Goal: Task Accomplishment & Management: Manage account settings

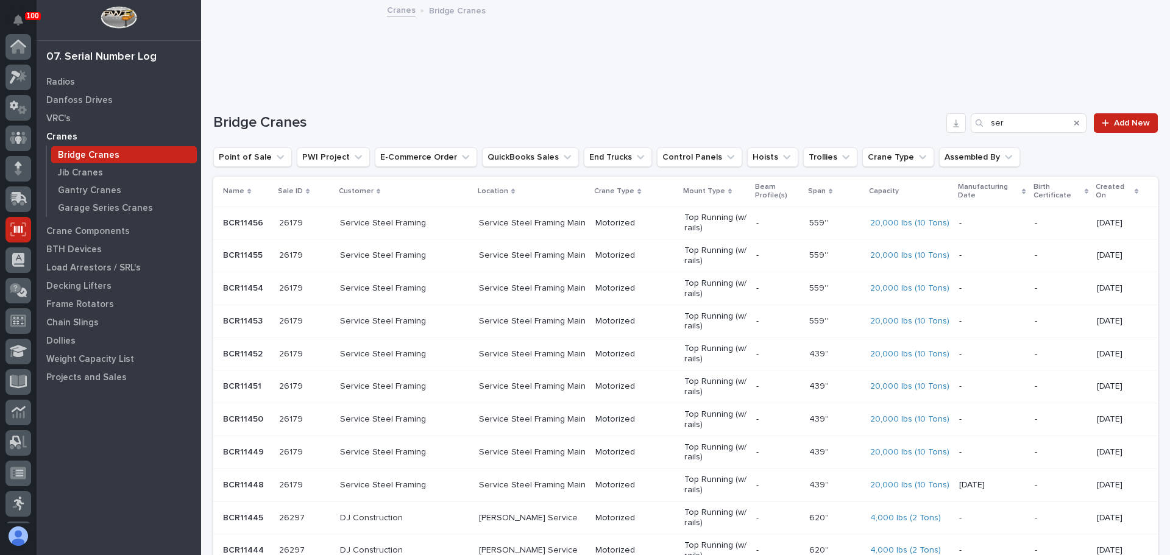
scroll to position [151, 0]
click at [13, 312] on div at bounding box center [18, 323] width 26 height 26
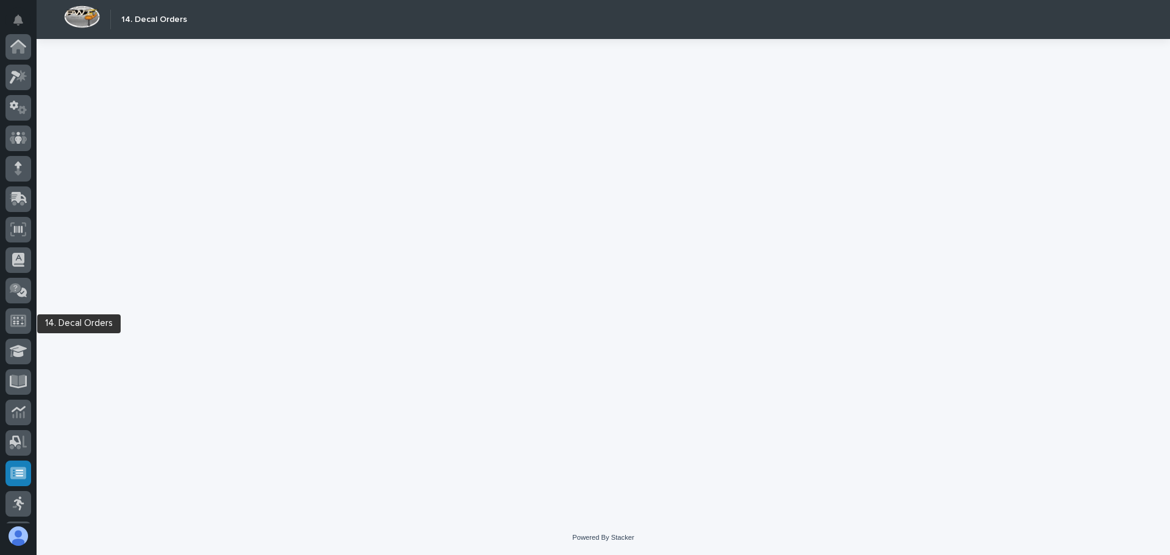
scroll to position [151, 0]
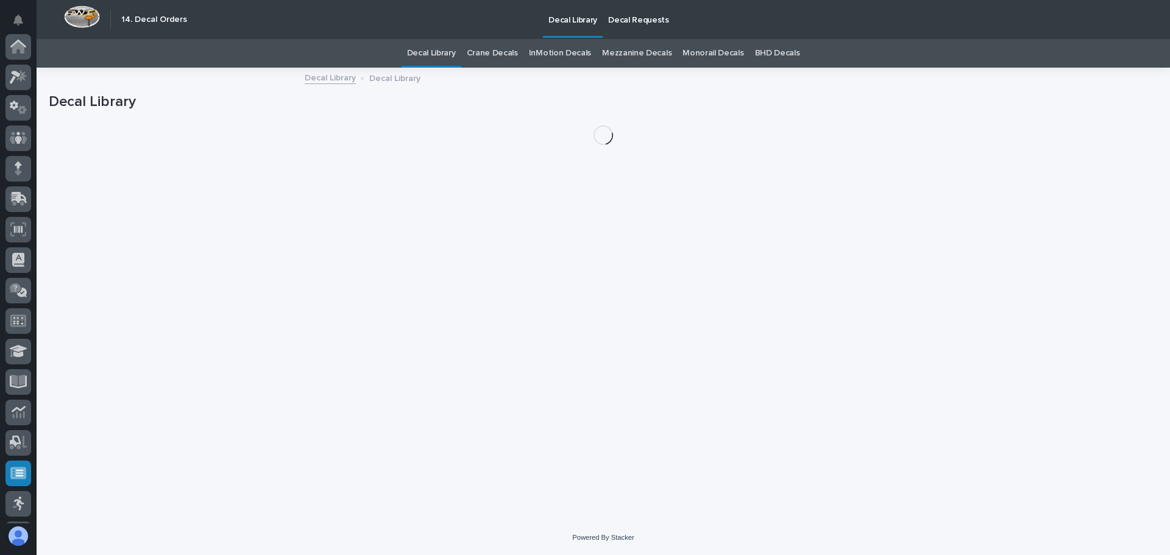
scroll to position [151, 0]
click at [623, 18] on p "Decal Requests" at bounding box center [638, 13] width 61 height 26
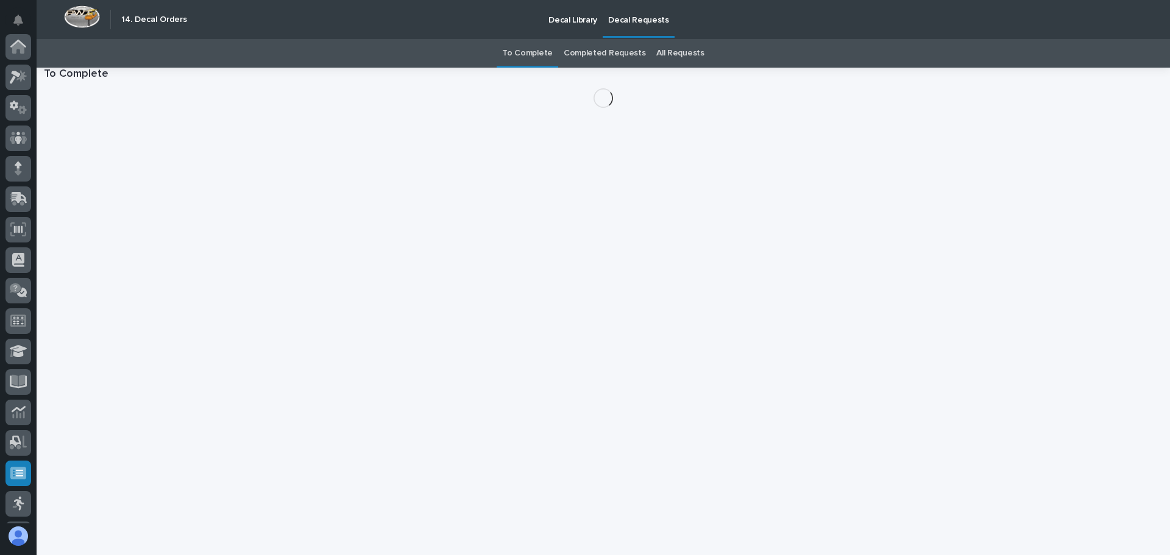
scroll to position [151, 0]
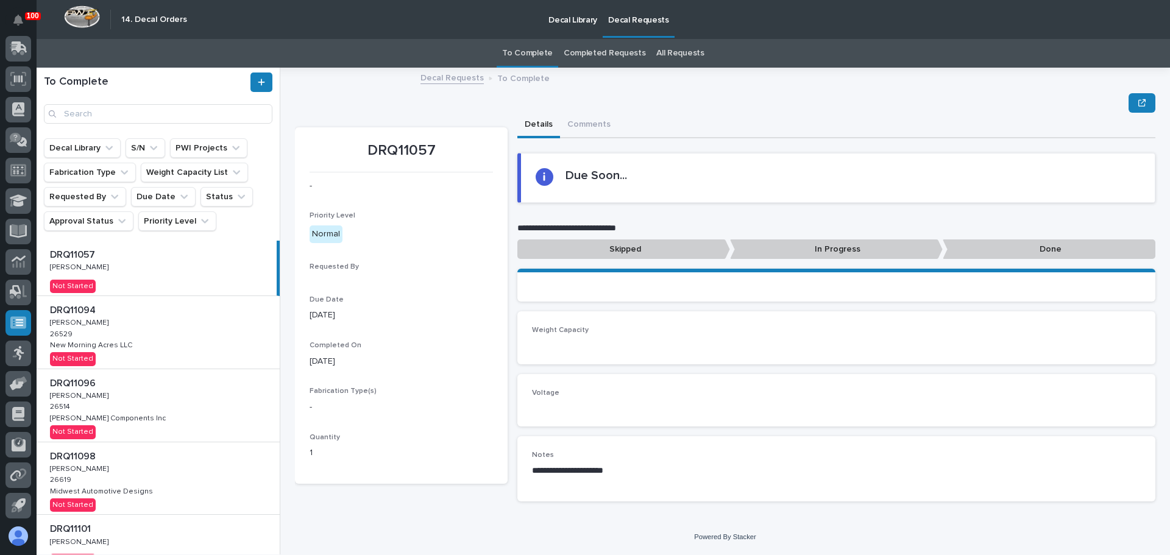
click at [684, 52] on link "All Requests" at bounding box center [680, 53] width 48 height 29
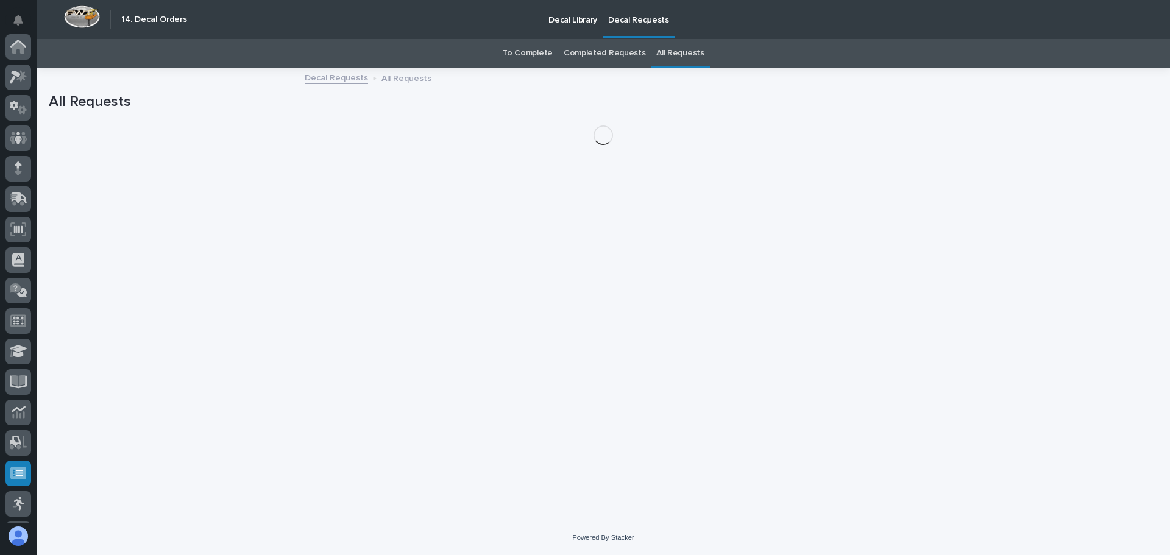
scroll to position [151, 0]
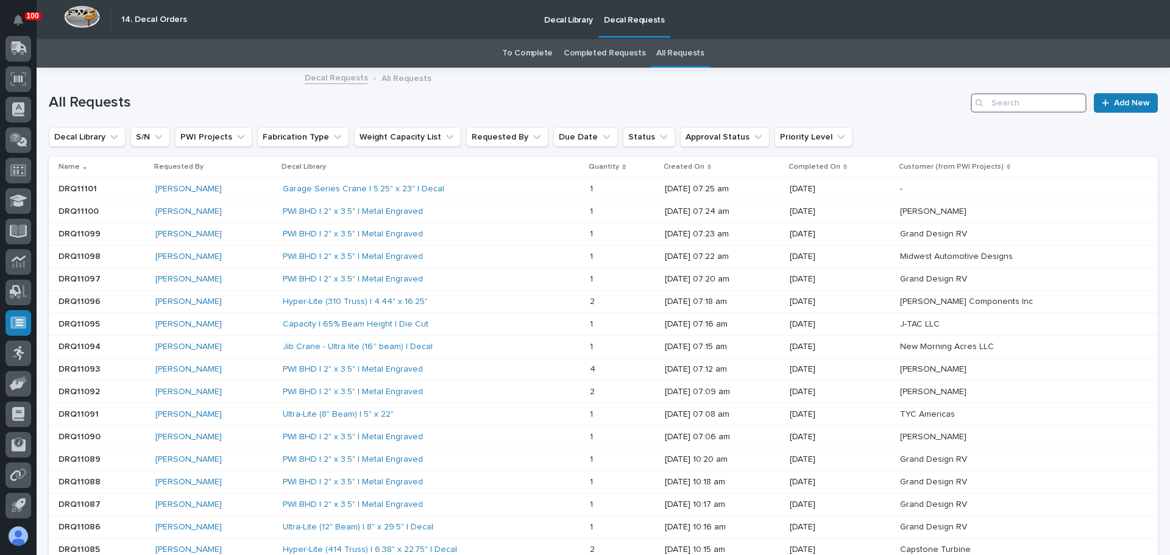
click at [1000, 108] on input "Search" at bounding box center [1029, 102] width 116 height 19
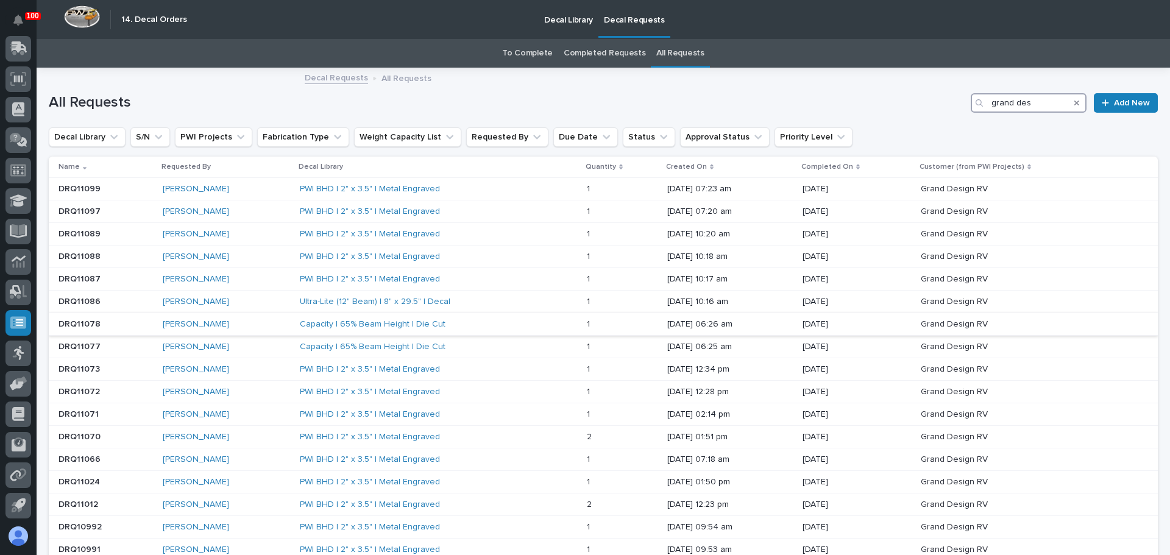
type input "grand des"
click at [245, 326] on div "Adam Yutzy" at bounding box center [226, 324] width 127 height 10
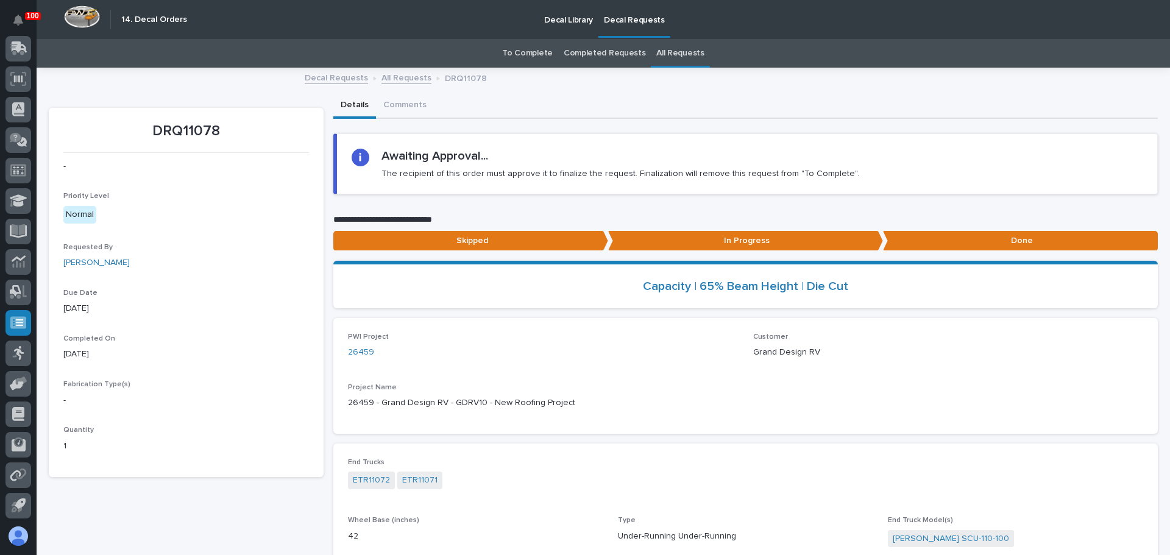
click at [539, 51] on link "To Complete" at bounding box center [527, 53] width 51 height 29
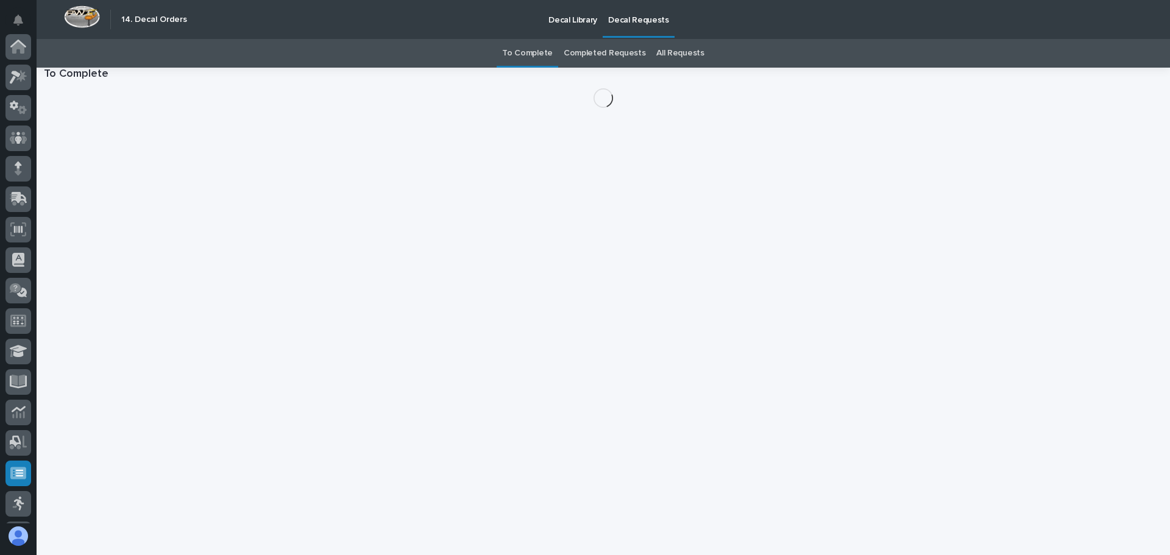
scroll to position [151, 0]
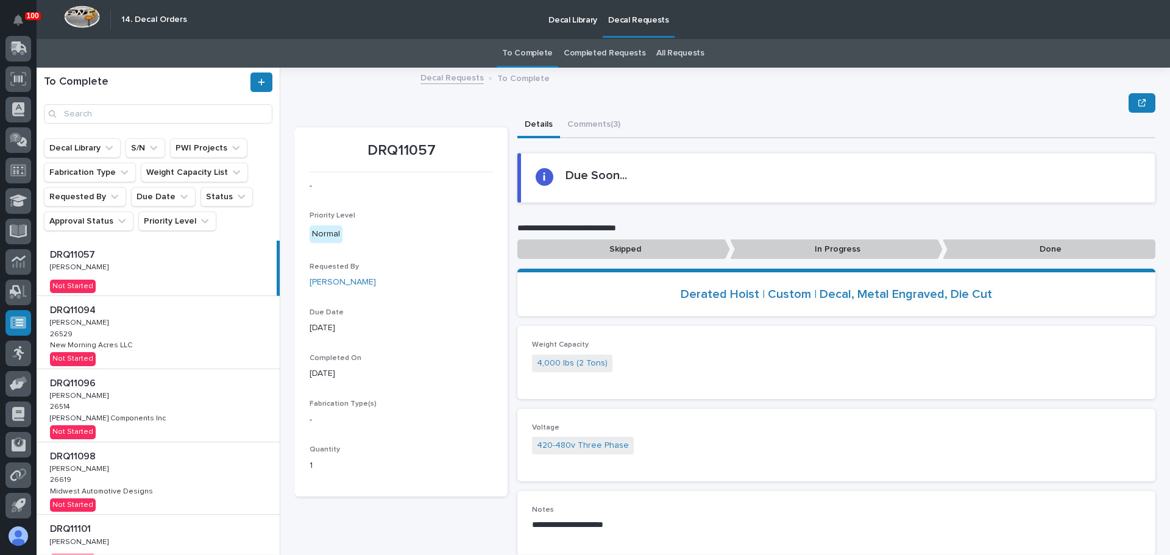
click at [113, 261] on div "DRQ11057 DRQ11057 Ken Overmyer Ken Overmyer Not Started" at bounding box center [157, 268] width 240 height 55
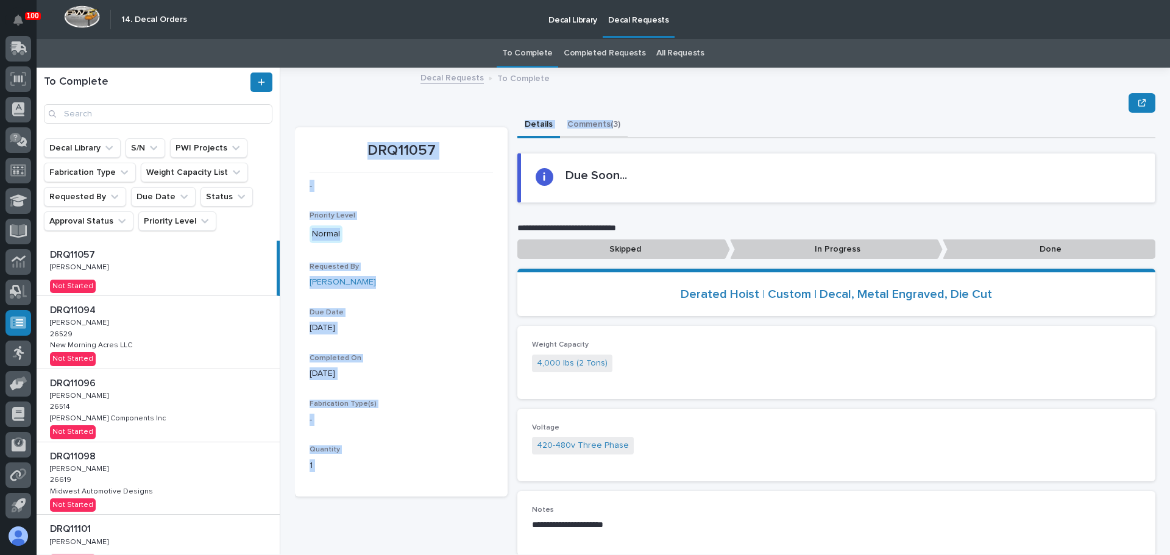
drag, startPoint x: 609, startPoint y: 112, endPoint x: 585, endPoint y: 120, distance: 25.6
click at [605, 115] on div "**********" at bounding box center [725, 329] width 860 height 472
click at [585, 120] on button "Comments (3)" at bounding box center [594, 126] width 68 height 26
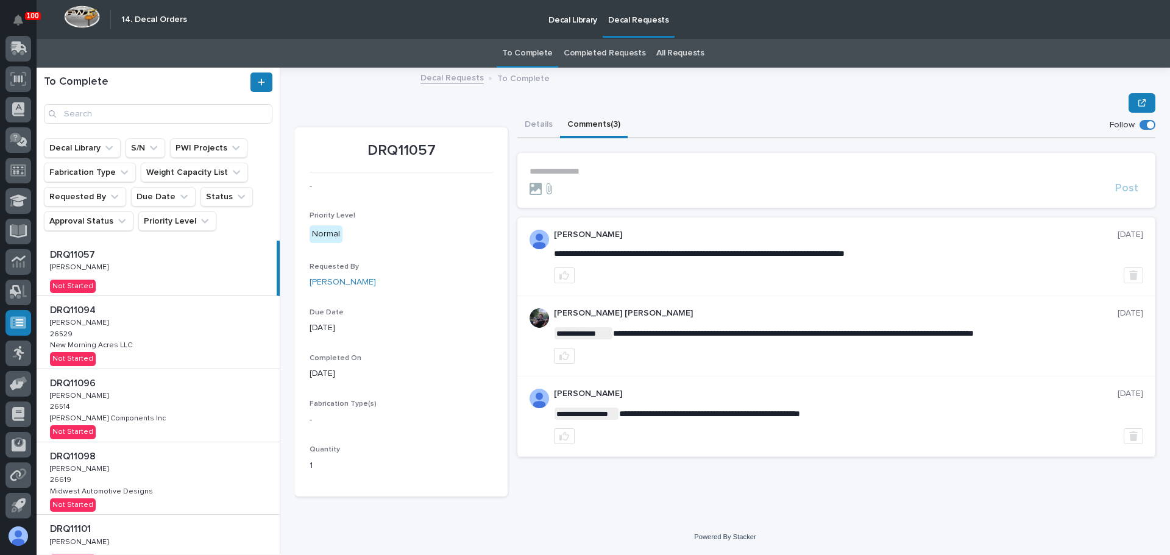
click at [766, 132] on div "Details Comments (3)" at bounding box center [836, 126] width 638 height 26
click at [119, 341] on p "New Morning Acres LLC" at bounding box center [92, 344] width 85 height 11
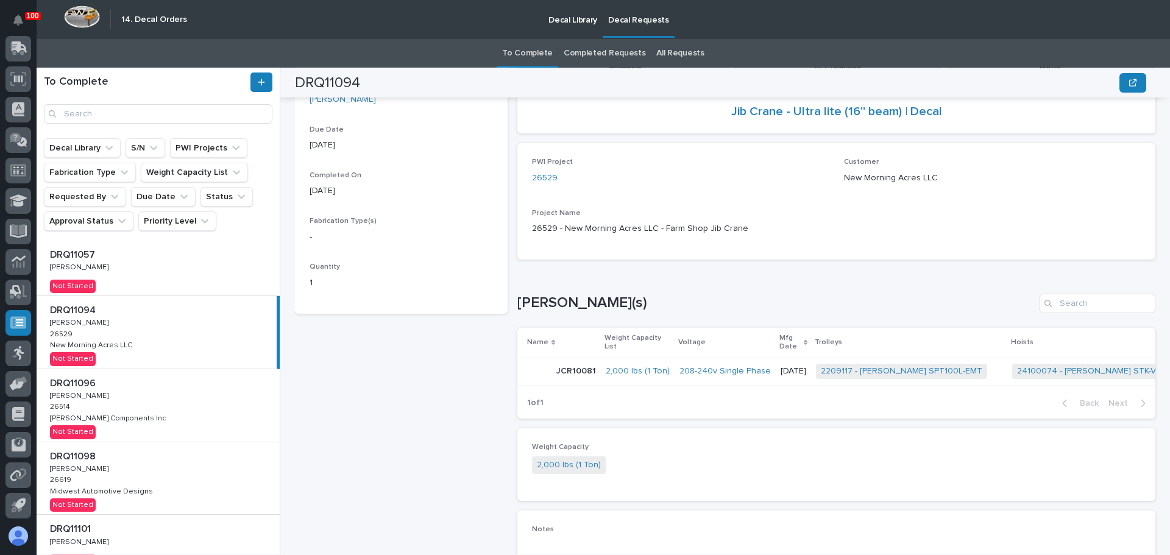
scroll to position [61, 0]
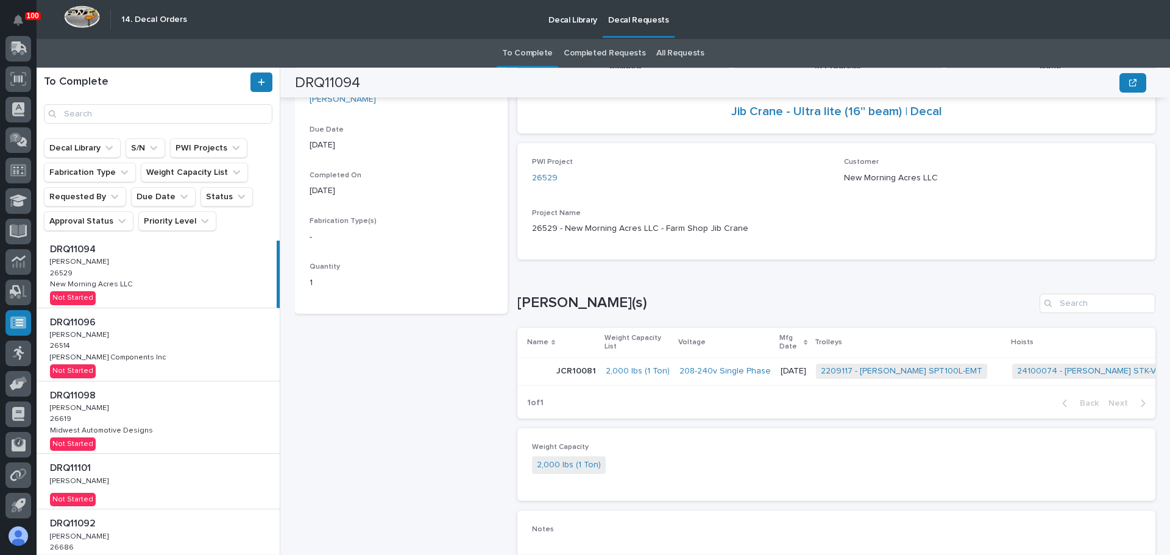
click at [166, 350] on div "DRQ11096 DRQ11096 Adam Yutzy Adam Yutzy 26514 26514 Lippert Components Inc Lipp…" at bounding box center [158, 344] width 243 height 73
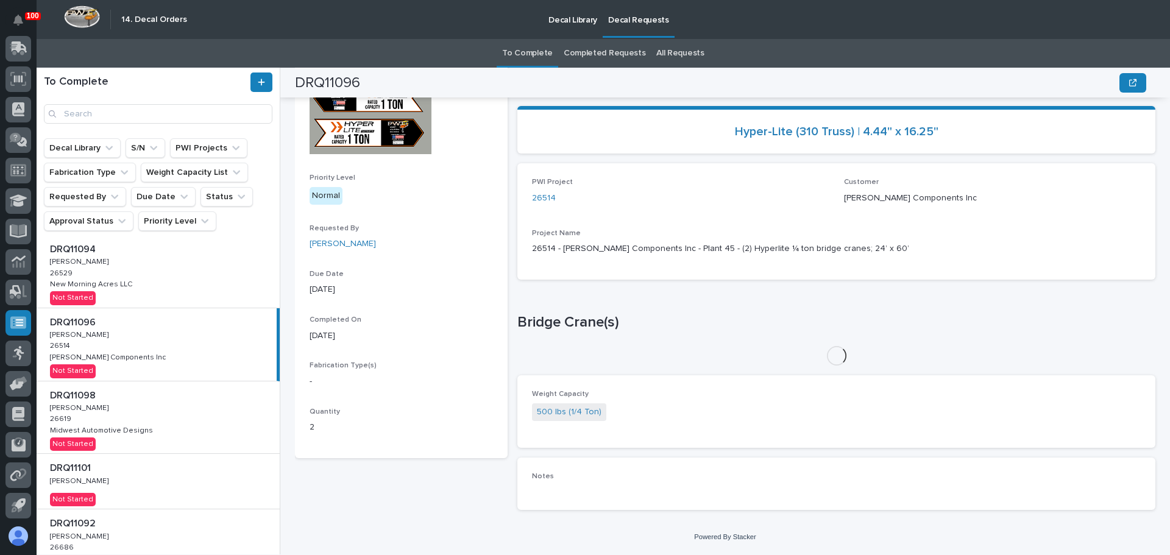
scroll to position [183, 0]
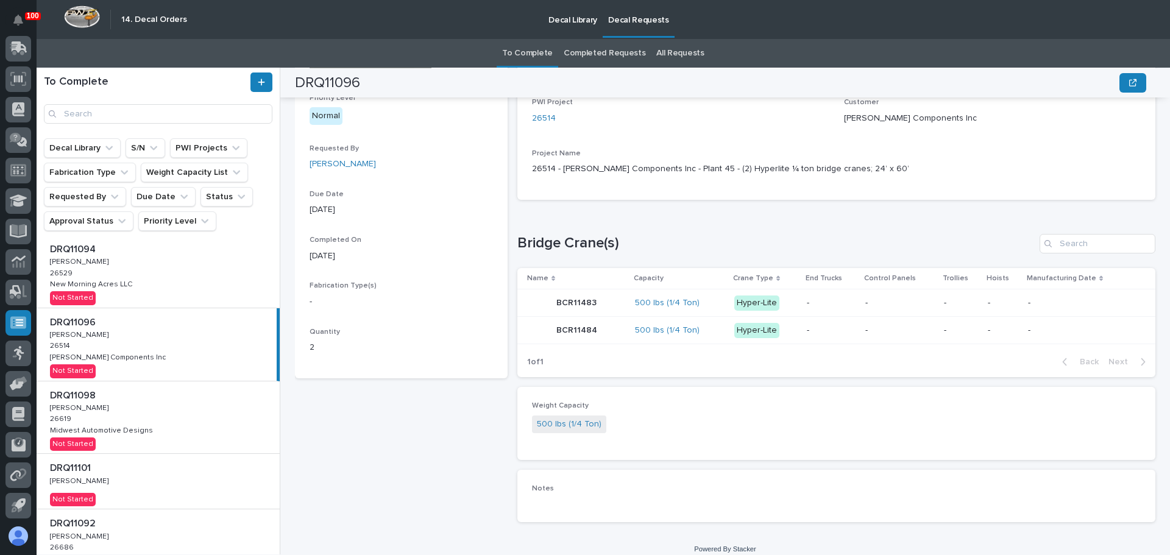
click at [151, 282] on div "DRQ11094 DRQ11094 Adam Yutzy Adam Yutzy 26529 26529 New Morning Acres LLC New M…" at bounding box center [158, 271] width 243 height 73
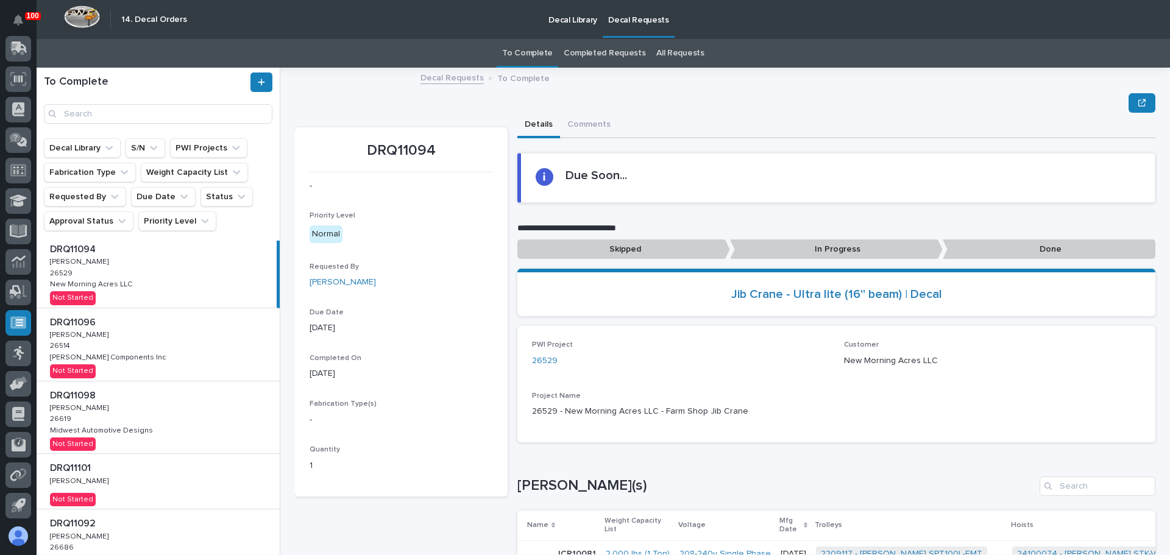
click at [826, 249] on p "In Progress" at bounding box center [836, 249] width 213 height 20
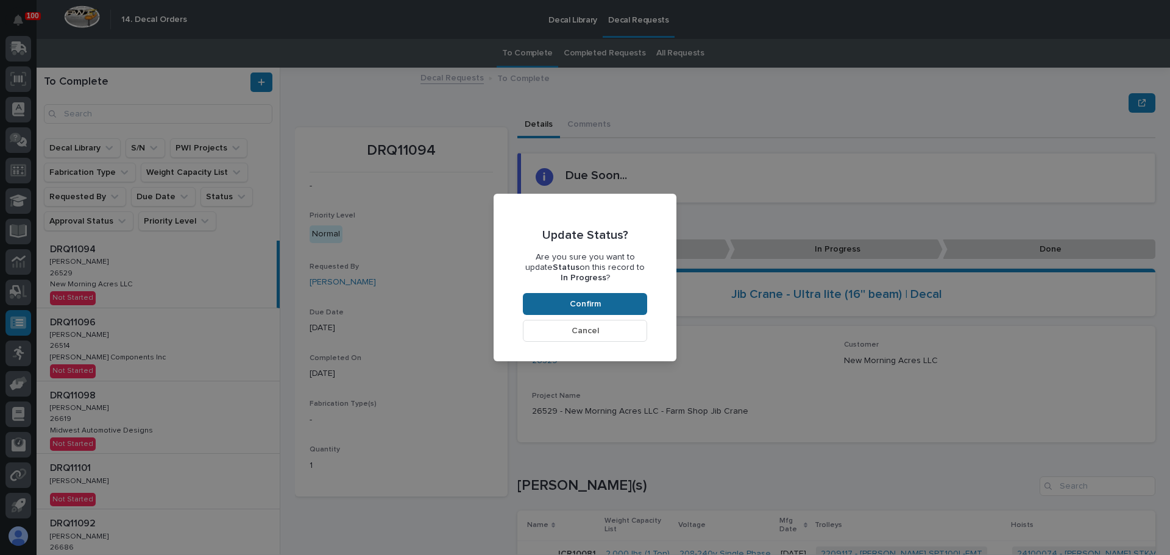
click at [618, 304] on button "Confirm" at bounding box center [585, 304] width 124 height 22
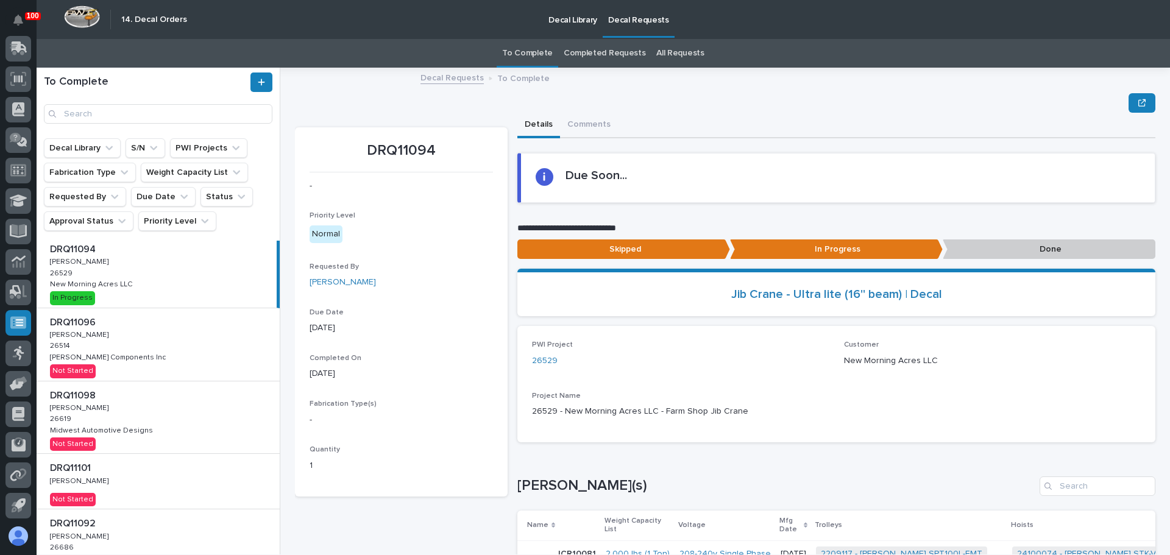
scroll to position [73, 0]
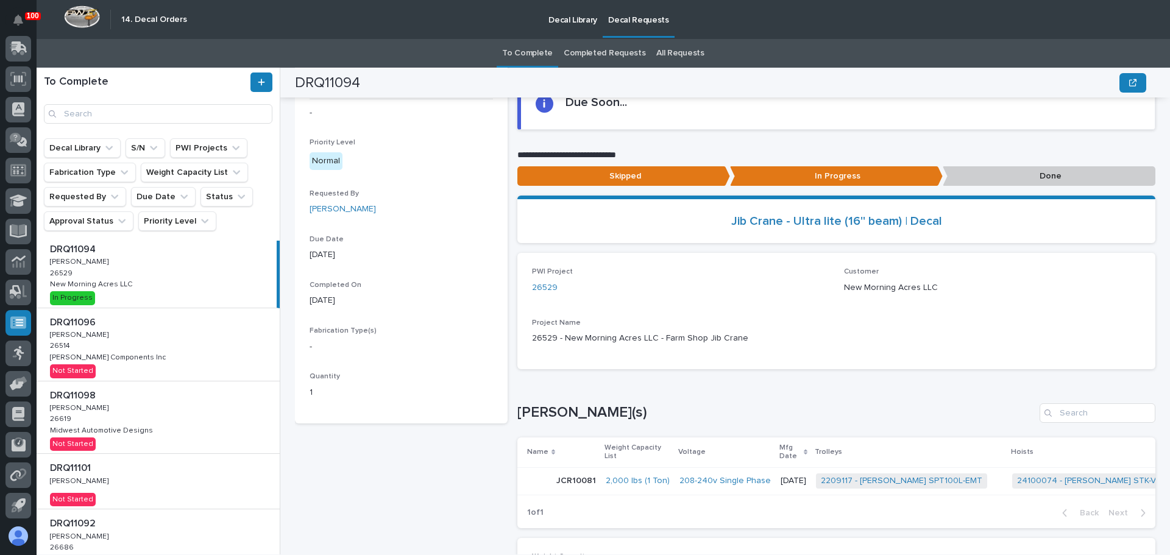
click at [153, 350] on div "DRQ11096 DRQ11096 Adam Yutzy Adam Yutzy 26514 26514 Lippert Components Inc Lipp…" at bounding box center [158, 344] width 243 height 73
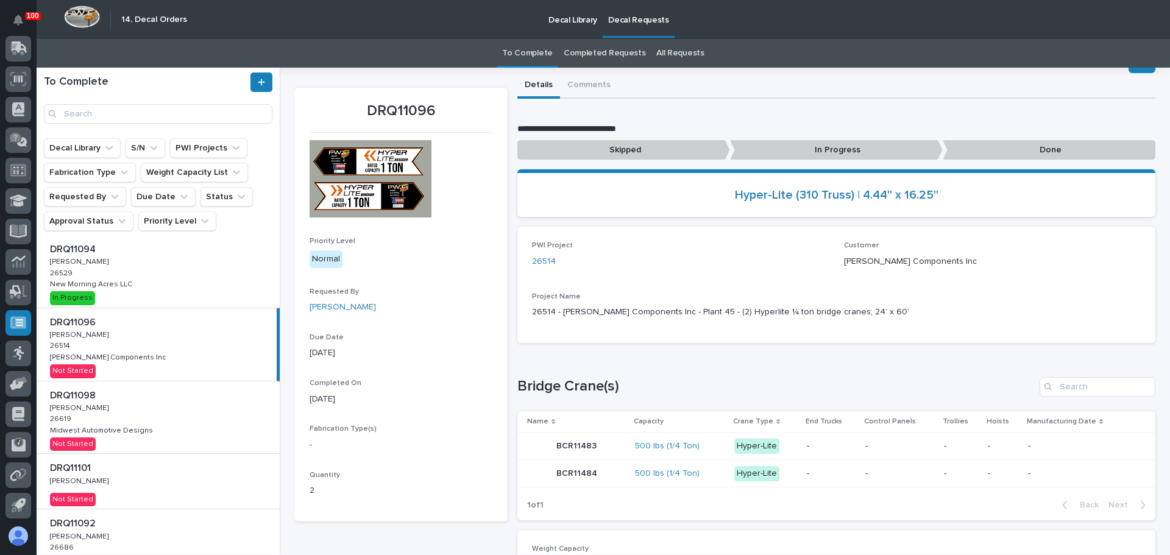
scroll to position [61, 0]
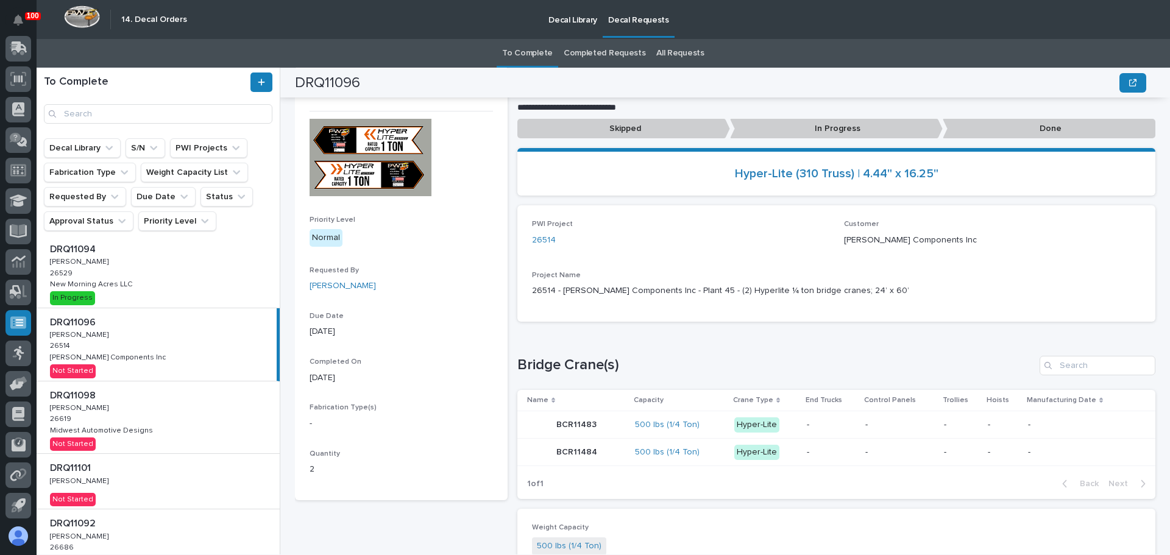
click at [804, 134] on p "In Progress" at bounding box center [836, 129] width 213 height 20
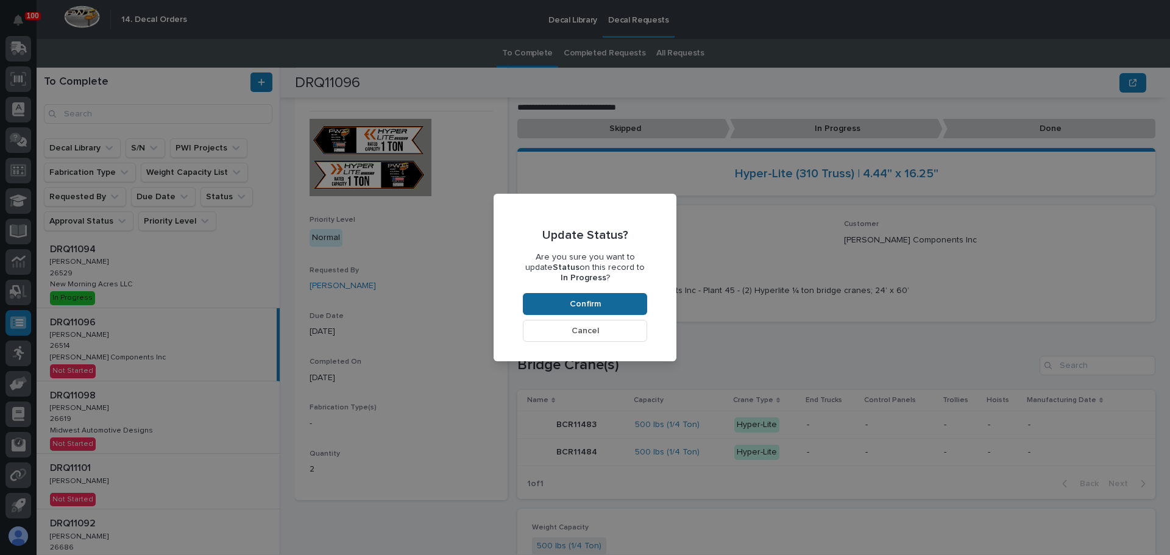
click at [604, 302] on button "Confirm" at bounding box center [585, 304] width 124 height 22
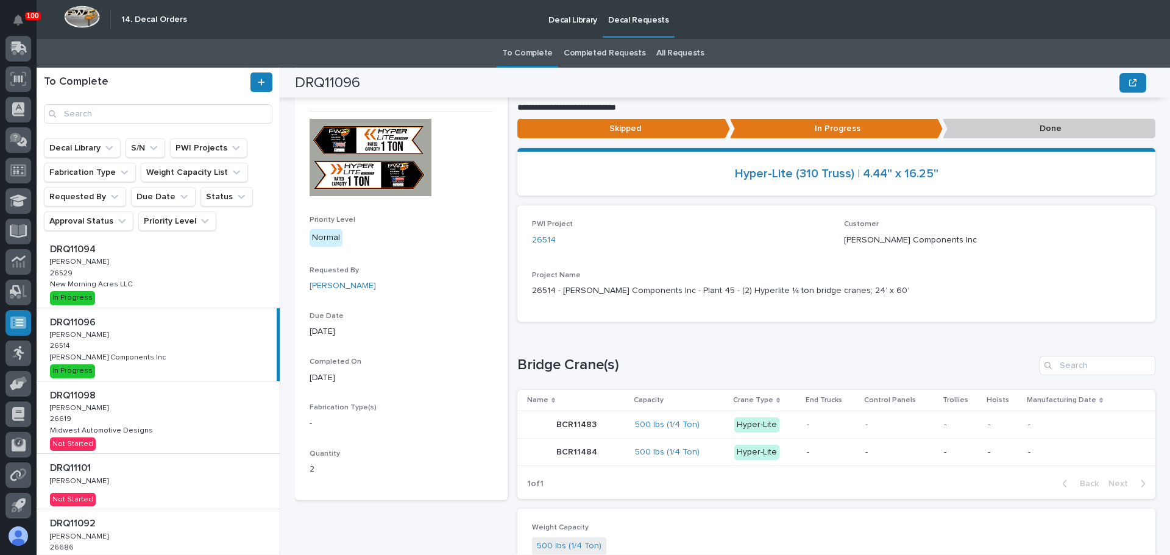
scroll to position [73, 0]
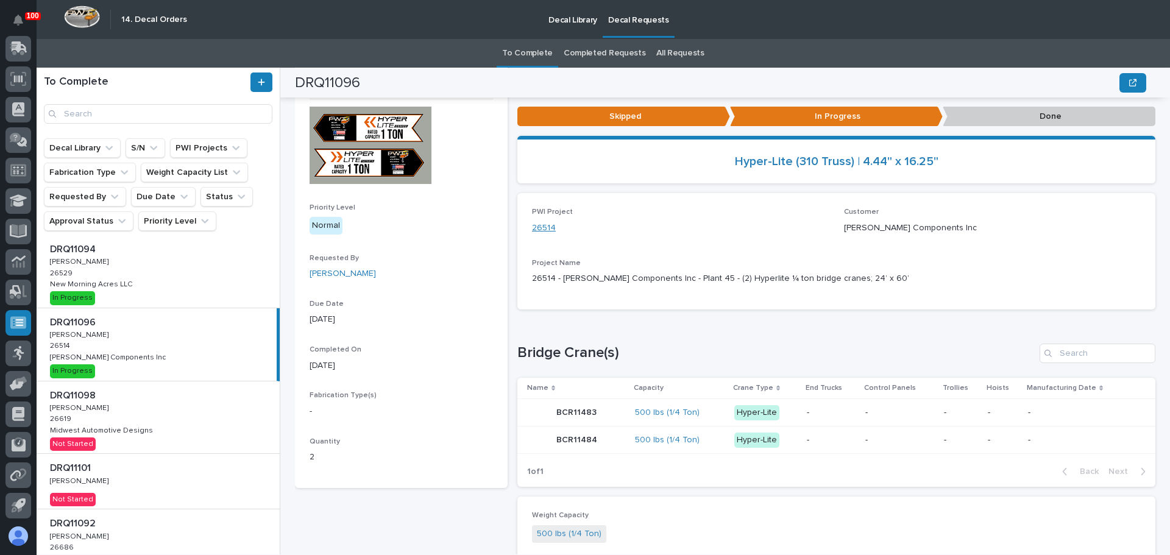
click at [551, 227] on link "26514" at bounding box center [544, 228] width 24 height 13
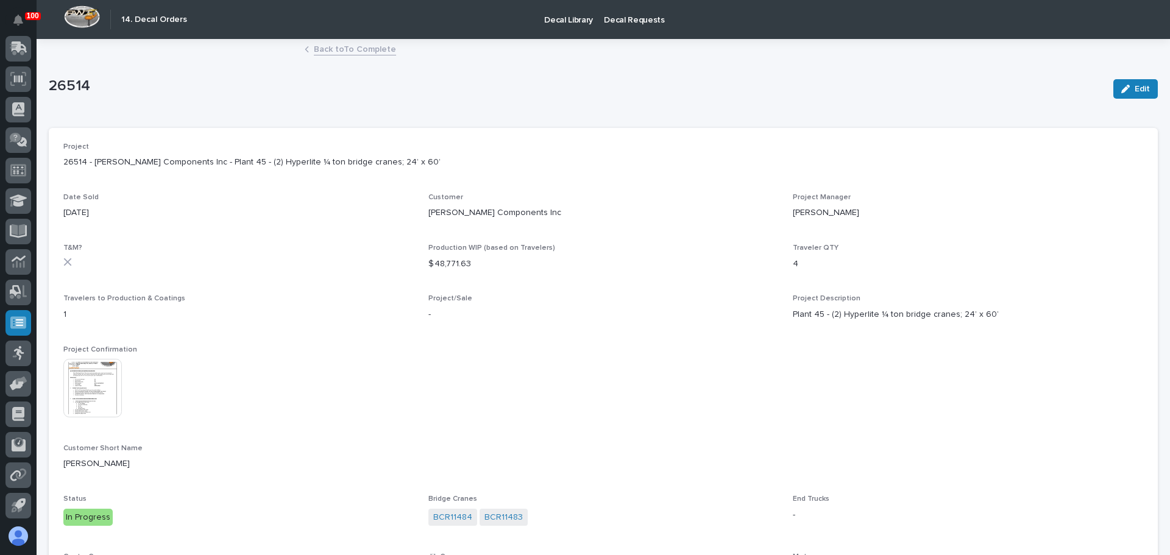
click at [332, 51] on link "Back to To Complete" at bounding box center [355, 48] width 82 height 14
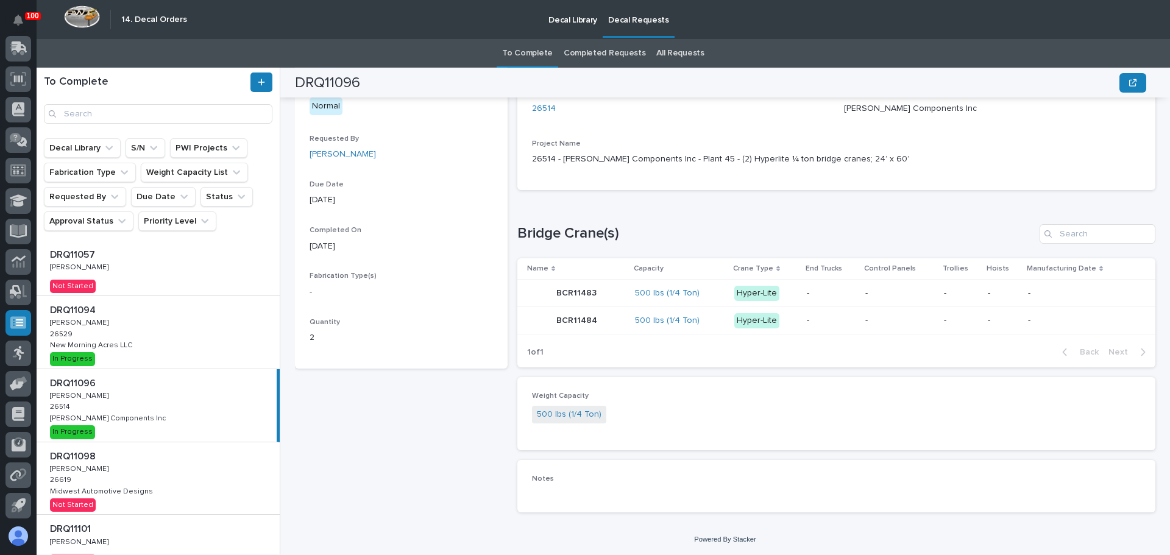
scroll to position [195, 0]
click at [216, 467] on div "DRQ11098 DRQ11098 Adam Yutzy Adam Yutzy 26619 26619 Midwest Automotive Designs …" at bounding box center [158, 478] width 243 height 73
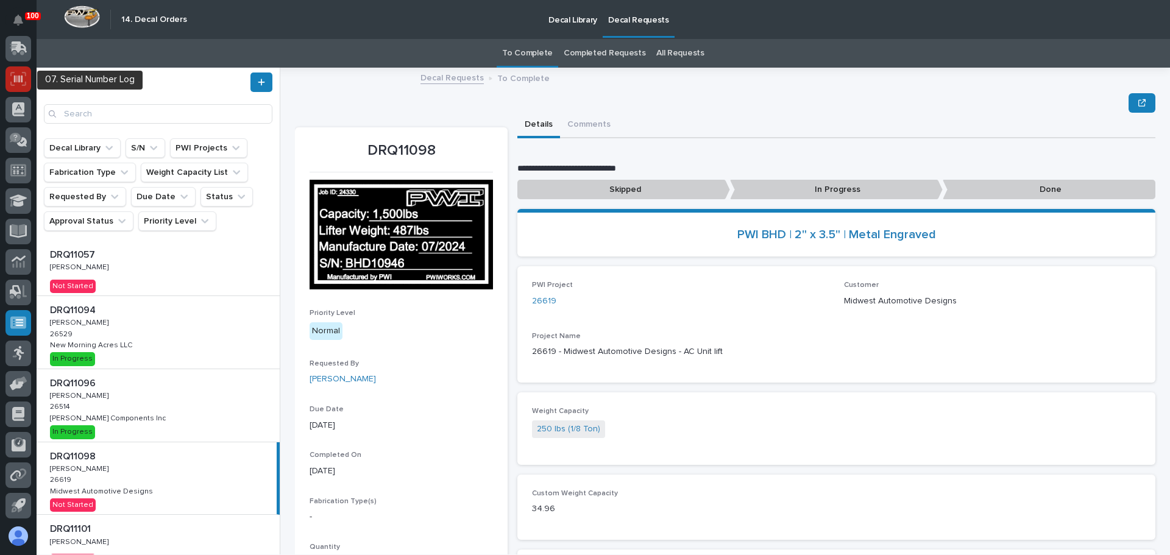
click at [26, 83] on icon at bounding box center [18, 79] width 16 height 14
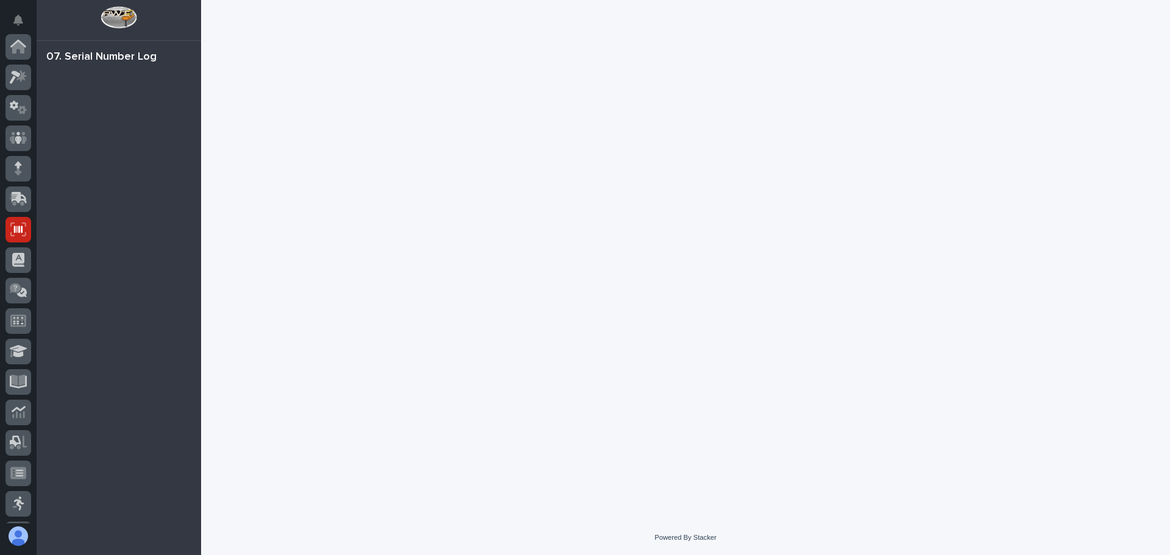
scroll to position [151, 0]
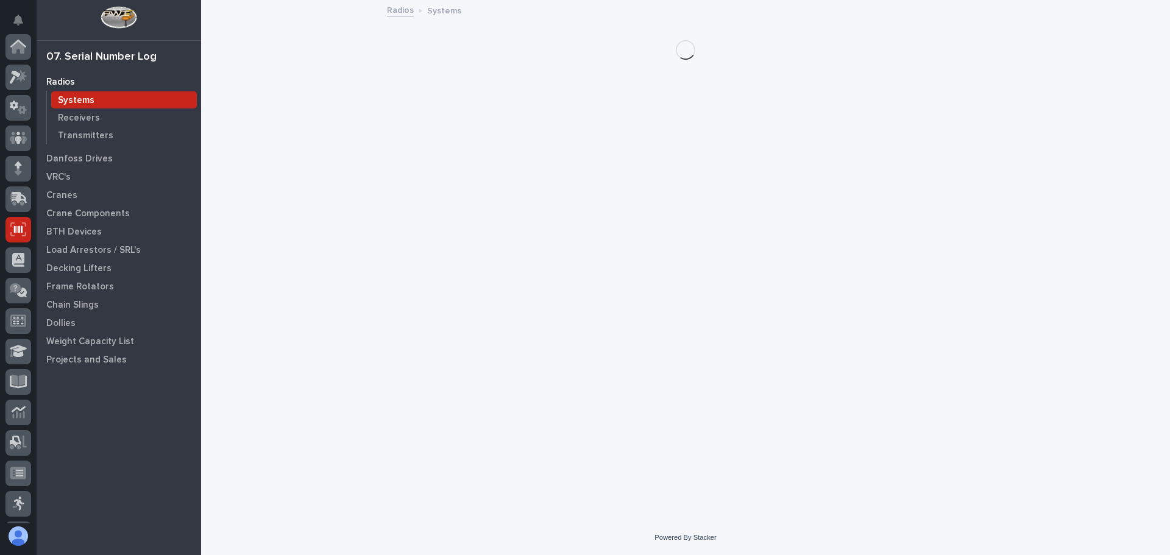
scroll to position [151, 0]
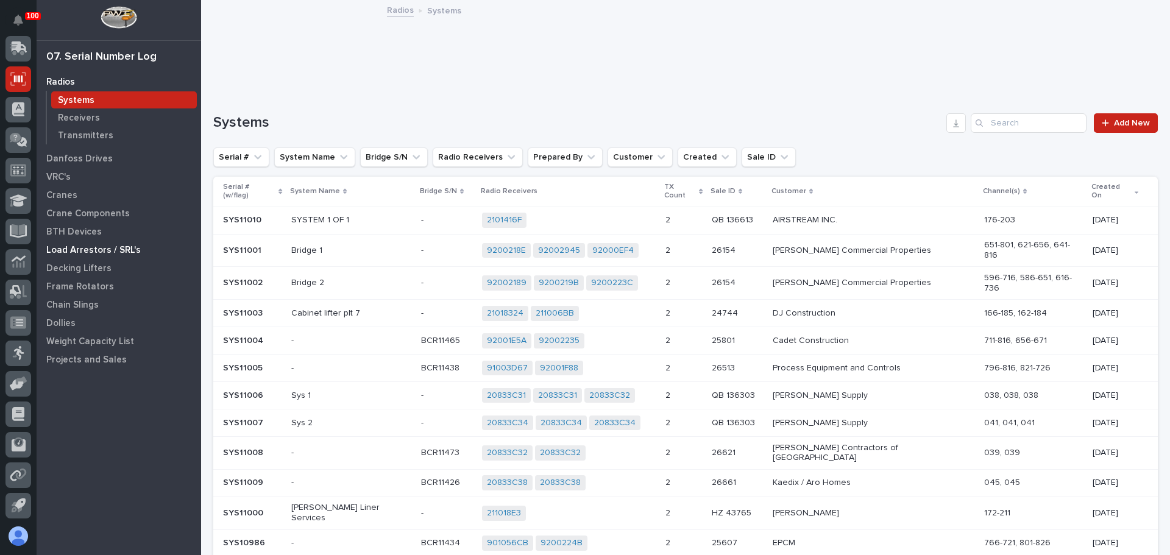
click at [78, 245] on p "Load Arrestors / SRL's" at bounding box center [93, 250] width 94 height 11
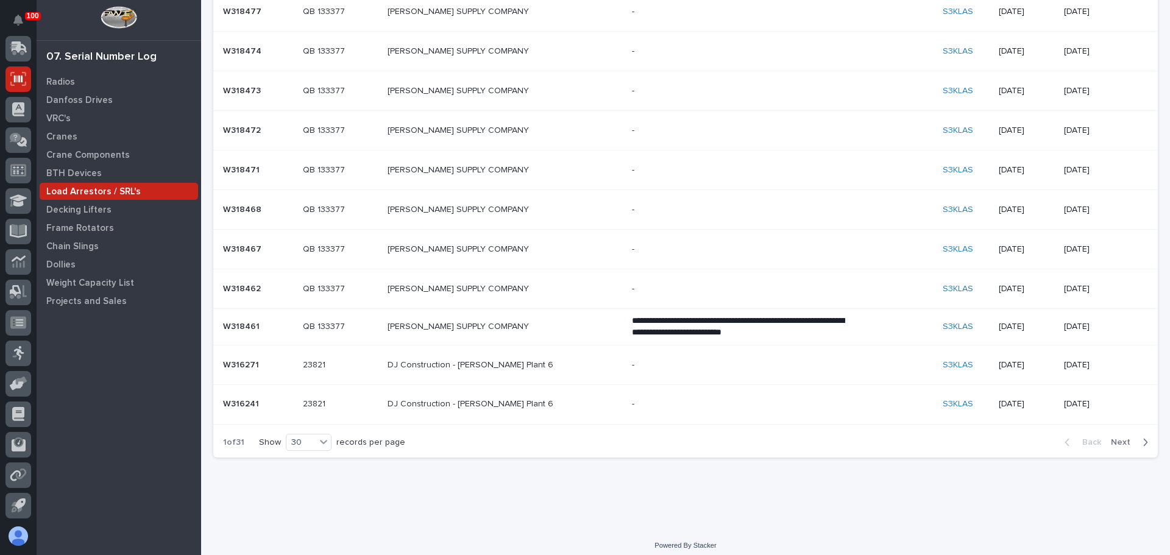
scroll to position [877, 0]
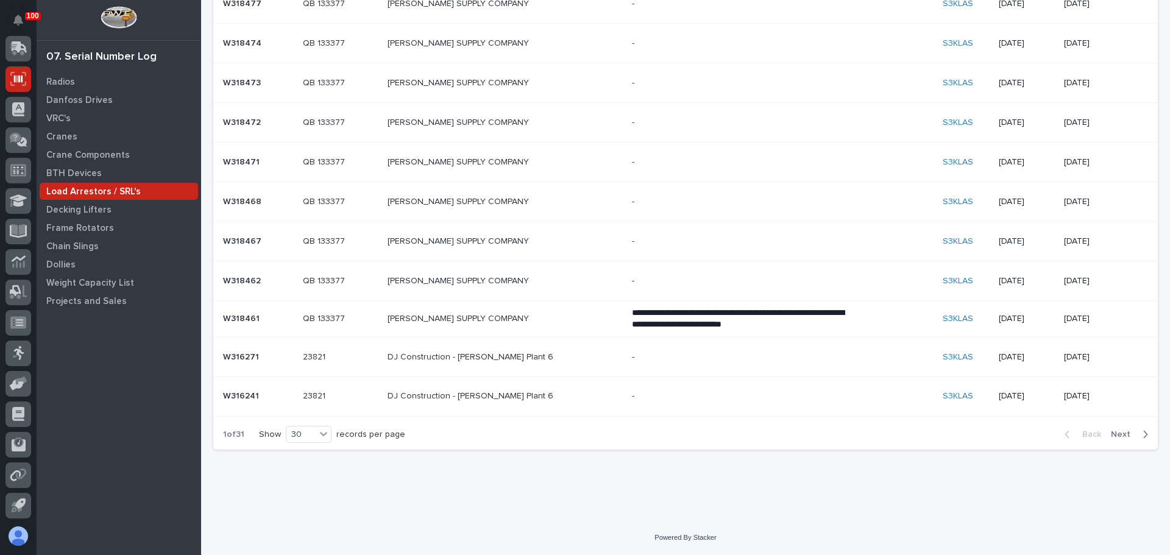
click at [1113, 435] on span "Next" at bounding box center [1124, 434] width 27 height 11
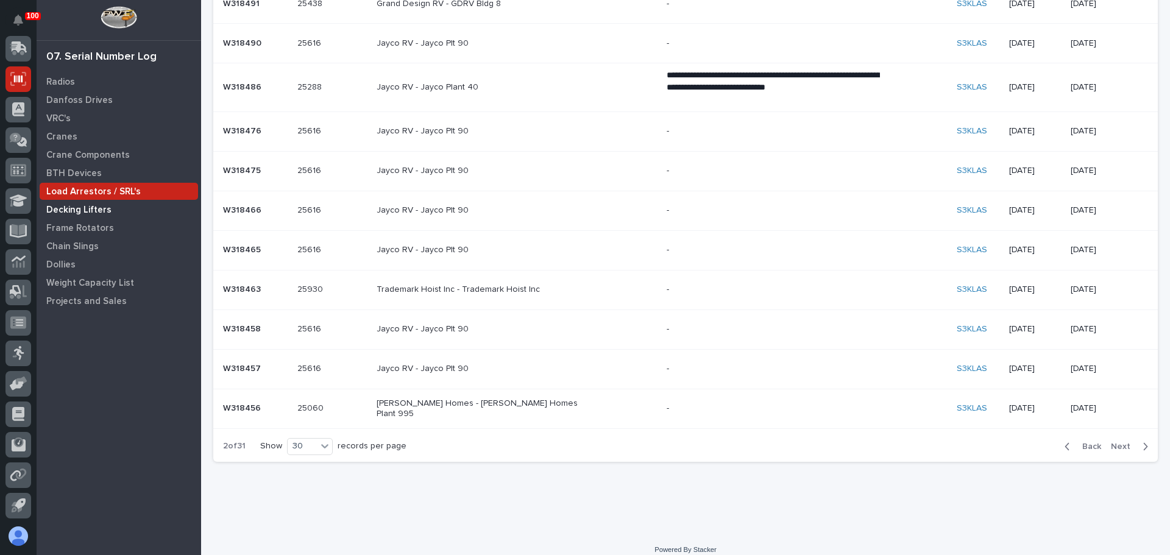
click at [83, 207] on p "Decking Lifters" at bounding box center [78, 210] width 65 height 11
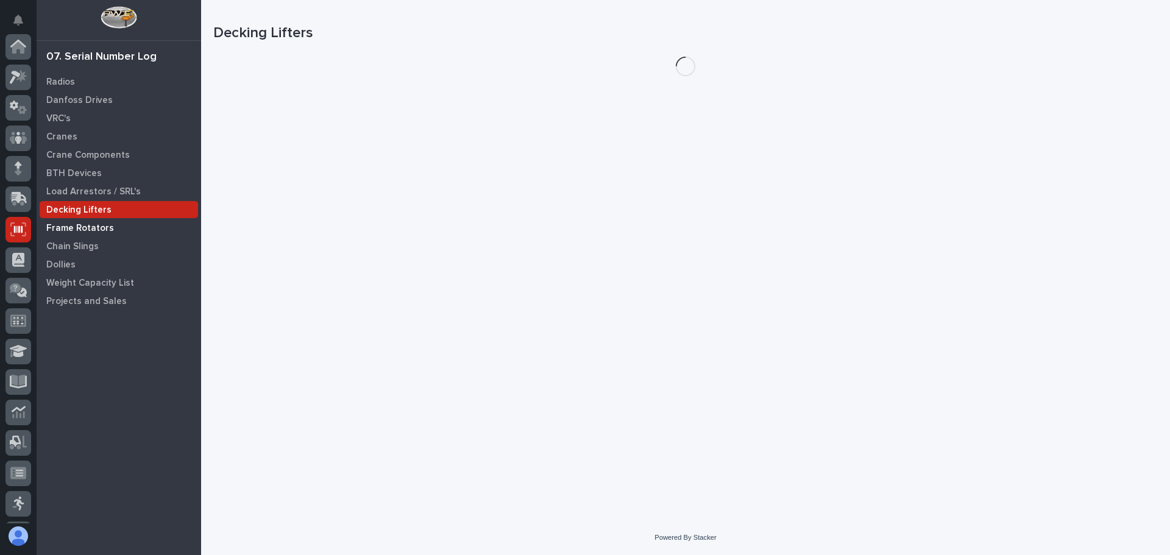
scroll to position [151, 0]
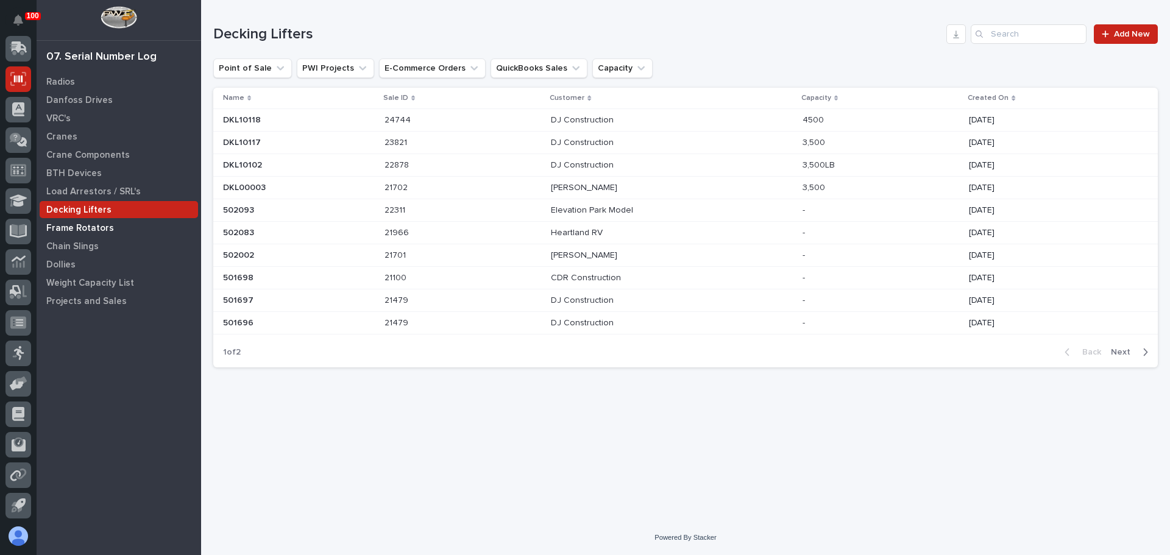
click at [85, 227] on p "Frame Rotators" at bounding box center [80, 228] width 68 height 11
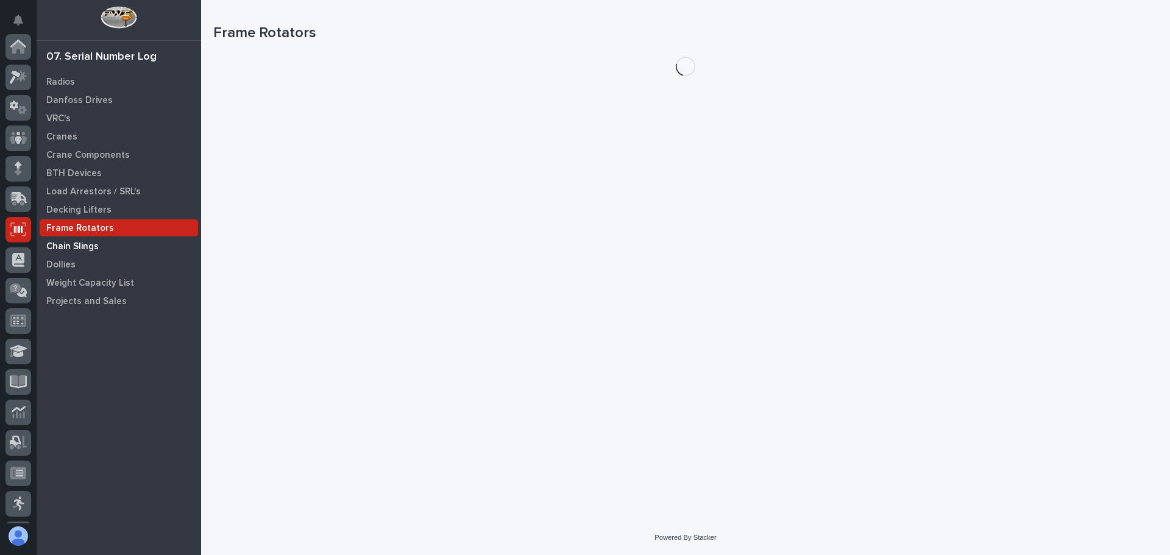
scroll to position [151, 0]
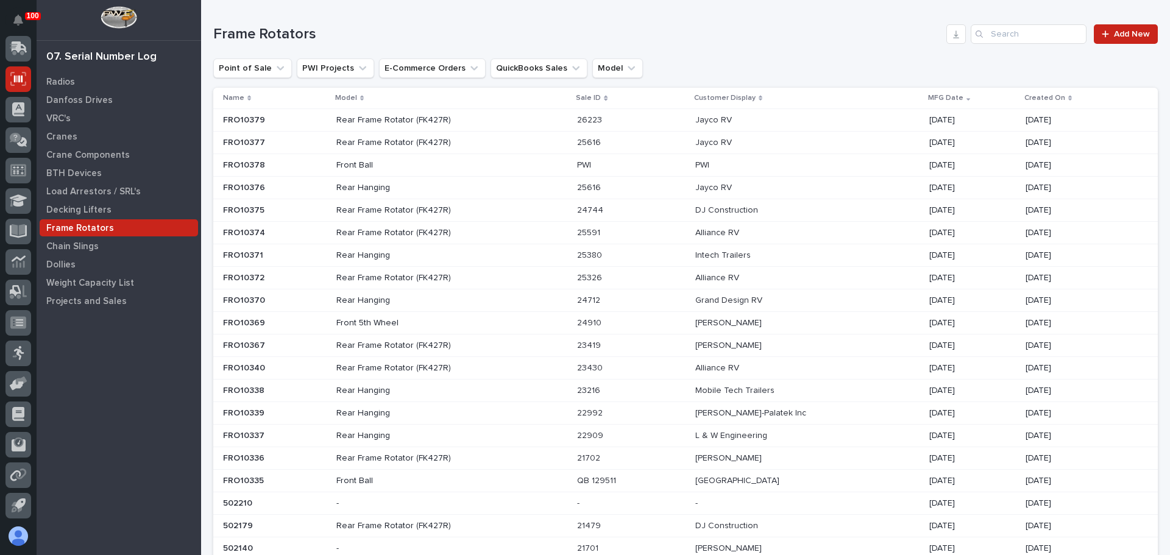
click at [398, 167] on p "Front Ball" at bounding box center [442, 165] width 213 height 10
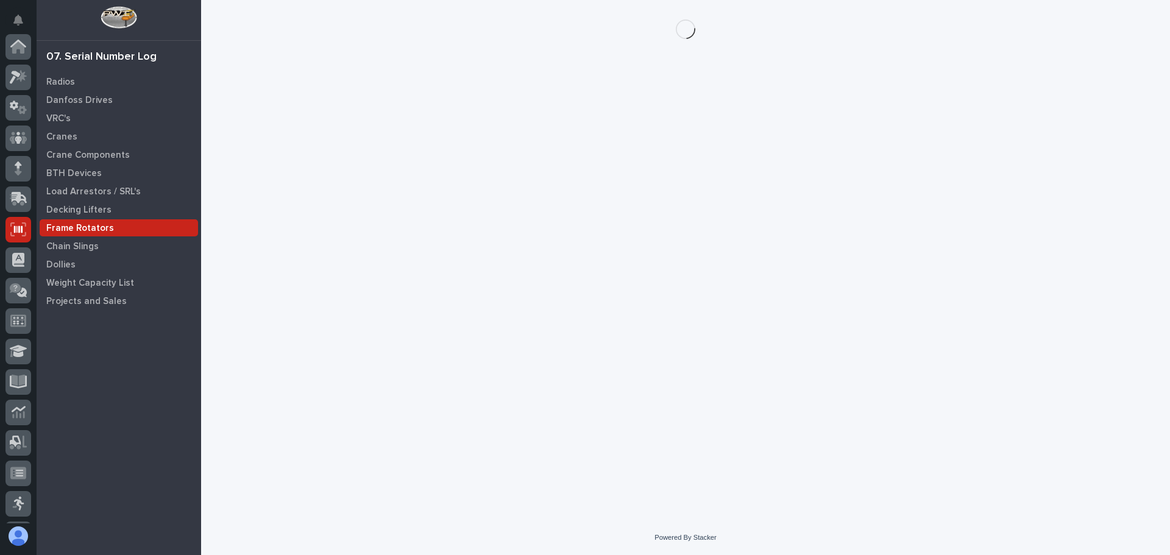
scroll to position [151, 0]
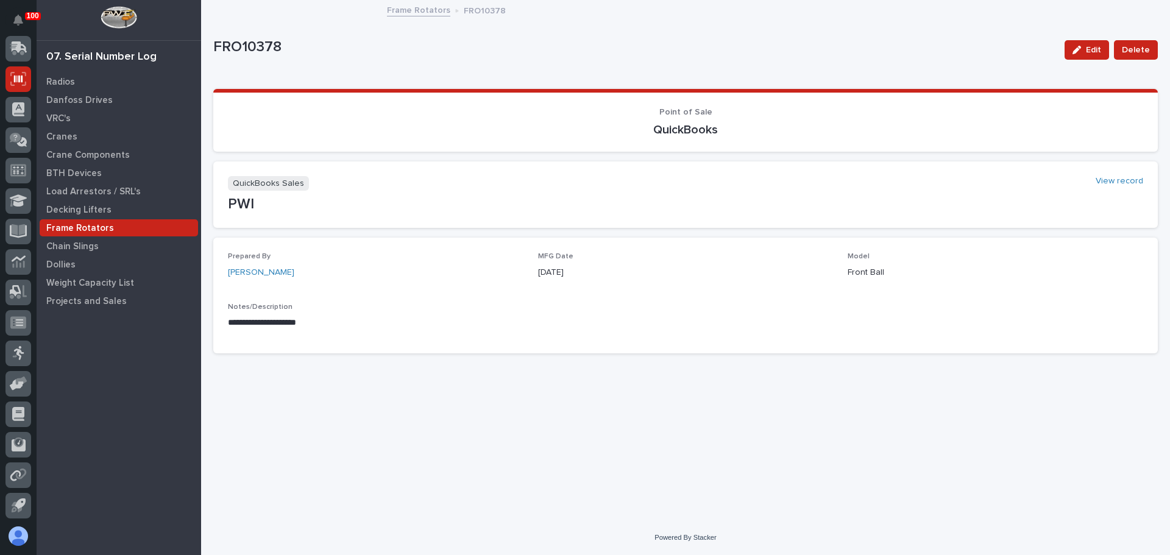
click at [433, 12] on link "Frame Rotators" at bounding box center [418, 9] width 63 height 14
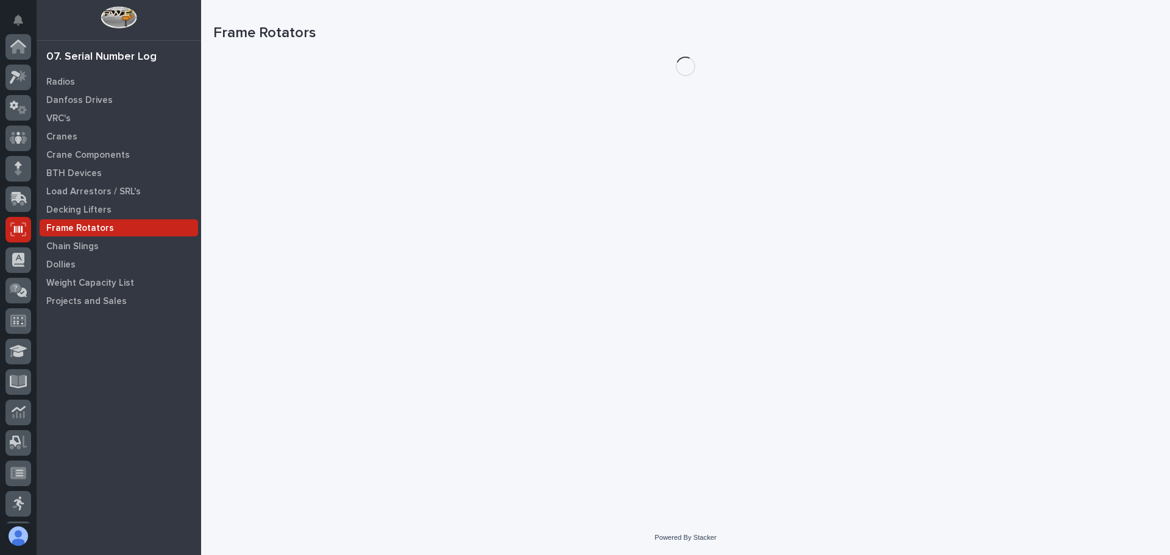
scroll to position [151, 0]
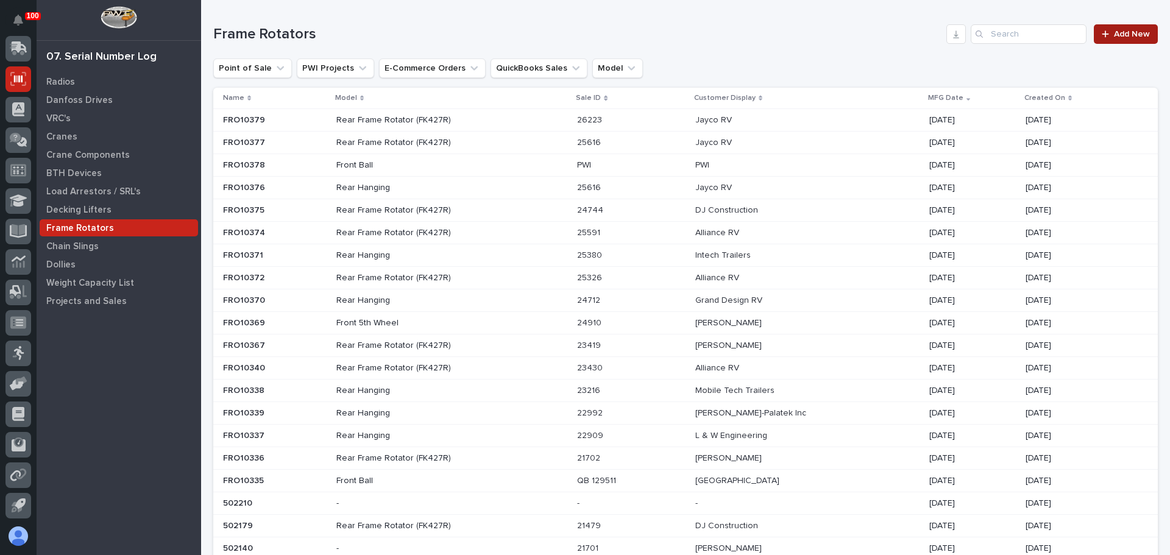
click at [1127, 35] on span "Add New" at bounding box center [1132, 34] width 36 height 9
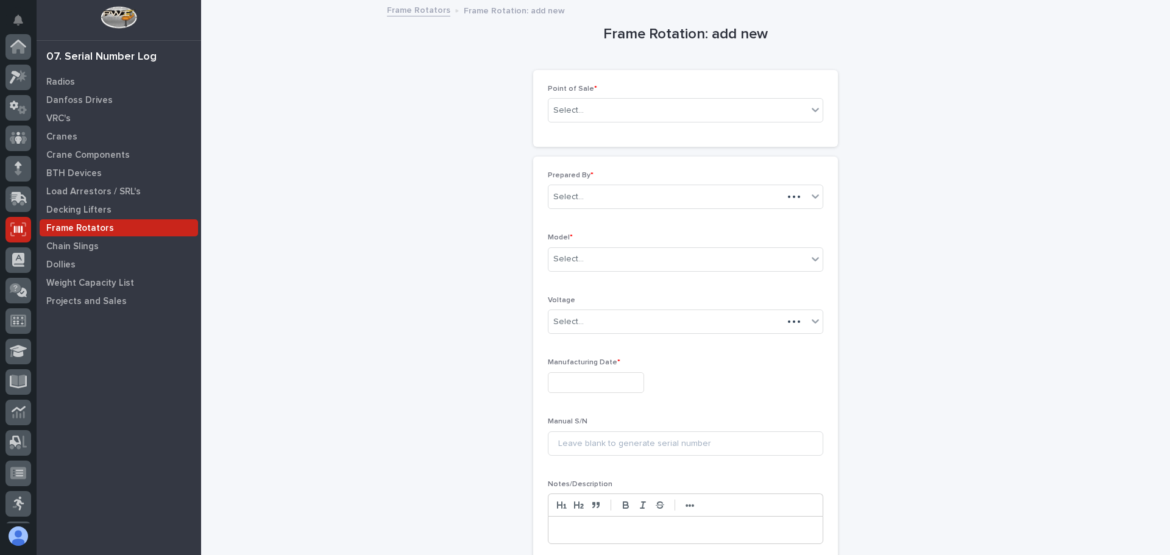
scroll to position [151, 0]
click at [672, 103] on div "Select..." at bounding box center [677, 111] width 259 height 20
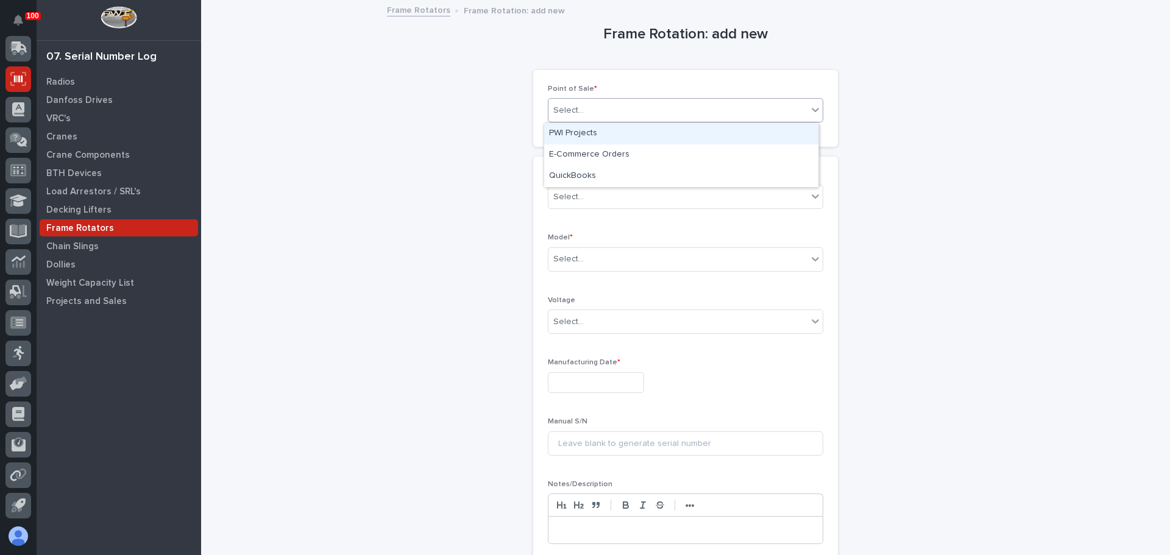
drag, startPoint x: 589, startPoint y: 144, endPoint x: 593, endPoint y: 140, distance: 6.5
click at [593, 140] on div "PWI Projects" at bounding box center [681, 133] width 274 height 21
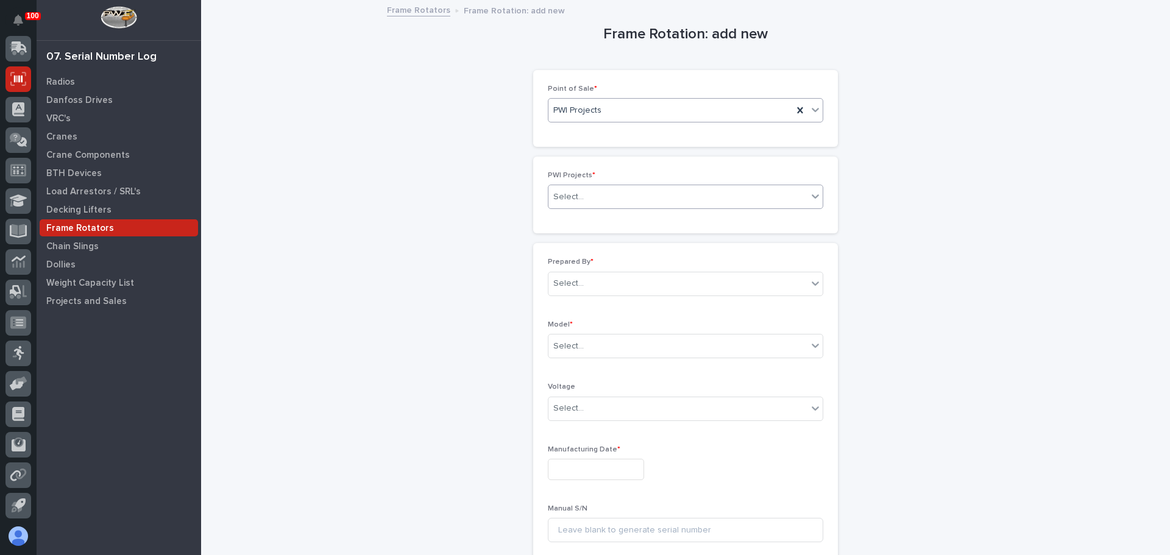
click at [573, 195] on div "Select..." at bounding box center [568, 197] width 30 height 13
click at [578, 192] on div "Select..." at bounding box center [677, 197] width 259 height 20
type input "*****"
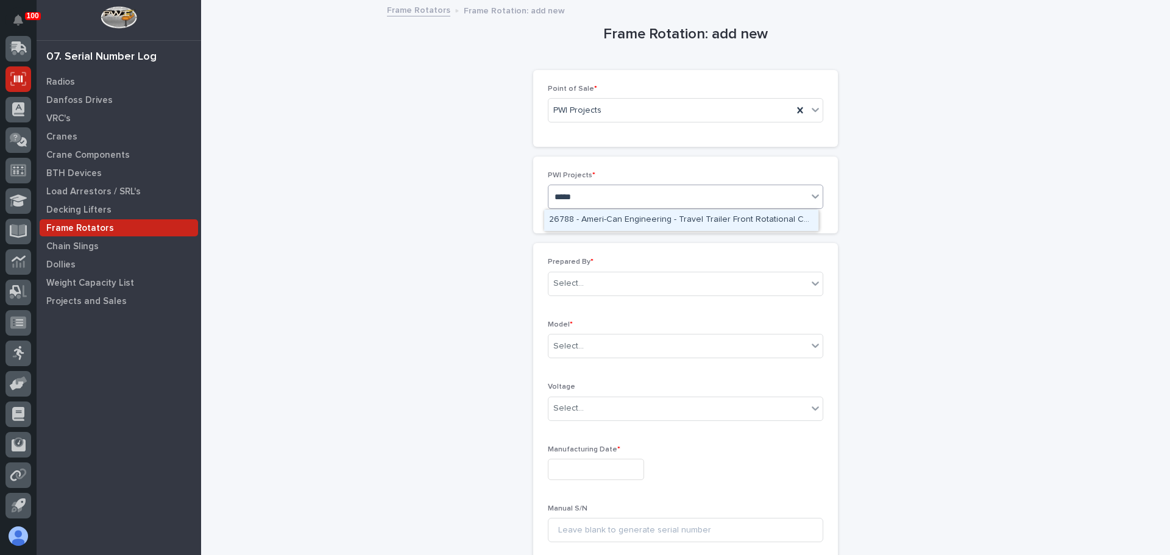
click at [609, 219] on div "26788 - Ameri-Can Engineering - Travel Trailer Front Rotational Coupler" at bounding box center [681, 220] width 274 height 21
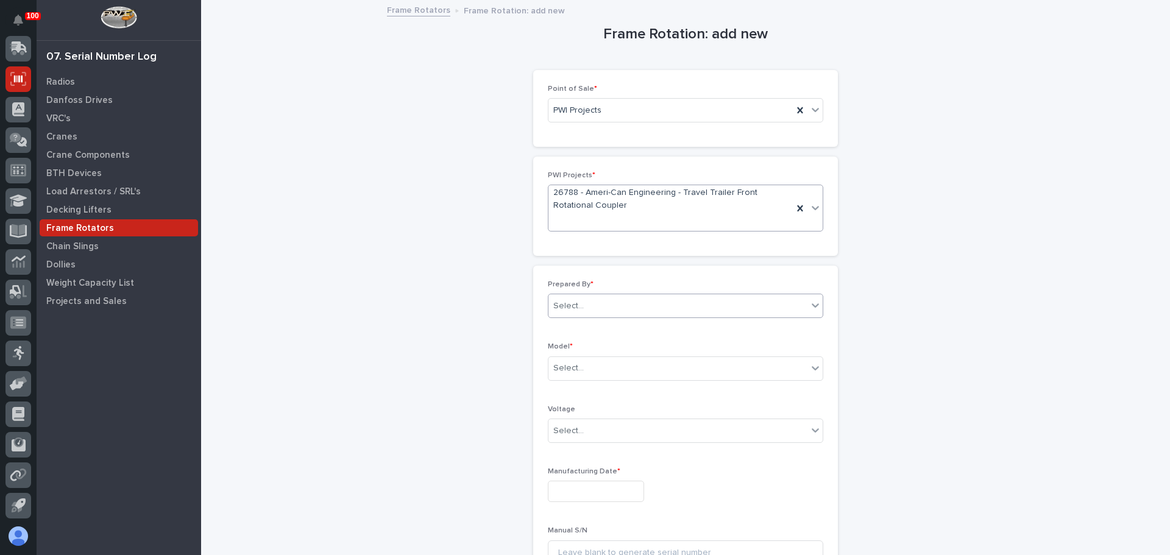
click at [590, 300] on div "Select..." at bounding box center [677, 306] width 259 height 20
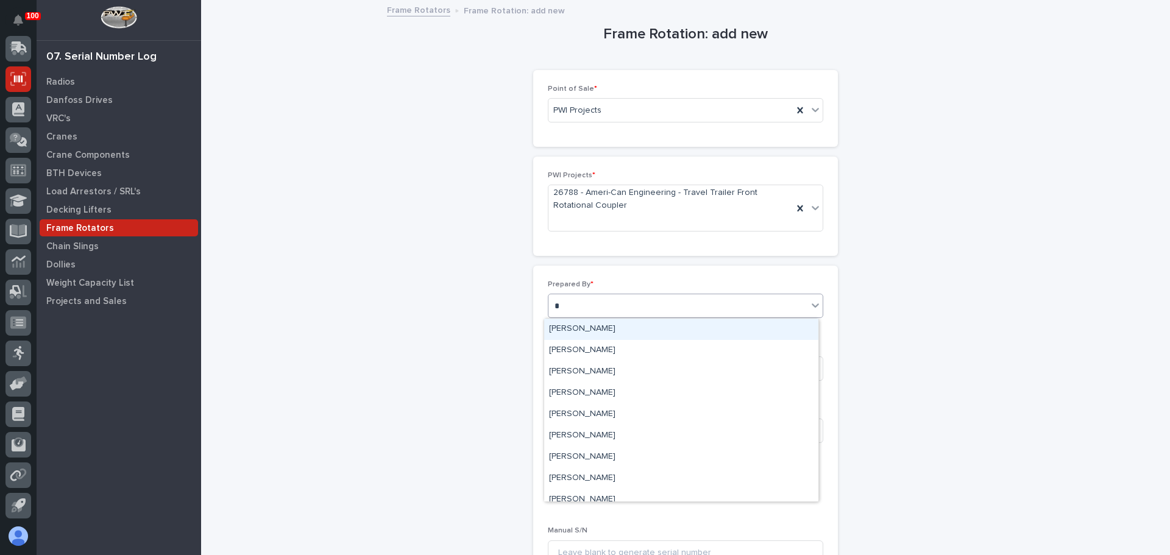
type input "**"
click at [593, 329] on div "Ken Overmyer" at bounding box center [681, 329] width 274 height 21
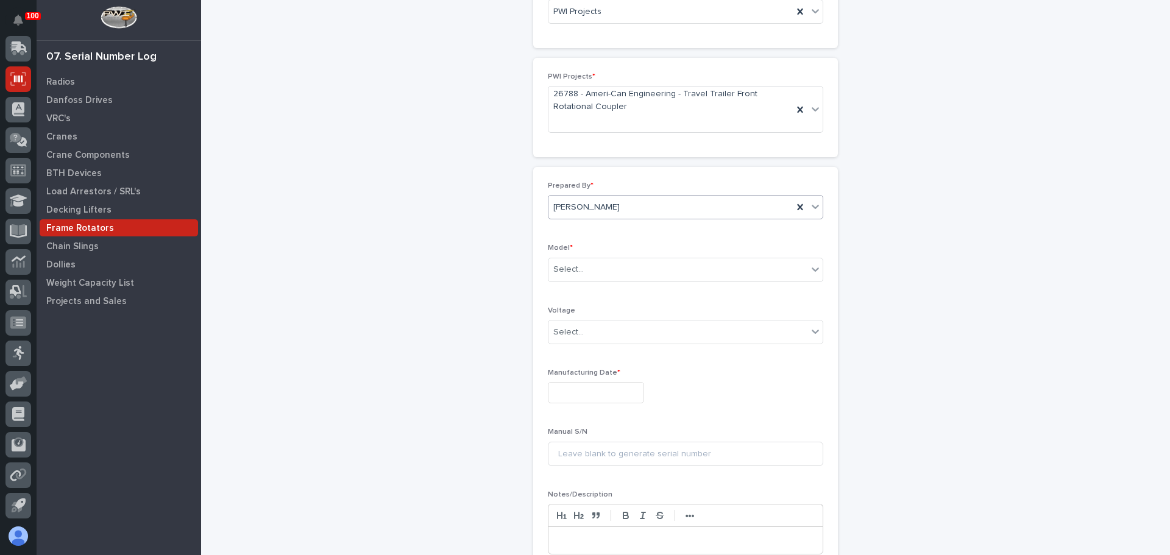
scroll to position [122, 0]
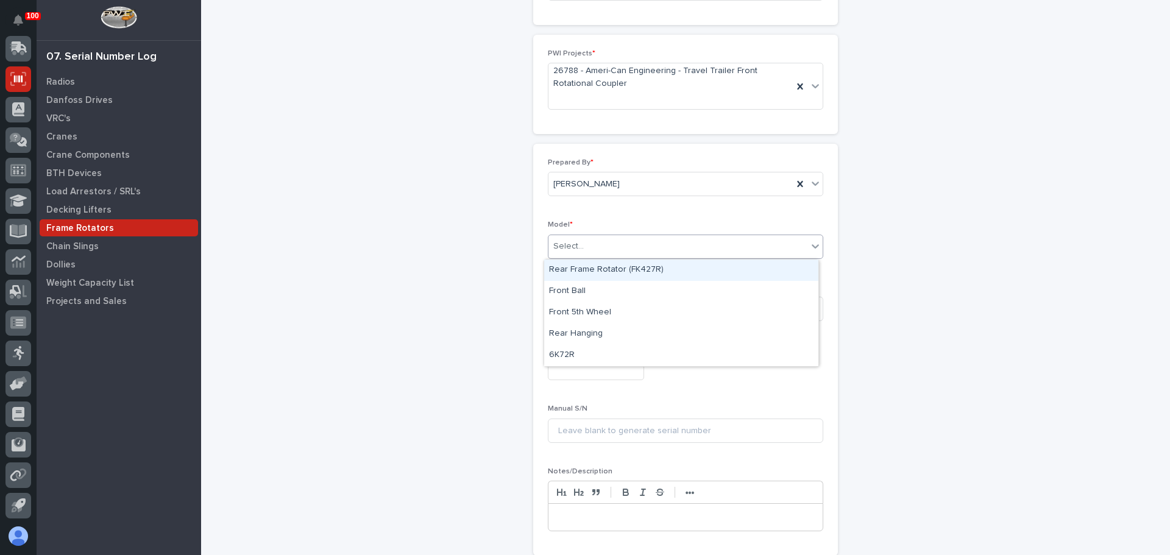
click at [622, 243] on div "Select..." at bounding box center [677, 246] width 259 height 20
click at [630, 294] on div "Front Ball" at bounding box center [681, 291] width 274 height 21
click at [628, 311] on div "Select..." at bounding box center [677, 309] width 259 height 20
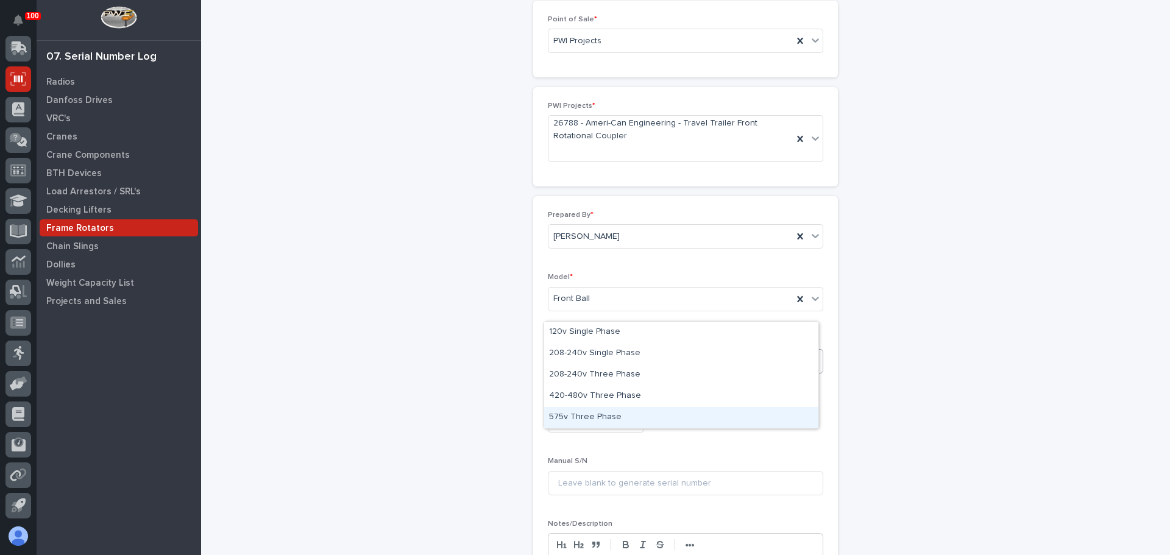
scroll to position [247, 0]
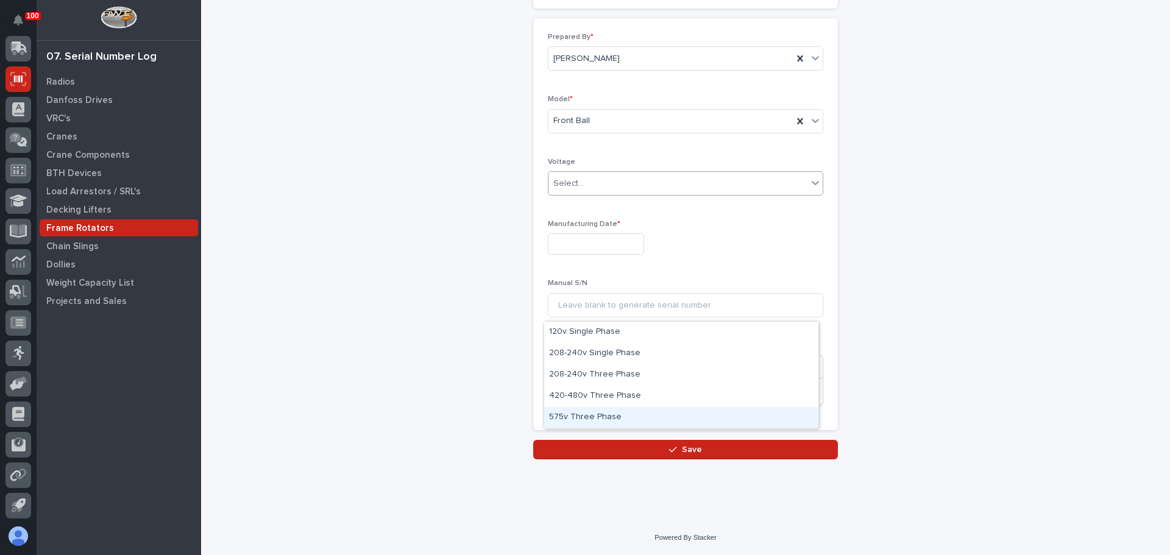
click at [458, 412] on div "Frame Rotation: add new Loading... Saving… Loading... Saving… Loading... Saving…" at bounding box center [685, 107] width 944 height 706
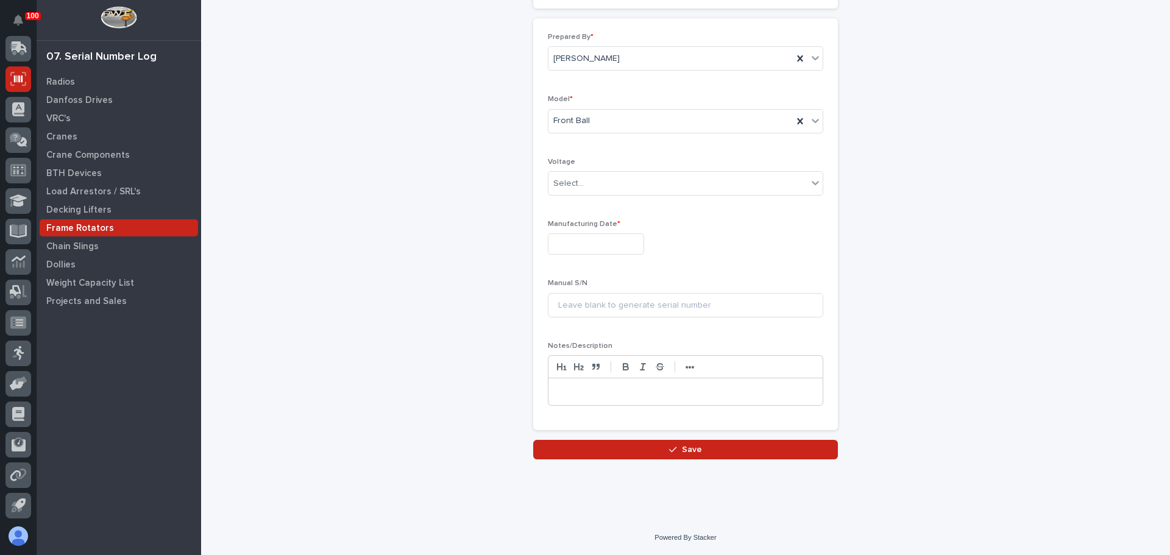
click at [593, 253] on input "text" at bounding box center [596, 243] width 96 height 21
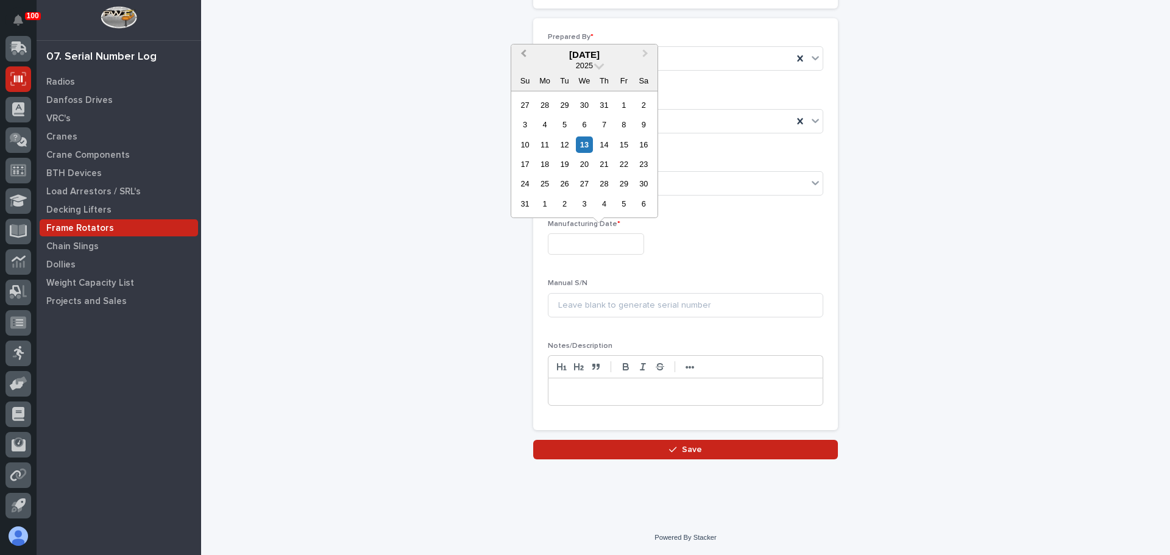
click at [523, 53] on span "Previous Month" at bounding box center [523, 55] width 0 height 16
click at [542, 168] on div "21" at bounding box center [544, 164] width 16 height 16
type input "**********"
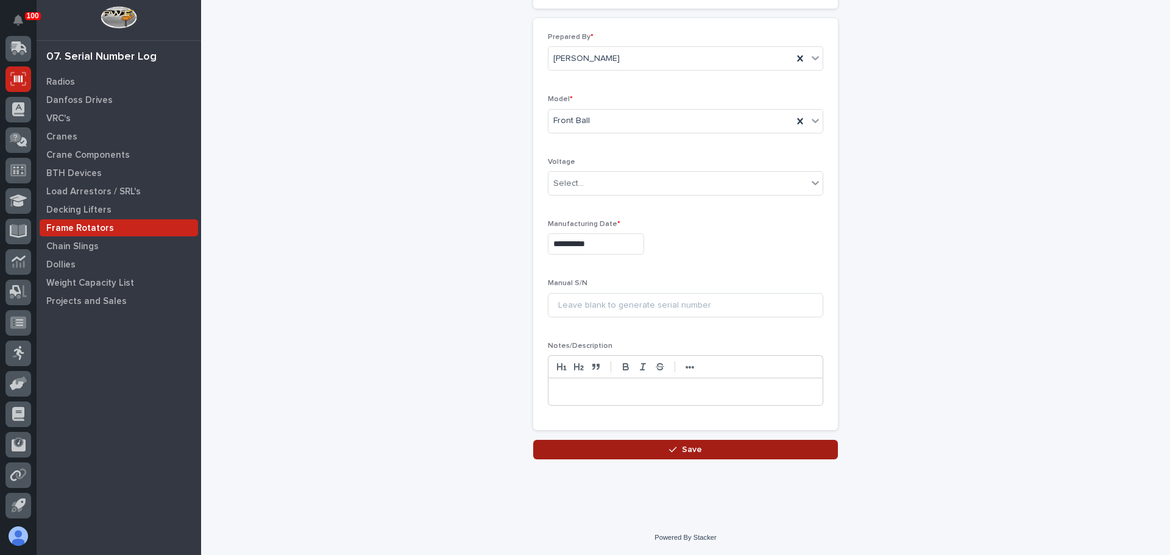
click at [687, 449] on span "Save" at bounding box center [692, 449] width 20 height 11
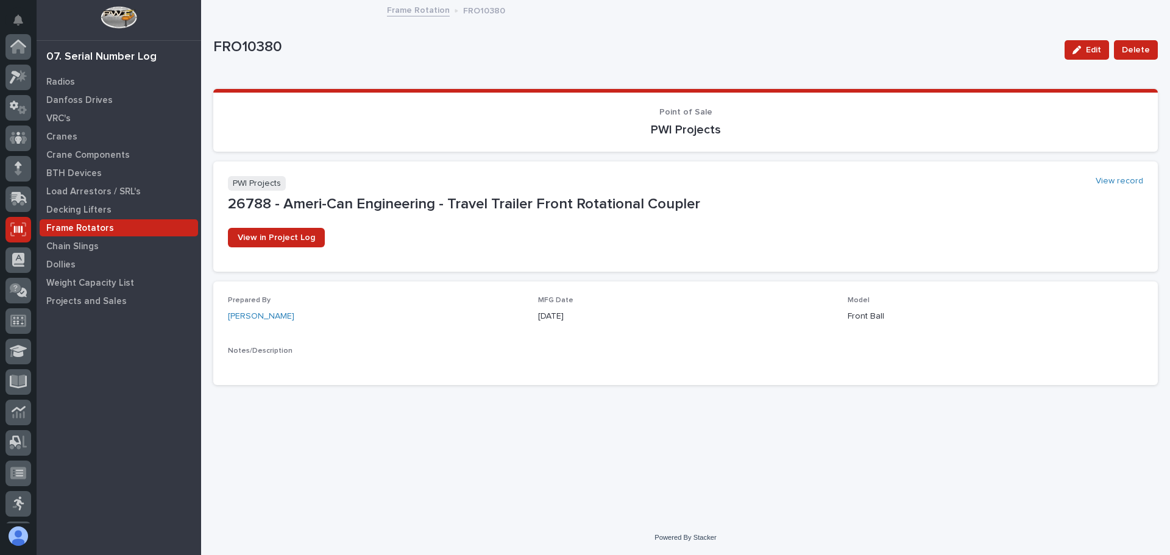
scroll to position [151, 0]
click at [15, 325] on icon at bounding box center [18, 322] width 16 height 12
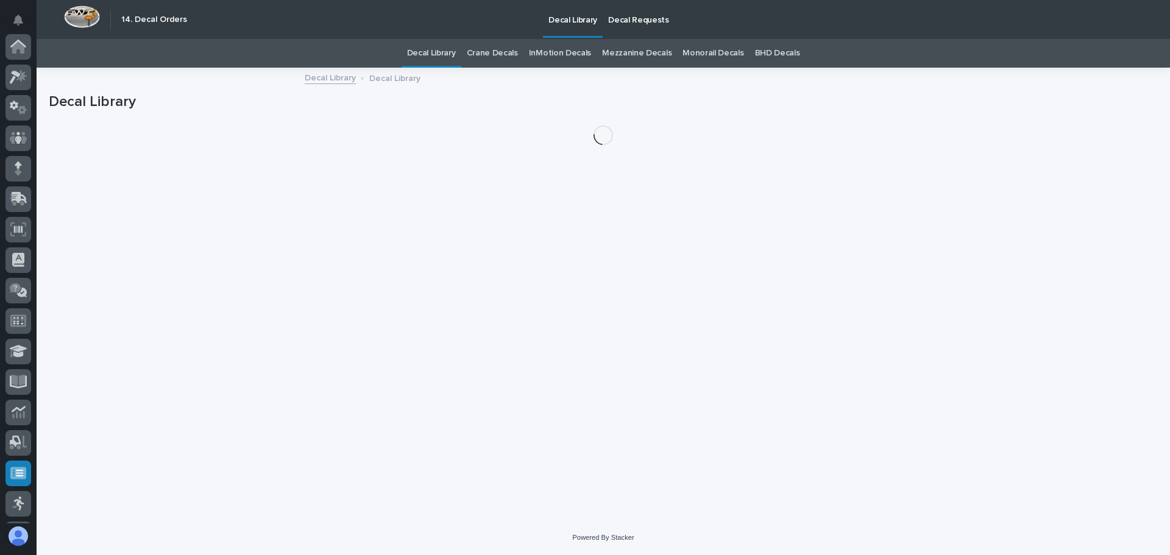
scroll to position [151, 0]
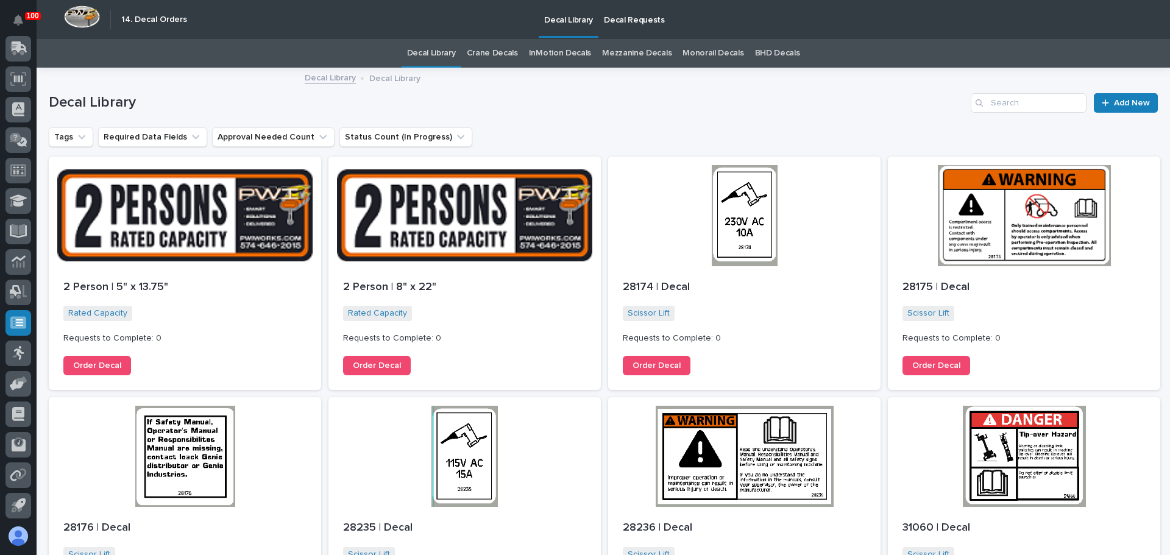
click at [629, 17] on p "Decal Requests" at bounding box center [634, 13] width 61 height 26
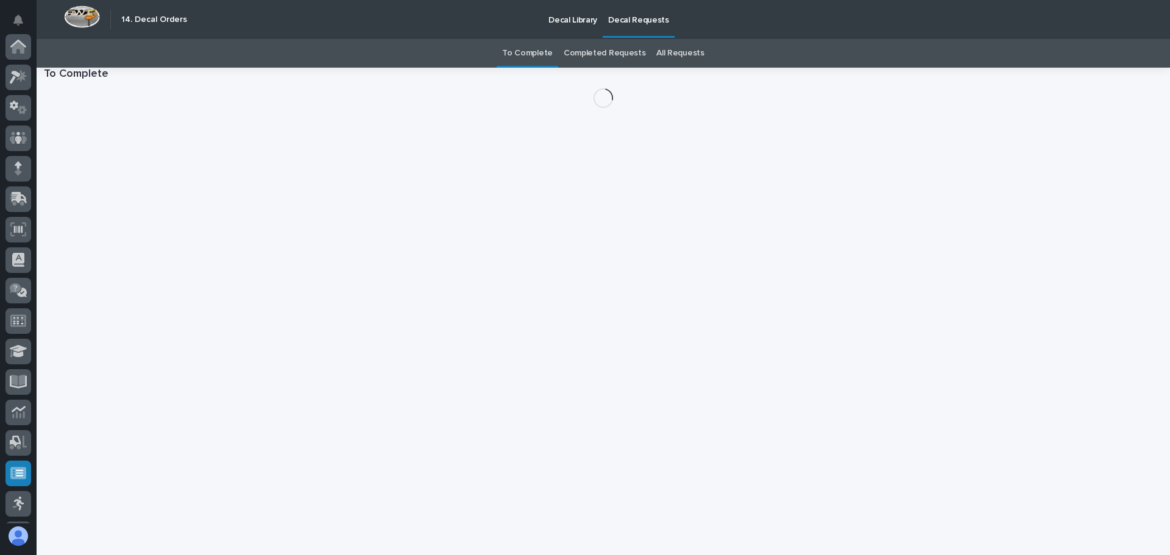
scroll to position [151, 0]
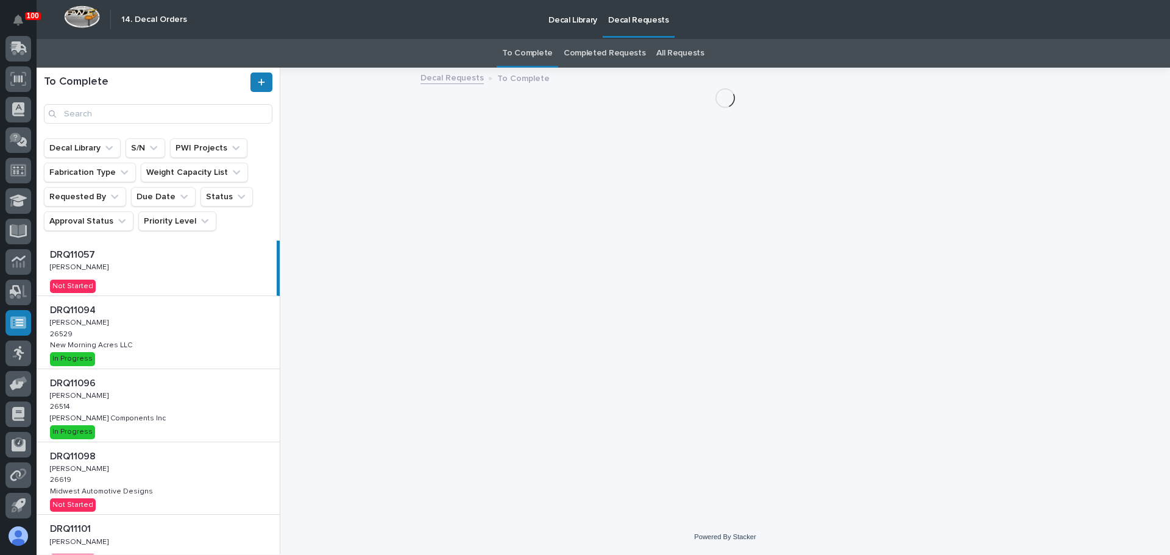
click at [676, 53] on link "All Requests" at bounding box center [680, 53] width 48 height 29
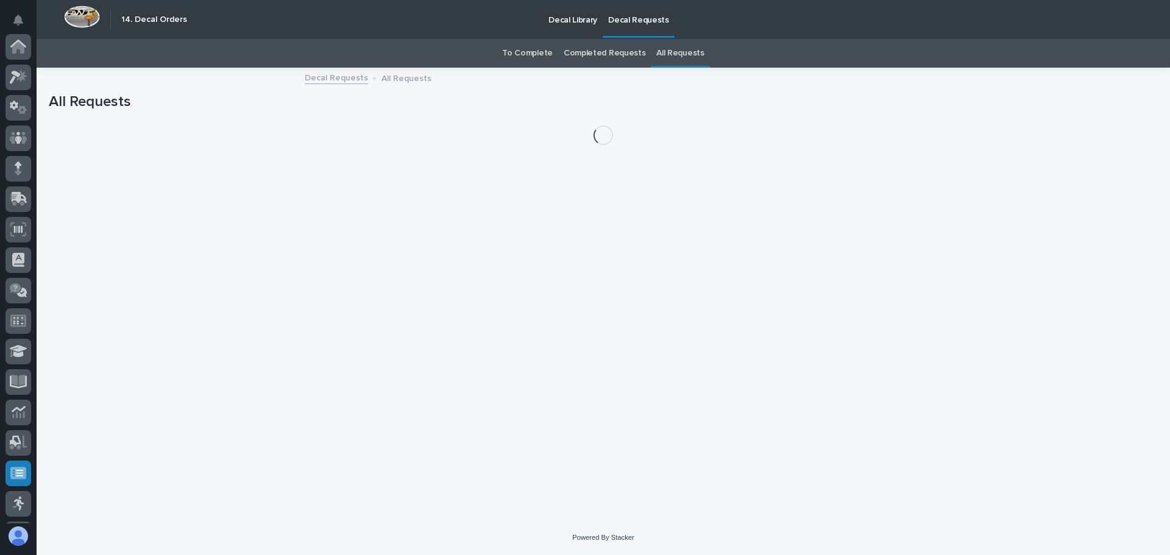
scroll to position [151, 0]
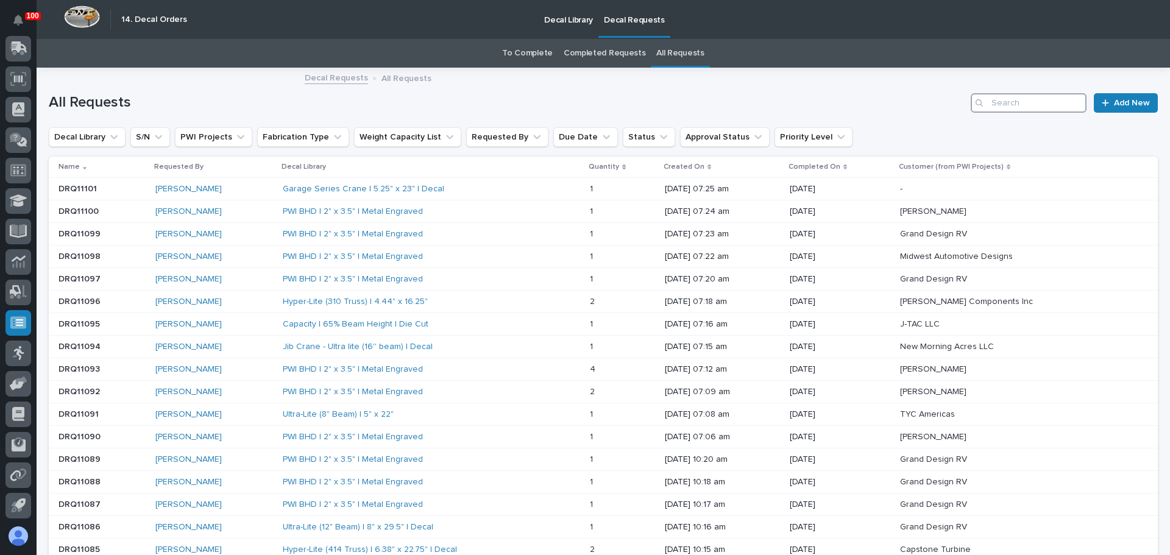
click at [999, 108] on input "Search" at bounding box center [1029, 102] width 116 height 19
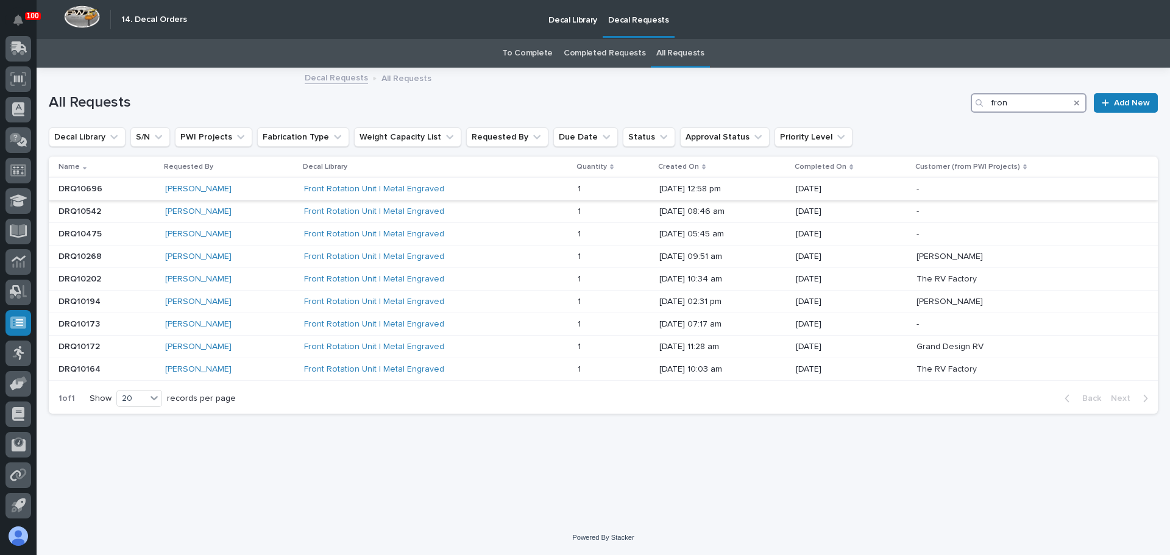
type input "fron"
click at [239, 193] on div "[PERSON_NAME]" at bounding box center [229, 189] width 129 height 10
click at [438, 207] on div "Front Rotation Unit | Metal Engraved" at bounding box center [410, 212] width 213 height 10
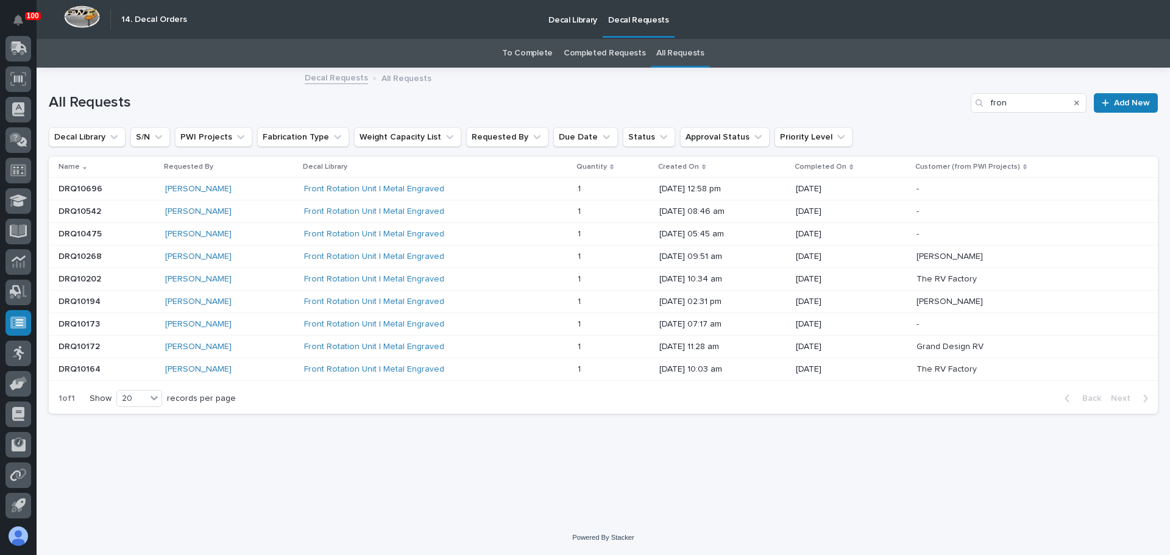
click at [427, 238] on div "Front Rotation Unit | Metal Engraved" at bounding box center [410, 234] width 213 height 10
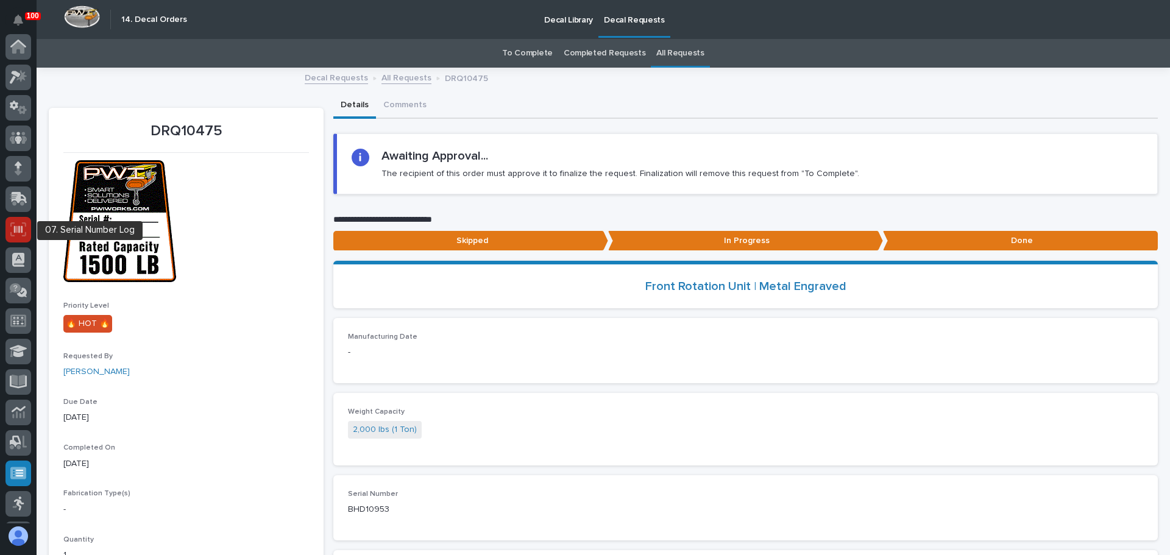
click at [21, 227] on icon at bounding box center [18, 228] width 9 height 7
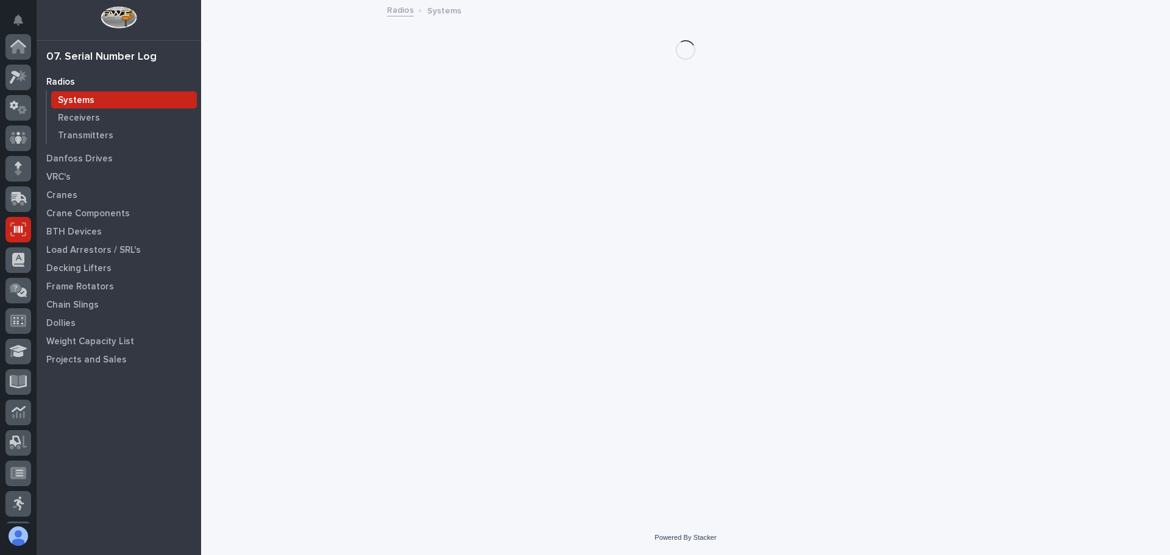
scroll to position [151, 0]
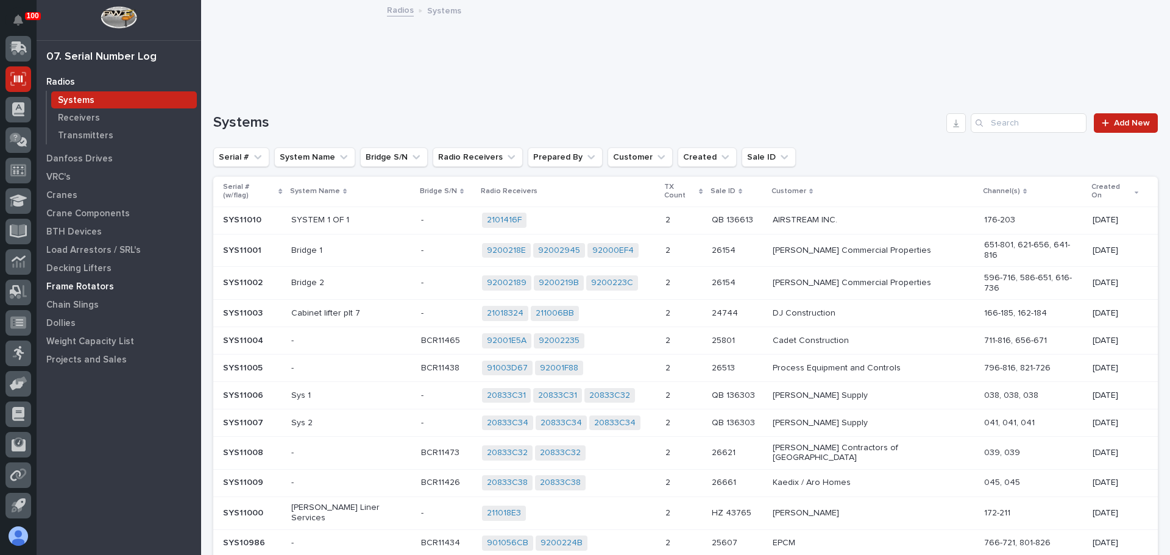
click at [74, 282] on p "Frame Rotators" at bounding box center [80, 287] width 68 height 11
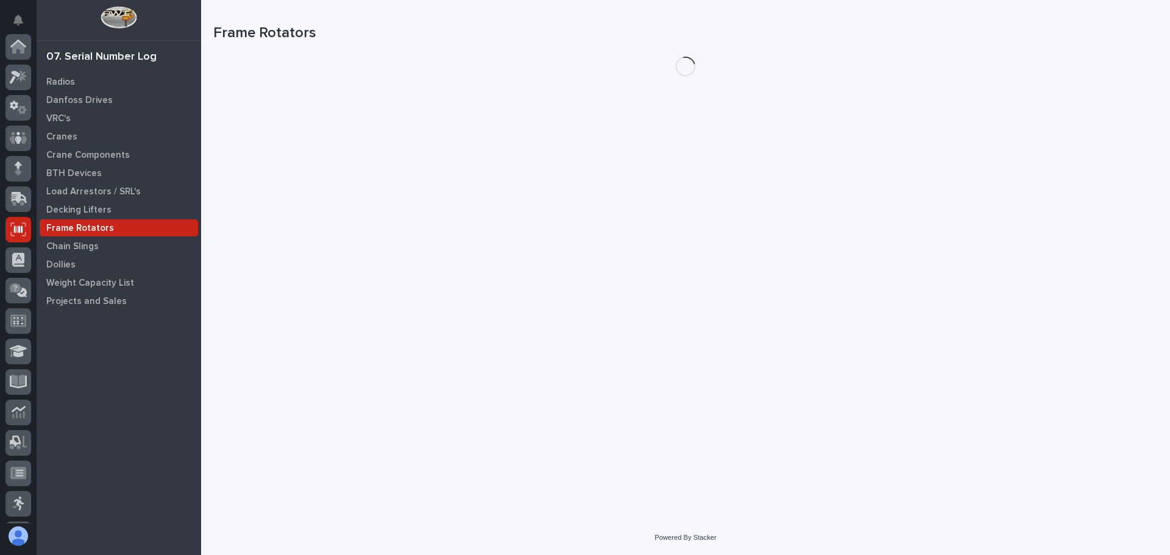
scroll to position [151, 0]
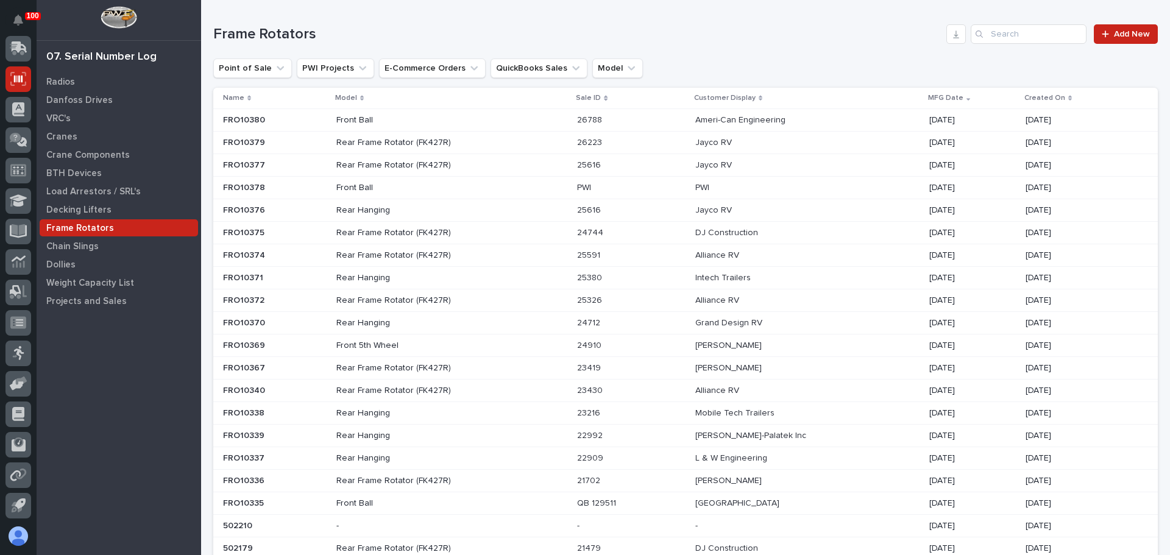
click at [431, 126] on div "Front Ball" at bounding box center [451, 120] width 231 height 20
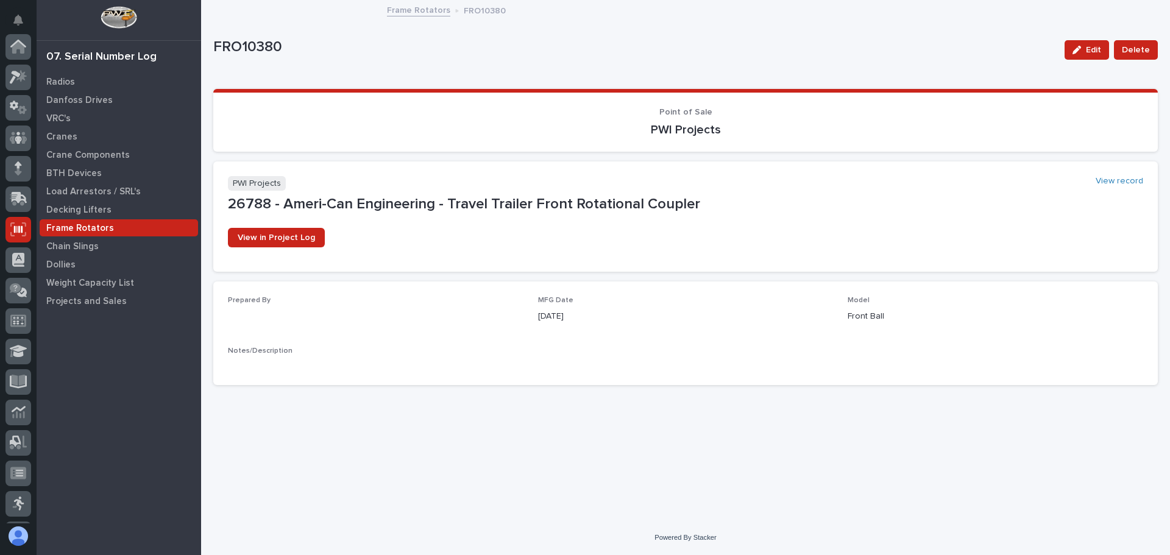
scroll to position [151, 0]
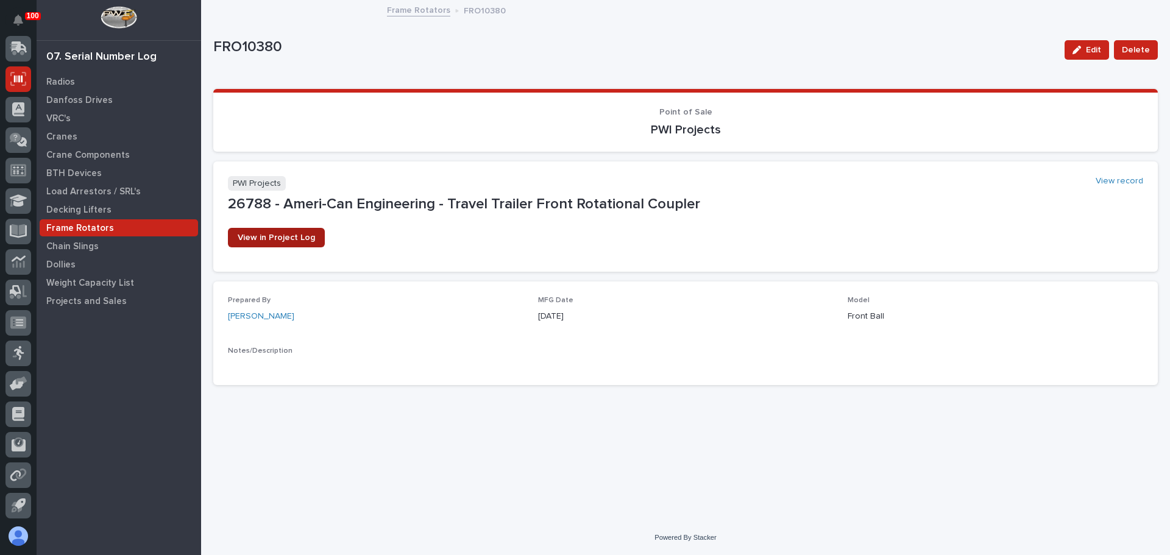
click at [294, 238] on span "View in Project Log" at bounding box center [276, 237] width 77 height 9
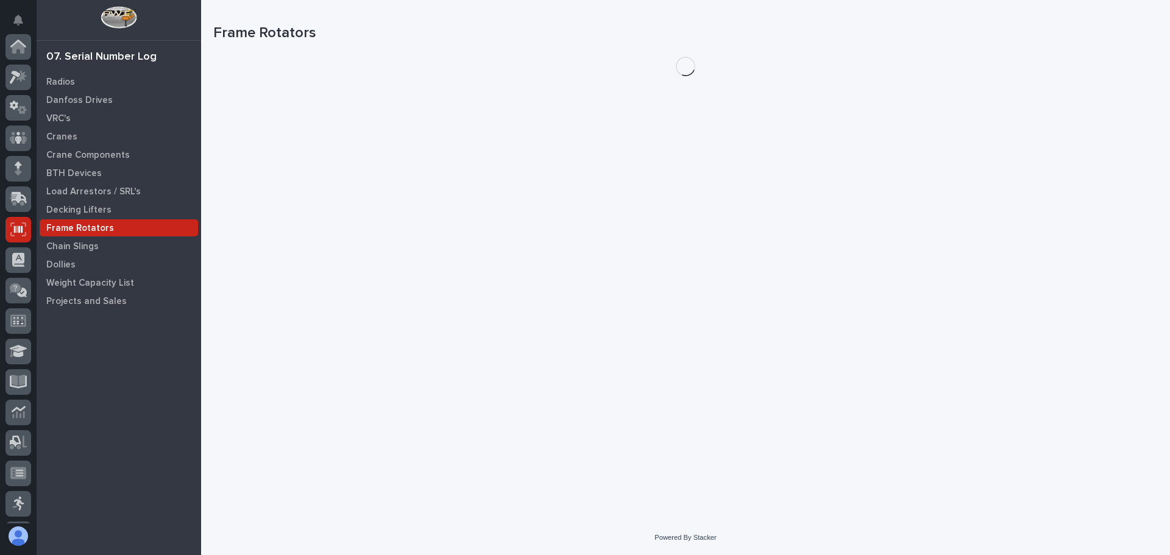
scroll to position [151, 0]
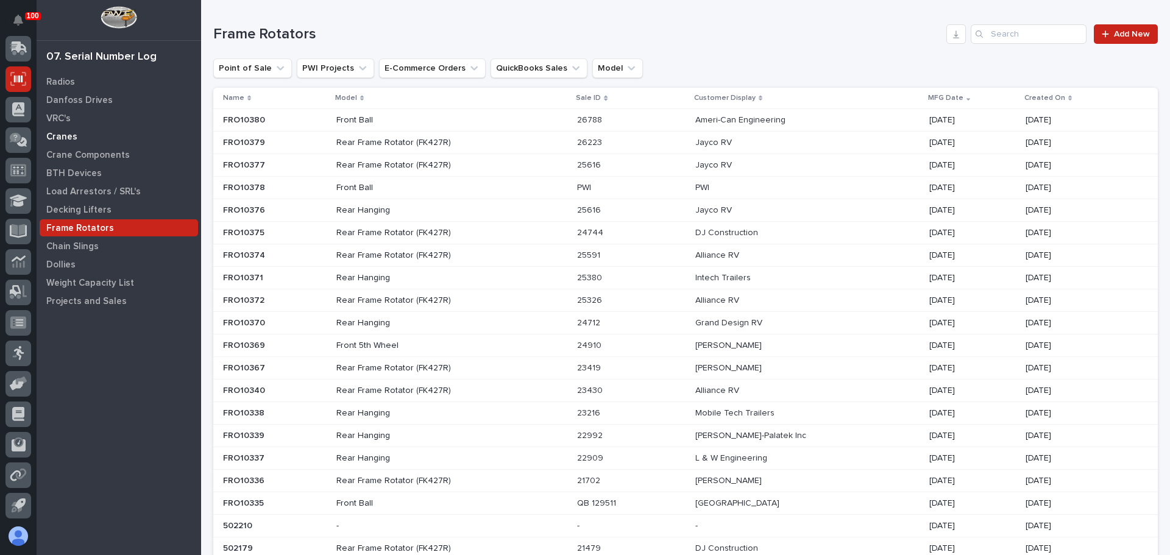
click at [63, 135] on p "Cranes" at bounding box center [61, 137] width 31 height 11
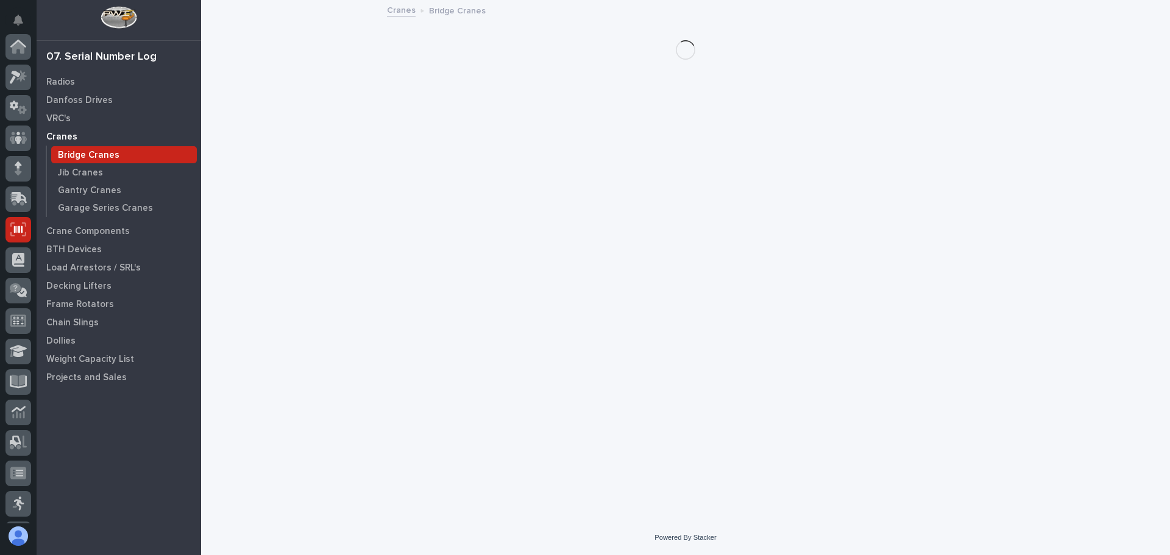
scroll to position [151, 0]
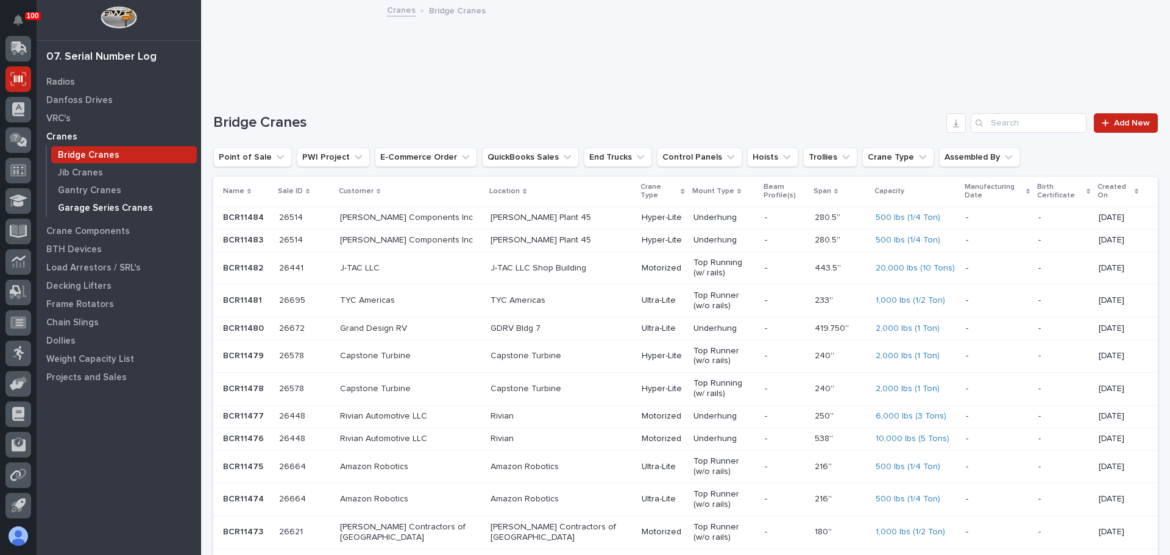
click at [91, 214] on div "Garage Series Cranes" at bounding box center [124, 207] width 146 height 17
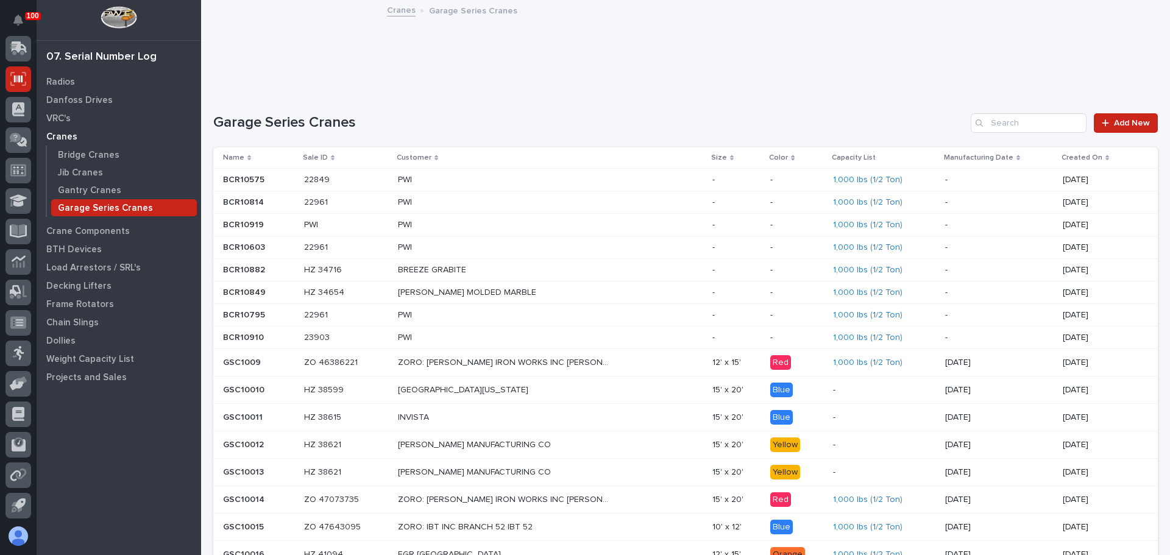
click at [1075, 158] on p "Created On" at bounding box center [1081, 157] width 41 height 13
click at [1085, 158] on p "Created On" at bounding box center [1081, 157] width 41 height 13
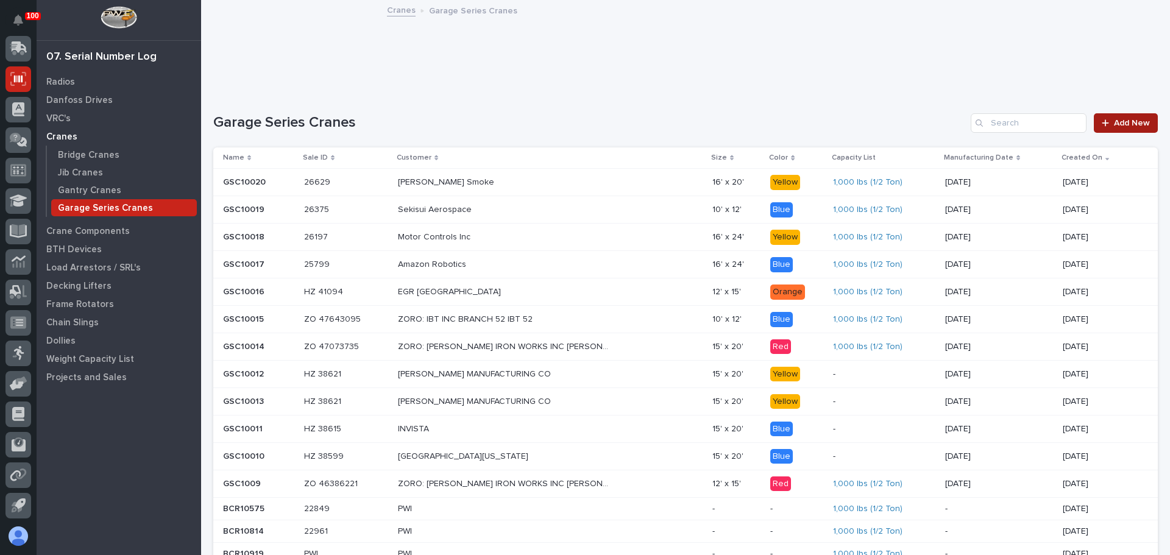
click at [1120, 124] on span "Add New" at bounding box center [1132, 123] width 36 height 9
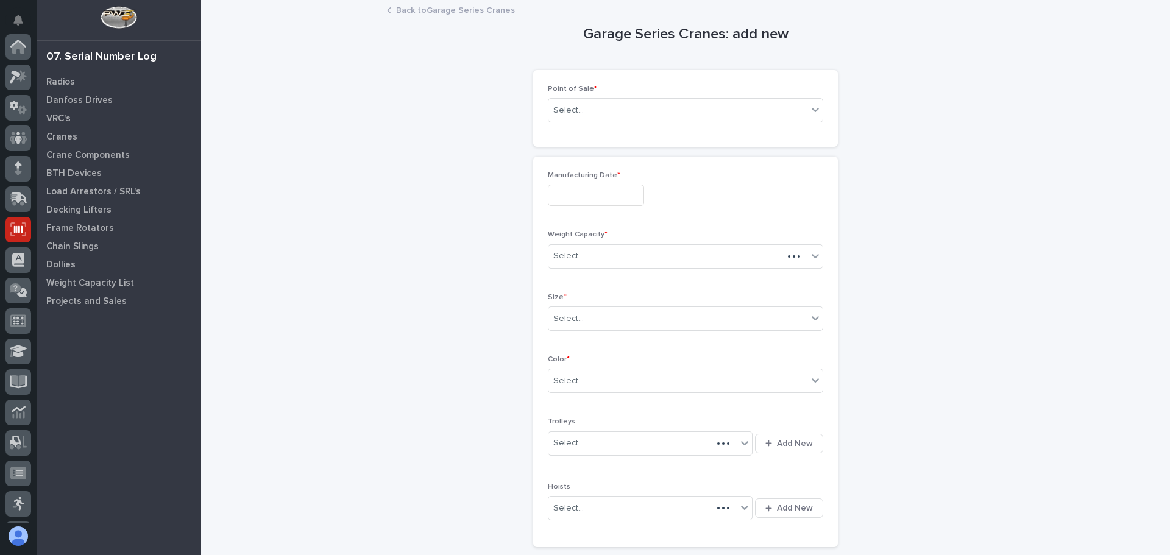
scroll to position [151, 0]
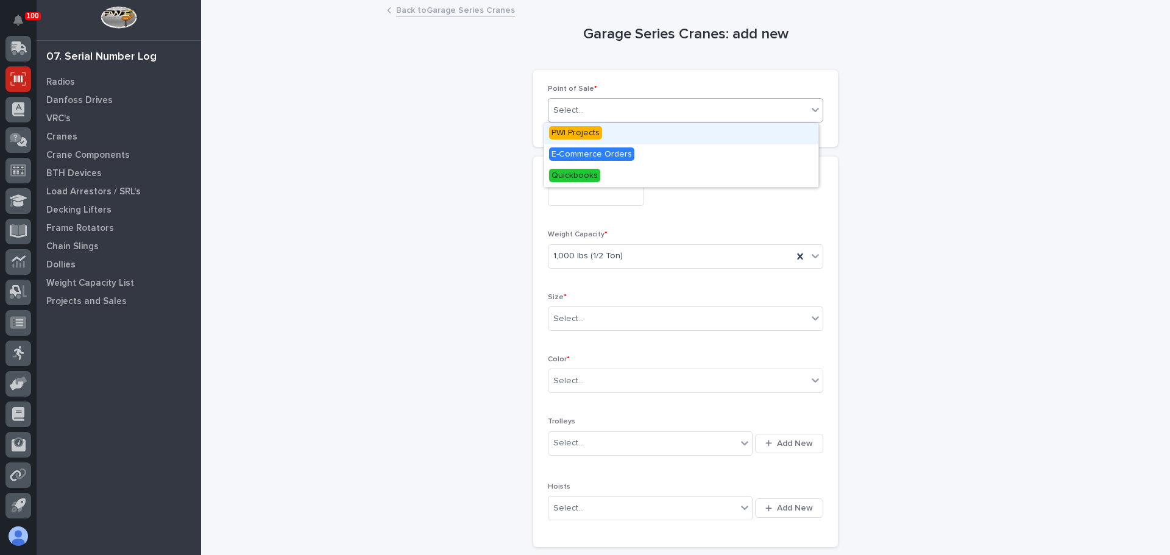
click at [611, 114] on div "Select..." at bounding box center [677, 111] width 259 height 20
click at [590, 132] on span "PWI Projects" at bounding box center [575, 132] width 53 height 13
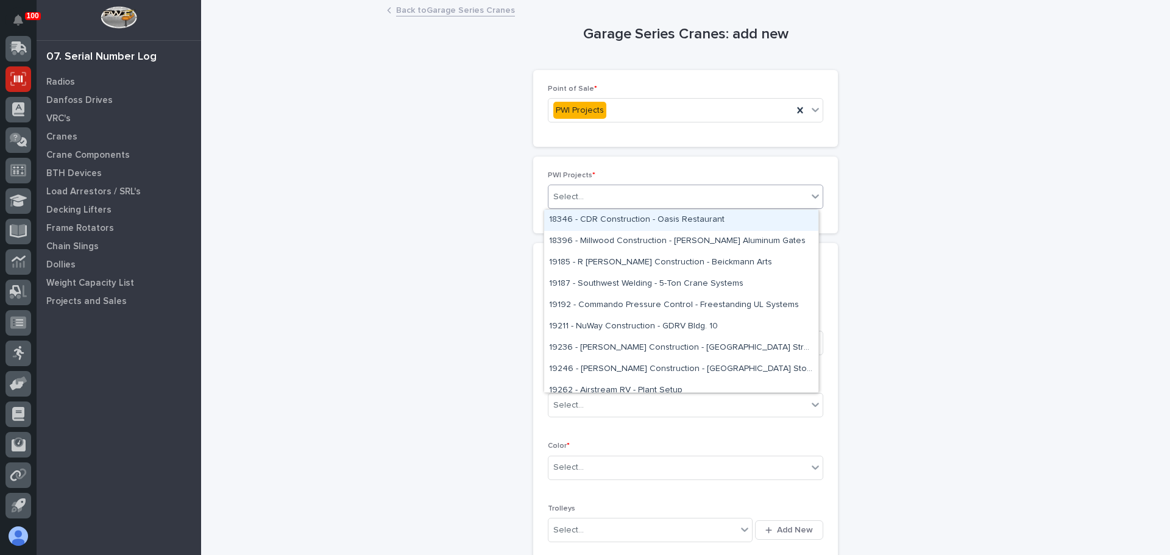
click at [573, 193] on div "Select..." at bounding box center [568, 197] width 30 height 13
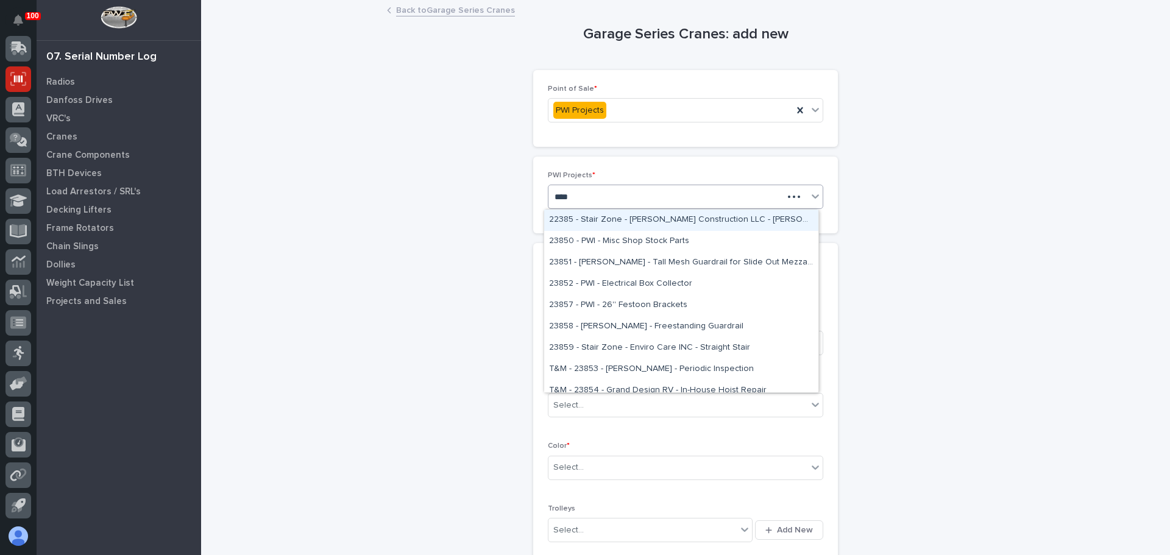
type input "*****"
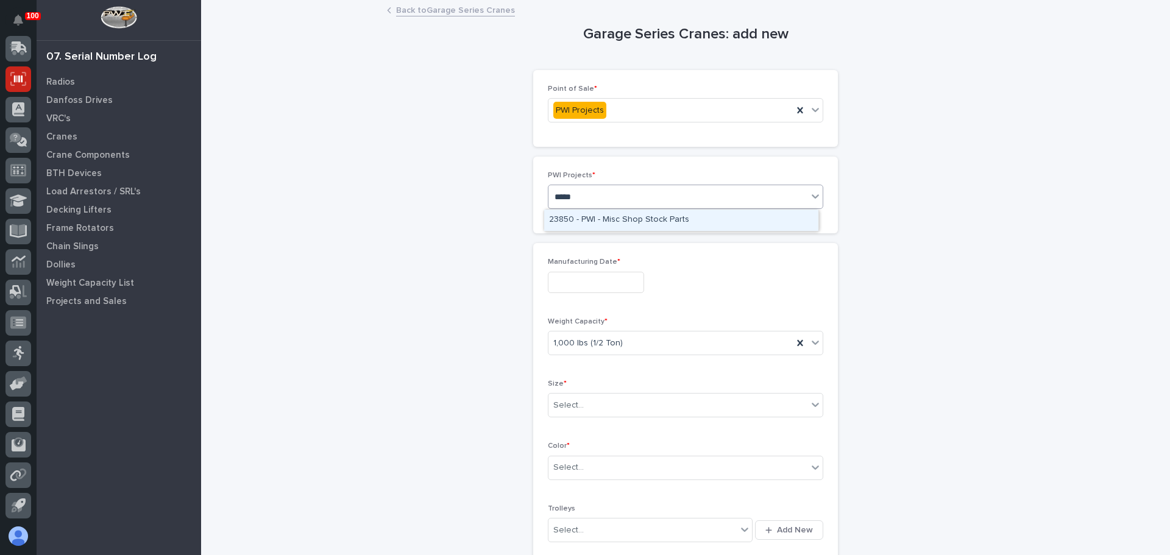
click at [629, 221] on div "23850 - PWI - Misc Shop Stock Parts" at bounding box center [681, 220] width 274 height 21
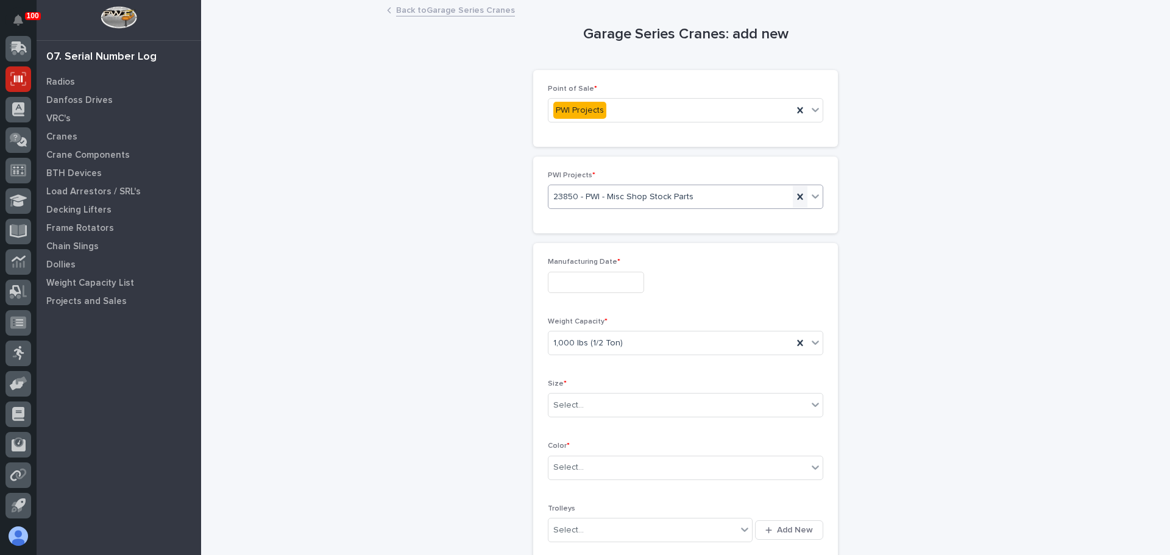
click at [794, 196] on icon at bounding box center [800, 197] width 12 height 12
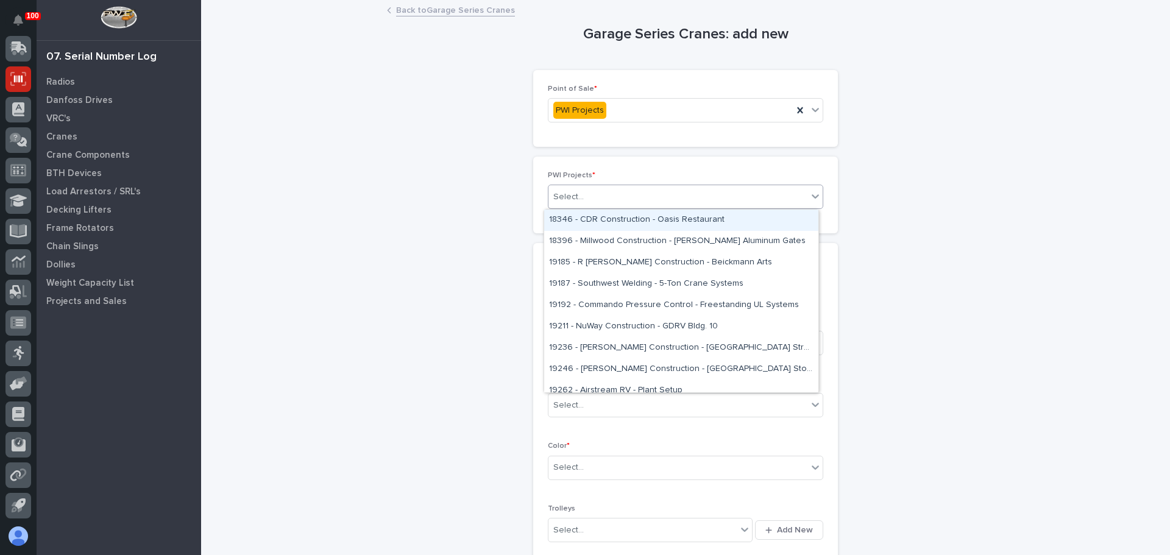
click at [637, 190] on div "Select..." at bounding box center [677, 197] width 259 height 20
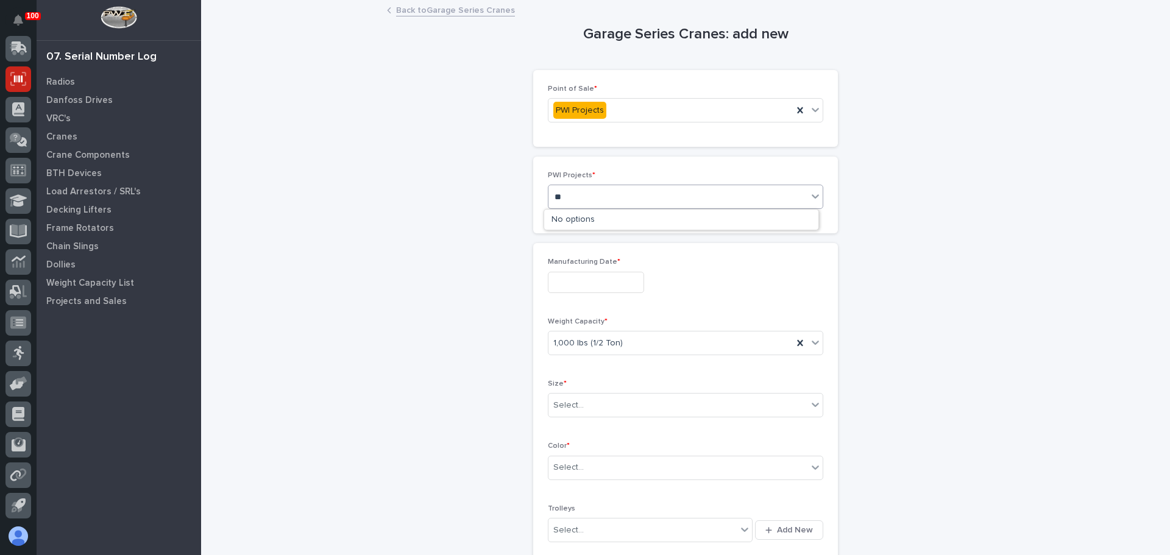
type input "*"
click at [554, 196] on input "******" at bounding box center [569, 197] width 31 height 10
type input "*****"
click at [618, 222] on div "23850 - PWI - Misc Shop Stock Parts" at bounding box center [681, 220] width 274 height 21
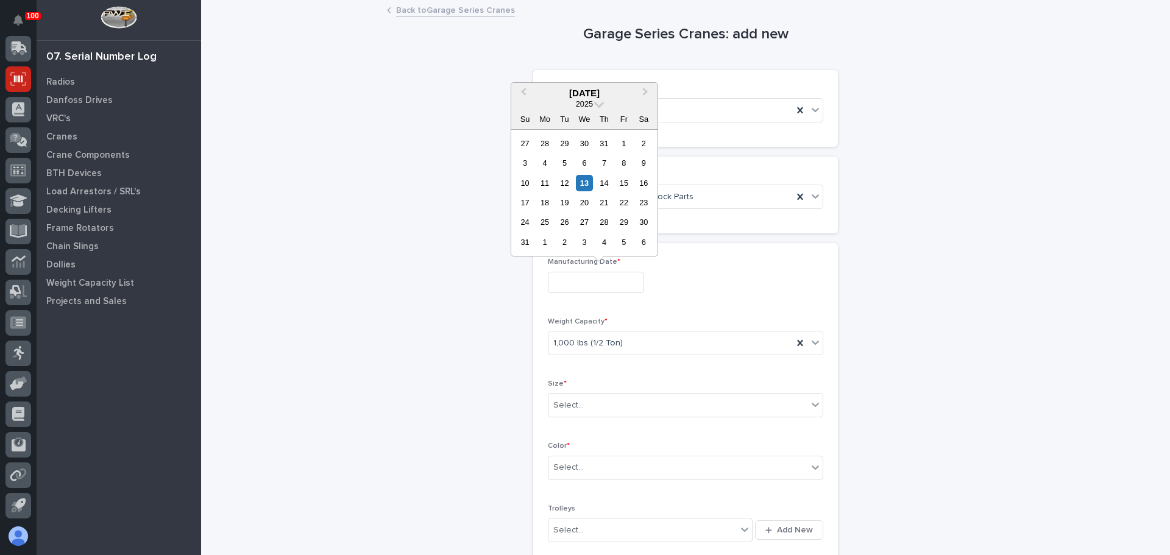
click at [564, 277] on input "text" at bounding box center [596, 282] width 96 height 21
drag, startPoint x: 619, startPoint y: 182, endPoint x: 622, endPoint y: 188, distance: 6.3
click at [620, 182] on div "15" at bounding box center [623, 183] width 16 height 16
type input "**********"
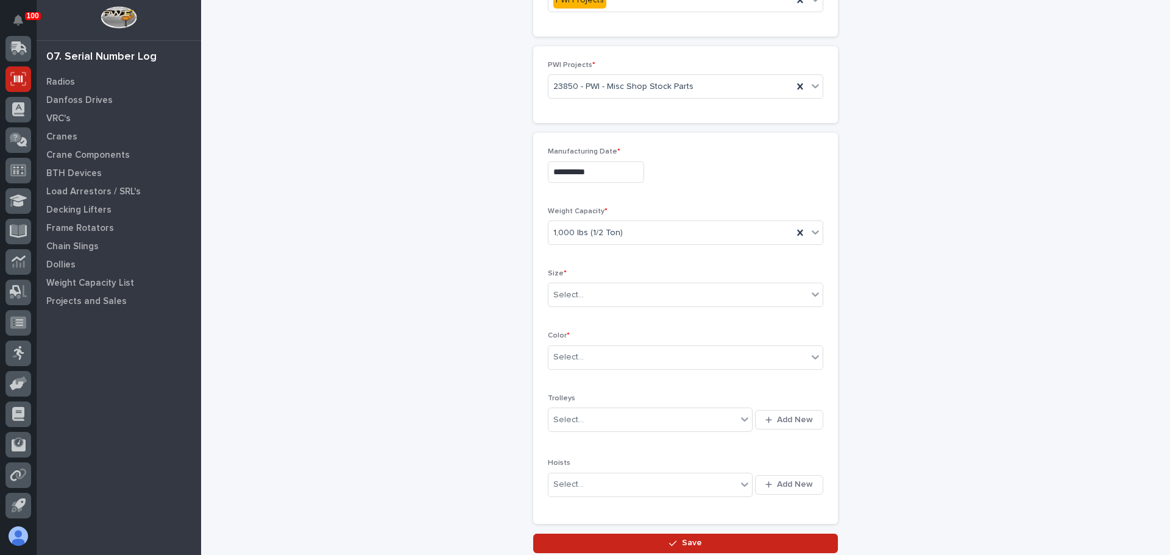
scroll to position [122, 0]
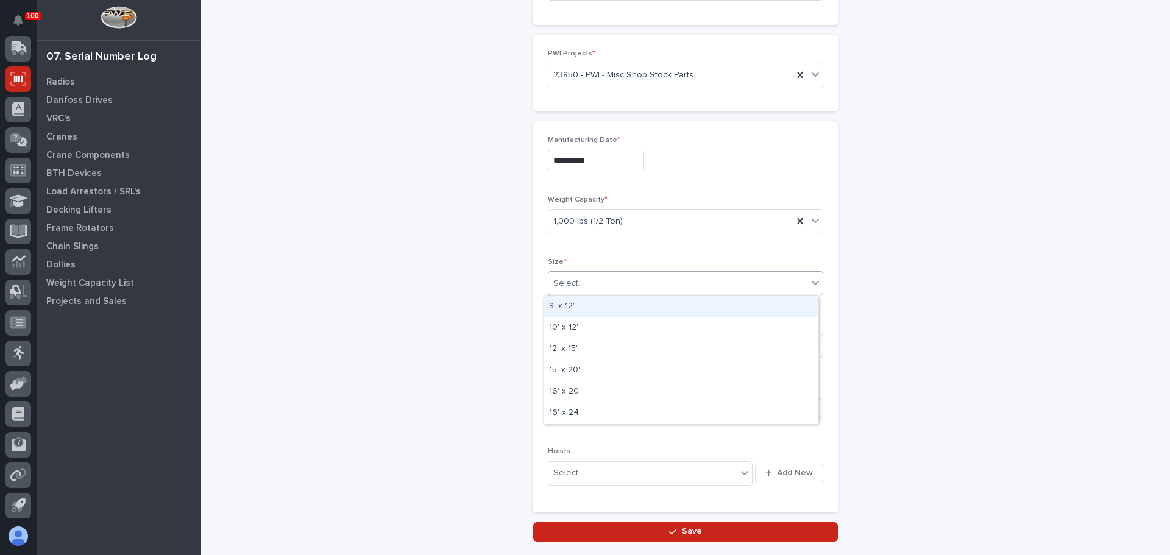
click at [612, 287] on div "Select..." at bounding box center [677, 284] width 259 height 20
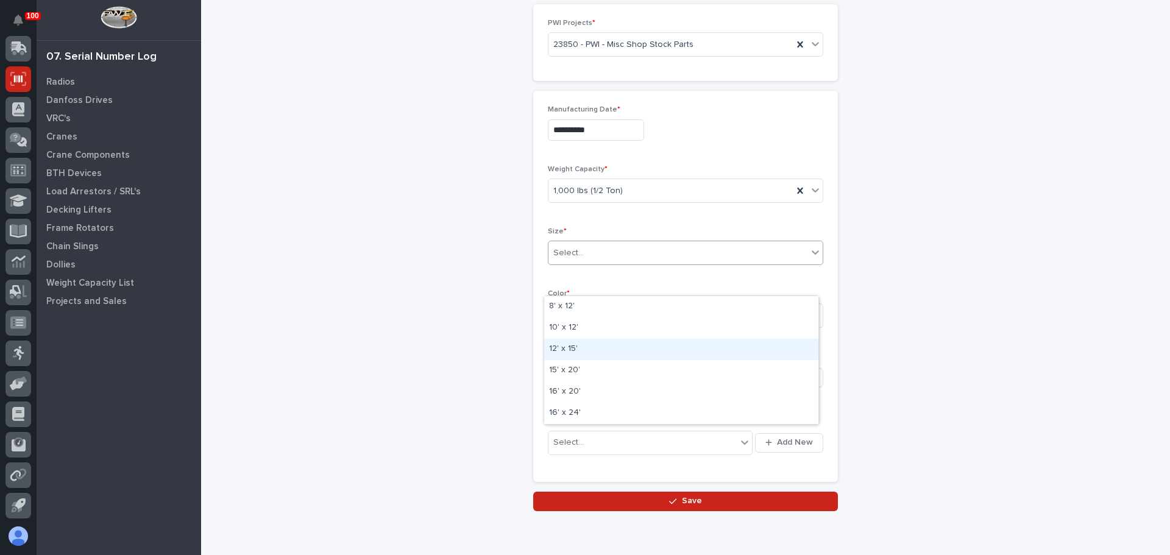
scroll to position [183, 0]
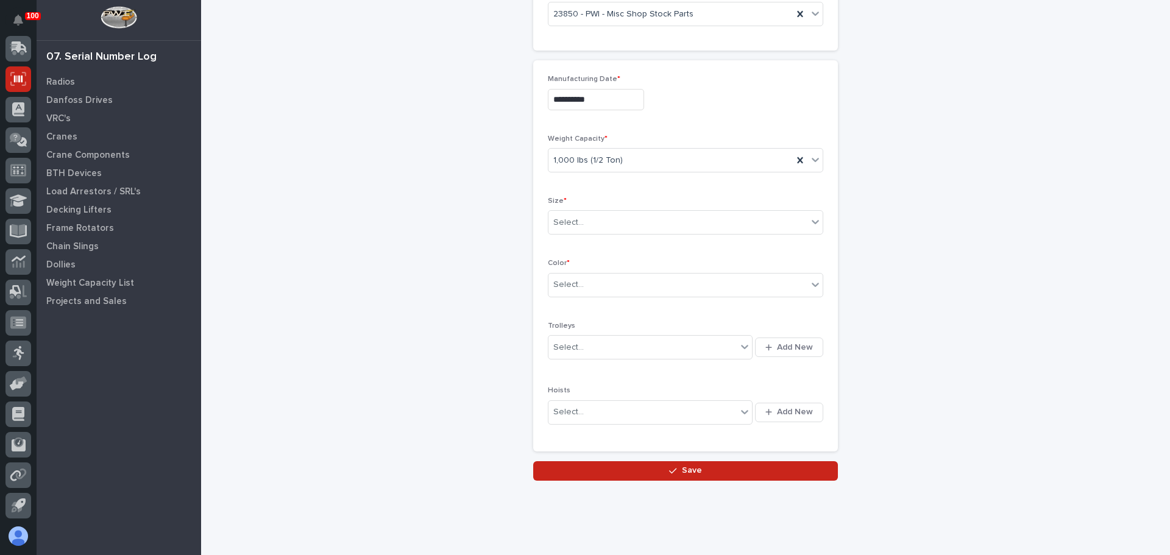
click at [455, 275] on div "**********" at bounding box center [685, 149] width 944 height 662
click at [626, 227] on div "Select..." at bounding box center [677, 223] width 259 height 20
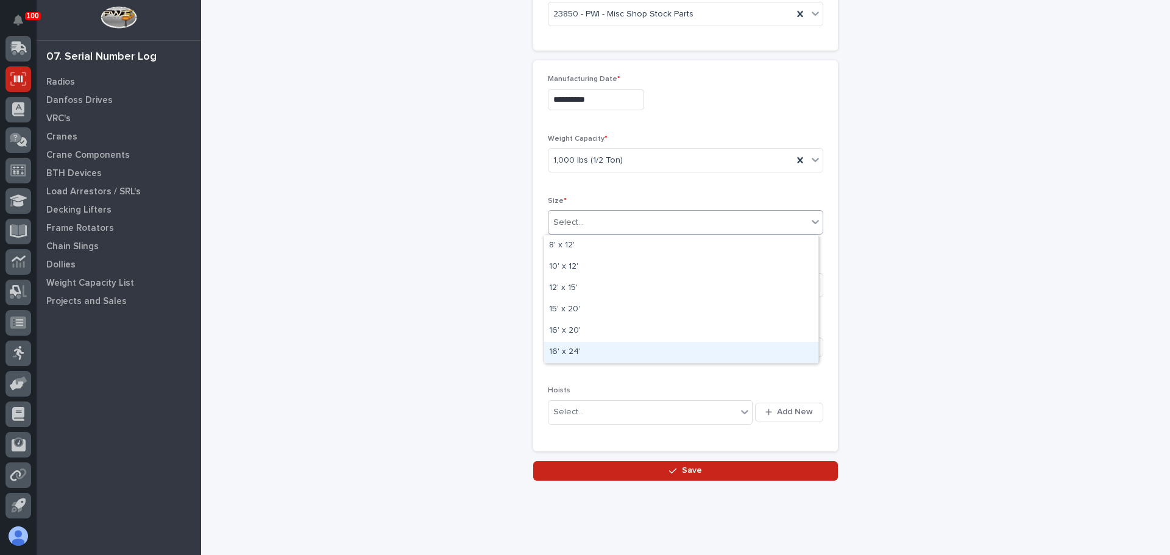
click at [464, 324] on div "**********" at bounding box center [685, 149] width 944 height 662
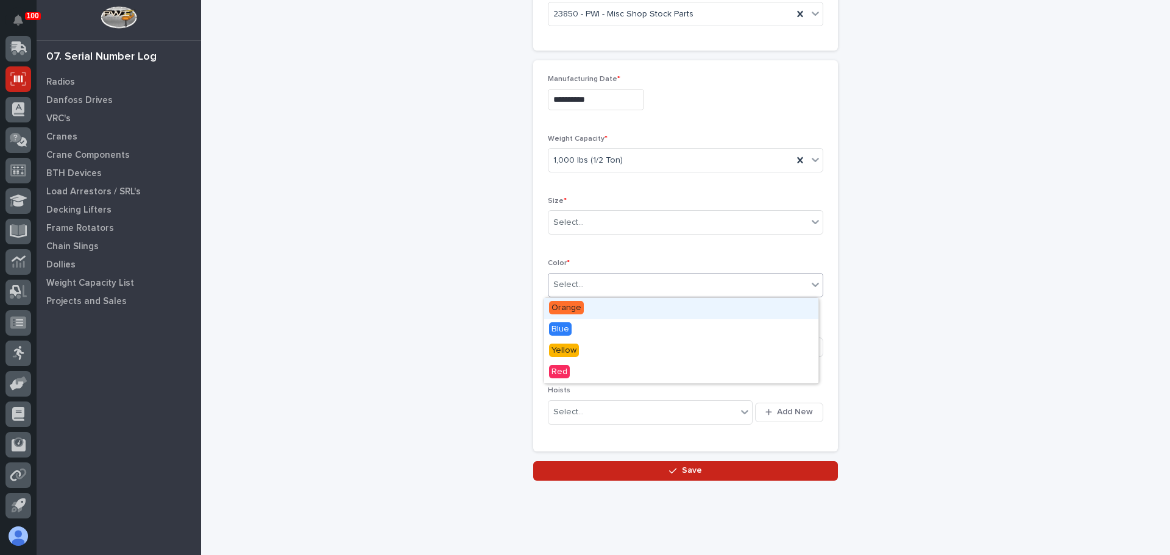
click at [583, 295] on div "Select..." at bounding box center [677, 285] width 259 height 20
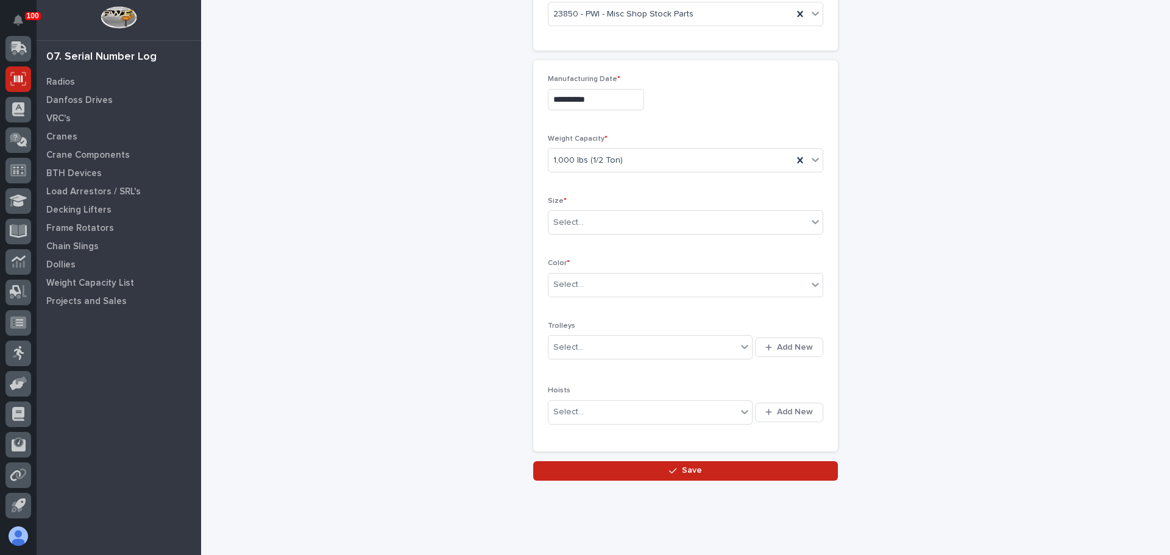
click at [430, 302] on div "**********" at bounding box center [685, 149] width 944 height 662
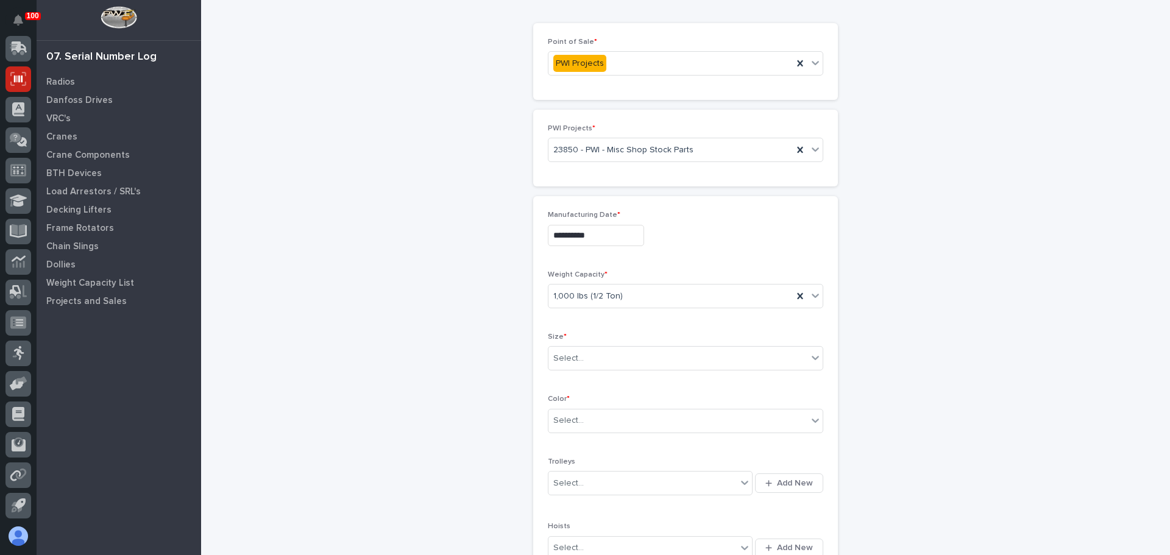
scroll to position [122, 0]
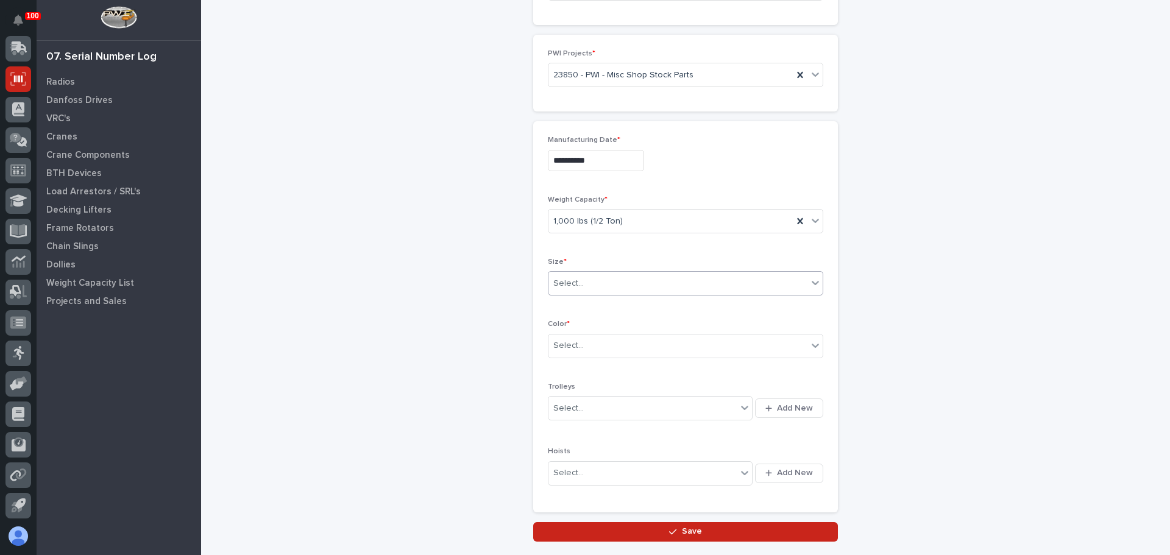
click at [609, 285] on div "Select..." at bounding box center [677, 284] width 259 height 20
click at [619, 330] on div "10' x 12'" at bounding box center [681, 327] width 274 height 21
type input "*"
type input "****"
click at [590, 286] on div "Select..." at bounding box center [677, 284] width 259 height 20
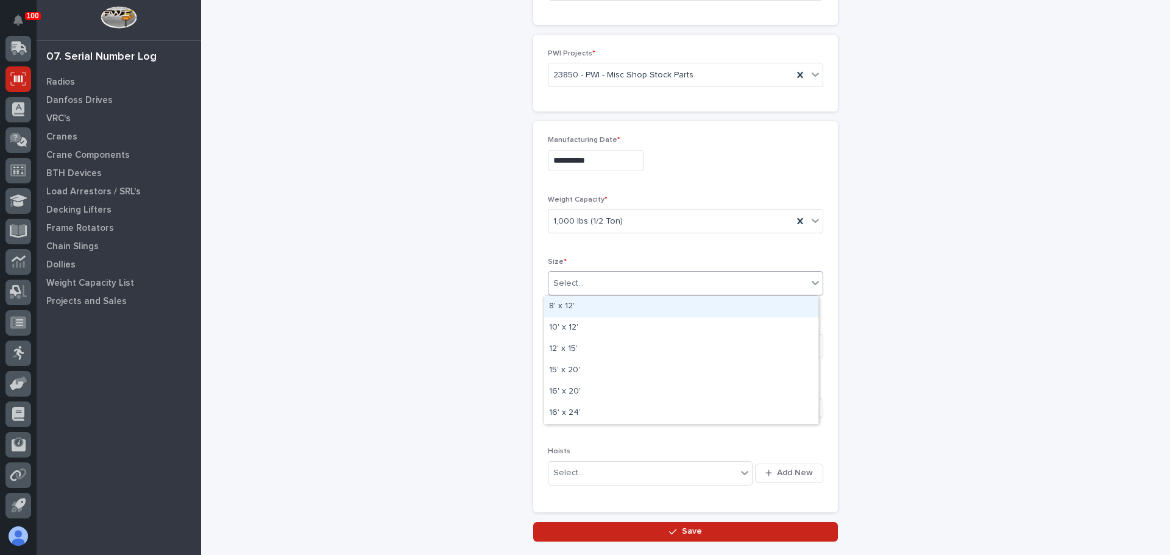
click at [590, 286] on div "Select..." at bounding box center [677, 284] width 259 height 20
click at [491, 301] on div "**********" at bounding box center [685, 210] width 944 height 662
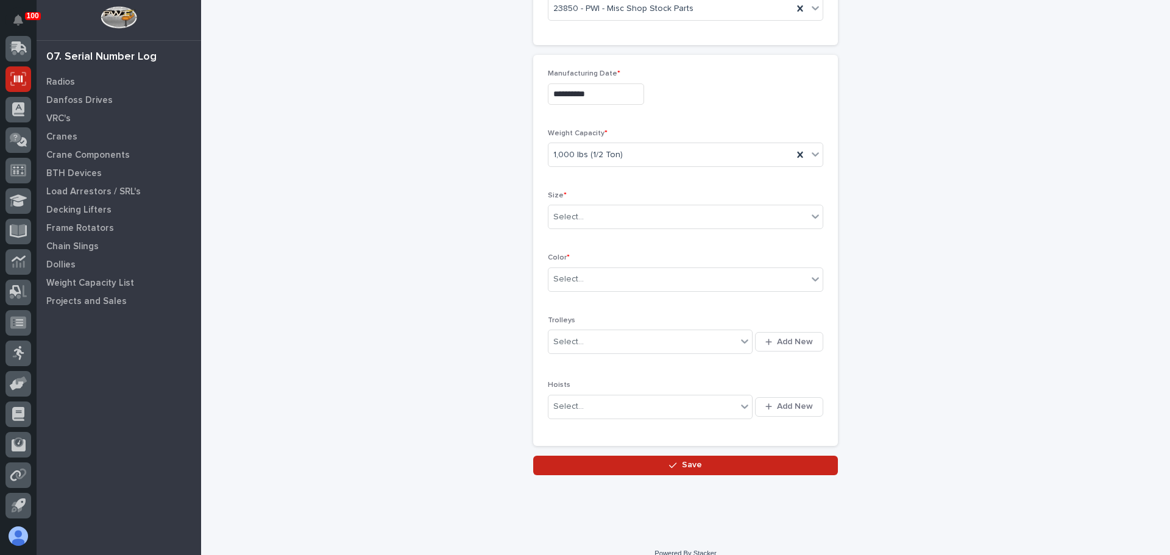
scroll to position [204, 0]
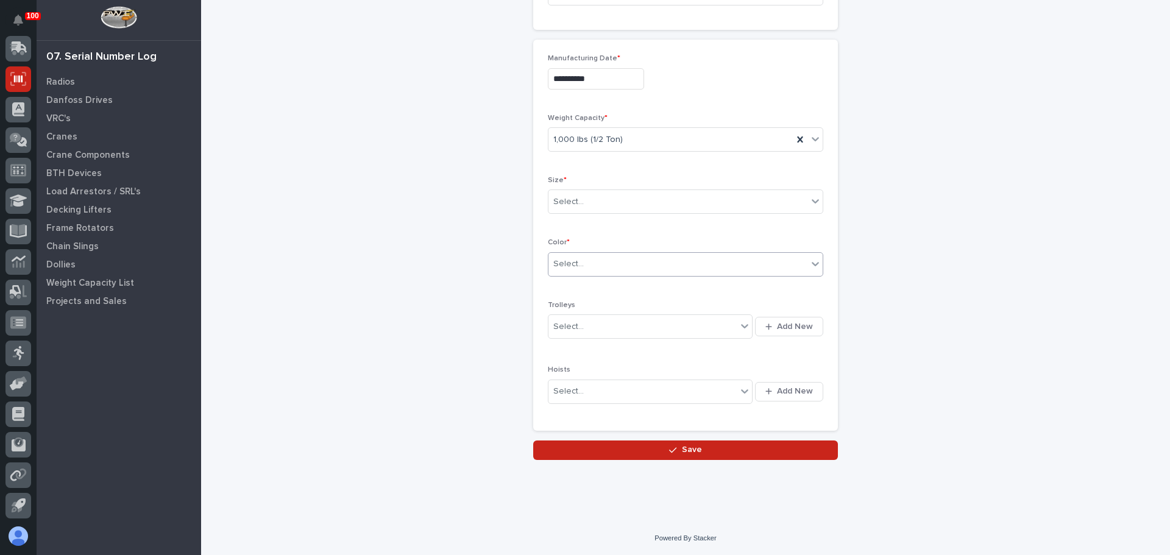
click at [596, 259] on div "Select..." at bounding box center [677, 264] width 259 height 20
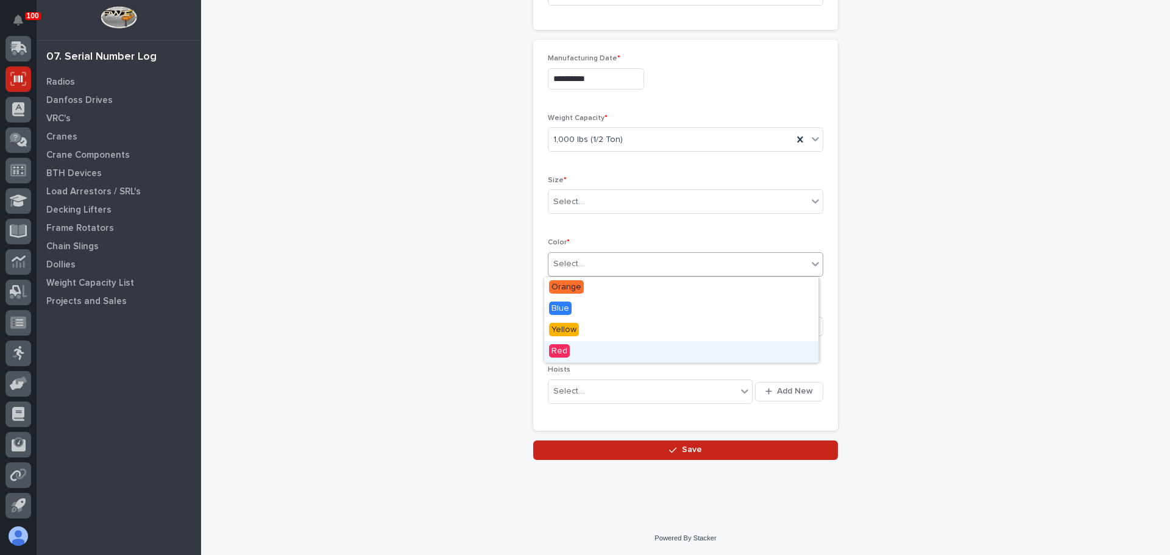
click at [425, 369] on div "**********" at bounding box center [685, 129] width 944 height 662
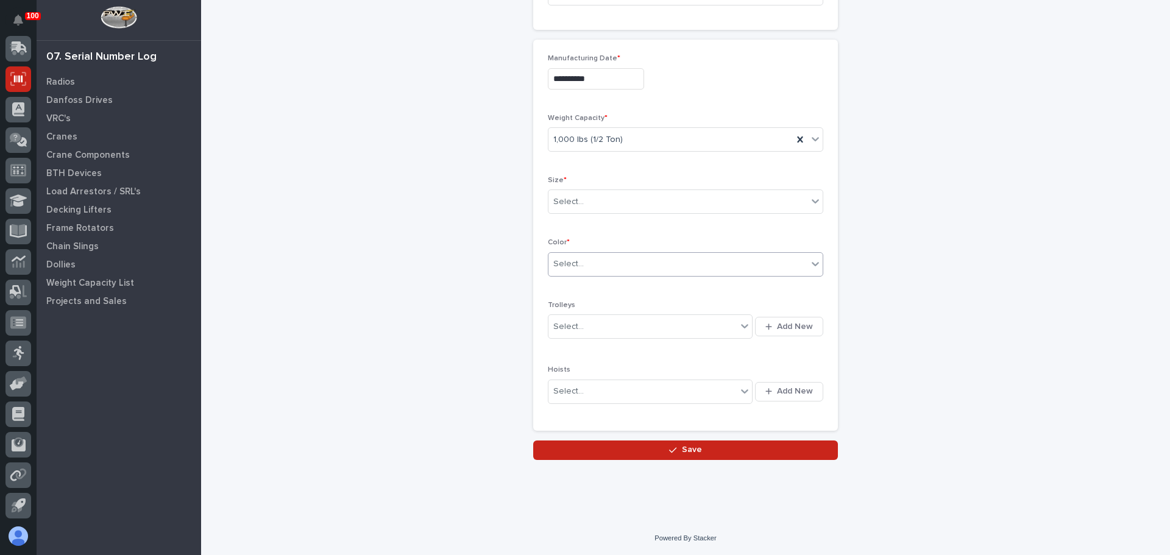
click at [620, 269] on div "Select..." at bounding box center [677, 264] width 259 height 20
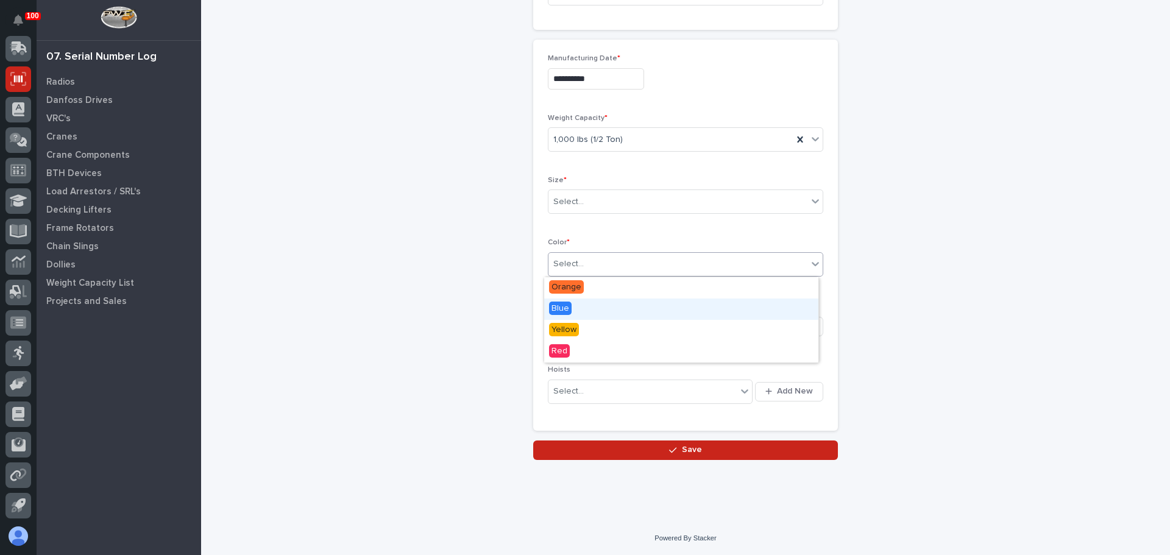
click at [598, 302] on div "Blue" at bounding box center [681, 309] width 274 height 21
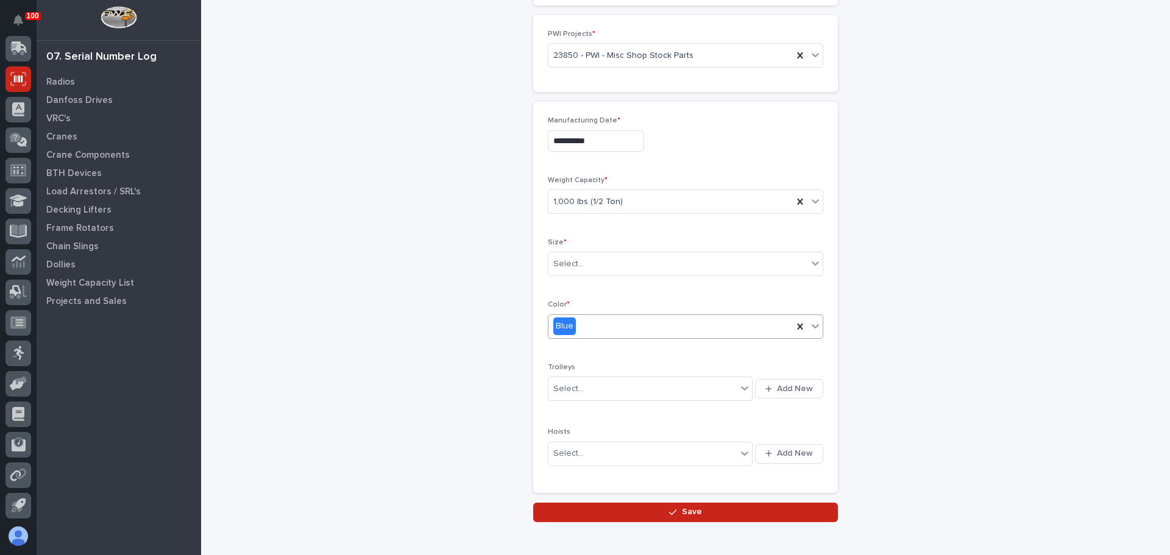
scroll to position [143, 0]
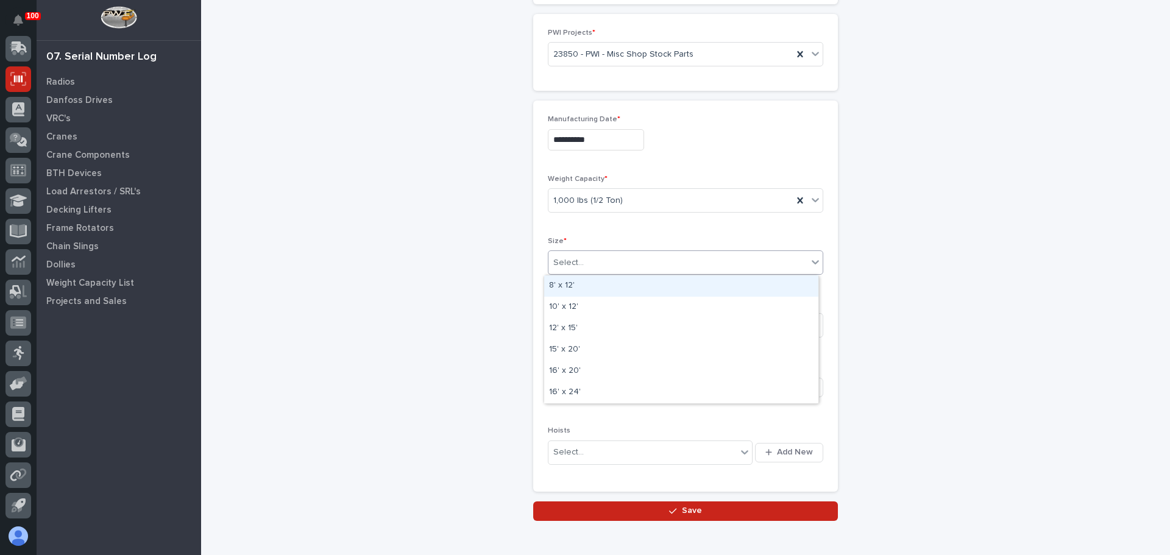
click at [631, 265] on div "Select..." at bounding box center [677, 263] width 259 height 20
click at [584, 285] on div "8' x 12'" at bounding box center [681, 285] width 274 height 21
click at [797, 261] on icon at bounding box center [799, 263] width 5 height 6
click at [668, 256] on div "Select..." at bounding box center [677, 263] width 259 height 20
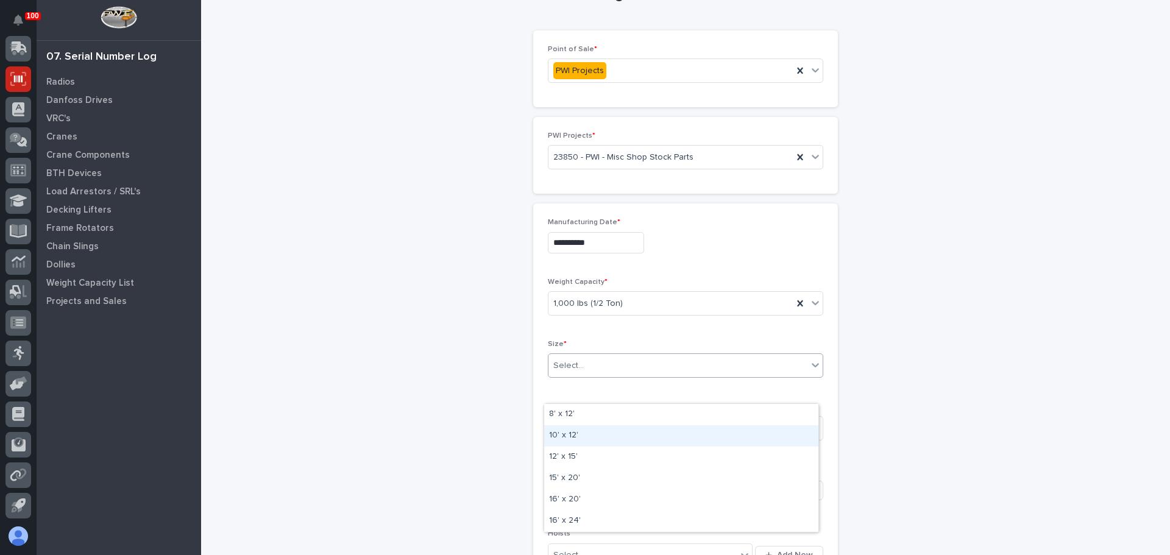
scroll to position [61, 0]
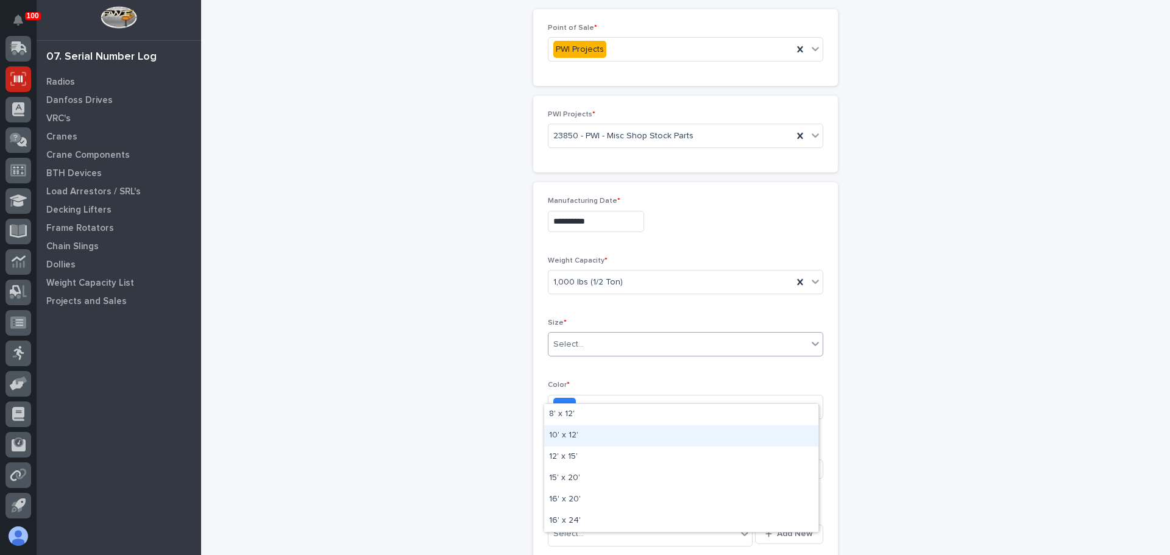
click at [1157, 345] on div "**********" at bounding box center [685, 301] width 969 height 723
click at [966, 327] on div "**********" at bounding box center [685, 271] width 944 height 662
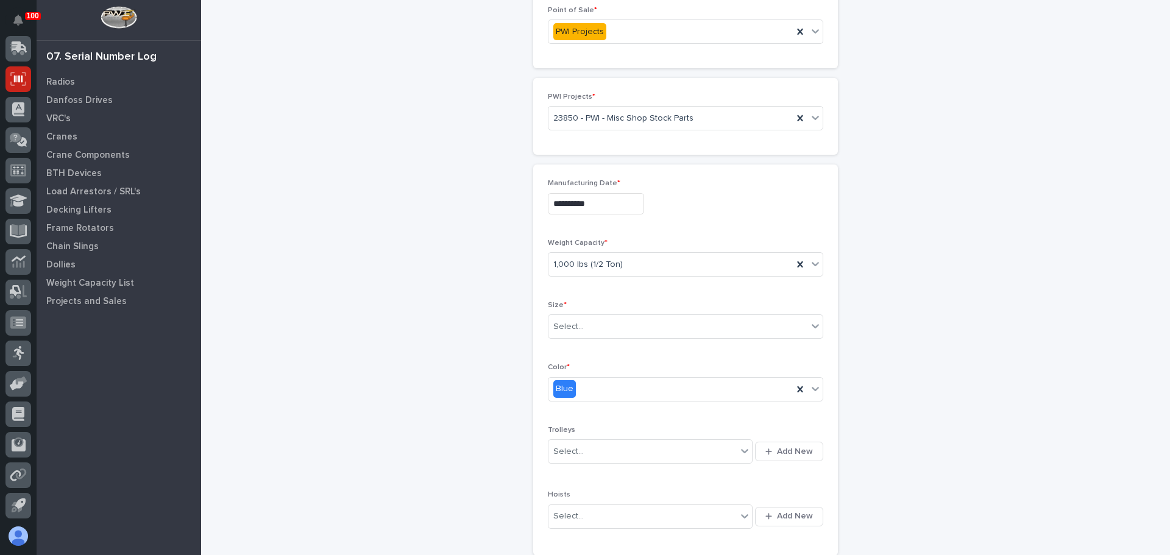
scroll to position [0, 0]
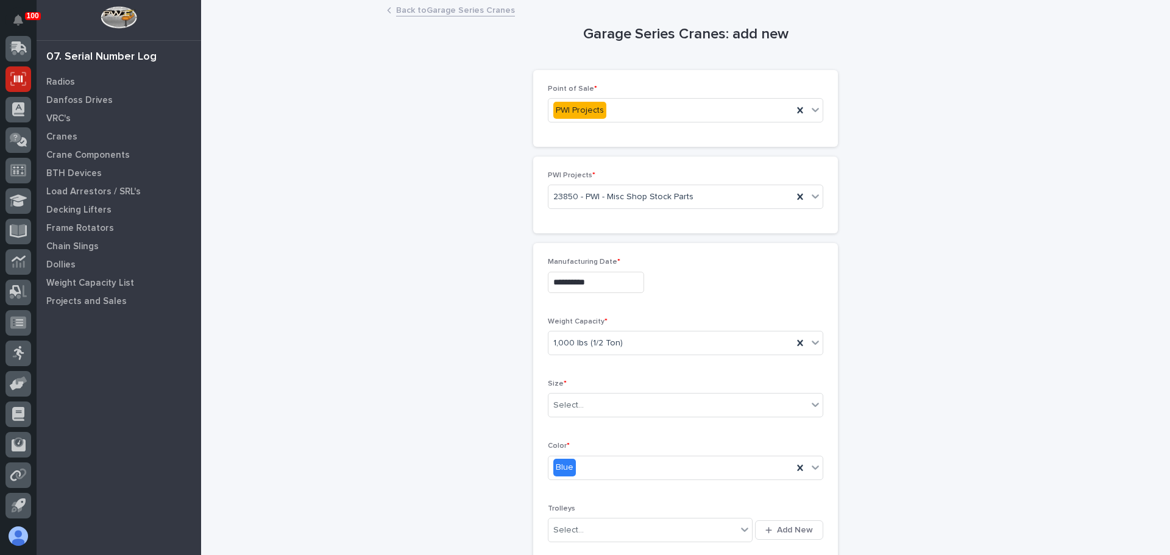
click at [413, 270] on div "**********" at bounding box center [685, 332] width 944 height 662
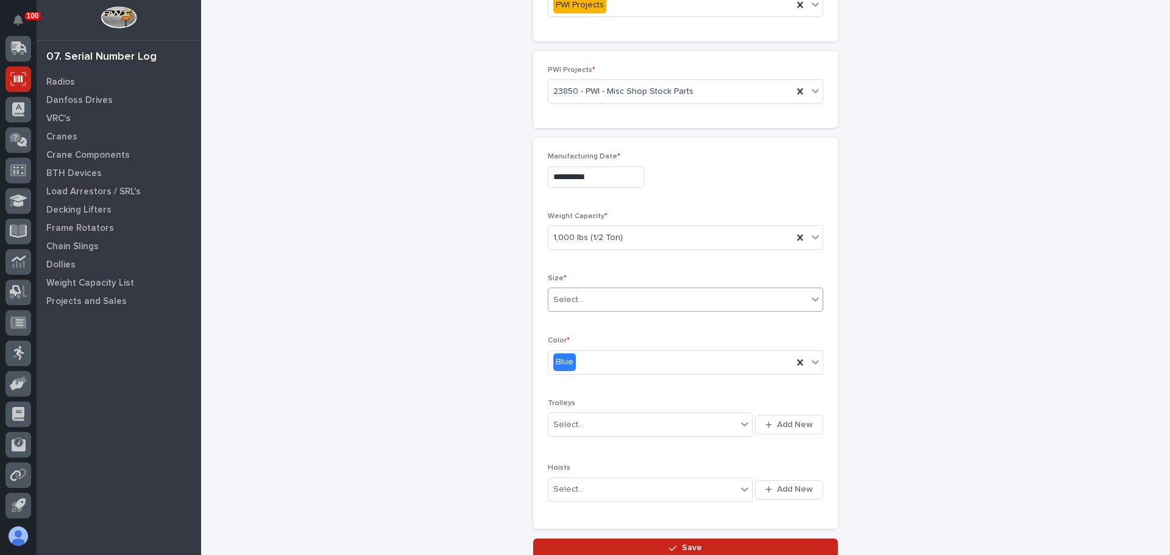
scroll to position [122, 0]
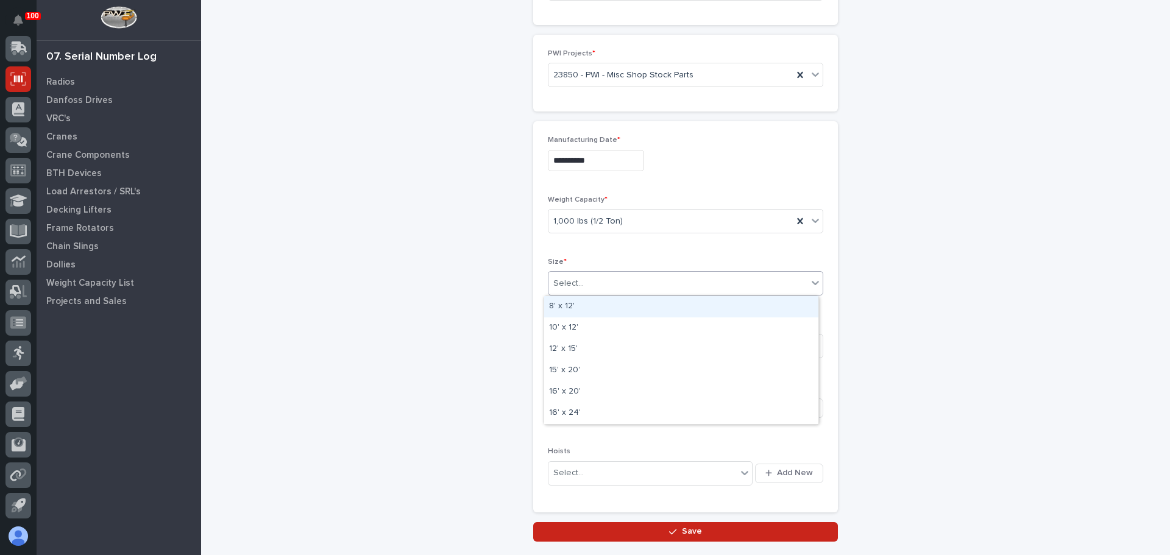
click at [636, 289] on div "Select..." at bounding box center [677, 284] width 259 height 20
click at [381, 261] on div "**********" at bounding box center [685, 210] width 944 height 662
click at [627, 289] on div "Select..." at bounding box center [677, 284] width 259 height 20
click at [428, 283] on div "**********" at bounding box center [685, 210] width 944 height 662
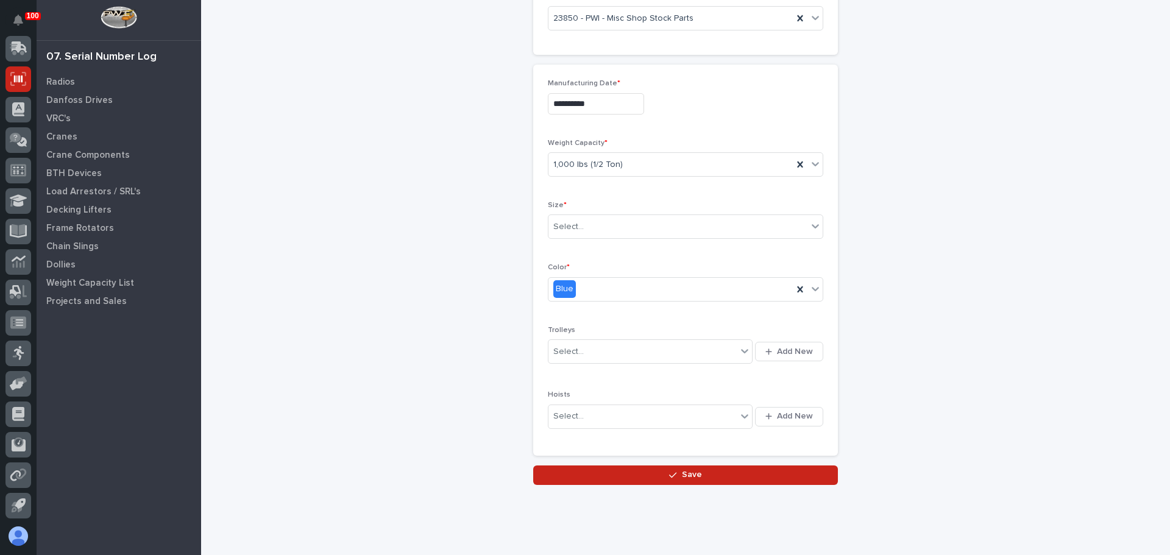
scroll to position [183, 0]
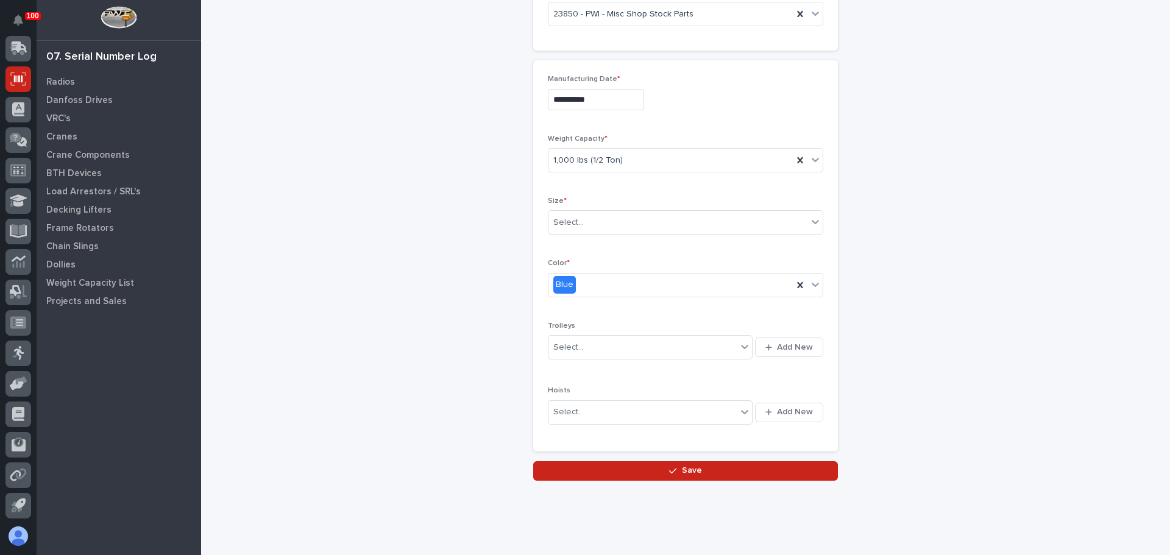
click at [464, 188] on div "**********" at bounding box center [685, 149] width 944 height 662
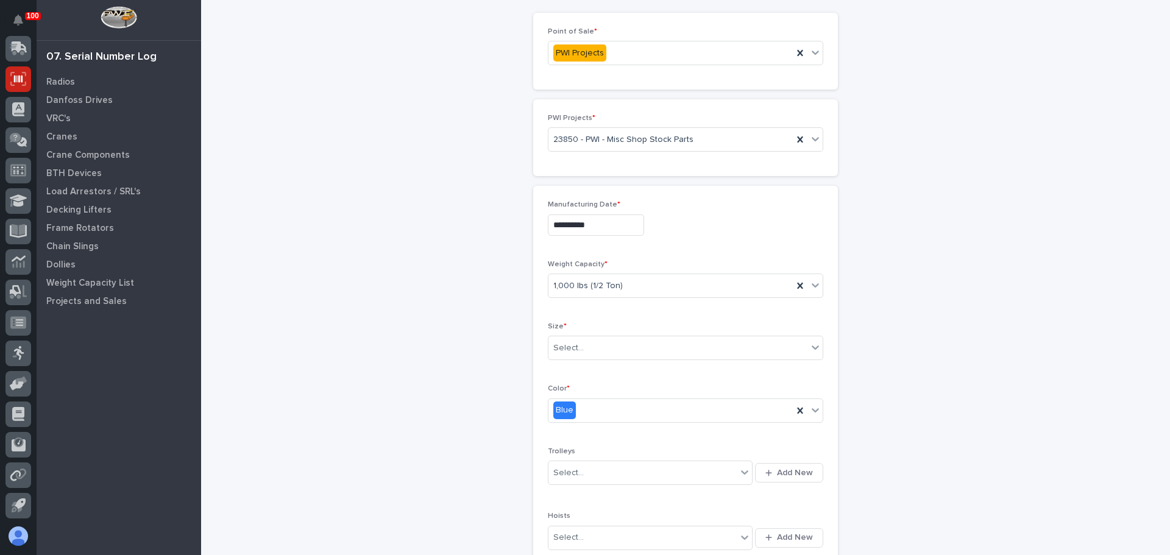
scroll to position [0, 0]
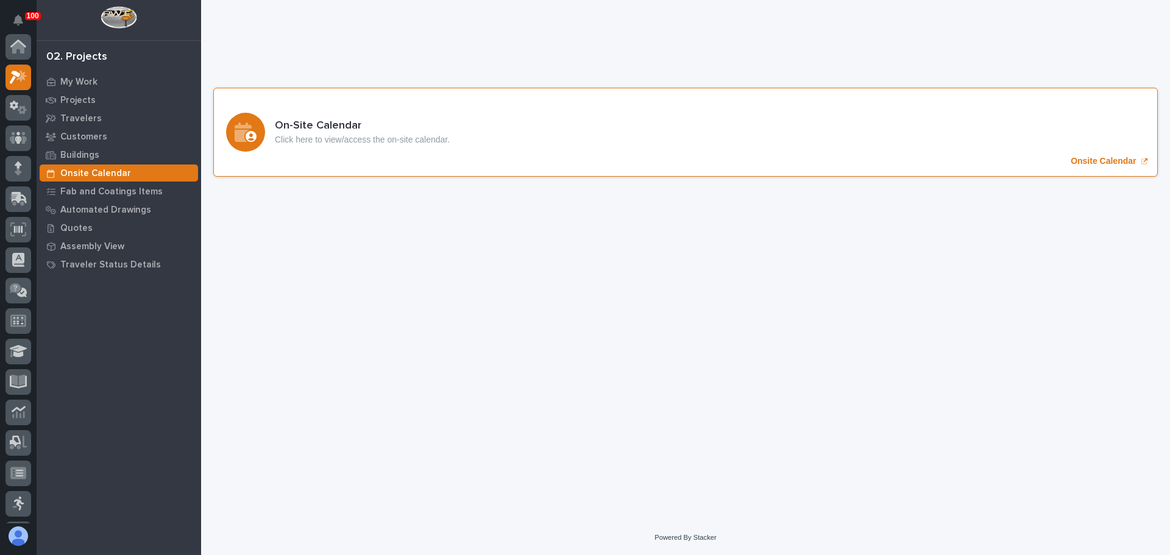
scroll to position [30, 0]
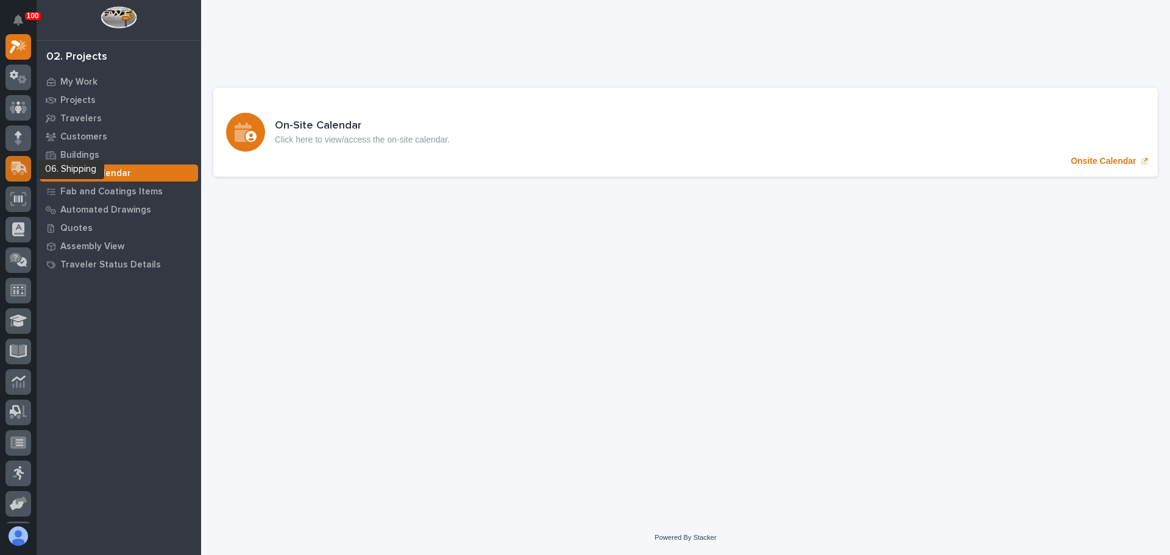
click at [16, 172] on icon at bounding box center [17, 170] width 15 height 12
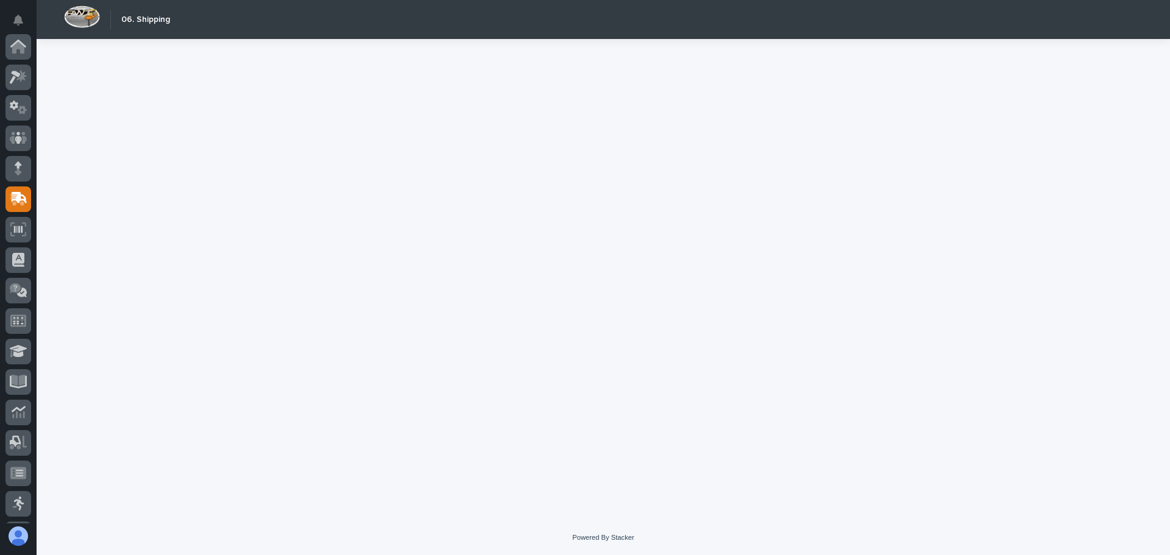
scroll to position [151, 0]
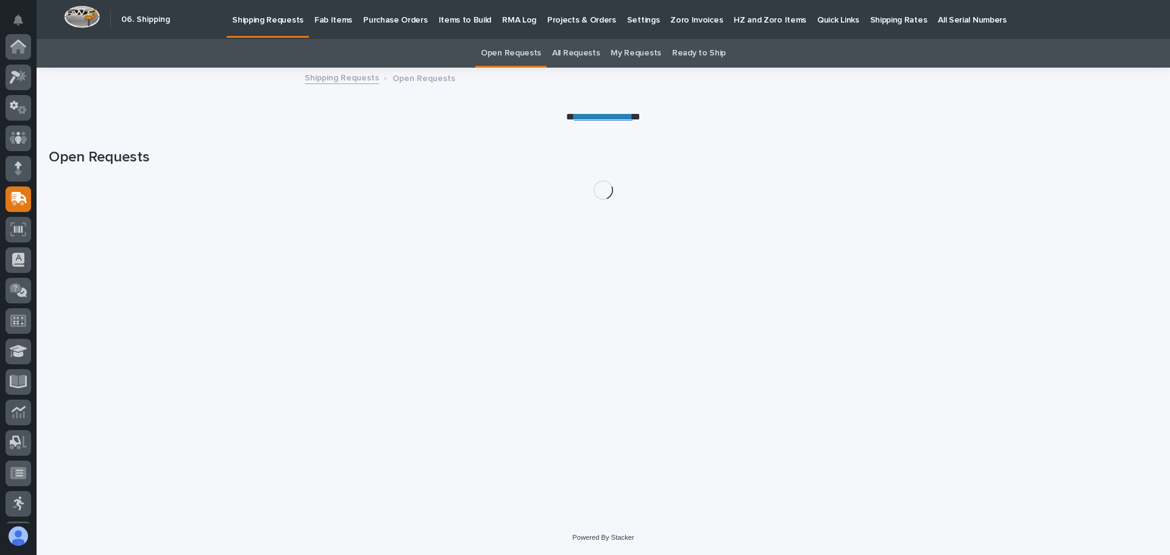
scroll to position [151, 0]
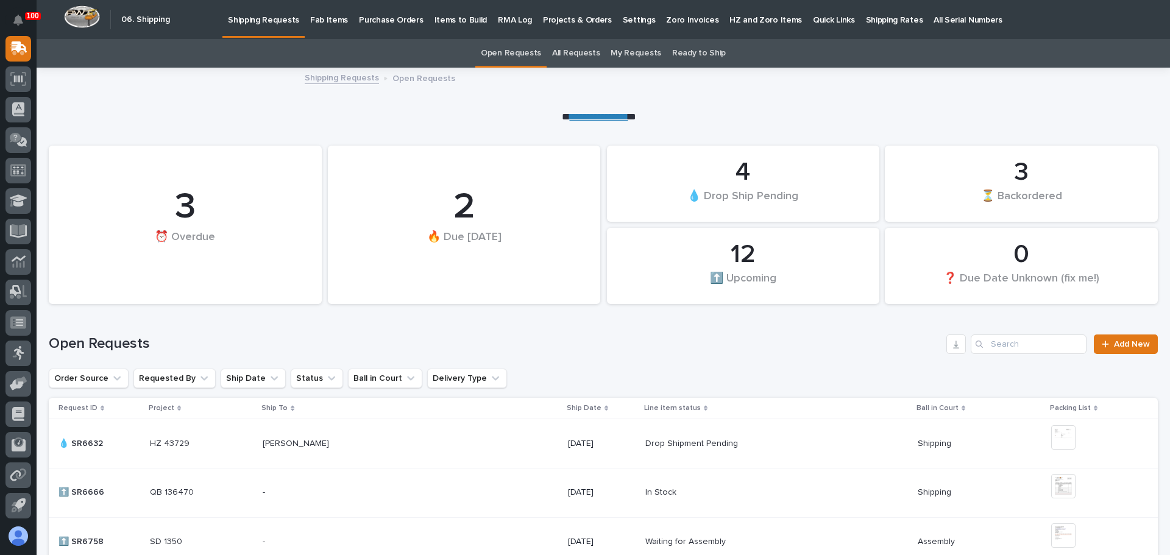
click at [327, 23] on p "Fab Items" at bounding box center [329, 13] width 38 height 26
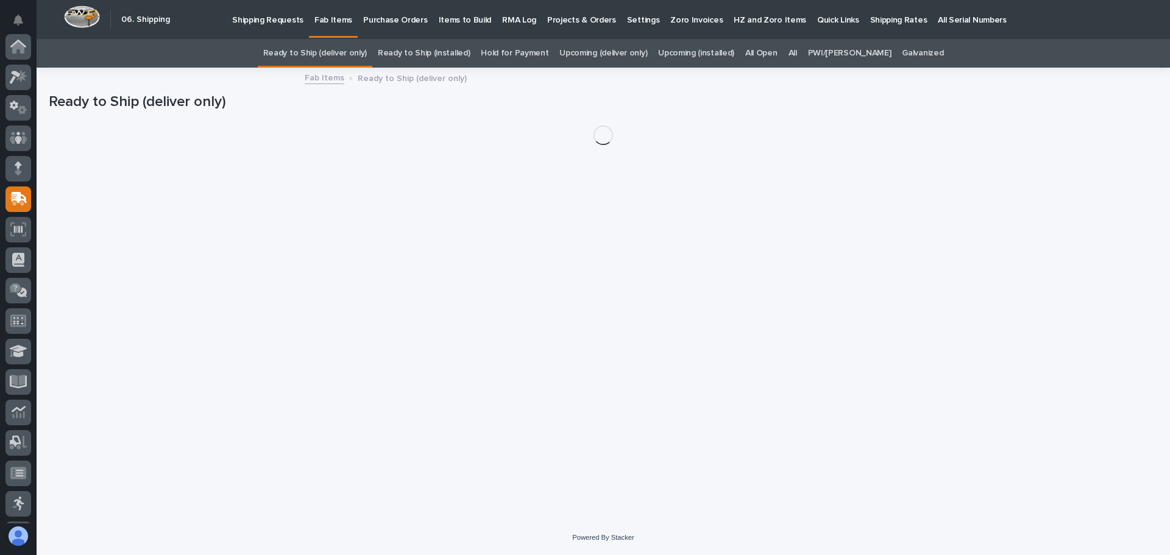
scroll to position [151, 0]
click at [797, 52] on link "All" at bounding box center [792, 53] width 9 height 29
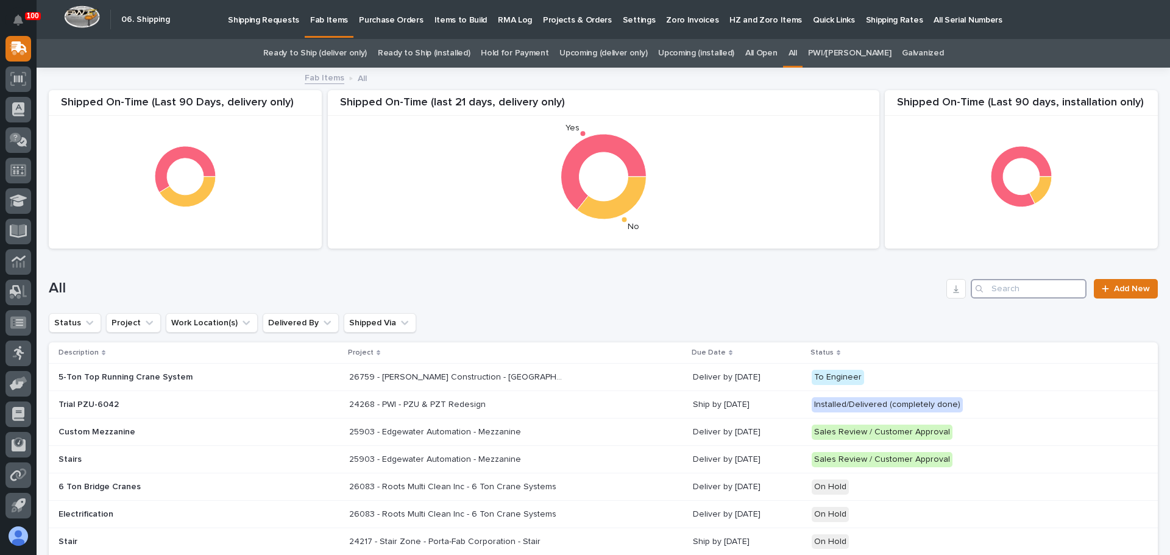
click at [1005, 291] on input "Search" at bounding box center [1029, 288] width 116 height 19
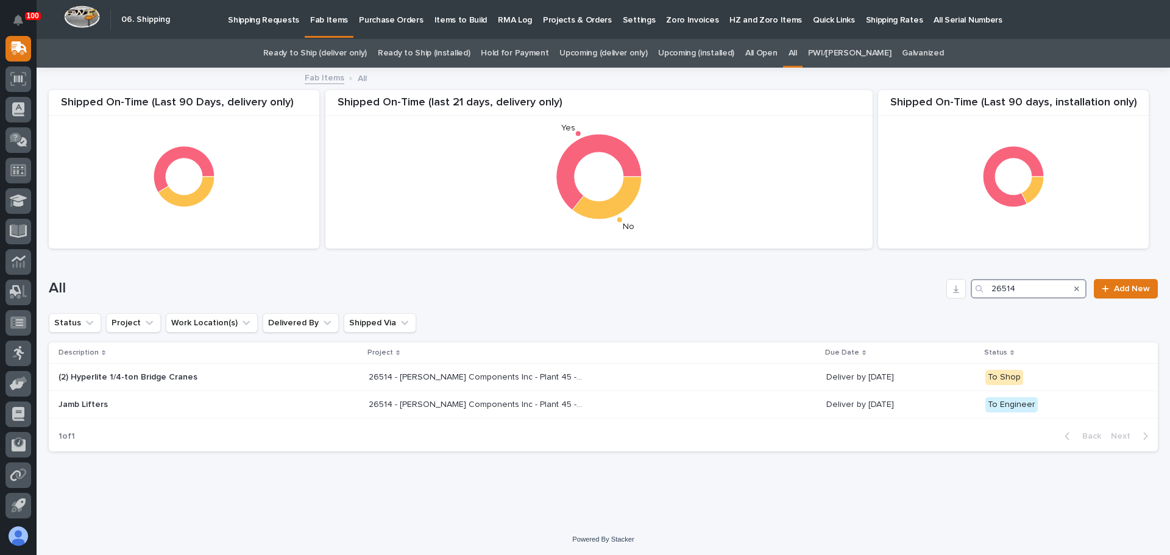
type input "26514"
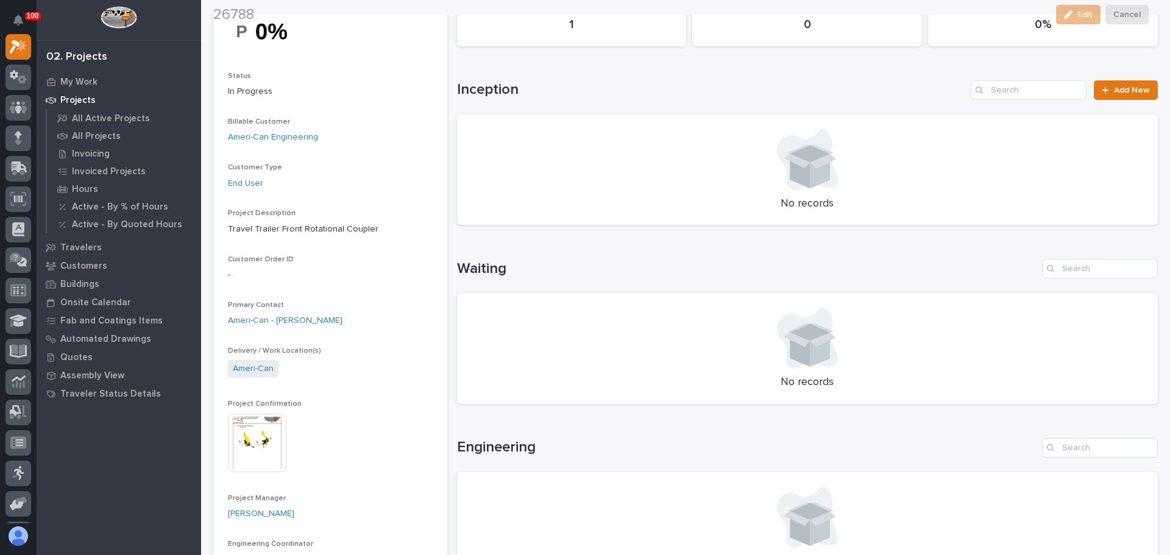
scroll to position [122, 0]
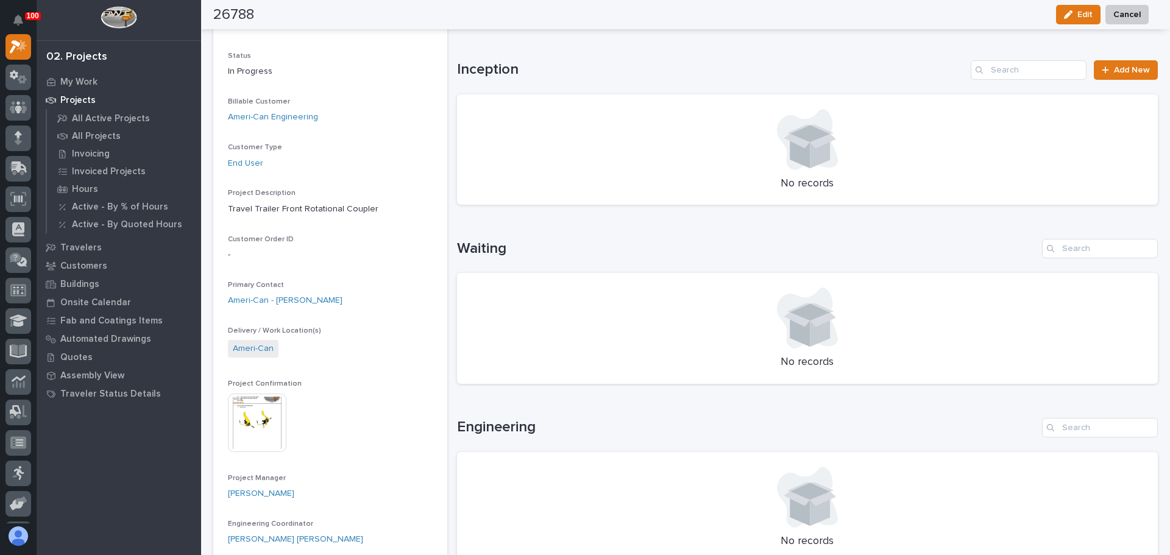
click at [252, 414] on img at bounding box center [257, 423] width 58 height 58
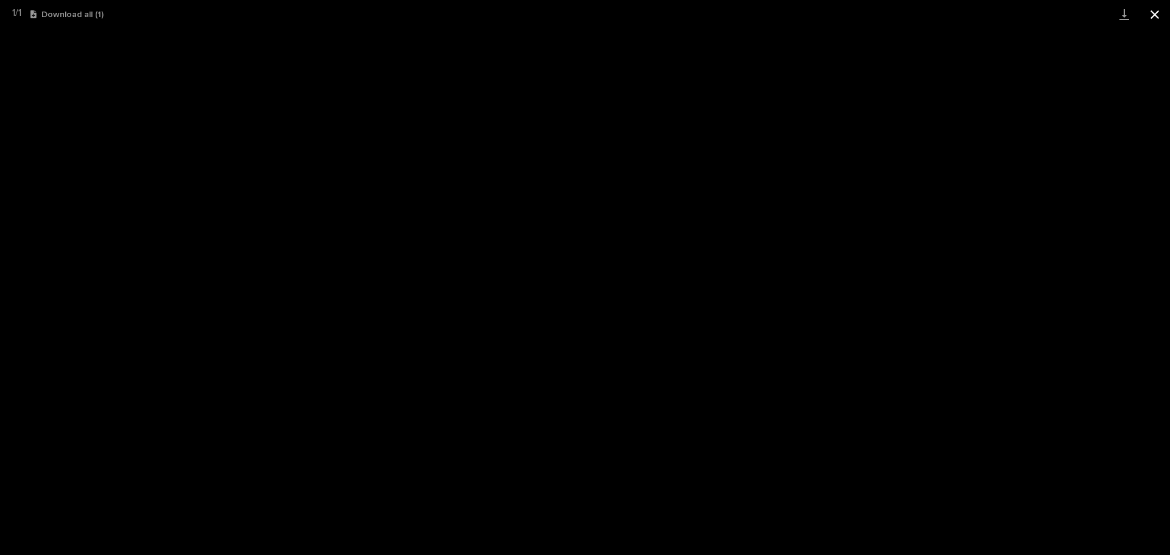
click at [1153, 17] on button "Close gallery" at bounding box center [1154, 14] width 30 height 29
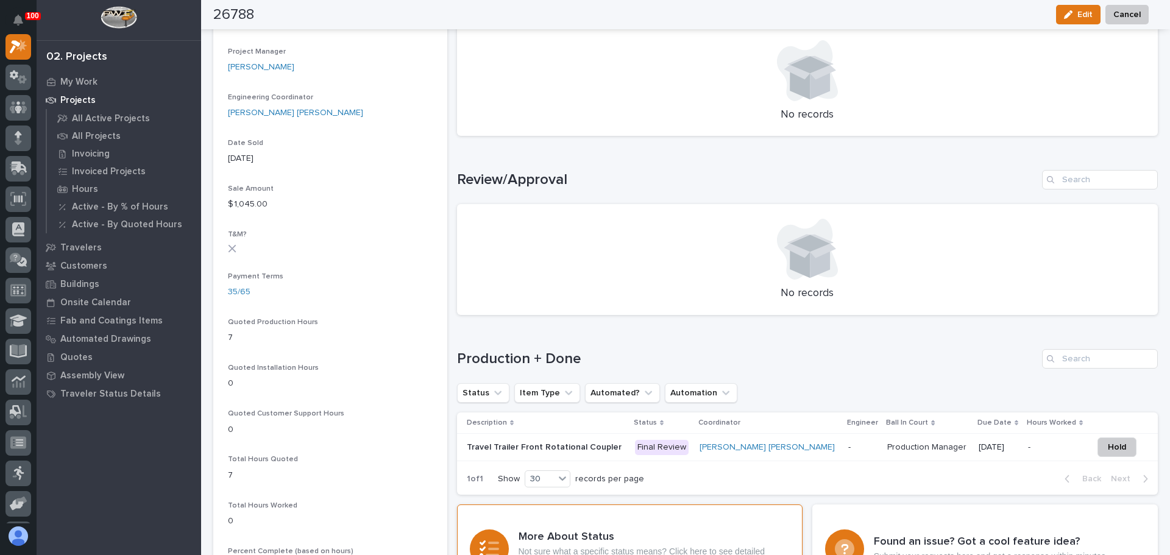
scroll to position [609, 0]
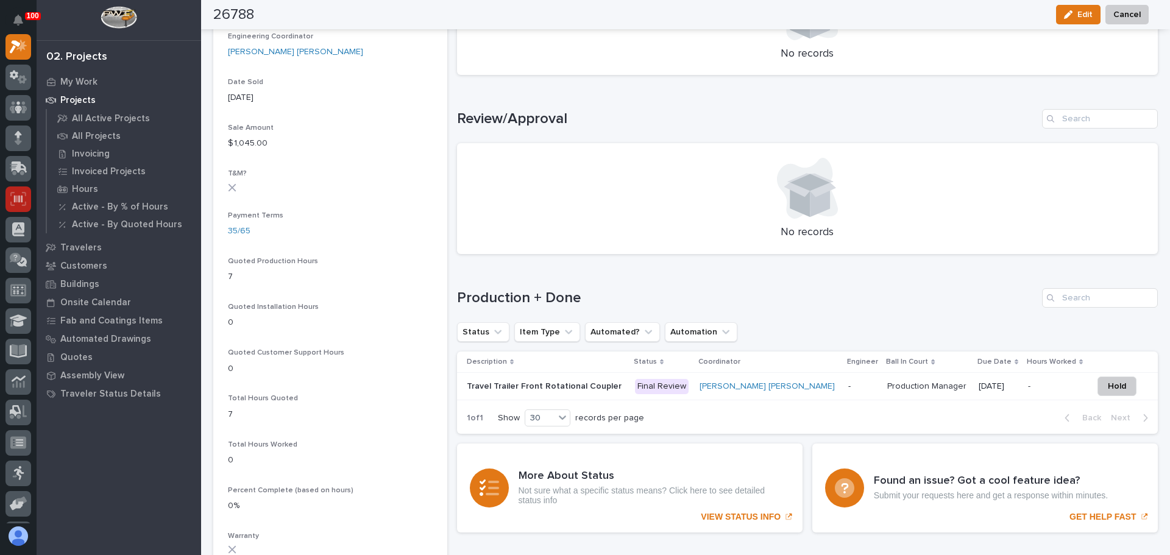
click at [10, 201] on div at bounding box center [18, 199] width 26 height 26
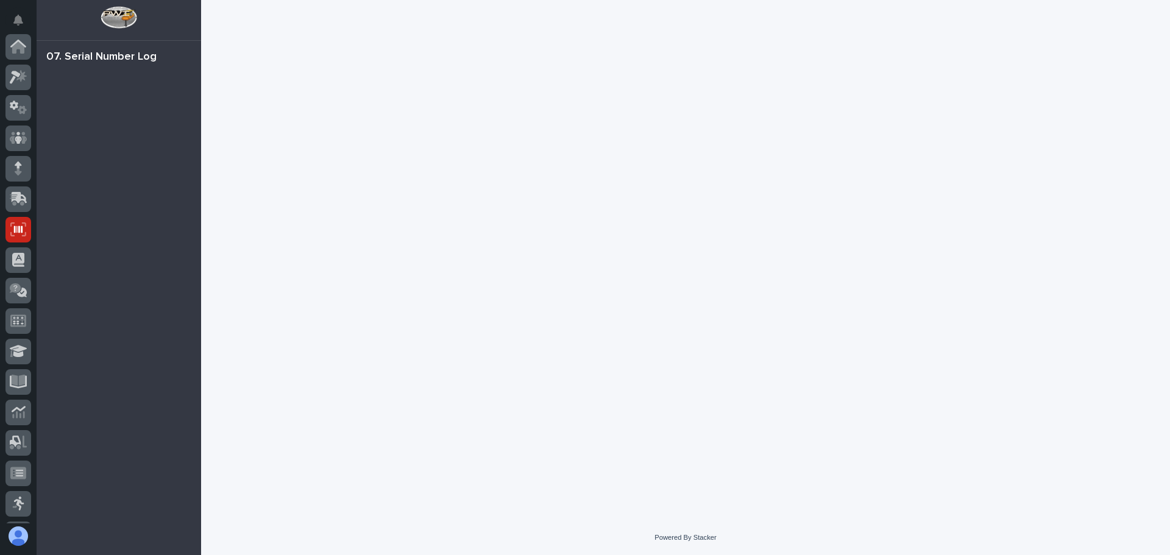
scroll to position [151, 0]
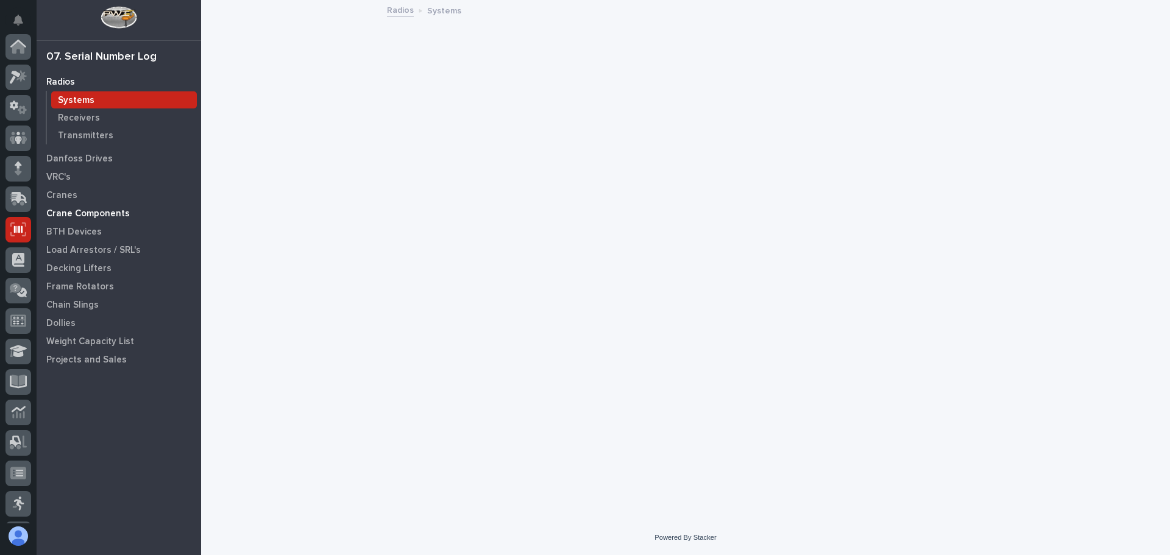
scroll to position [151, 0]
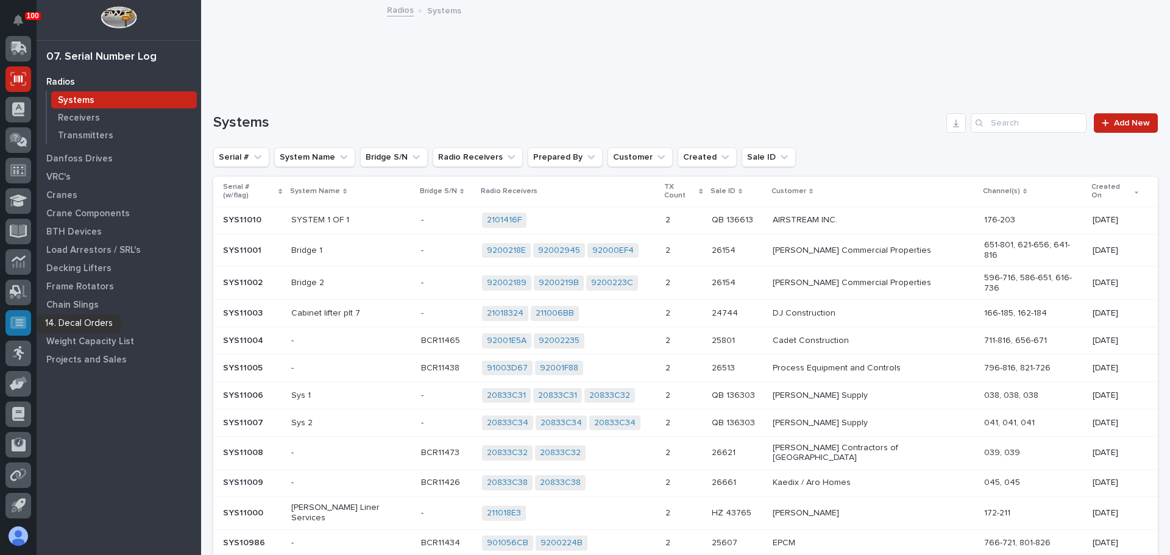
click at [13, 323] on icon at bounding box center [18, 323] width 16 height 14
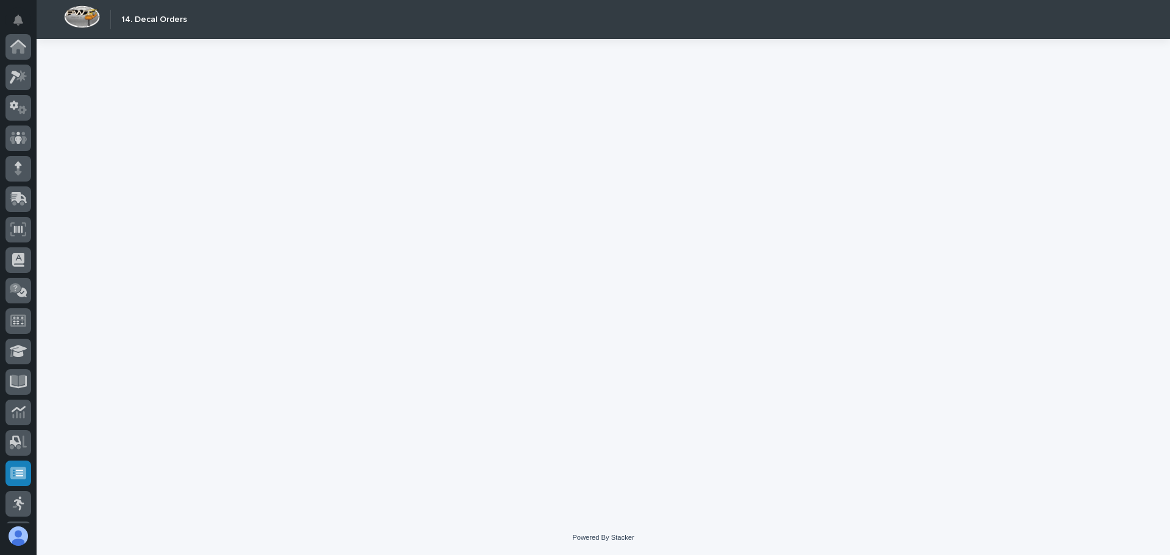
scroll to position [151, 0]
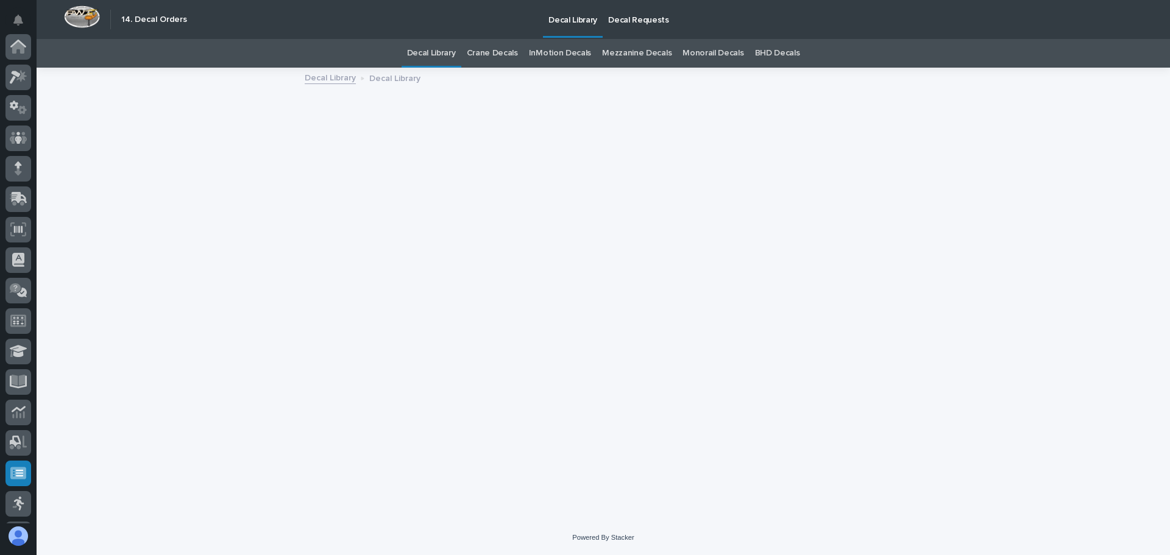
scroll to position [151, 0]
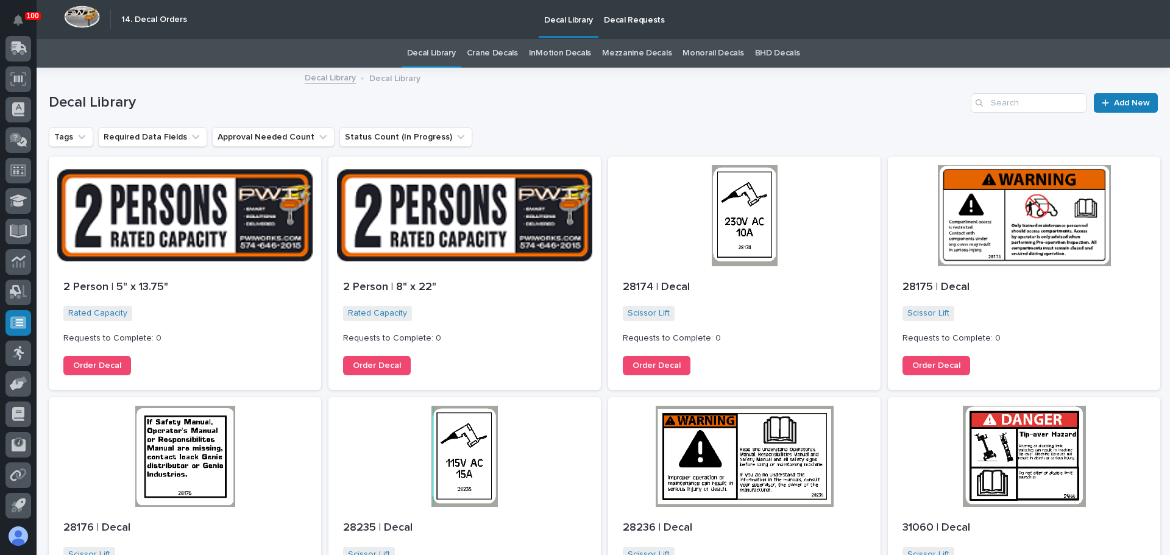
click at [633, 19] on p "Decal Requests" at bounding box center [634, 13] width 61 height 26
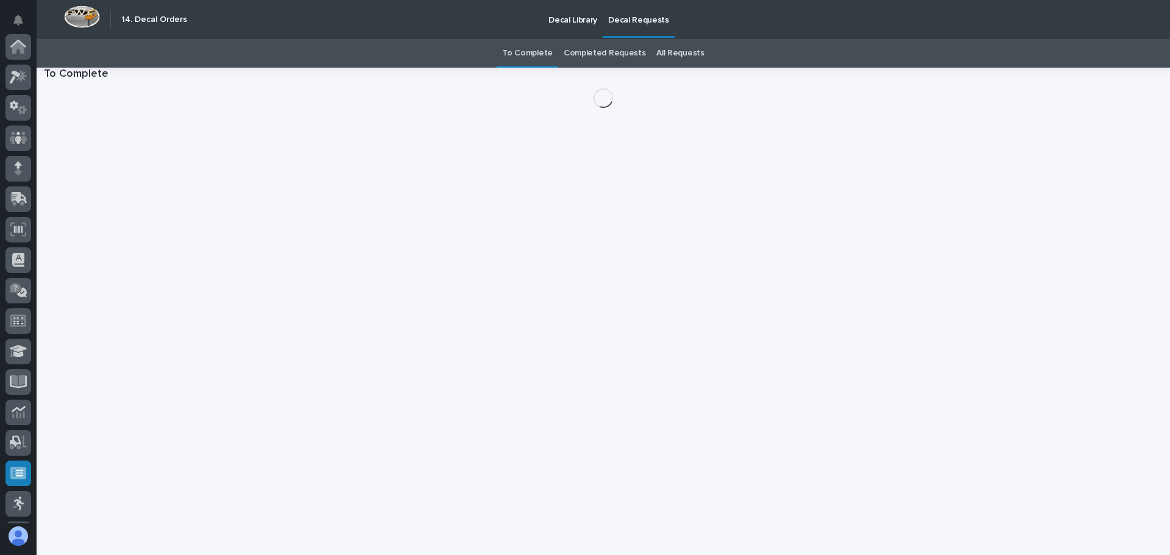
scroll to position [151, 0]
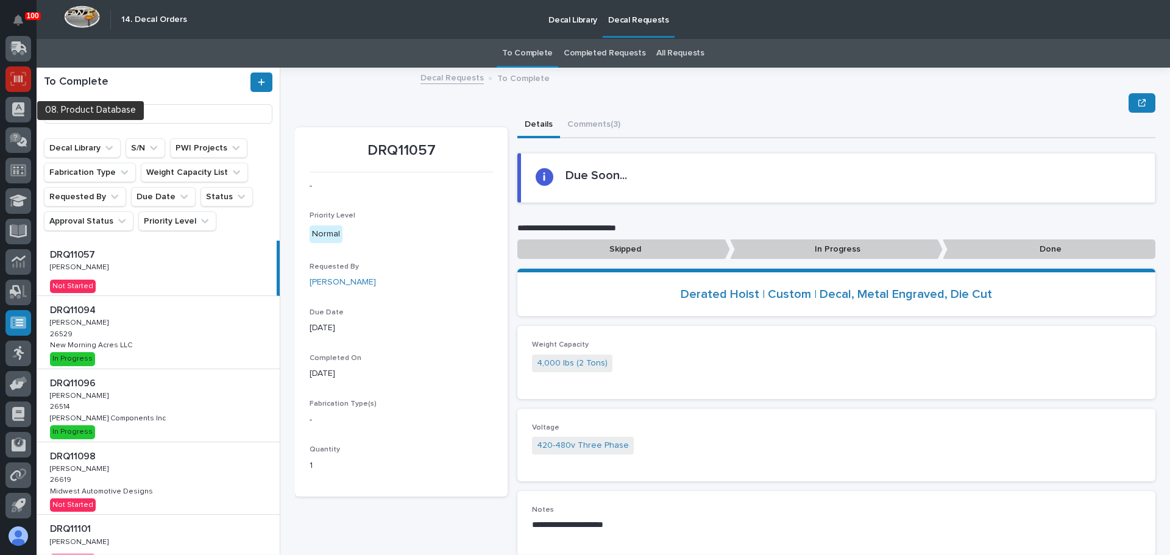
click at [13, 83] on icon at bounding box center [18, 79] width 16 height 14
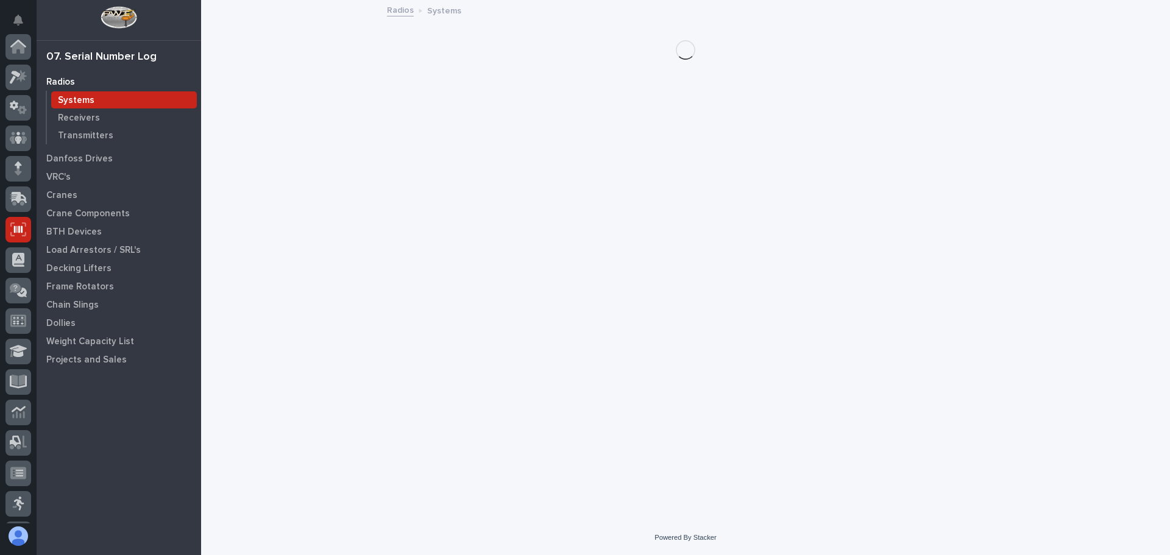
scroll to position [151, 0]
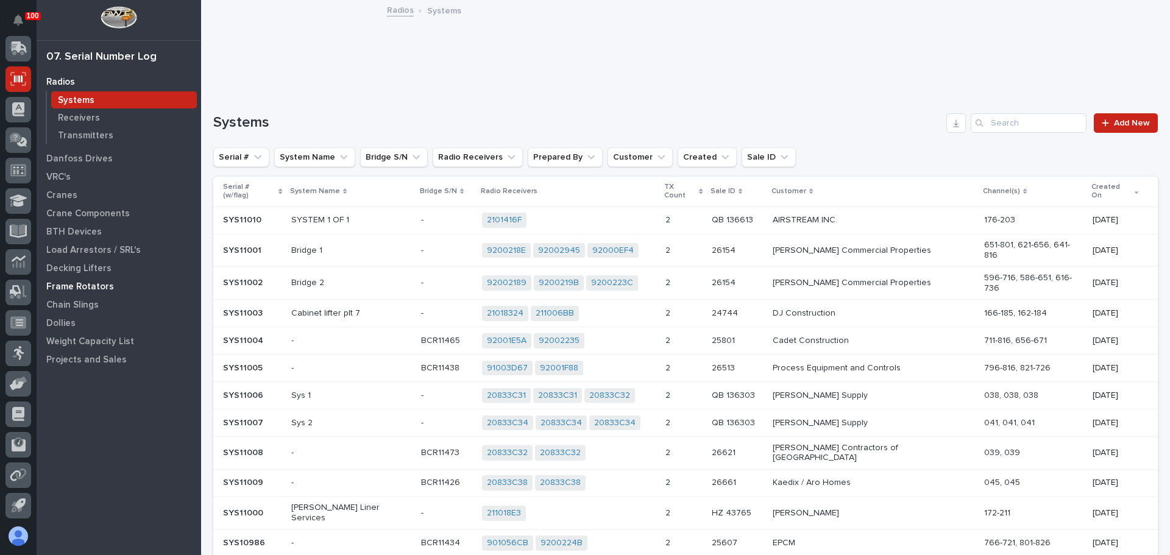
click at [64, 284] on p "Frame Rotators" at bounding box center [80, 287] width 68 height 11
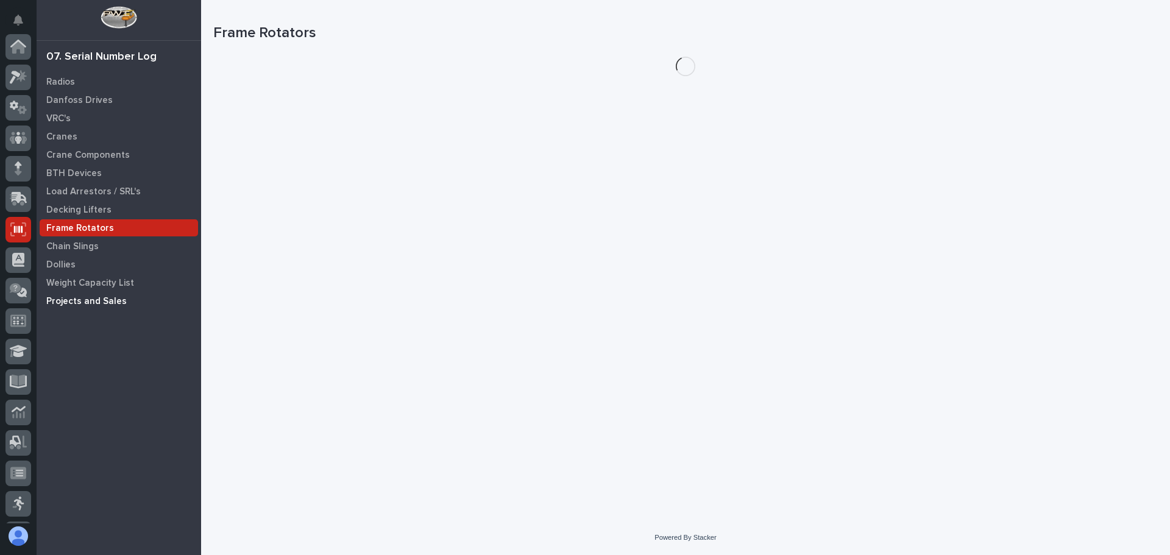
scroll to position [151, 0]
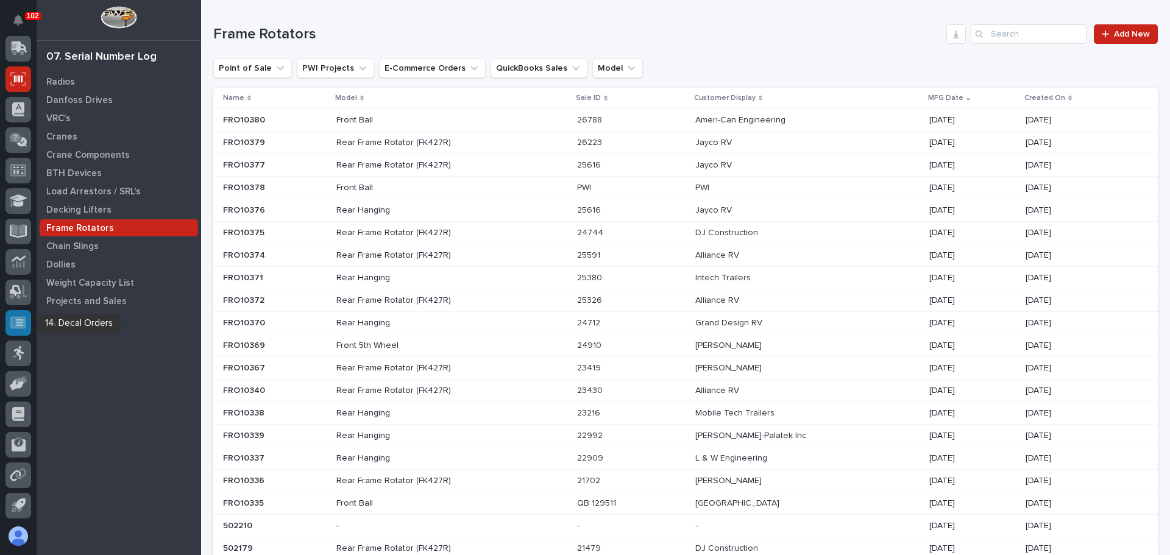
click at [26, 326] on div at bounding box center [18, 323] width 26 height 26
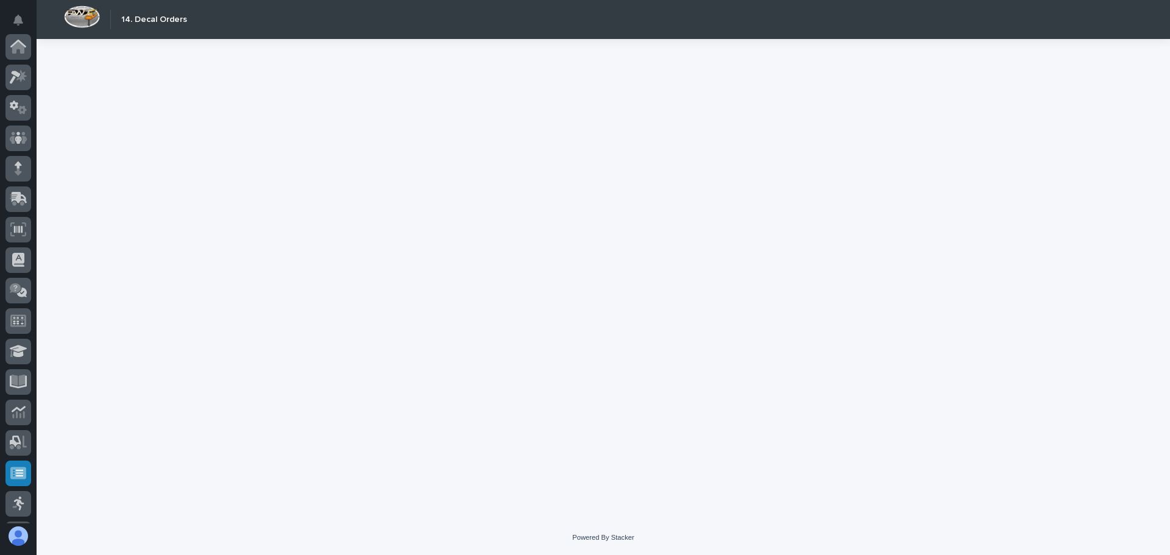
scroll to position [151, 0]
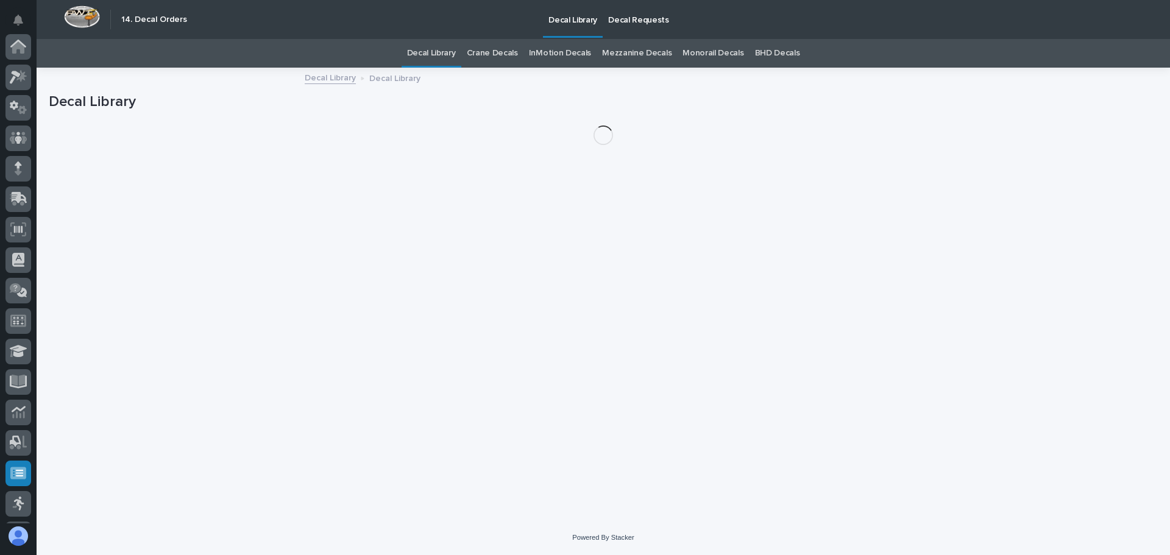
scroll to position [151, 0]
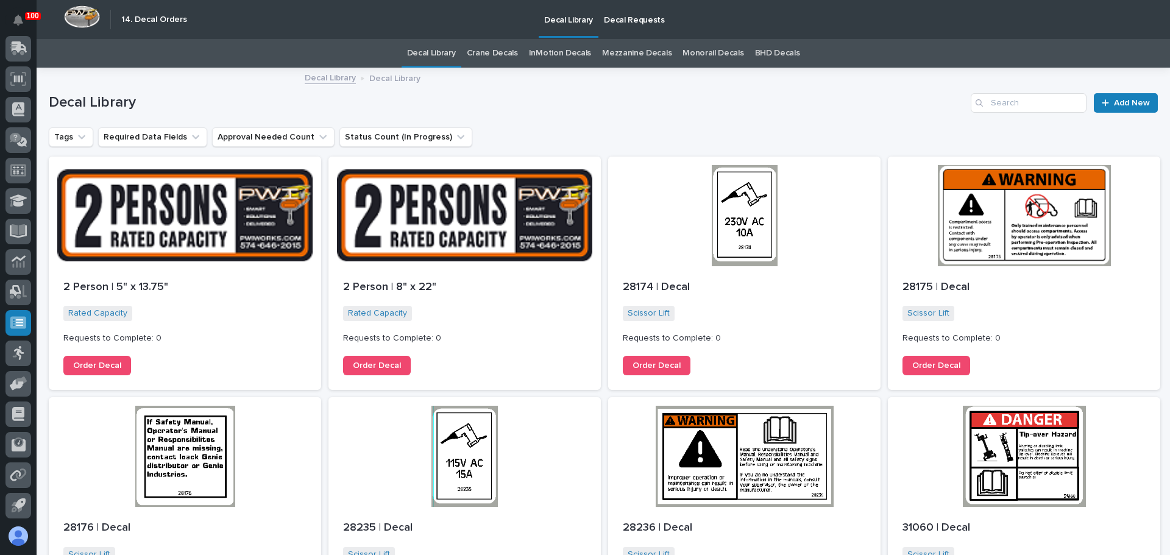
click at [620, 15] on p "Decal Requests" at bounding box center [634, 13] width 61 height 26
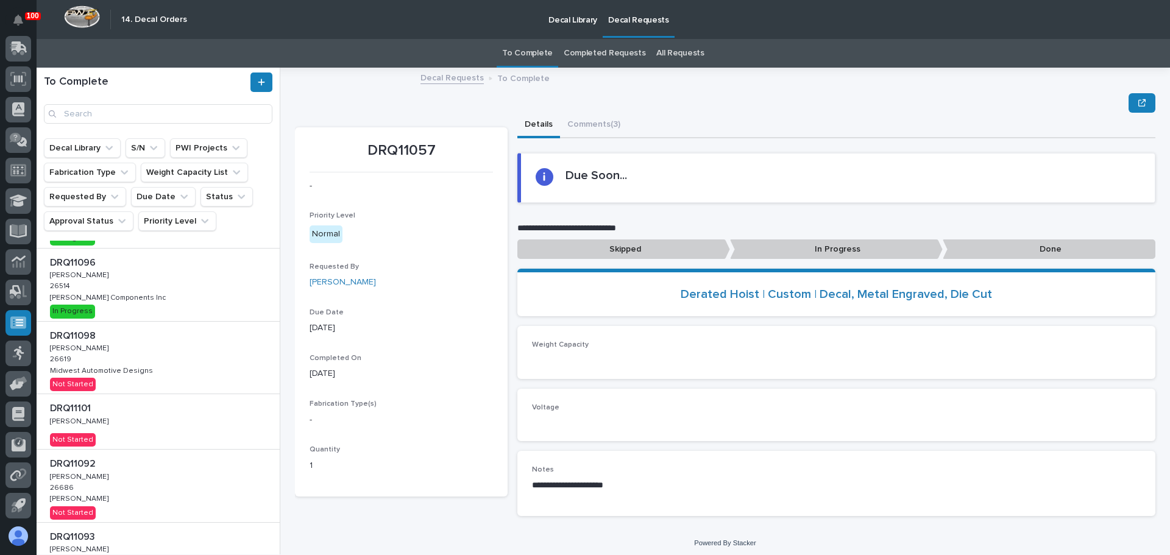
scroll to position [122, 0]
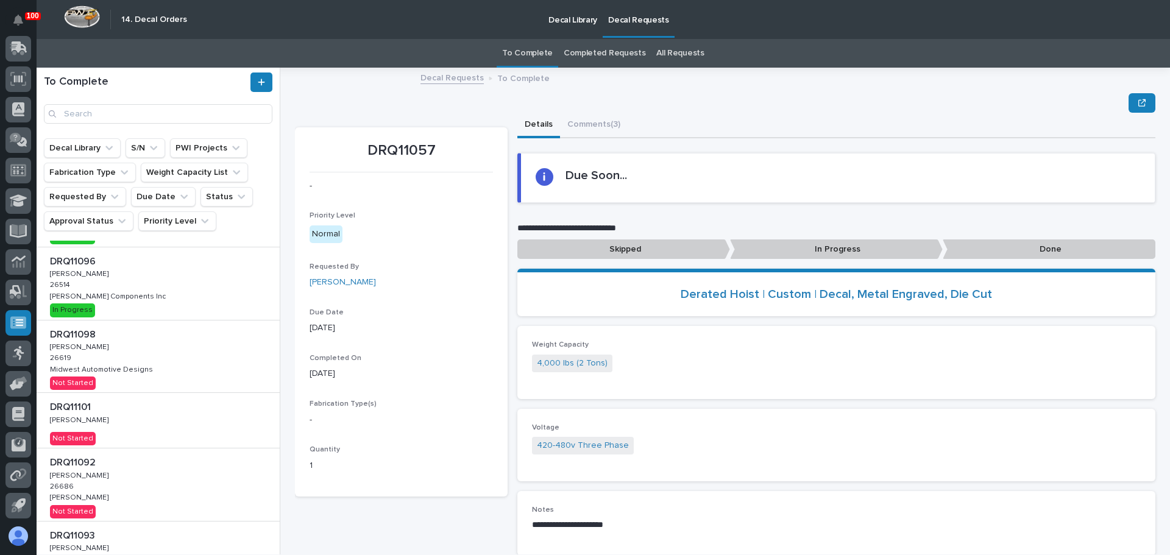
click at [147, 363] on div "DRQ11098 DRQ11098 Adam Yutzy Adam Yutzy 26619 26619 Midwest Automotive Designs …" at bounding box center [158, 357] width 243 height 73
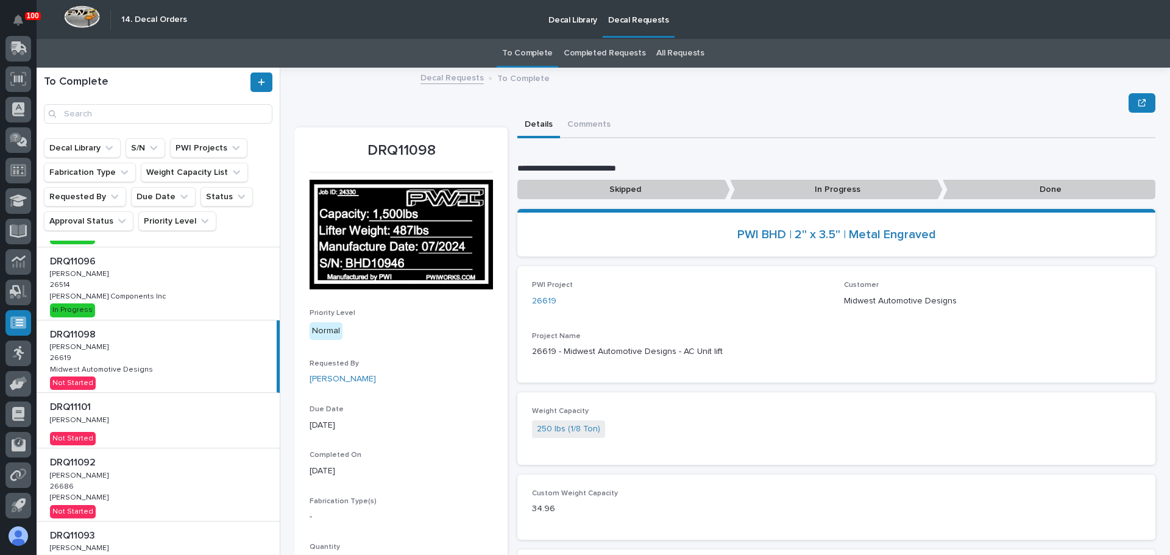
click at [1011, 183] on p "Done" at bounding box center [1049, 190] width 213 height 20
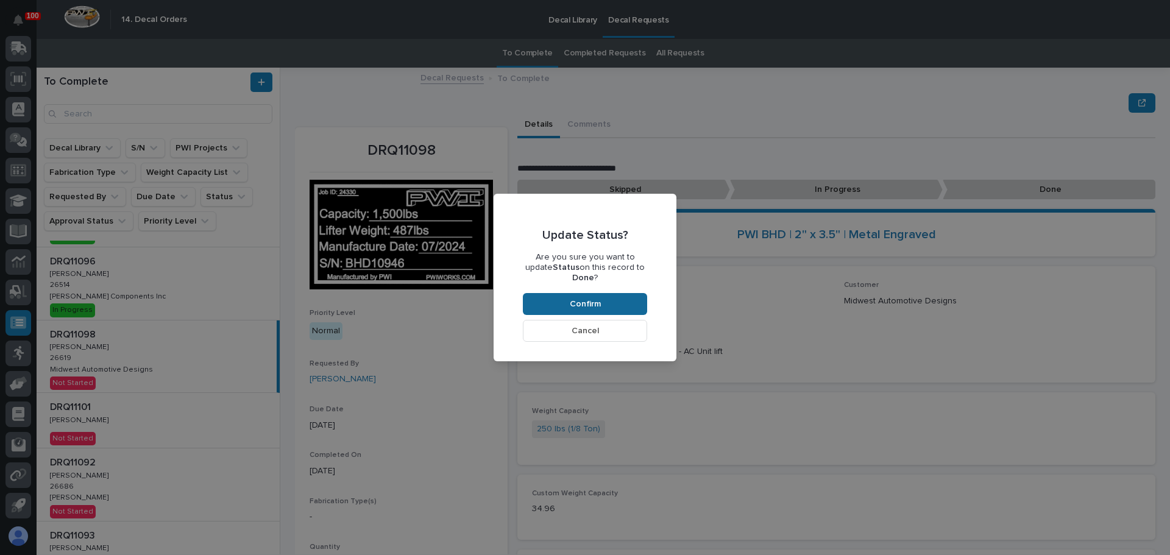
click at [616, 293] on button "Confirm" at bounding box center [585, 304] width 124 height 22
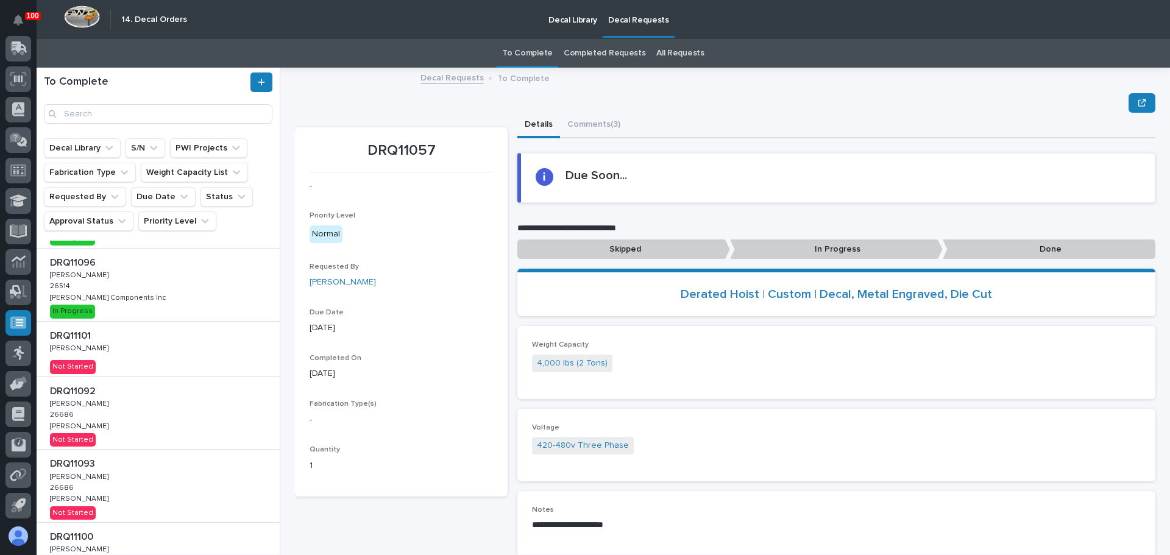
scroll to position [122, 0]
drag, startPoint x: 134, startPoint y: 342, endPoint x: 142, endPoint y: 343, distance: 8.0
click at [135, 342] on div "DRQ11101 DRQ11101 Adam Yutzy Adam Yutzy Not Started" at bounding box center [158, 348] width 243 height 55
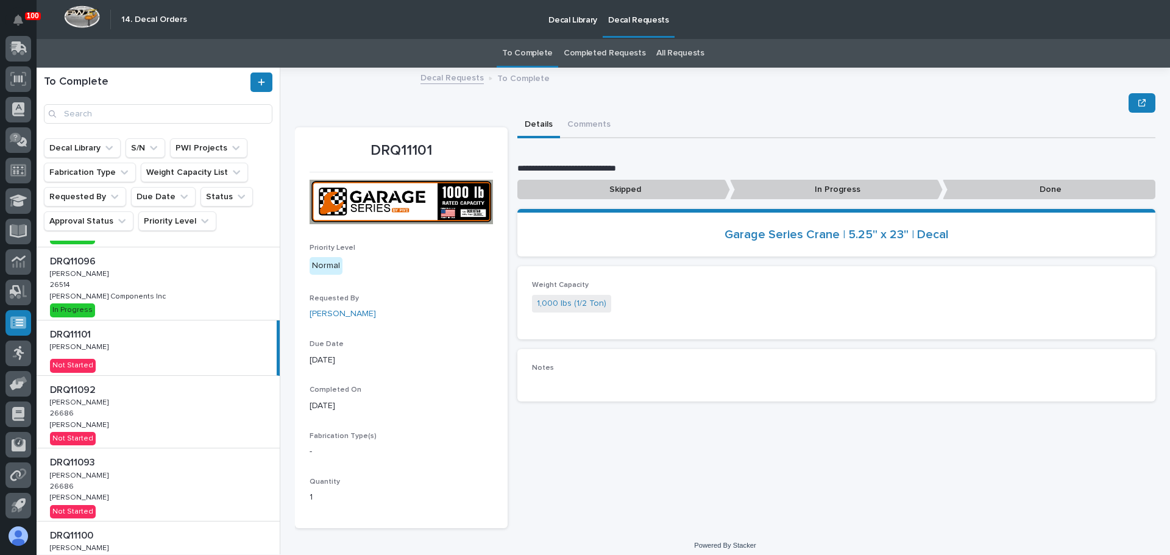
scroll to position [8, 0]
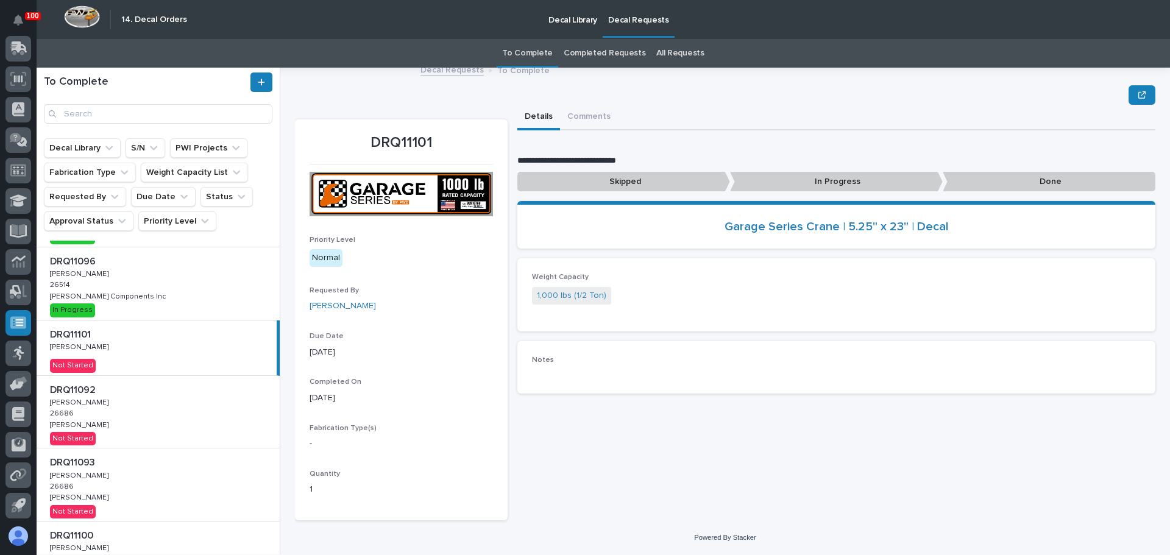
click at [177, 400] on div "DRQ11092 DRQ11092 Adam Yutzy Adam Yutzy 26686 26686 Brinkley RV Brinkley RV Not…" at bounding box center [158, 412] width 243 height 73
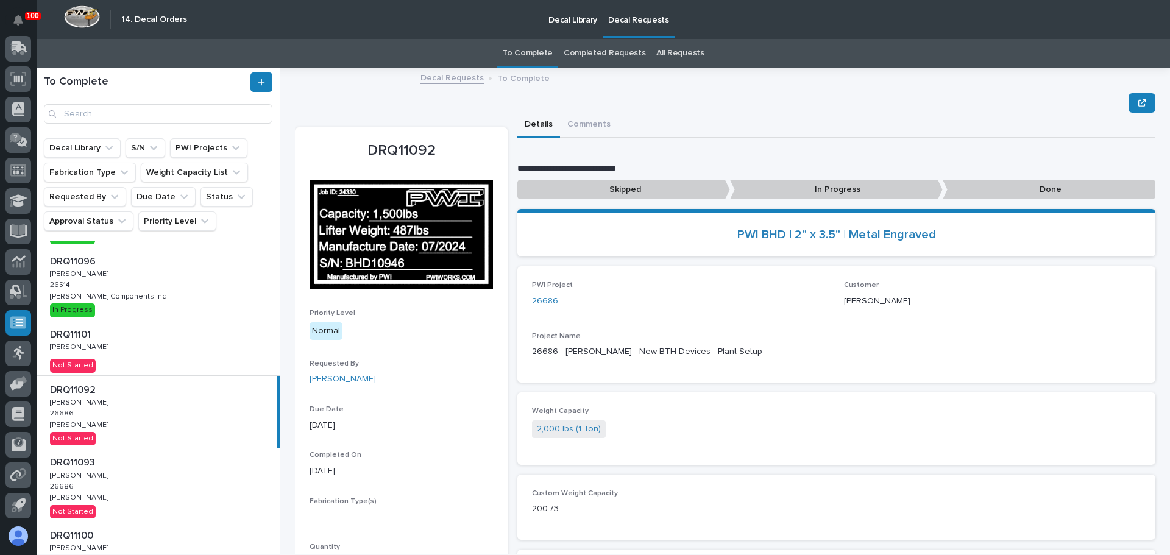
click at [1030, 193] on p "Done" at bounding box center [1049, 190] width 213 height 20
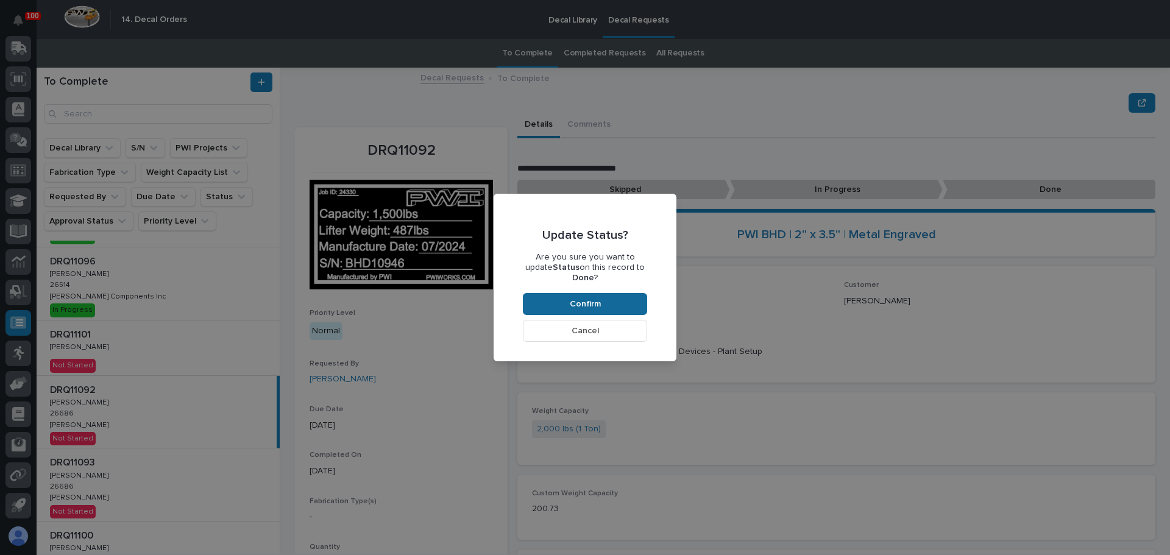
click at [599, 299] on span "Confirm" at bounding box center [585, 304] width 31 height 11
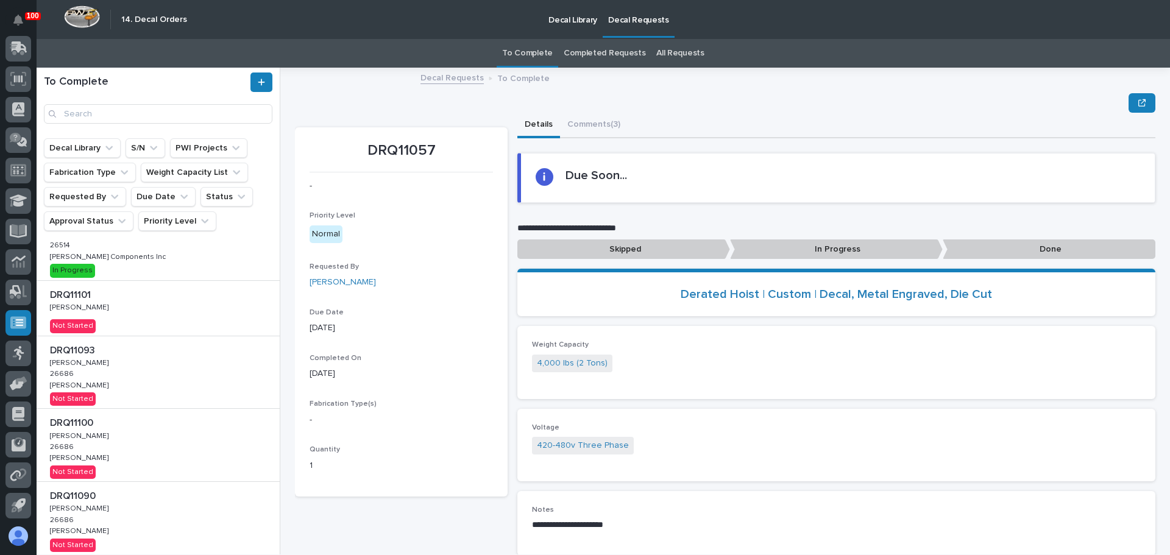
scroll to position [183, 0]
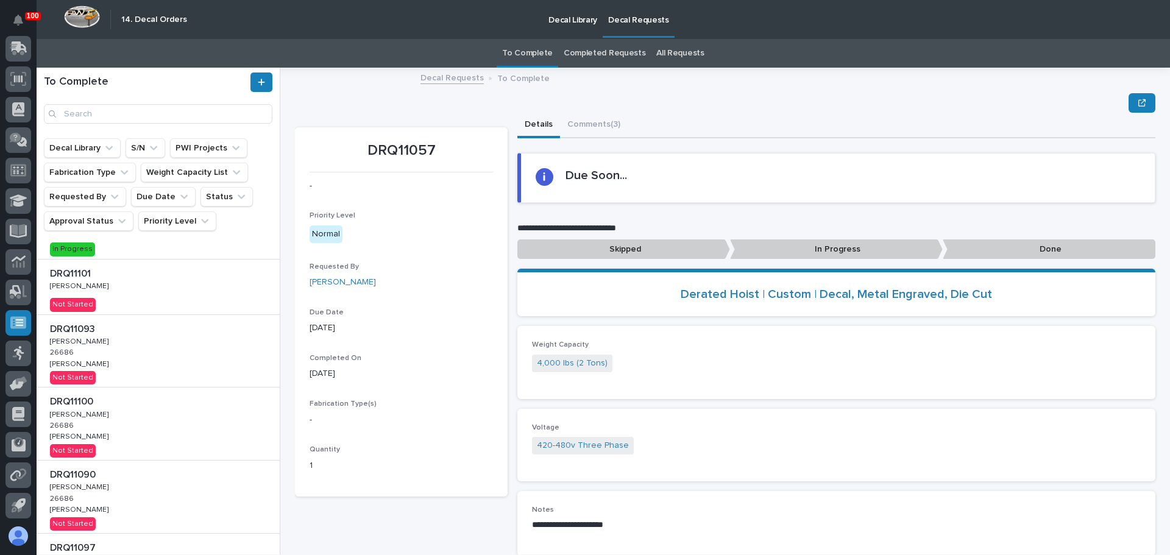
click at [154, 330] on p at bounding box center [160, 330] width 221 height 12
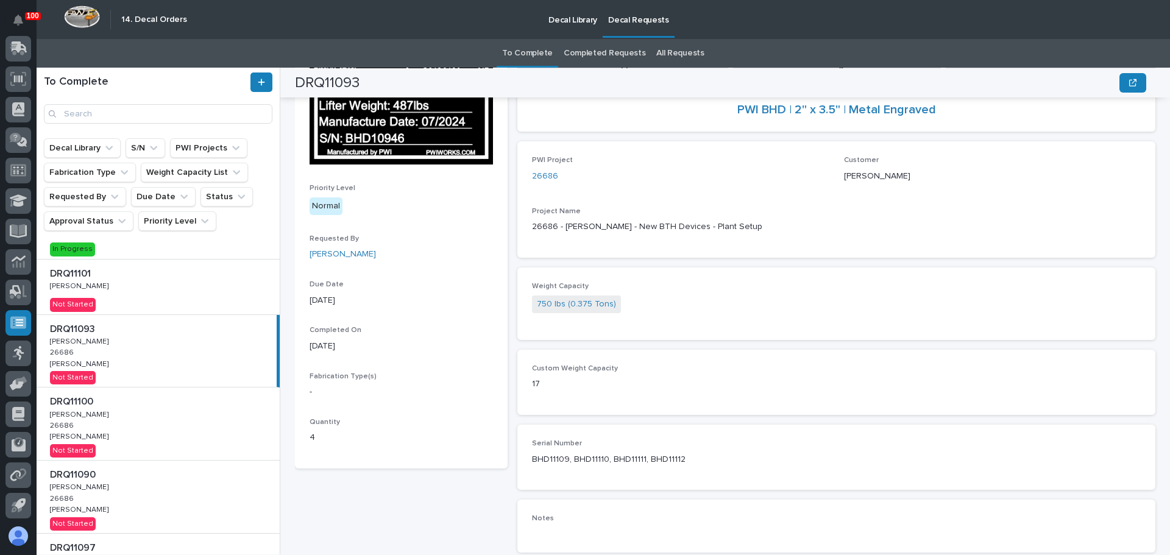
scroll to position [107, 0]
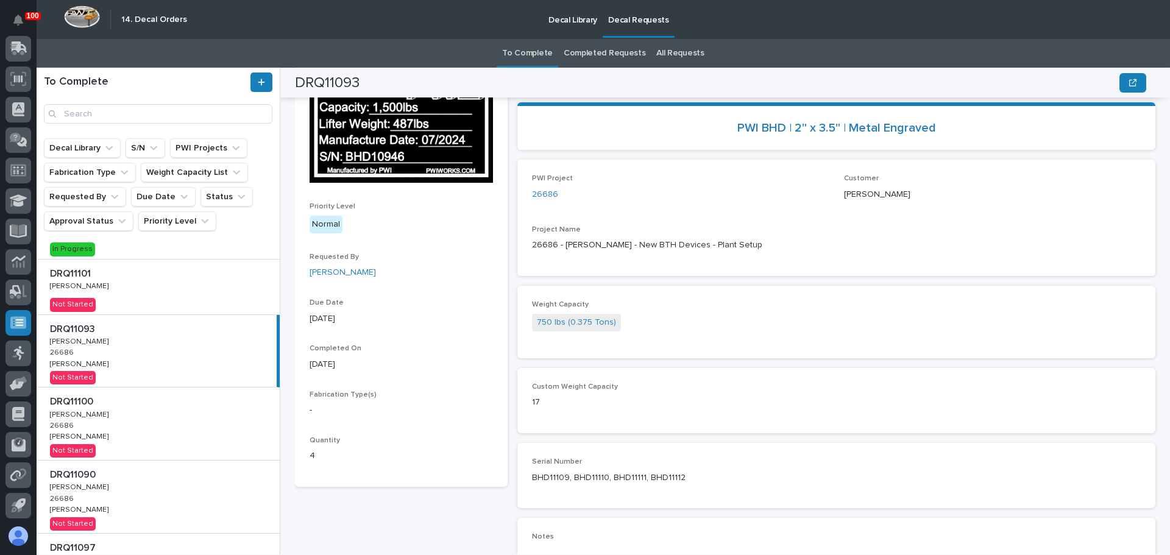
click at [160, 289] on div "DRQ11101 DRQ11101 Adam Yutzy Adam Yutzy Not Started" at bounding box center [158, 287] width 243 height 55
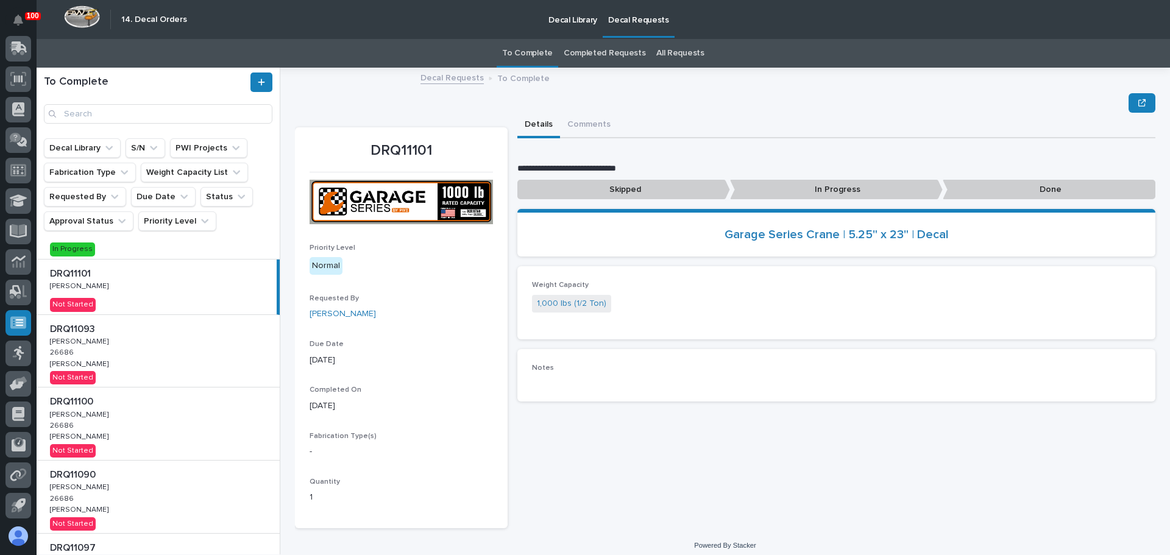
drag, startPoint x: 127, startPoint y: 361, endPoint x: 202, endPoint y: 388, distance: 79.6
click at [127, 361] on div "DRQ11093 DRQ11093 Adam Yutzy Adam Yutzy 26686 26686 Brinkley RV Brinkley RV Not…" at bounding box center [158, 351] width 243 height 73
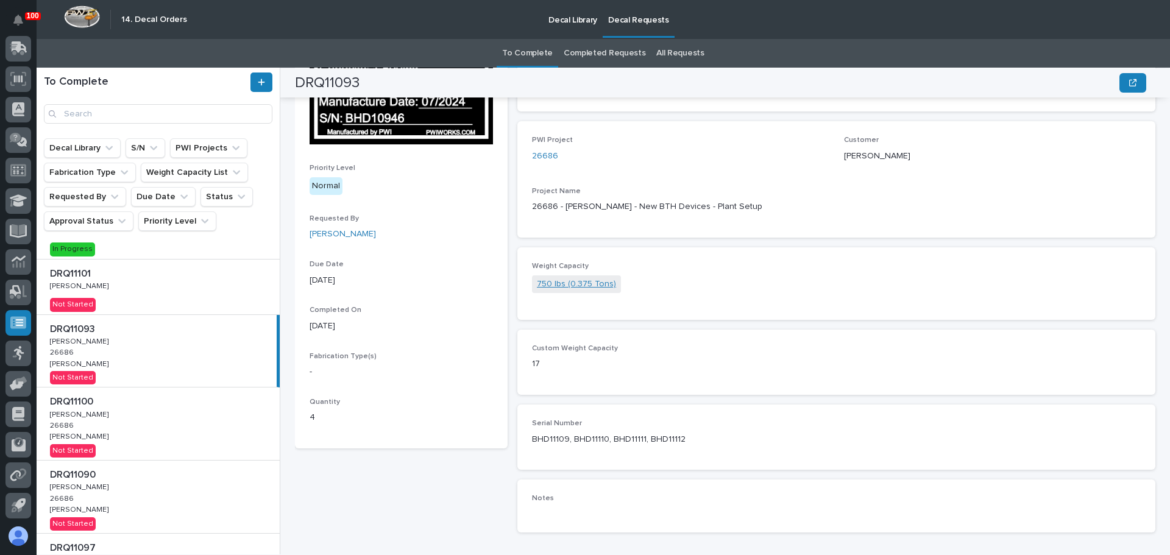
scroll to position [168, 0]
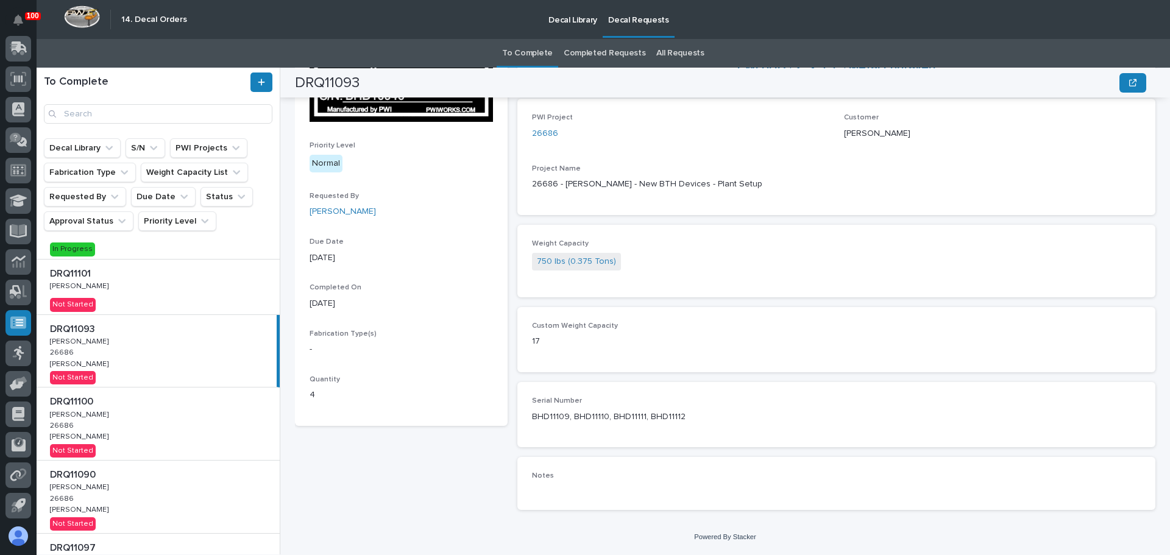
click at [434, 473] on div "DRQ11093 Priority Level Normal Requested By Adam Yutzy Due Date 08/25/2025 Comp…" at bounding box center [401, 240] width 213 height 560
click at [131, 425] on div "DRQ11100 DRQ11100 Adam Yutzy Adam Yutzy 26686 26686 Brinkley RV Brinkley RV Not…" at bounding box center [158, 424] width 243 height 73
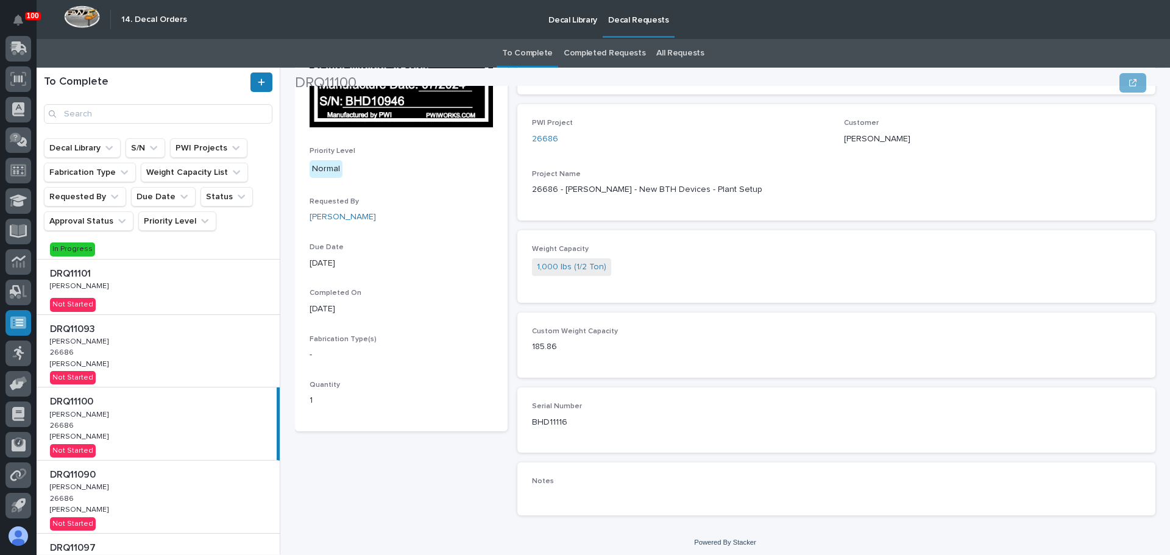
scroll to position [168, 0]
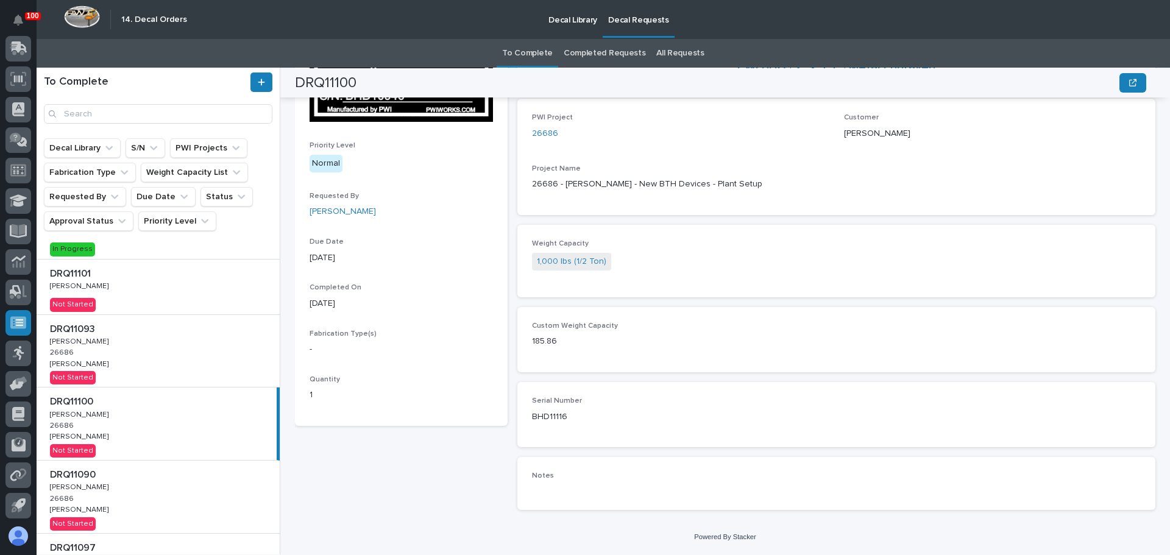
click at [107, 353] on div "DRQ11093 DRQ11093 Adam Yutzy Adam Yutzy 26686 26686 Brinkley RV Brinkley RV Not…" at bounding box center [158, 351] width 243 height 73
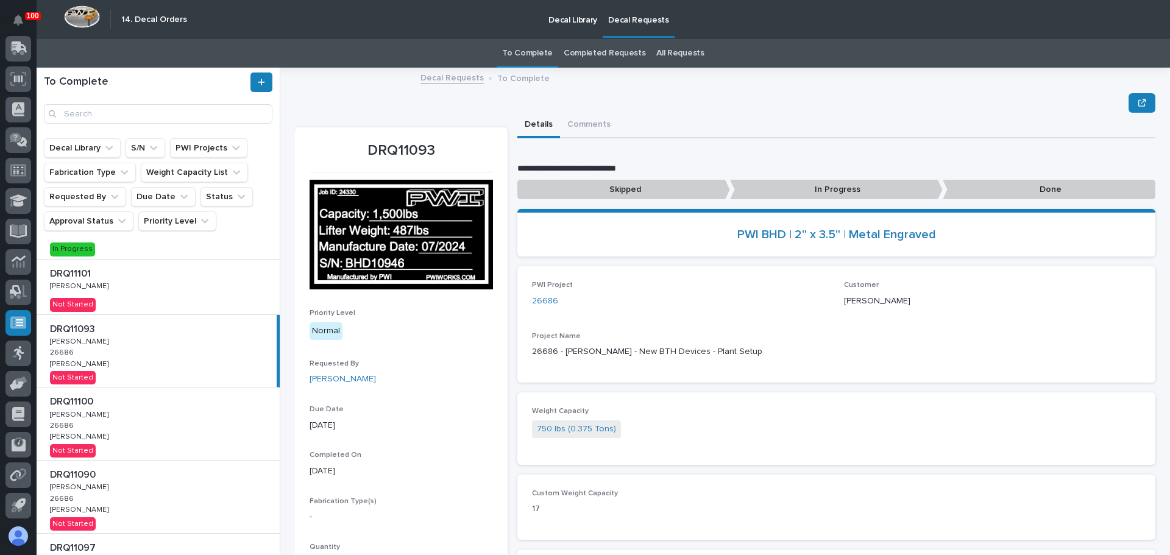
click at [996, 189] on p "Done" at bounding box center [1049, 190] width 213 height 20
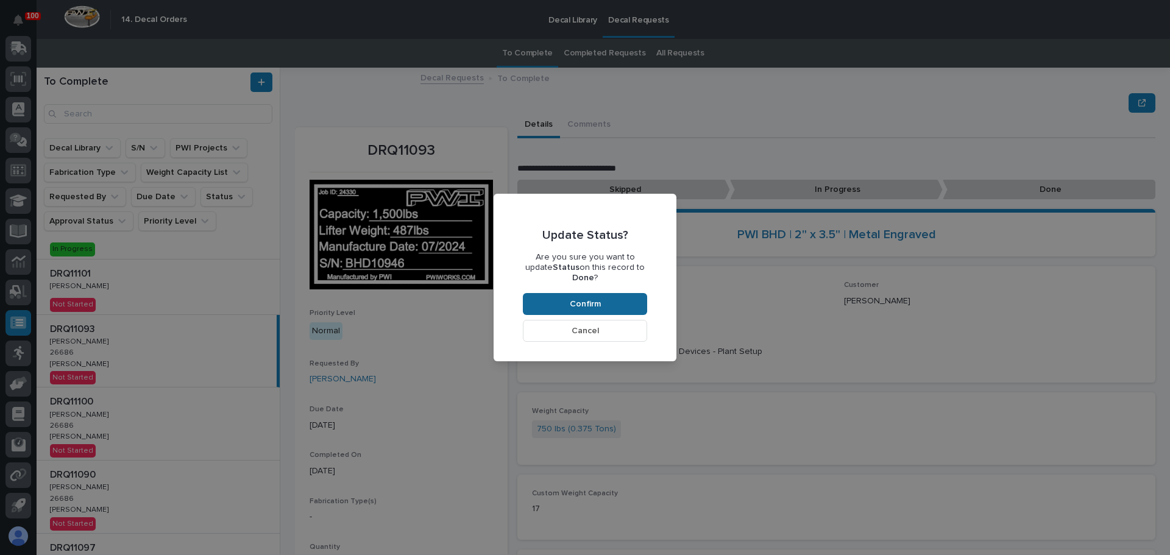
click at [580, 299] on span "Confirm" at bounding box center [585, 304] width 31 height 11
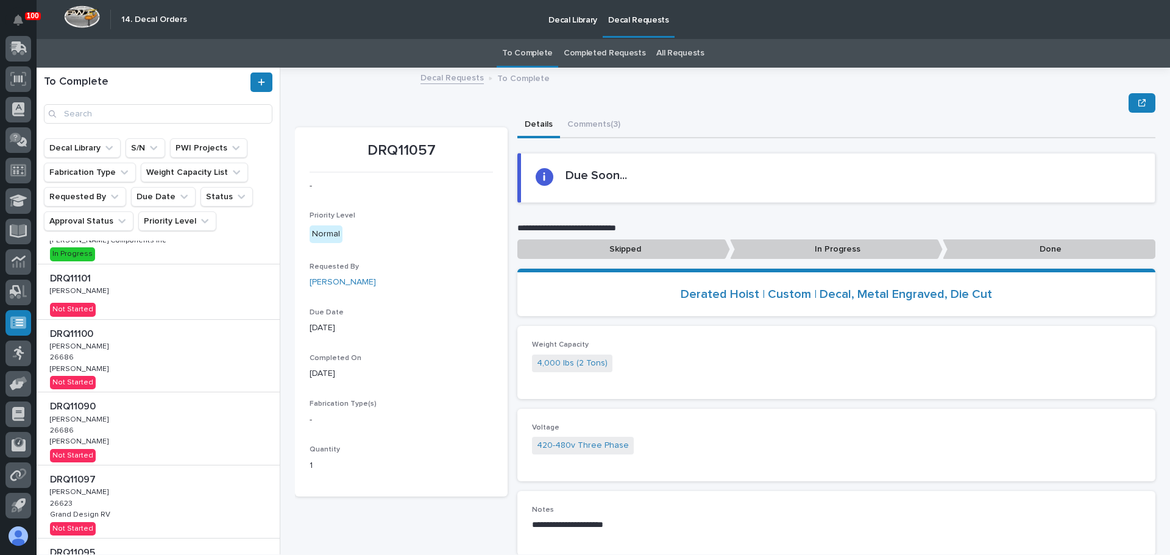
scroll to position [183, 0]
click at [131, 353] on div "DRQ11100 DRQ11100 Adam Yutzy Adam Yutzy 26686 26686 Brinkley RV Brinkley RV Not…" at bounding box center [158, 351] width 243 height 73
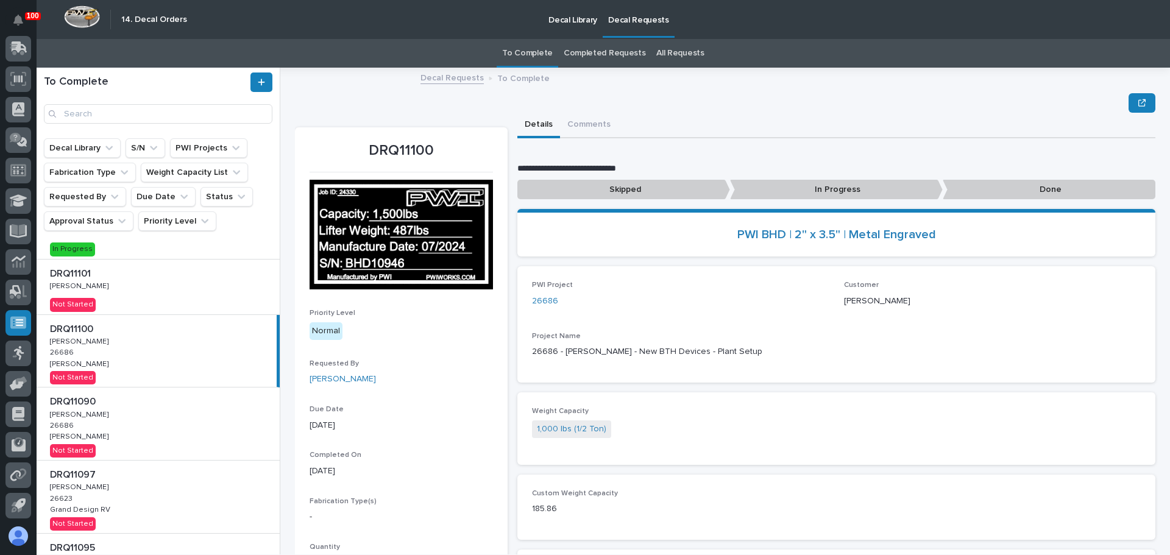
click at [1043, 190] on p "Done" at bounding box center [1049, 190] width 213 height 20
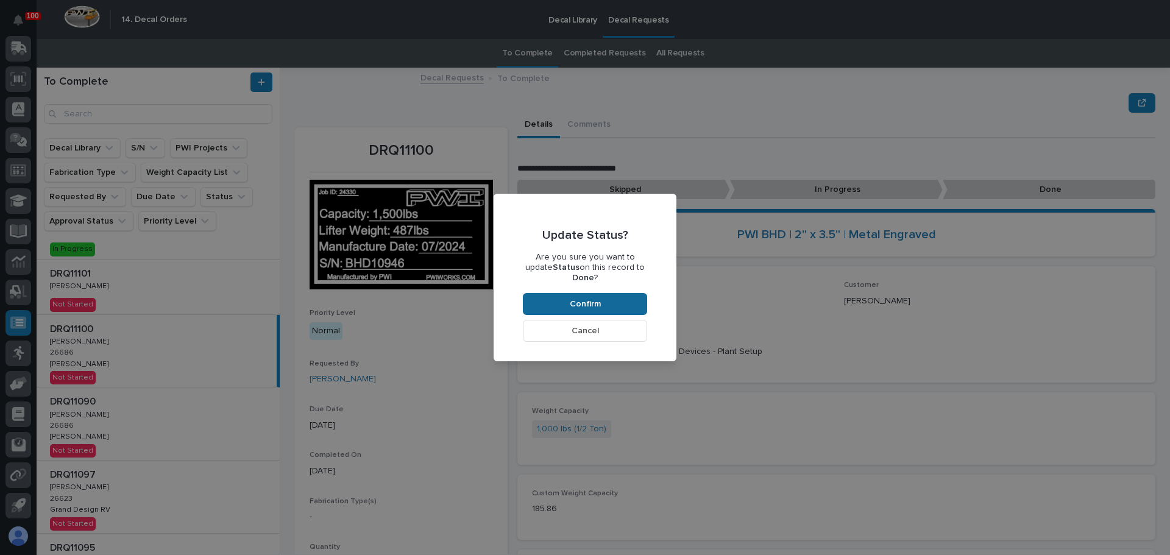
click at [584, 299] on span "Confirm" at bounding box center [585, 304] width 31 height 11
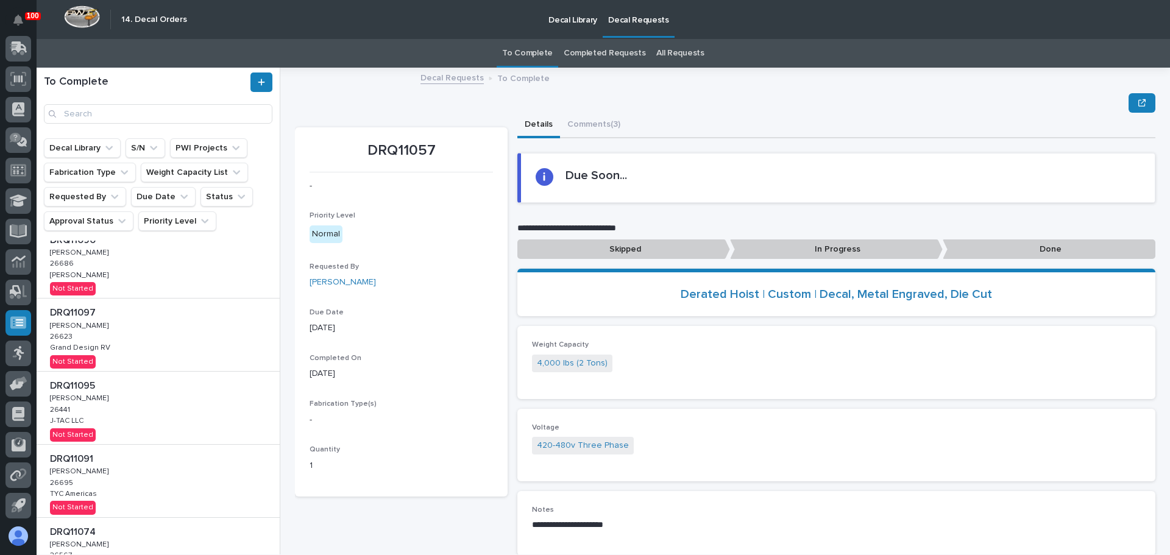
scroll to position [244, 0]
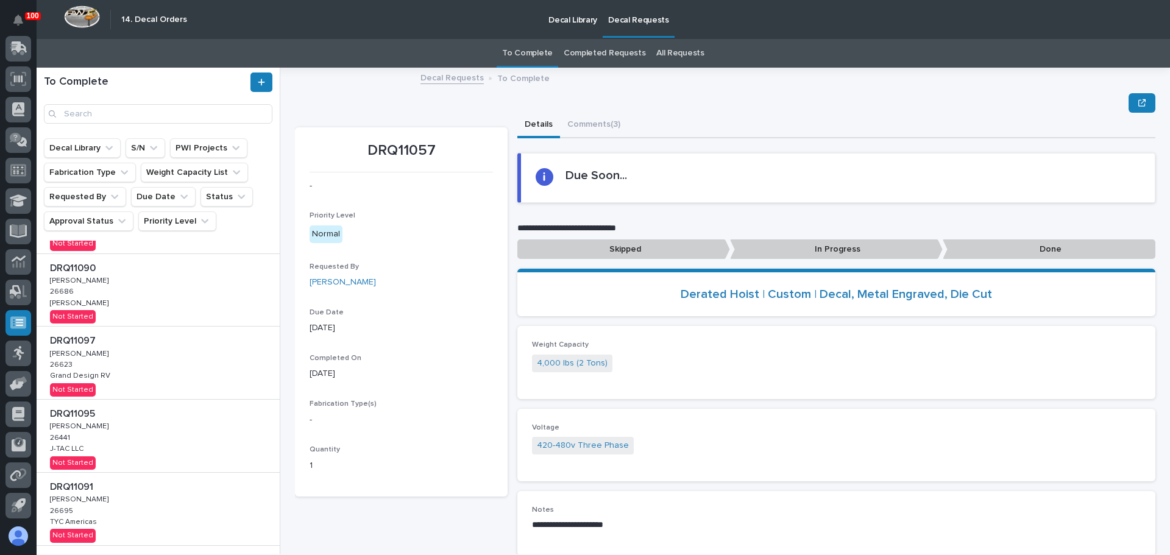
click at [138, 309] on div "DRQ11090 DRQ11090 Adam Yutzy Adam Yutzy 26686 26686 Brinkley RV Brinkley RV Not…" at bounding box center [158, 290] width 243 height 73
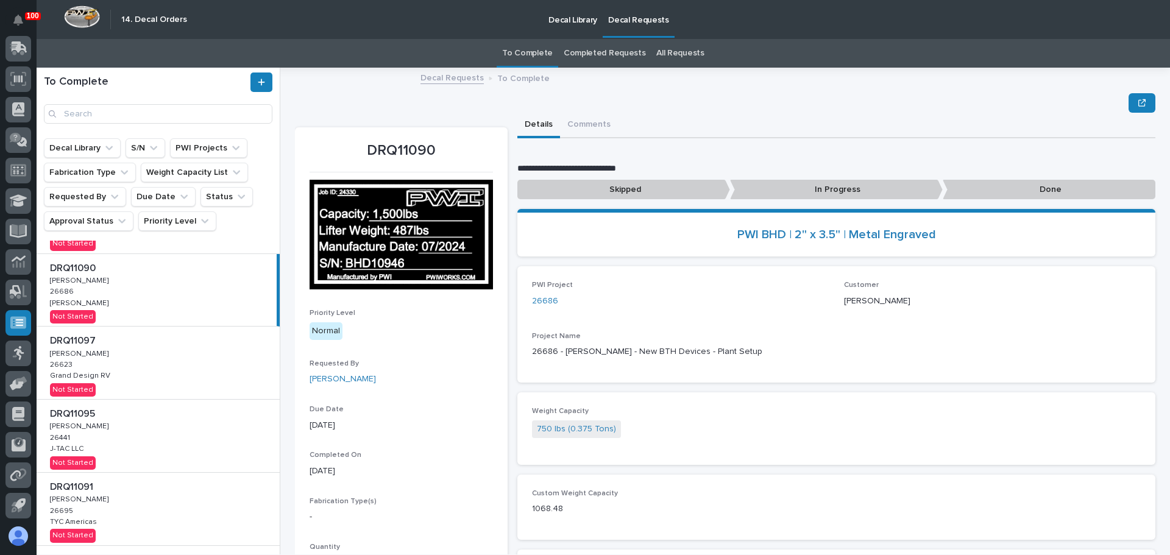
click at [1052, 185] on p "Done" at bounding box center [1049, 190] width 213 height 20
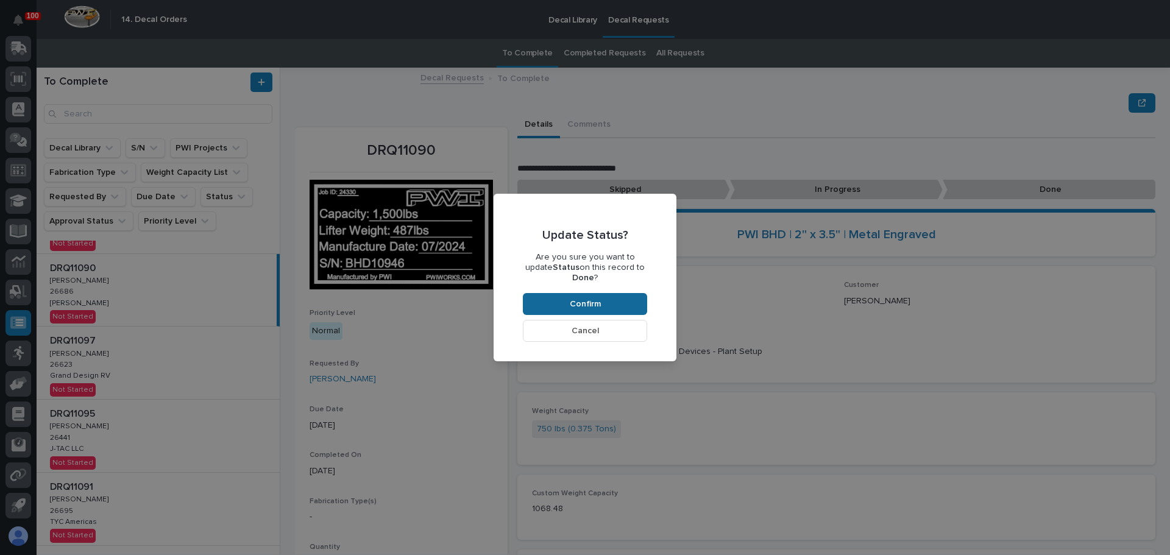
click at [616, 293] on button "Confirm" at bounding box center [585, 304] width 124 height 22
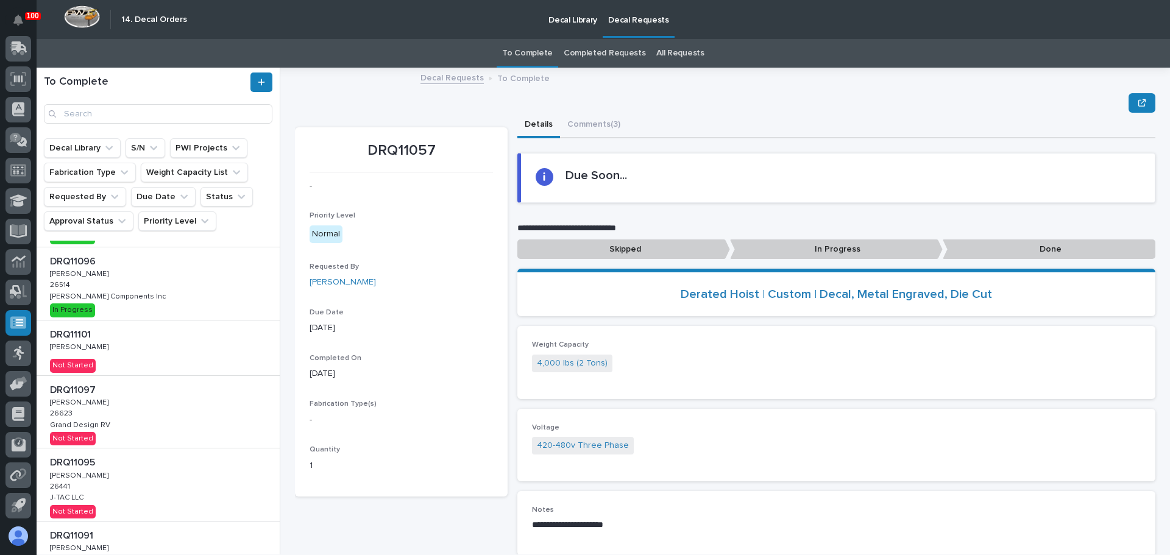
click at [1036, 246] on p "Done" at bounding box center [1049, 249] width 213 height 20
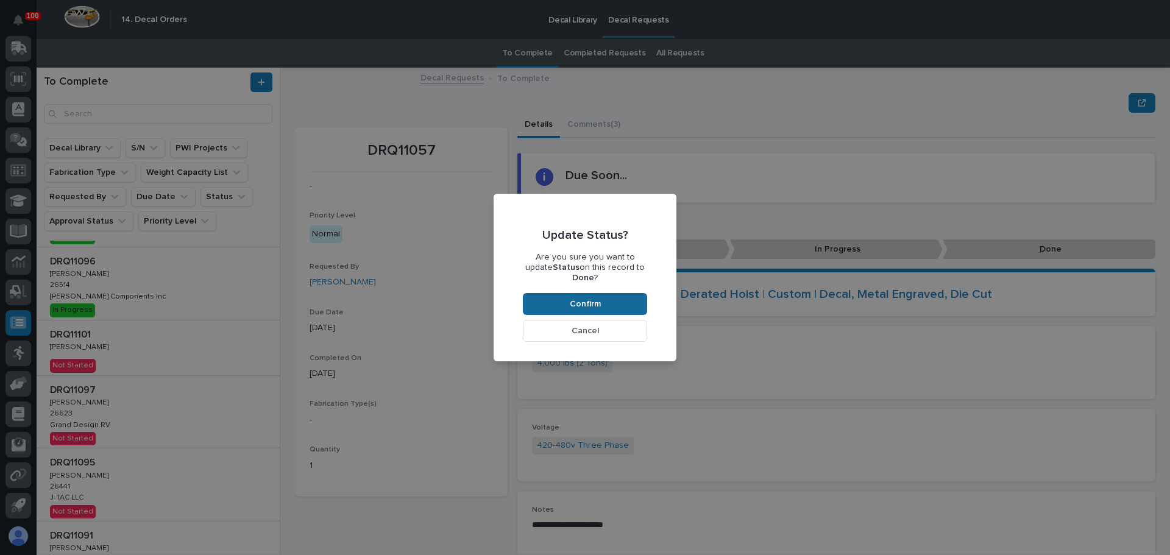
click at [578, 293] on button "Confirm" at bounding box center [585, 304] width 124 height 22
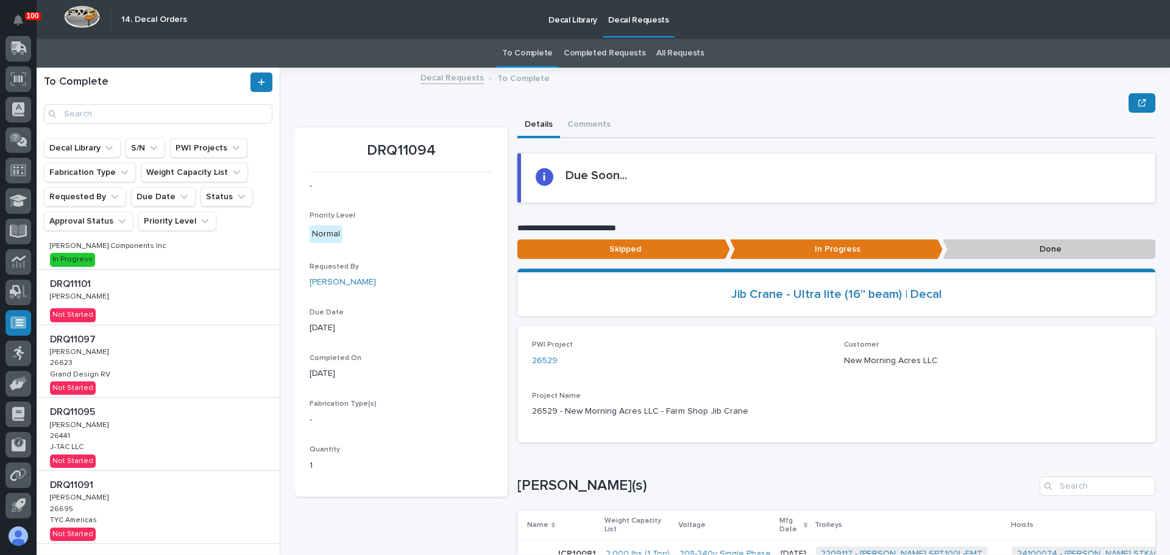
scroll to position [122, 0]
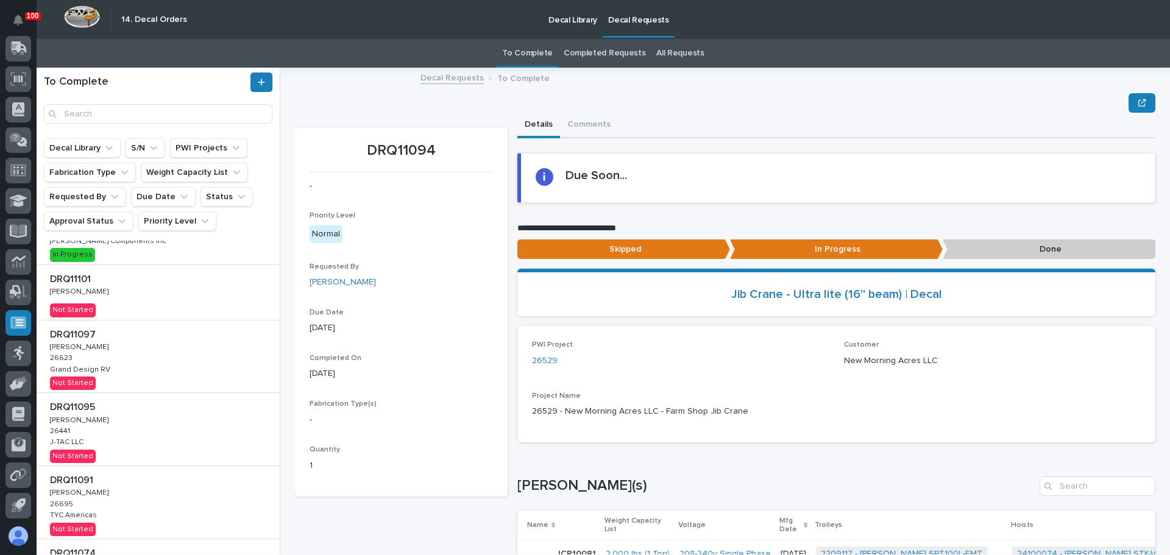
click at [149, 295] on div "DRQ11101 DRQ11101 Adam Yutzy Adam Yutzy Not Started" at bounding box center [158, 292] width 243 height 55
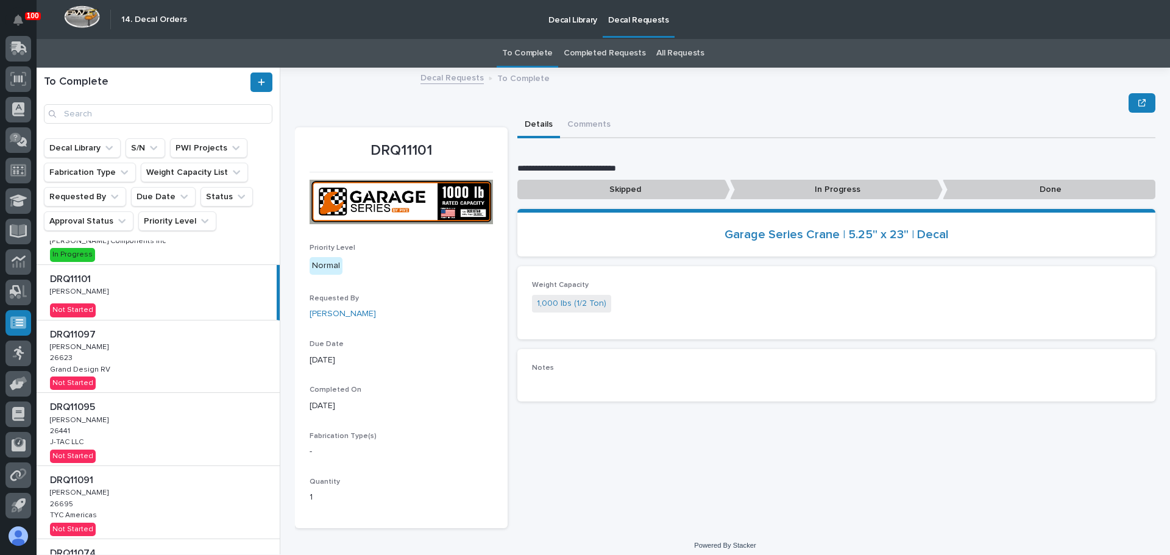
click at [177, 355] on div "DRQ11097 DRQ11097 Adam Yutzy Adam Yutzy 26623 26623 Grand Design RV Grand Desig…" at bounding box center [158, 357] width 243 height 73
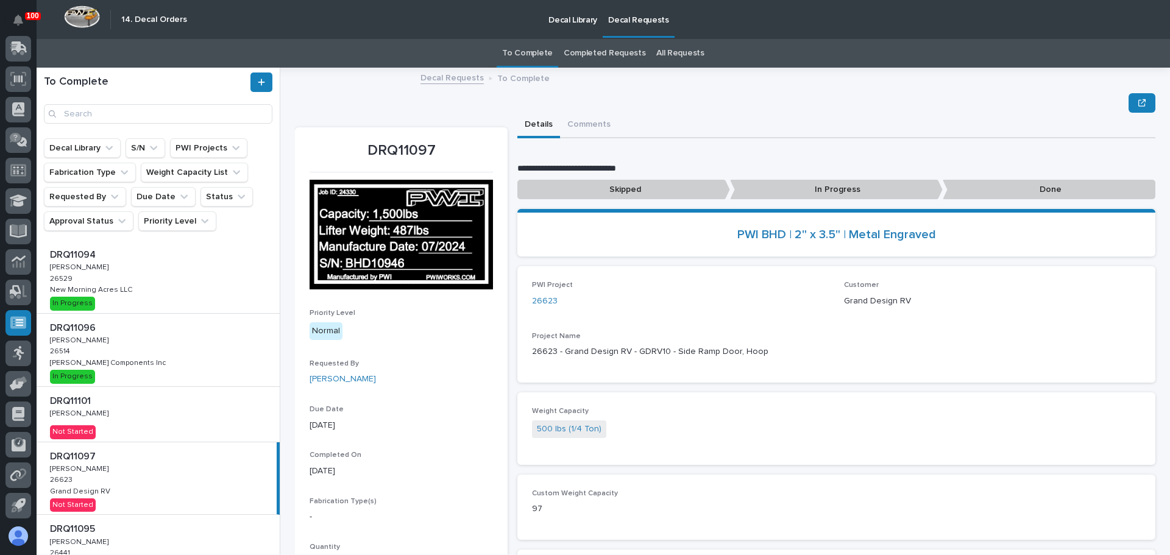
click at [148, 405] on p at bounding box center [160, 401] width 221 height 12
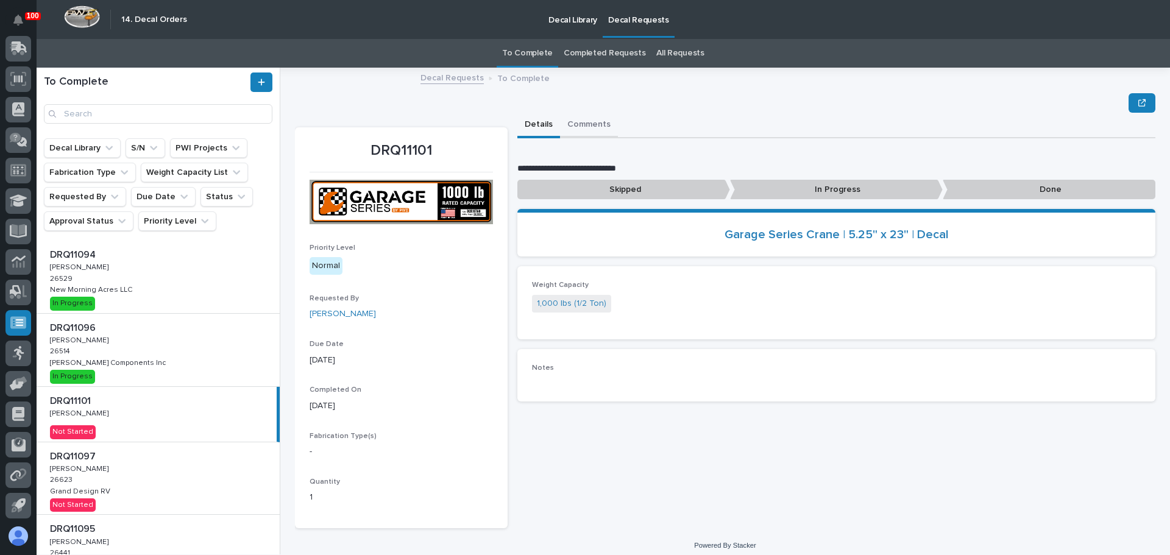
click at [587, 125] on button "Comments" at bounding box center [589, 126] width 58 height 26
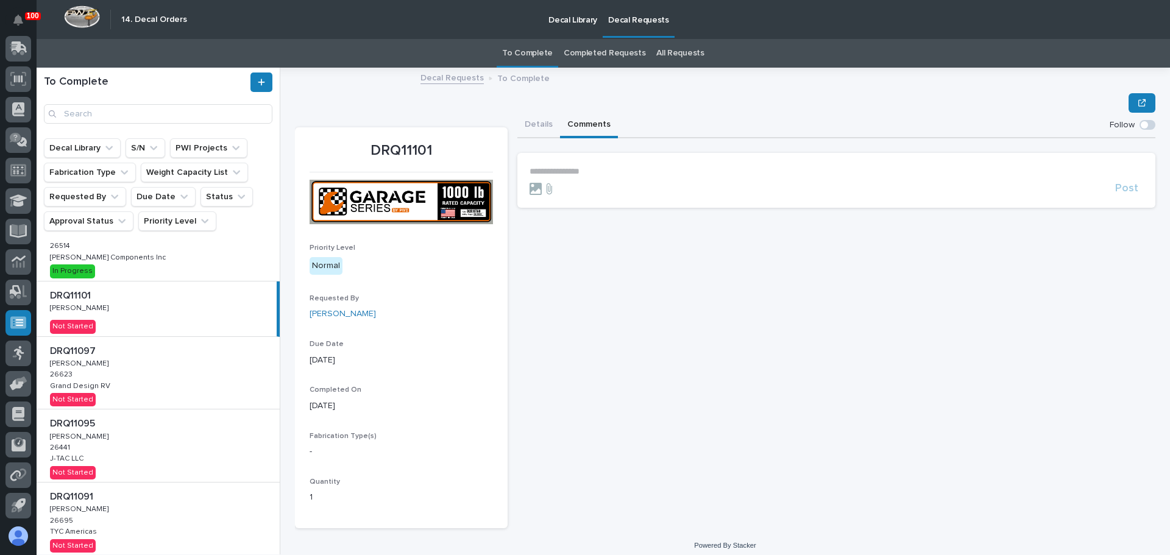
scroll to position [122, 0]
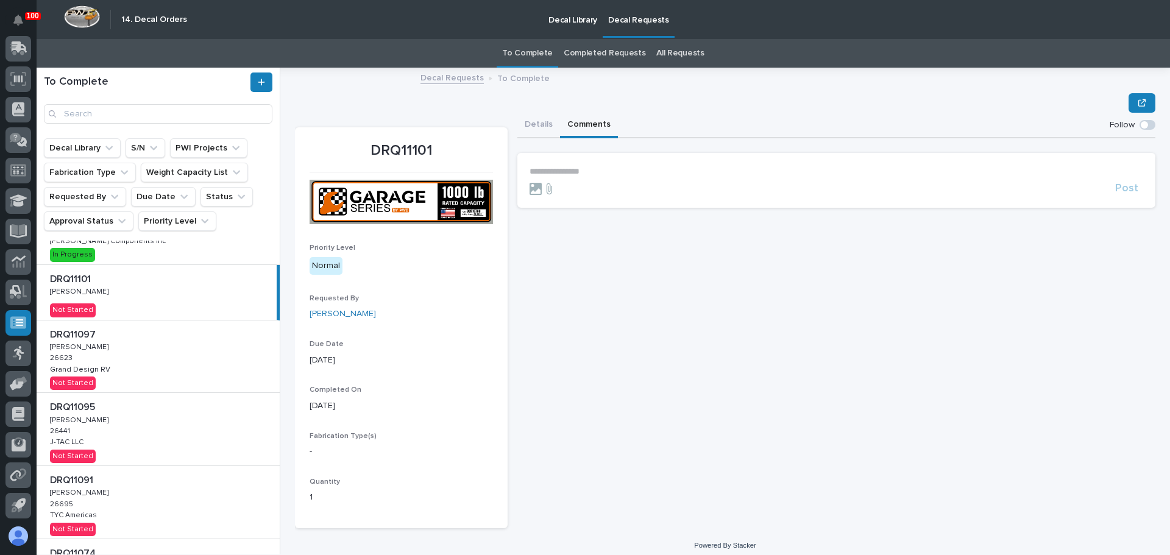
click at [134, 360] on div "DRQ11097 DRQ11097 Adam Yutzy Adam Yutzy 26623 26623 Grand Design RV Grand Desig…" at bounding box center [158, 357] width 243 height 73
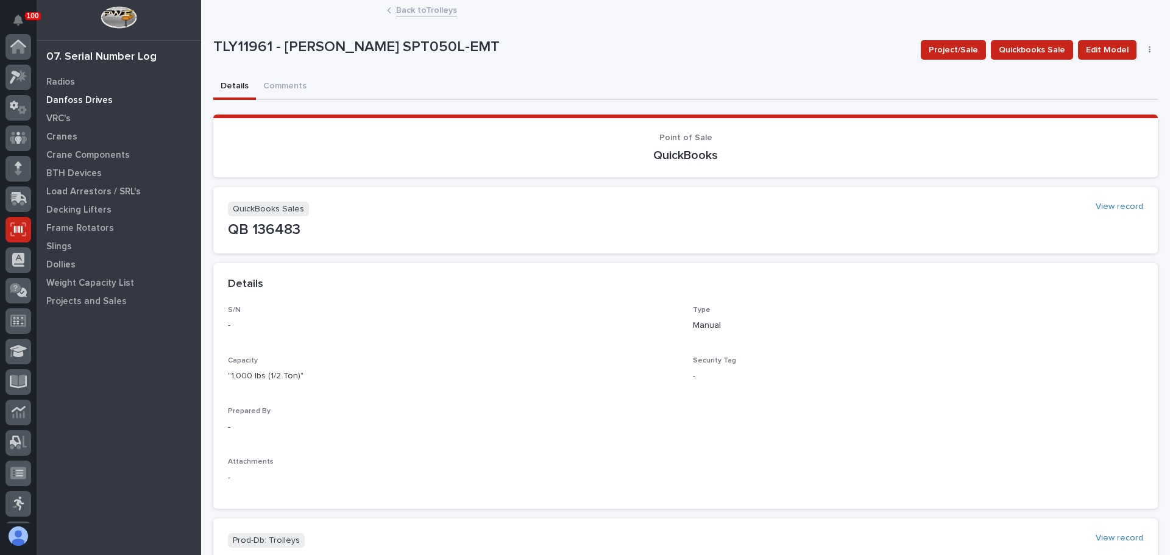
scroll to position [151, 0]
click at [63, 155] on p "Crane Components" at bounding box center [87, 155] width 83 height 11
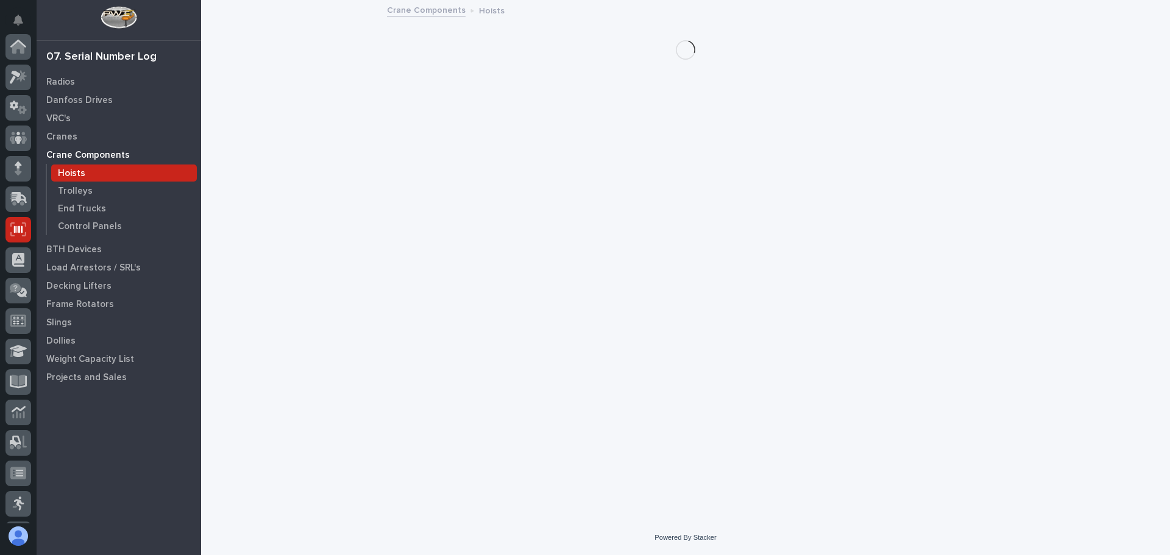
scroll to position [151, 0]
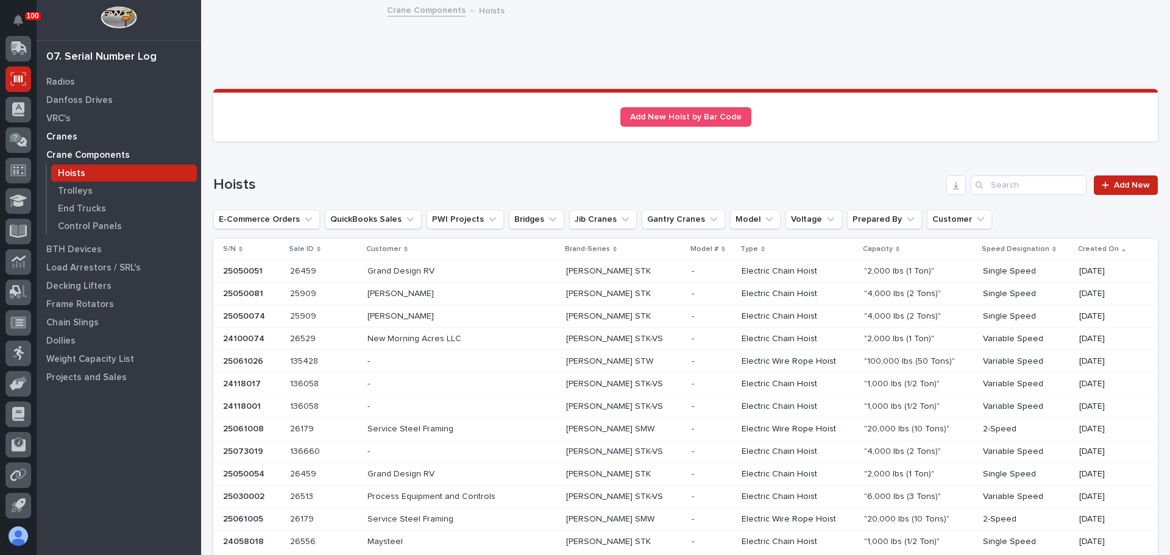
click at [59, 132] on p "Cranes" at bounding box center [61, 137] width 31 height 11
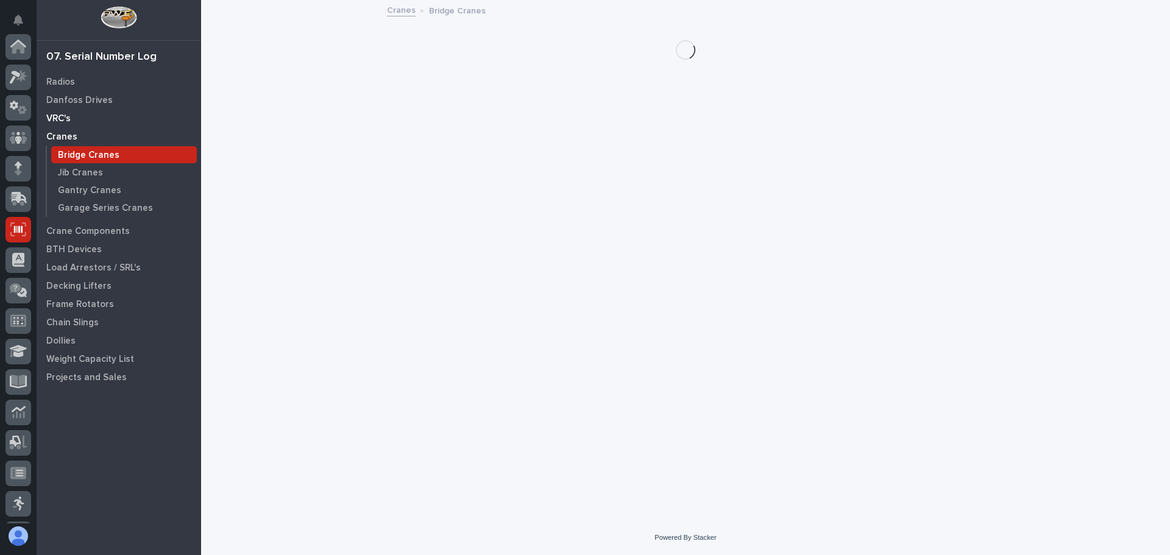
scroll to position [151, 0]
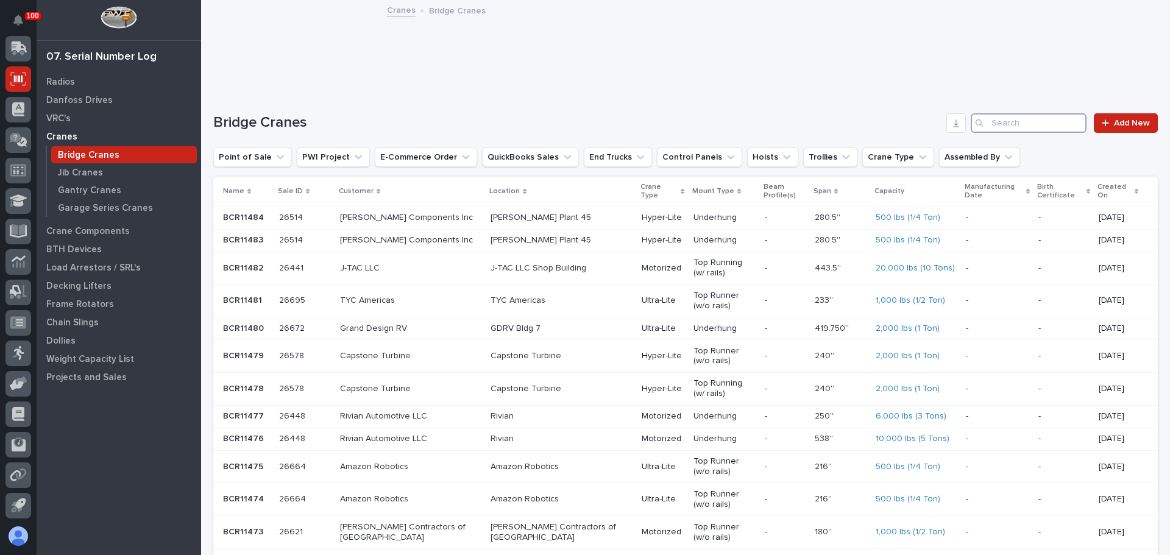
click at [1011, 125] on input "Search" at bounding box center [1029, 122] width 116 height 19
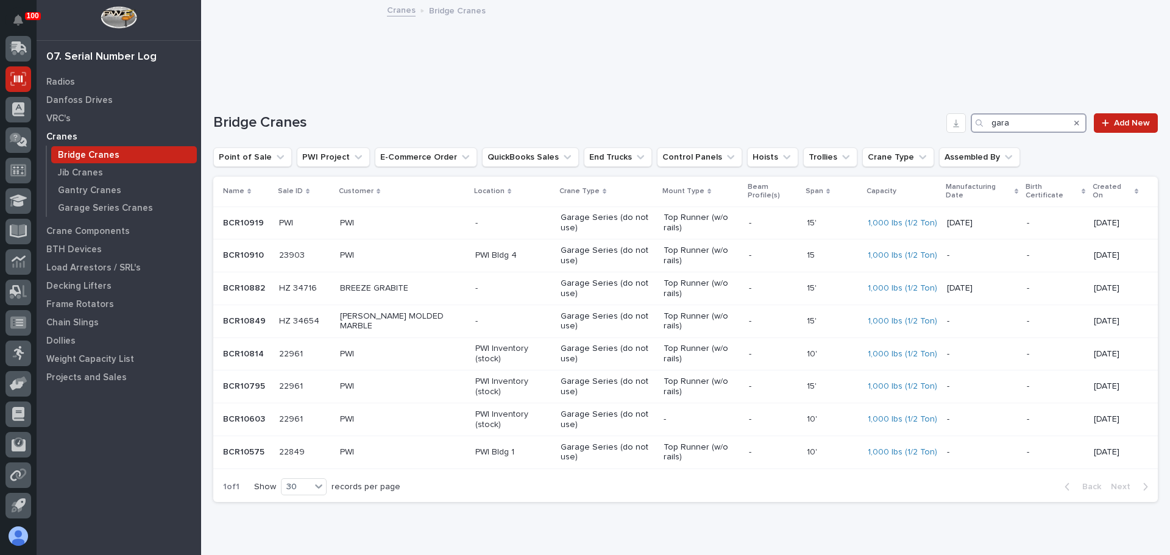
type input "gara"
drag, startPoint x: 1078, startPoint y: 125, endPoint x: 796, endPoint y: 135, distance: 282.3
click at [1078, 125] on icon "Search" at bounding box center [1076, 122] width 5 height 7
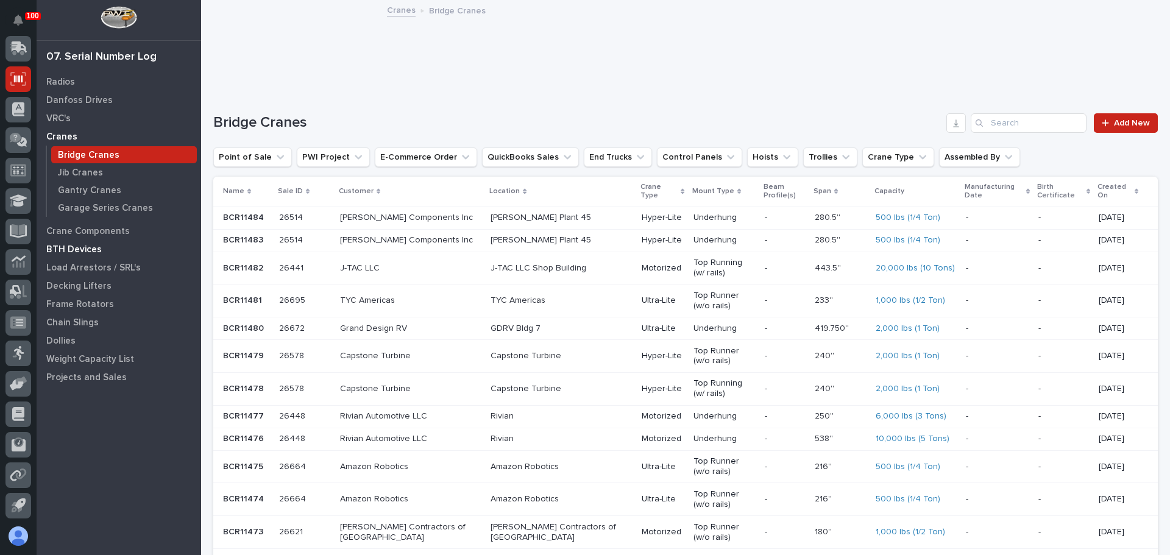
click at [65, 251] on p "BTH Devices" at bounding box center [73, 249] width 55 height 11
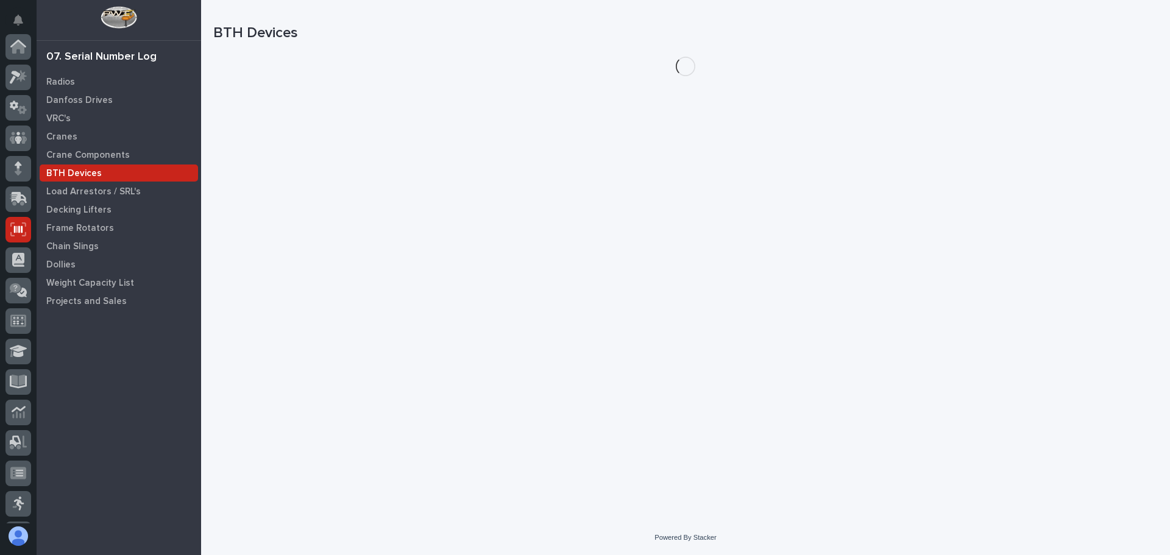
scroll to position [151, 0]
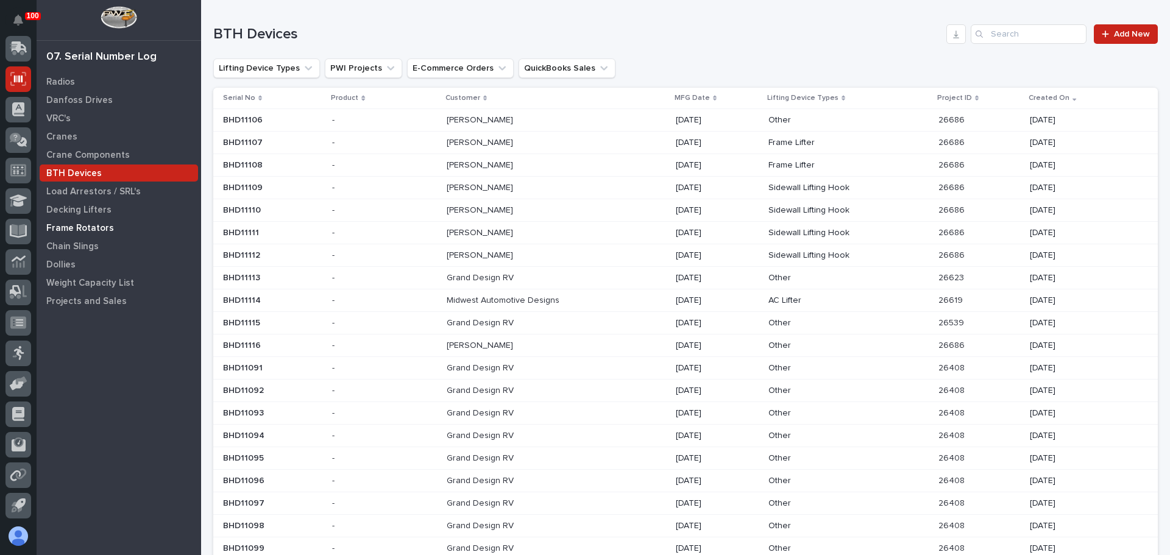
click at [77, 231] on p "Frame Rotators" at bounding box center [80, 228] width 68 height 11
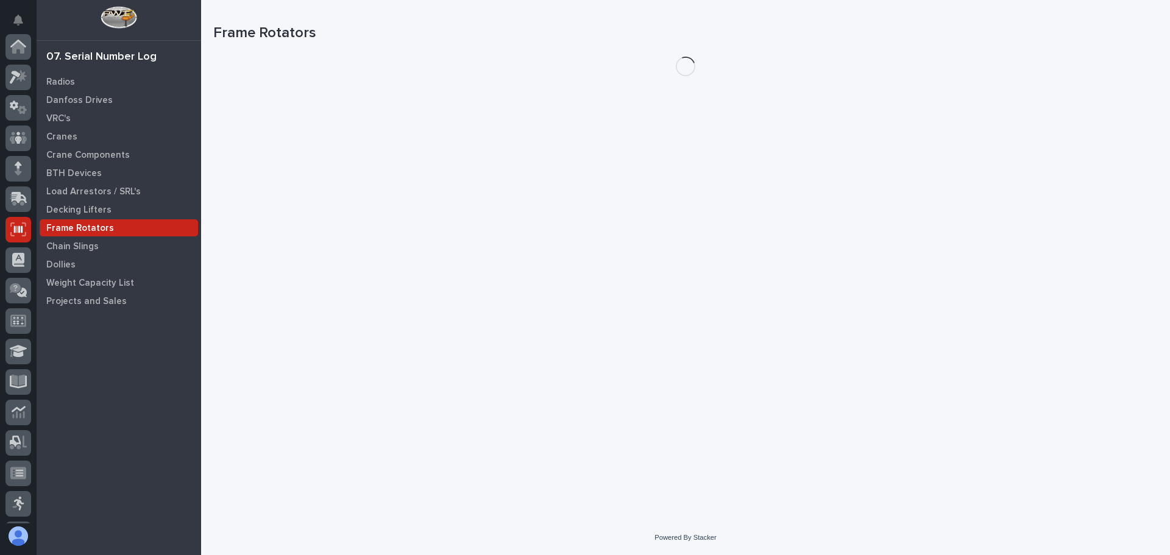
scroll to position [151, 0]
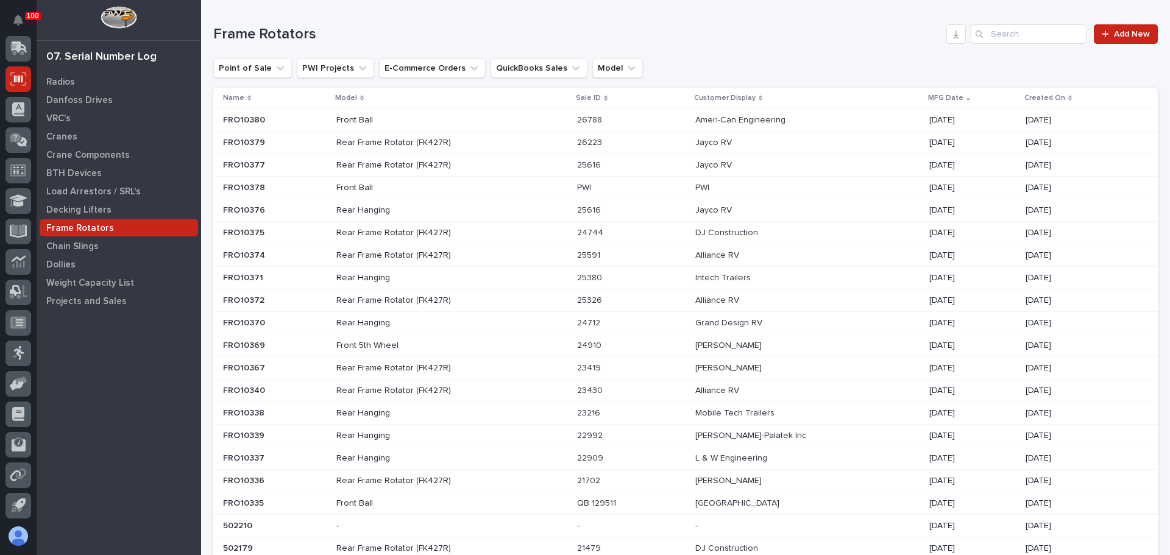
click at [434, 124] on p "Front Ball" at bounding box center [442, 120] width 213 height 10
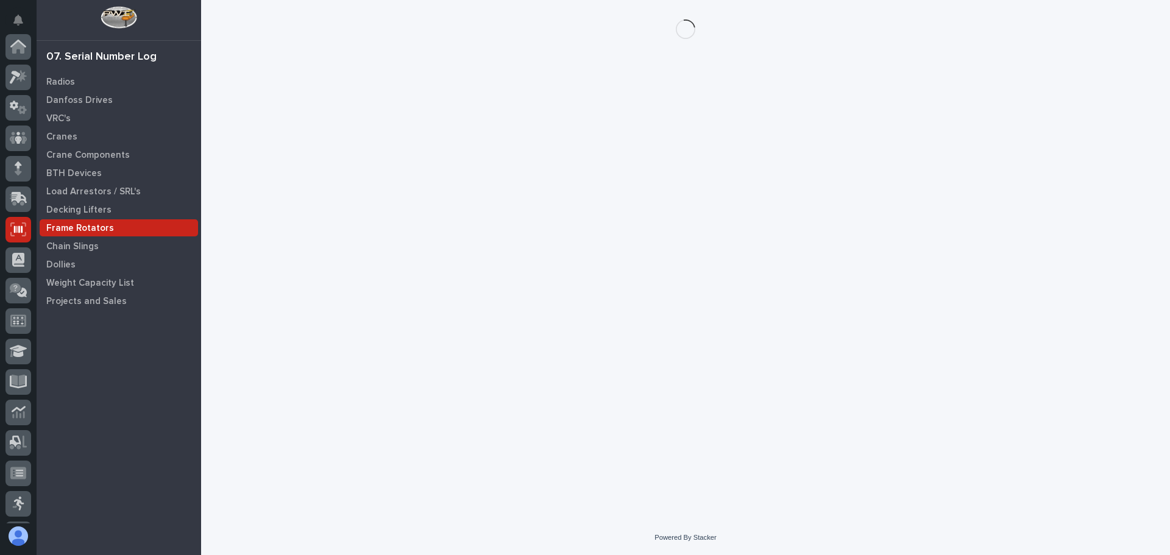
scroll to position [151, 0]
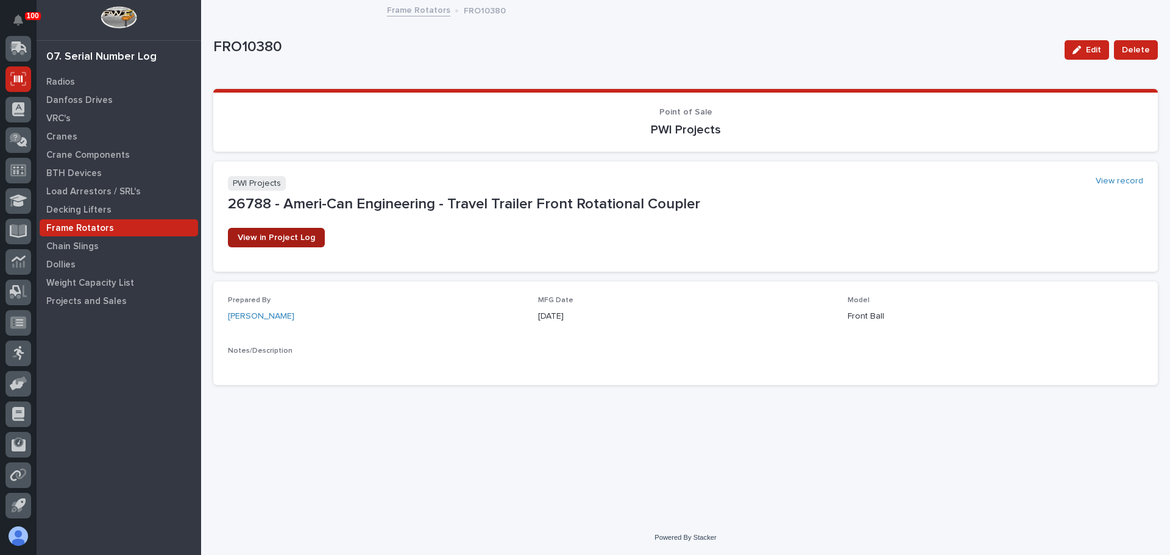
click at [316, 243] on link "View in Project Log" at bounding box center [276, 237] width 97 height 19
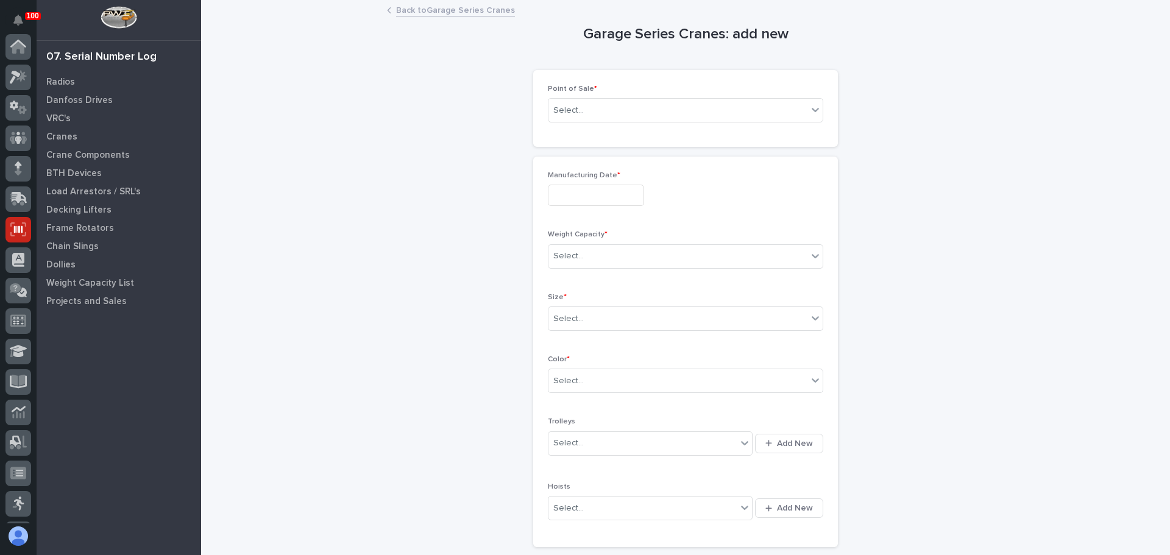
scroll to position [151, 0]
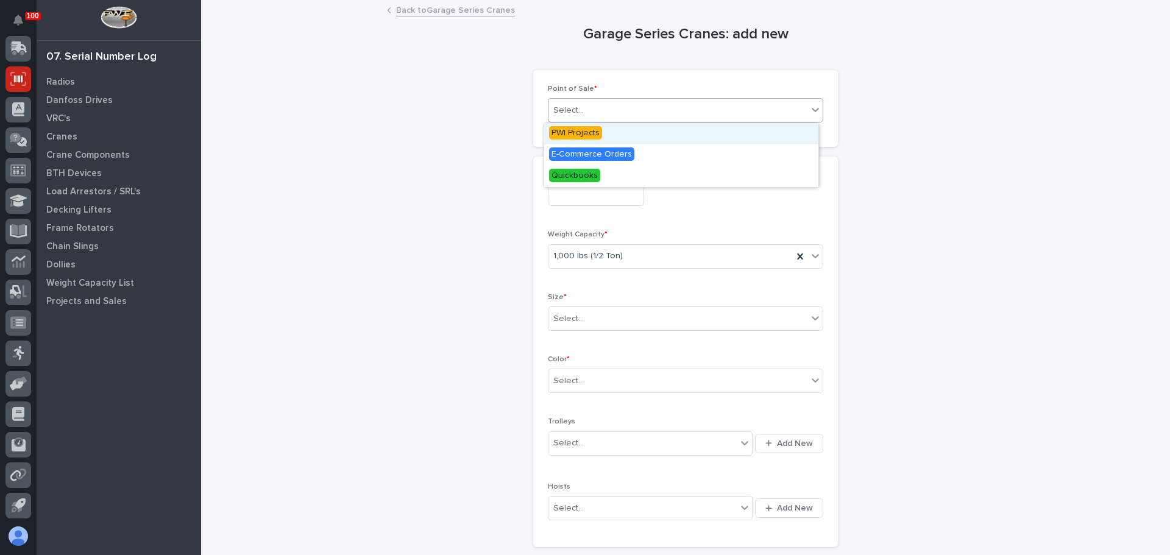
click at [628, 116] on div "Select..." at bounding box center [677, 111] width 259 height 20
click at [589, 131] on span "PWI Projects" at bounding box center [575, 132] width 53 height 13
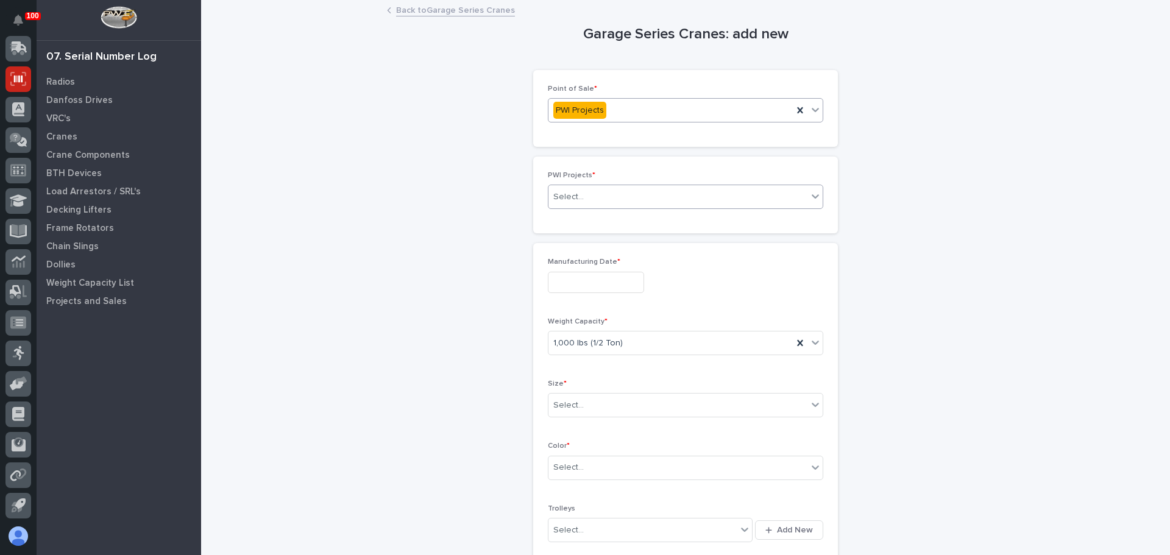
click at [579, 188] on div "Select..." at bounding box center [677, 197] width 259 height 20
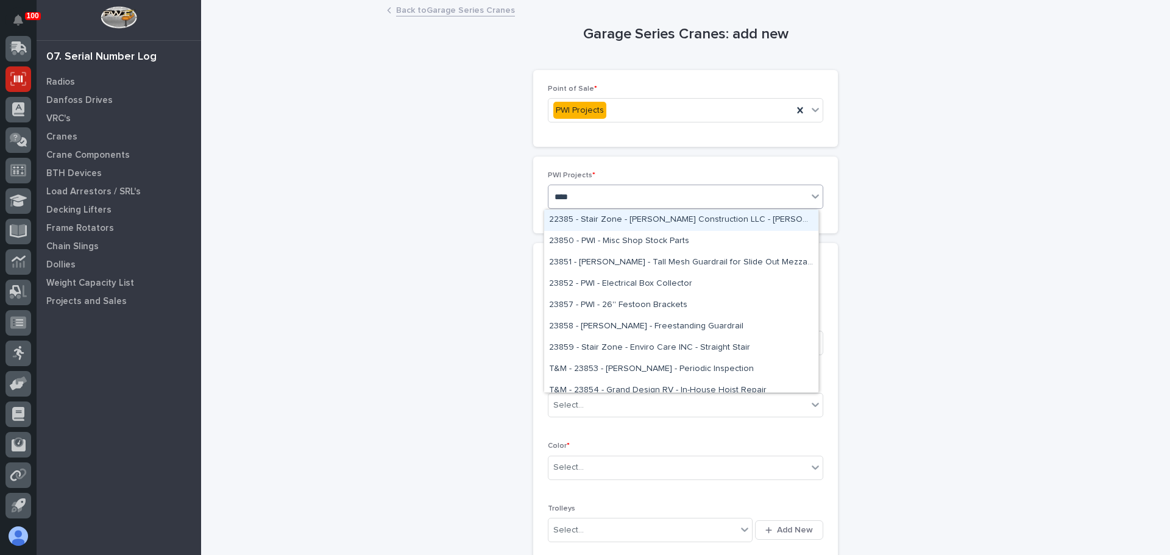
type input "*****"
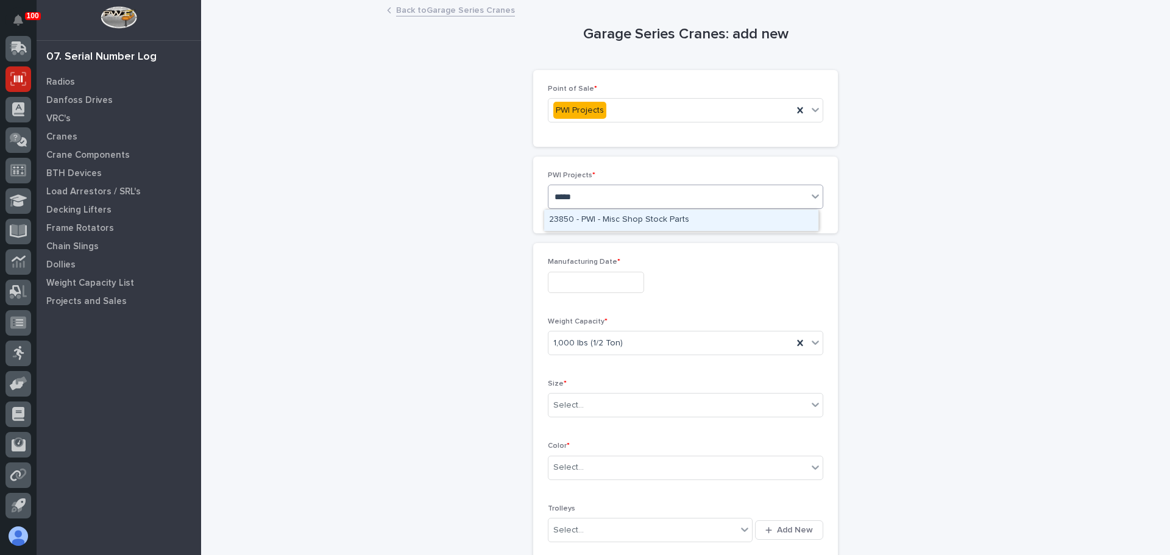
click at [604, 221] on div "23850 - PWI - Misc Shop Stock Parts" at bounding box center [681, 220] width 274 height 21
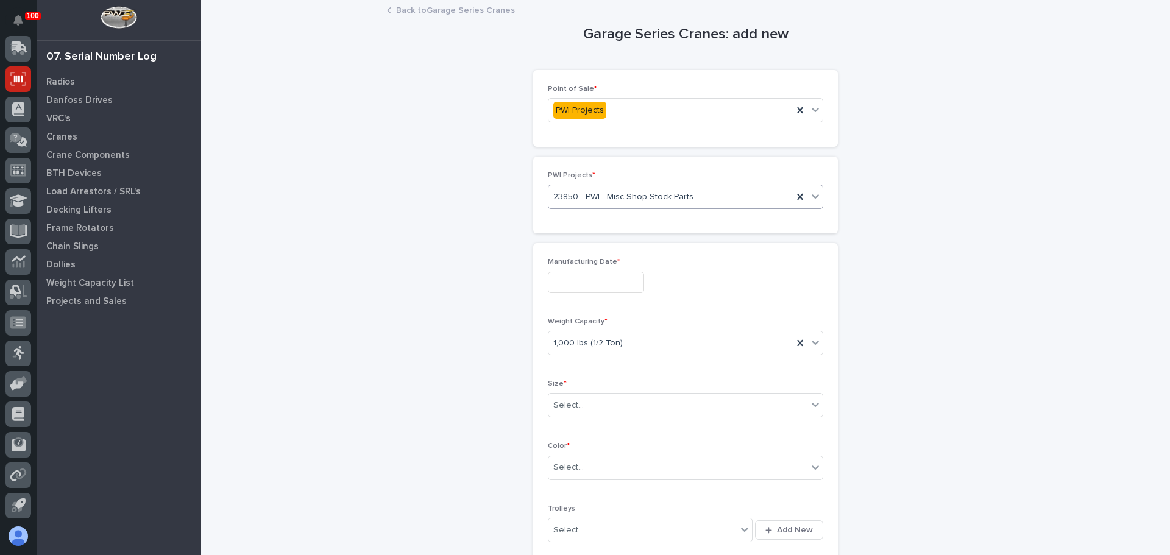
click at [591, 277] on input "text" at bounding box center [596, 282] width 96 height 21
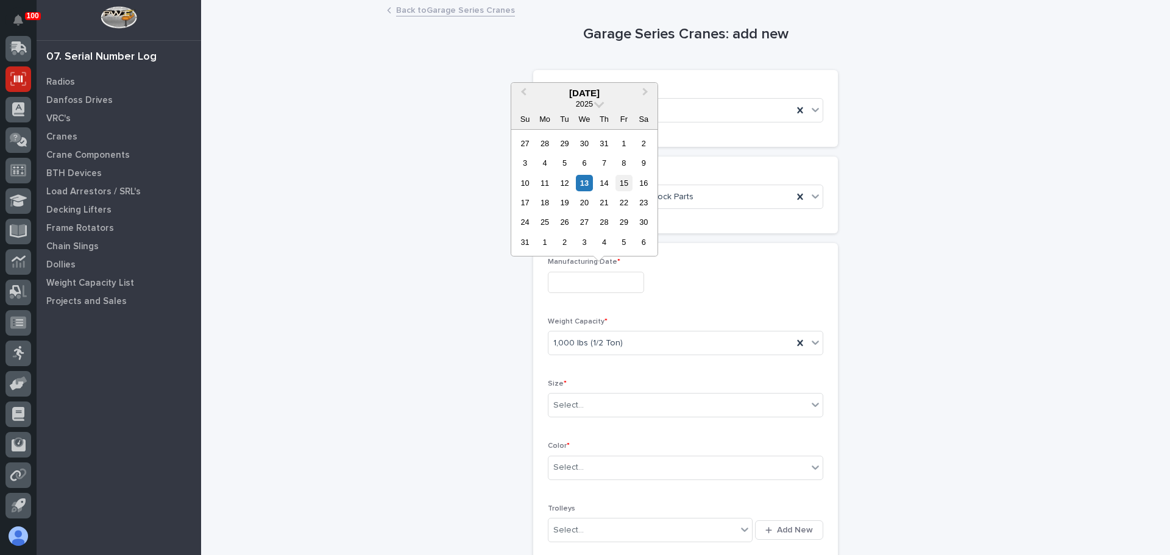
click at [631, 180] on div "15" at bounding box center [623, 183] width 16 height 16
type input "**********"
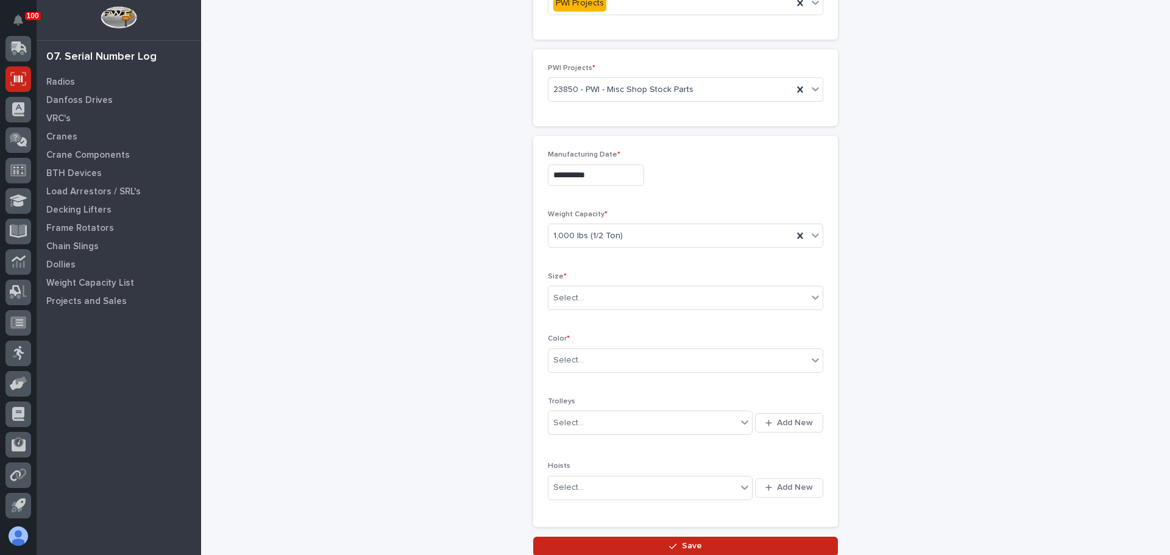
scroll to position [122, 0]
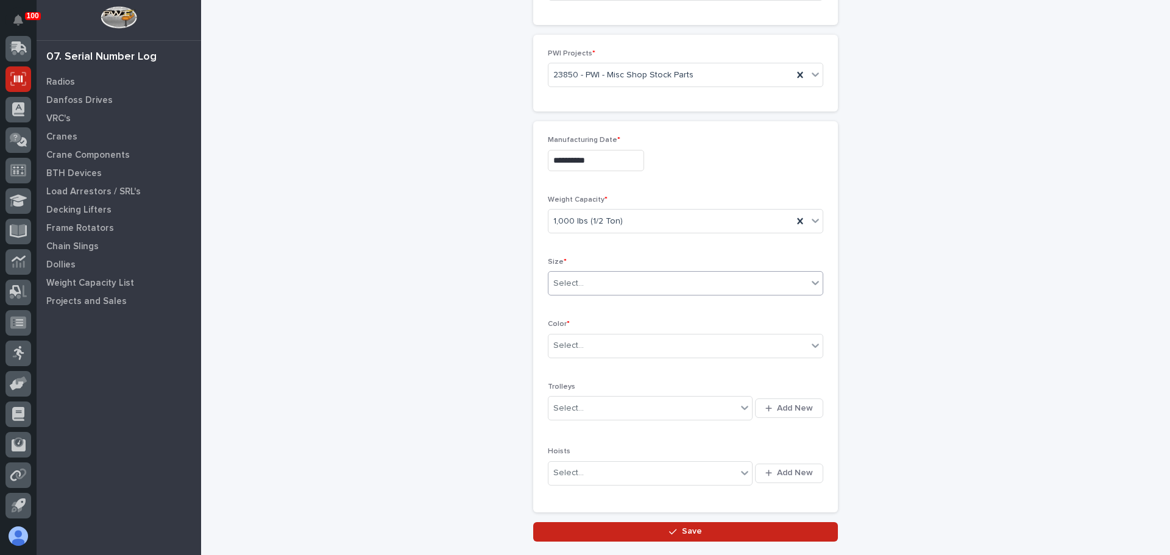
click at [601, 278] on div "Select..." at bounding box center [677, 284] width 259 height 20
click at [608, 433] on div "8' x 16'" at bounding box center [681, 434] width 274 height 21
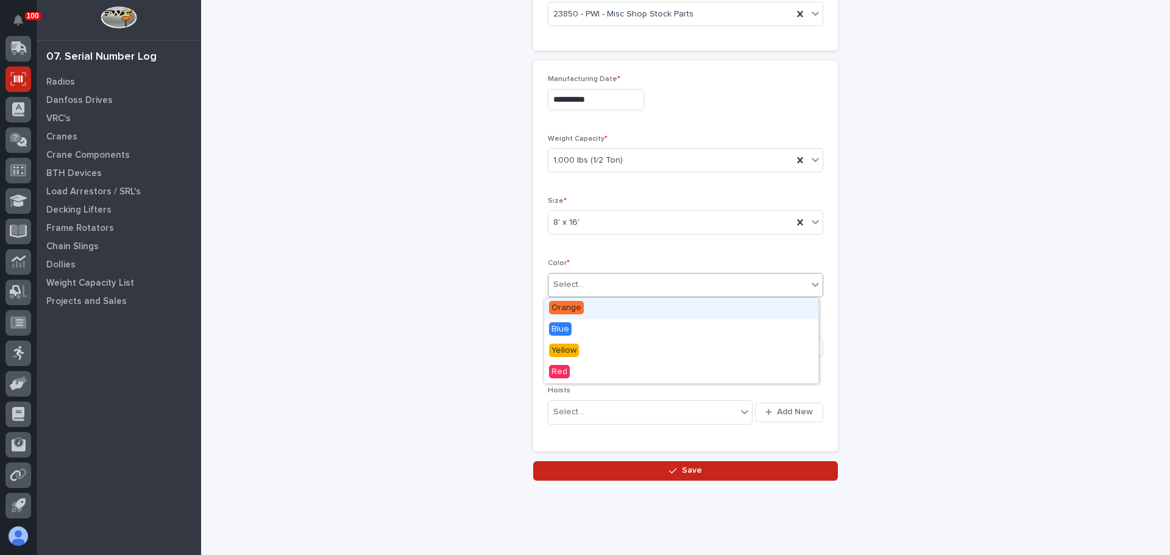
click at [606, 289] on div "Select..." at bounding box center [677, 285] width 259 height 20
click at [584, 331] on div "Blue" at bounding box center [681, 329] width 274 height 21
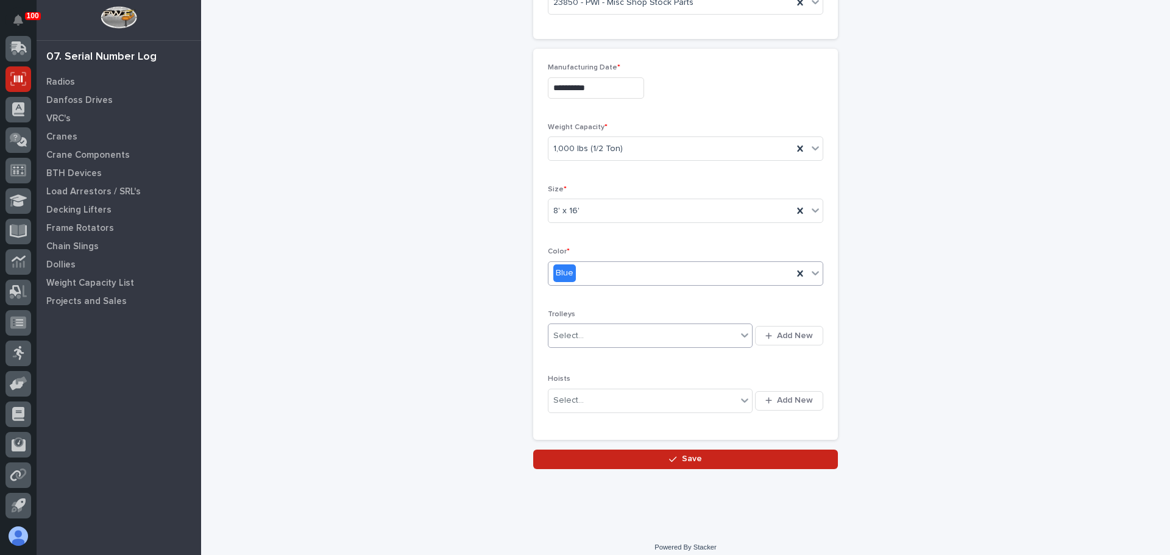
scroll to position [204, 0]
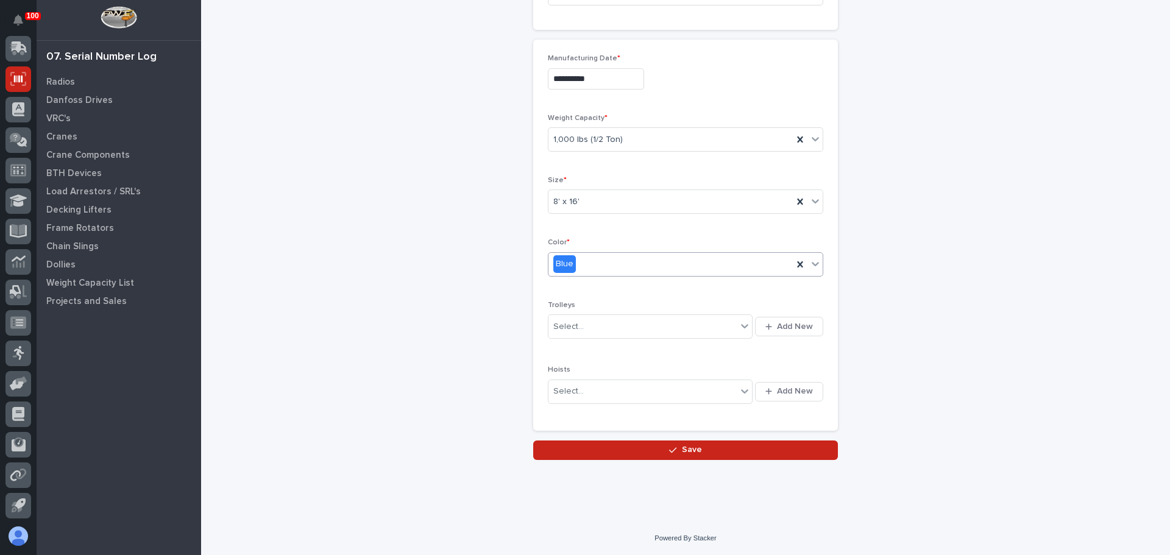
click at [519, 339] on div "**********" at bounding box center [685, 129] width 944 height 662
click at [629, 451] on button "Save" at bounding box center [685, 450] width 305 height 19
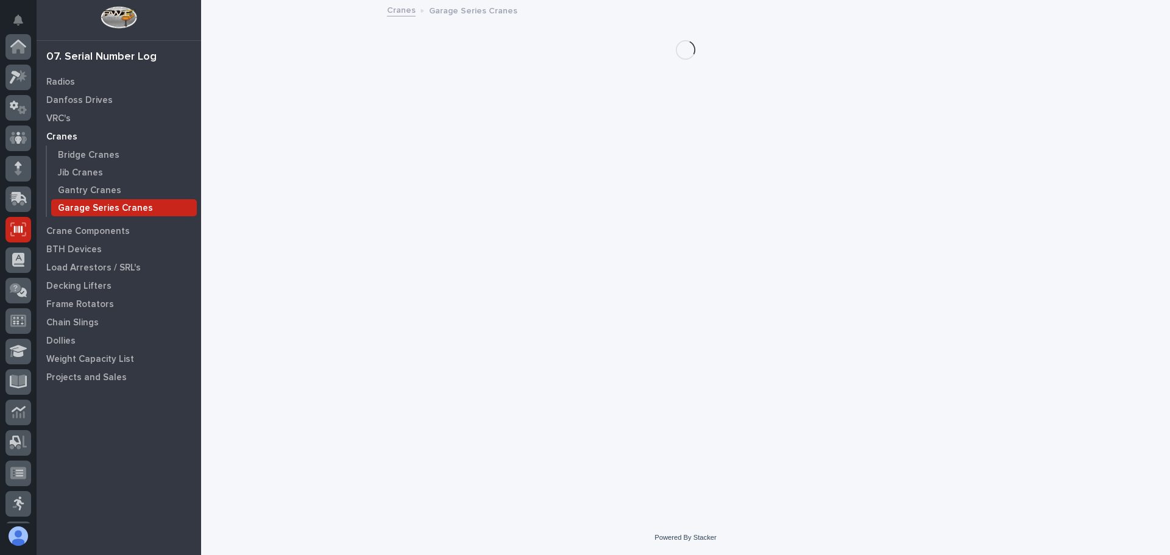
scroll to position [151, 0]
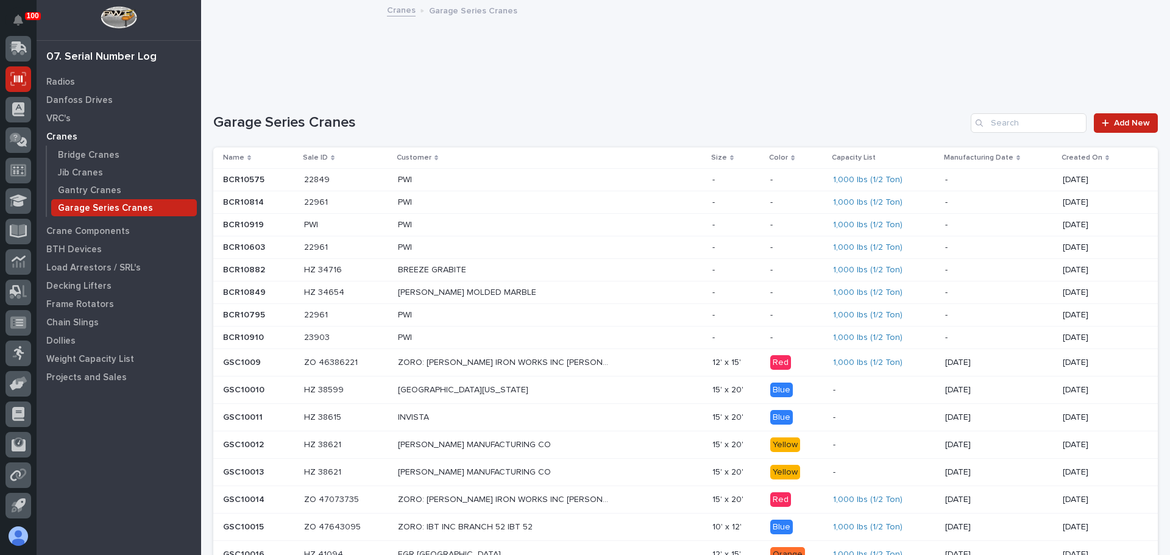
click at [1085, 154] on p "Created On" at bounding box center [1081, 157] width 41 height 13
click at [1087, 157] on p "Created On" at bounding box center [1081, 157] width 41 height 13
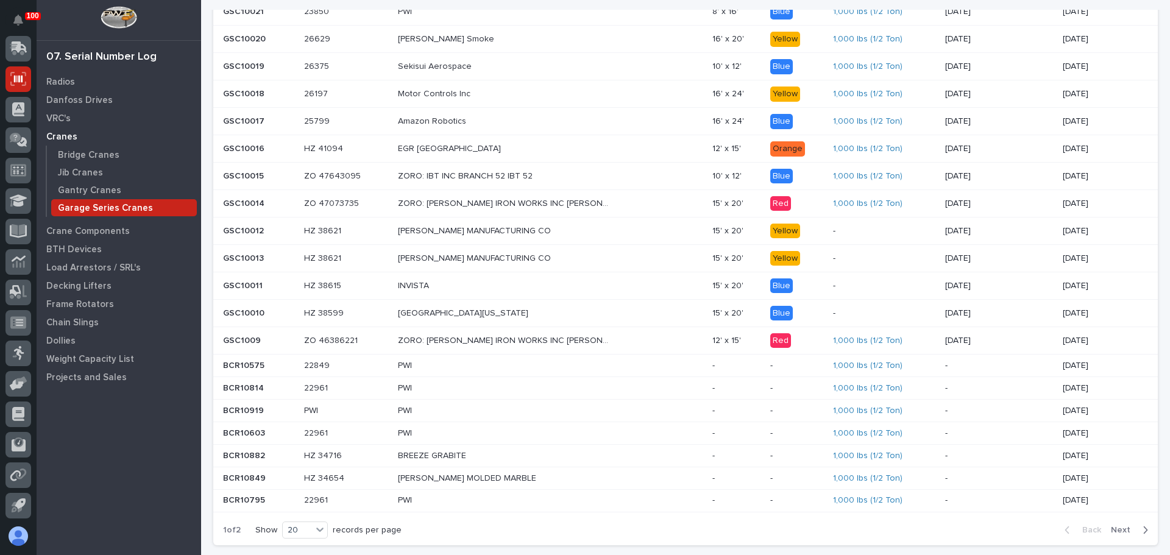
scroll to position [0, 0]
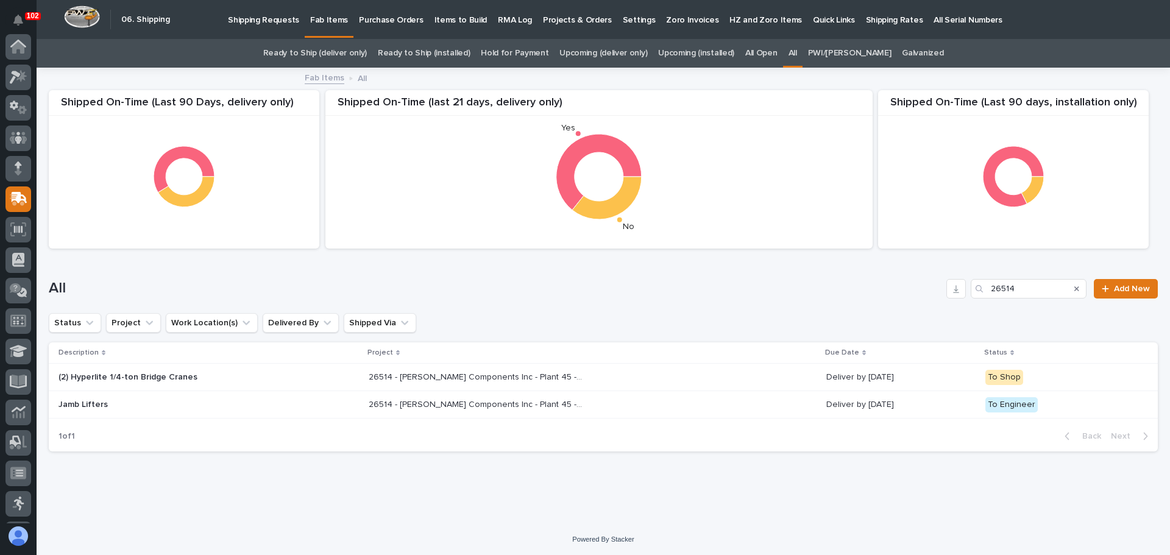
scroll to position [151, 0]
click at [280, 21] on p "Shipping Requests" at bounding box center [263, 13] width 71 height 26
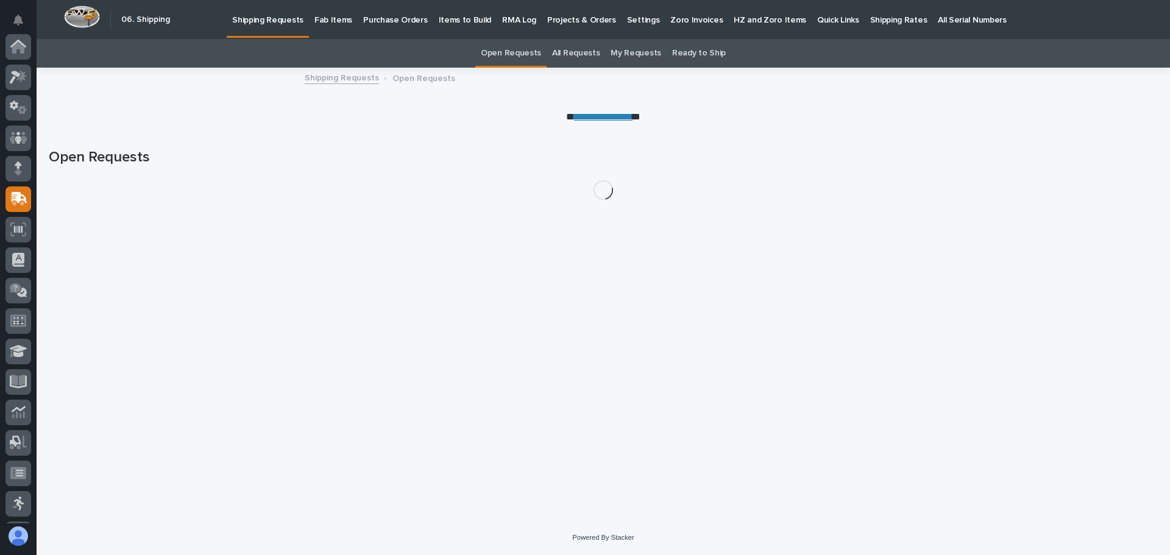
scroll to position [151, 0]
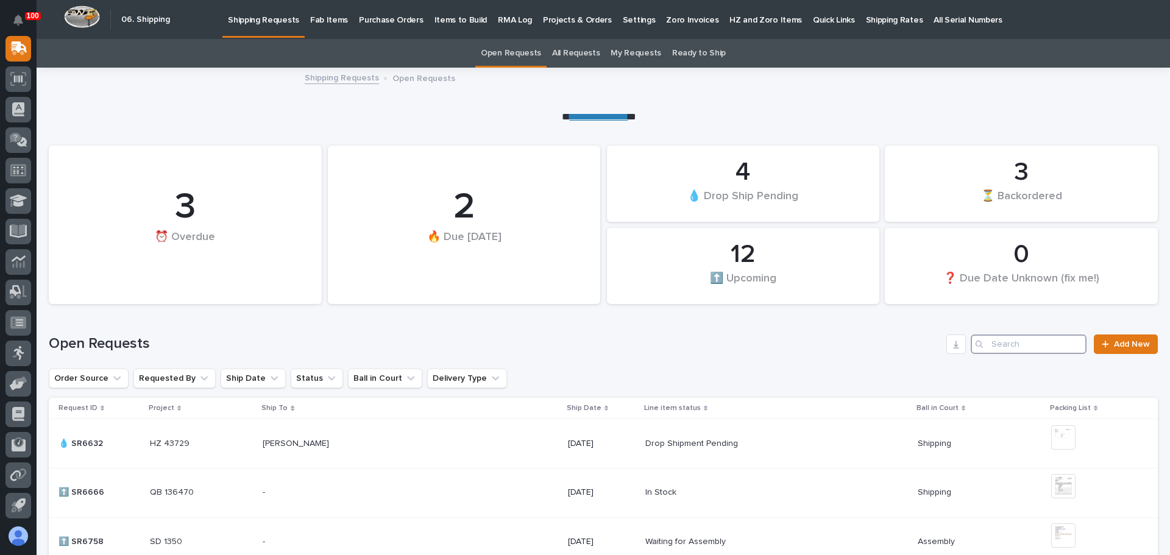
click at [1003, 342] on input "Search" at bounding box center [1029, 344] width 116 height 19
paste input "54094393"
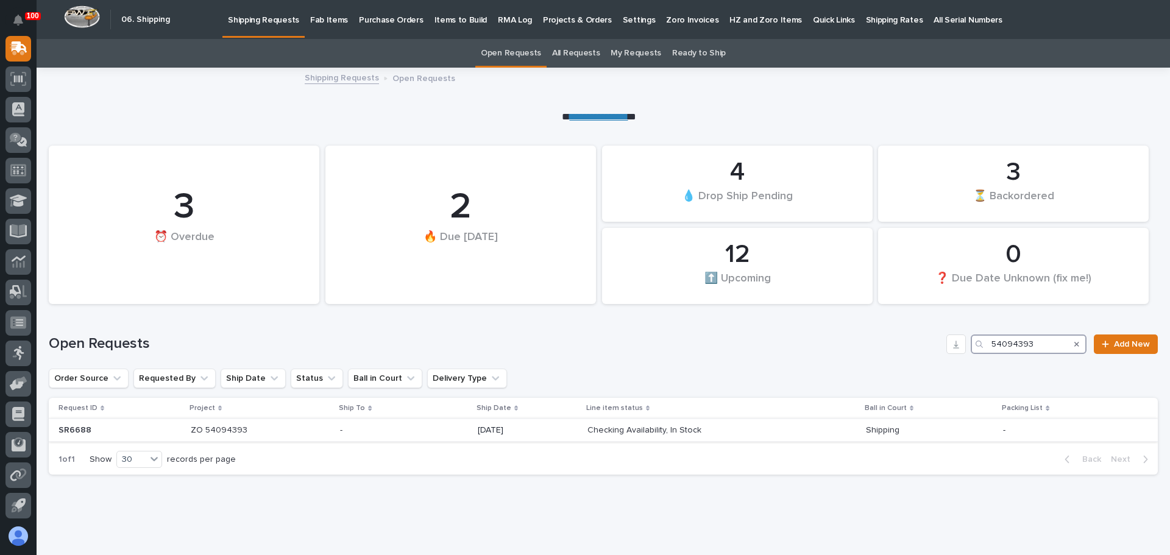
type input "54094393"
click at [236, 424] on p "ZO 54094393" at bounding box center [220, 429] width 59 height 13
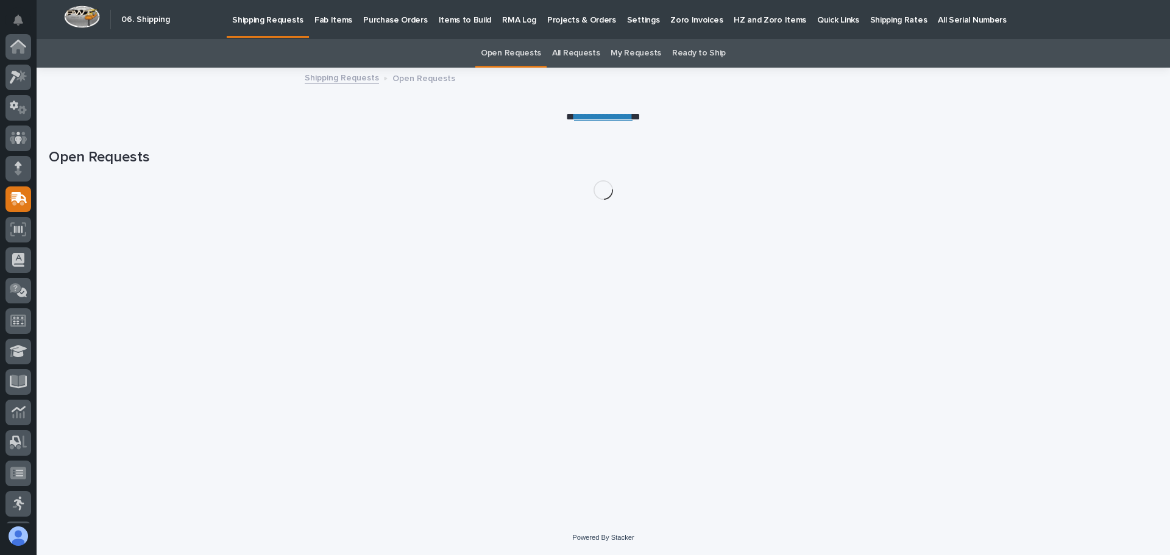
scroll to position [151, 0]
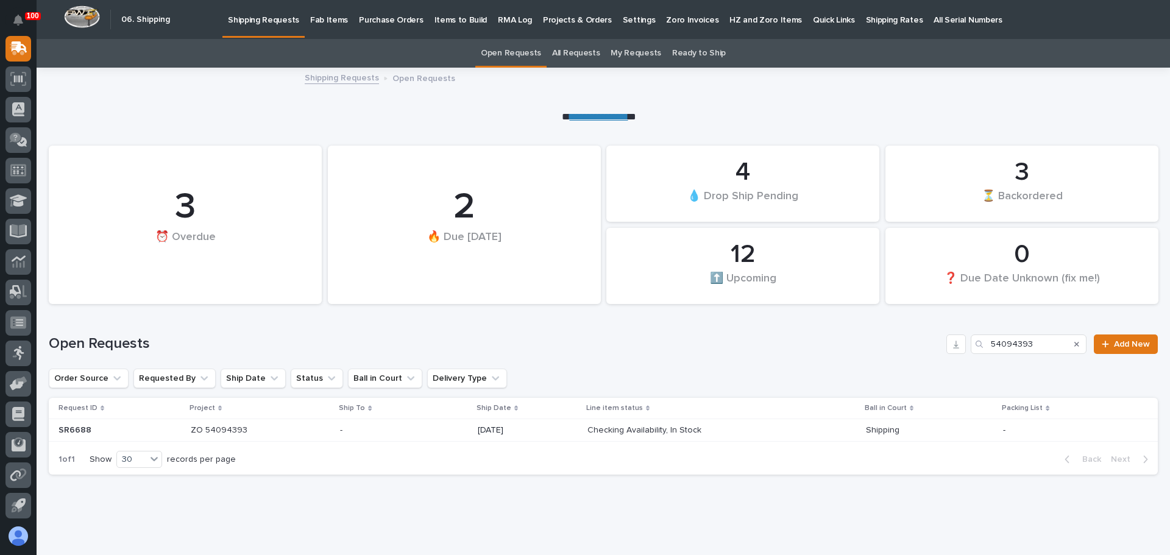
click at [395, 430] on p at bounding box center [403, 430] width 127 height 10
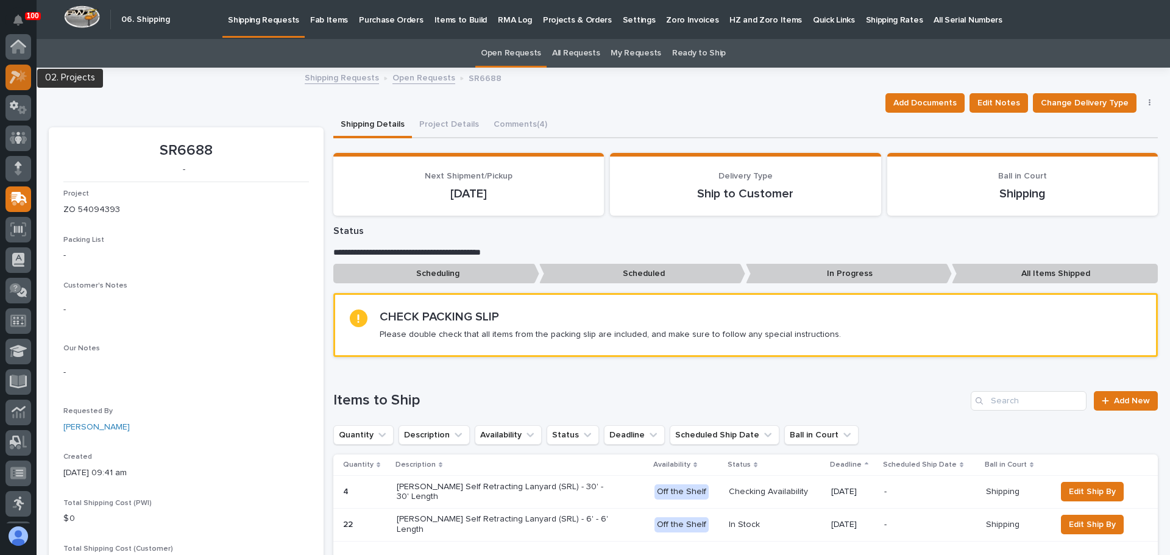
click at [25, 83] on icon at bounding box center [19, 77] width 18 height 14
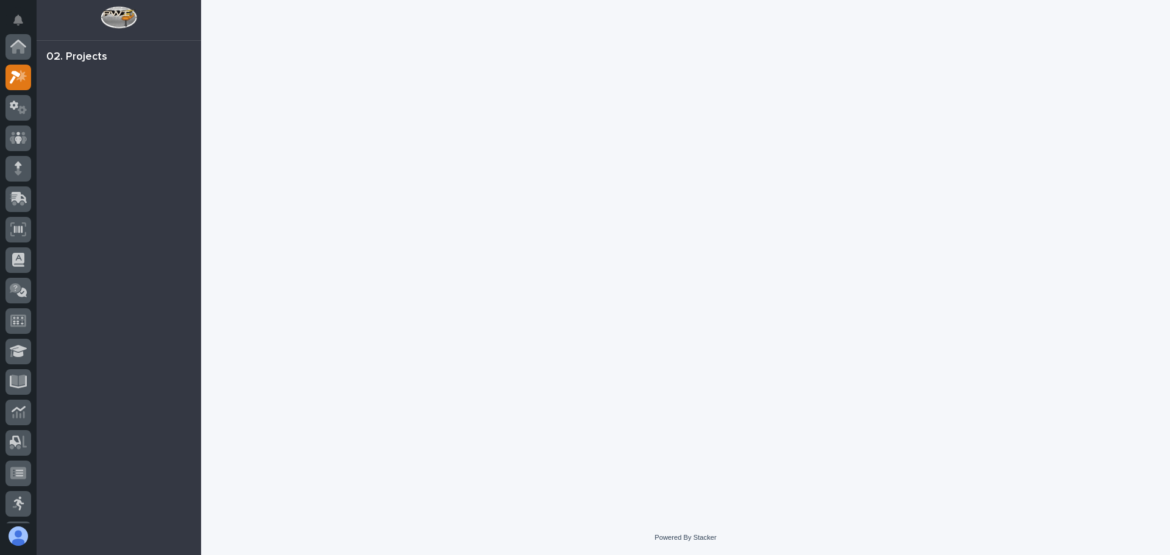
scroll to position [30, 0]
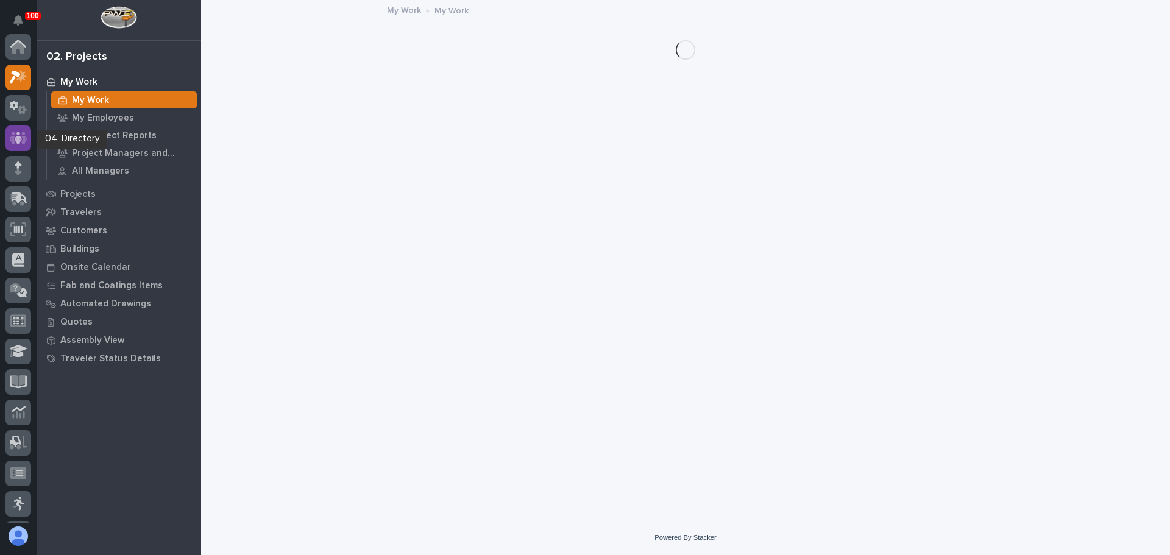
click at [21, 139] on icon at bounding box center [18, 138] width 7 height 12
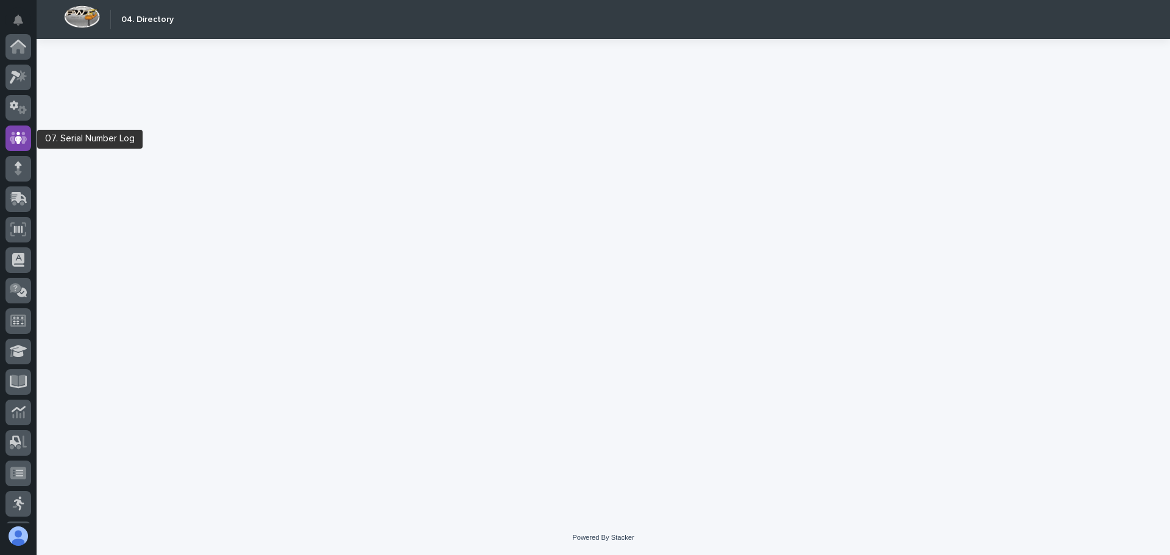
scroll to position [91, 0]
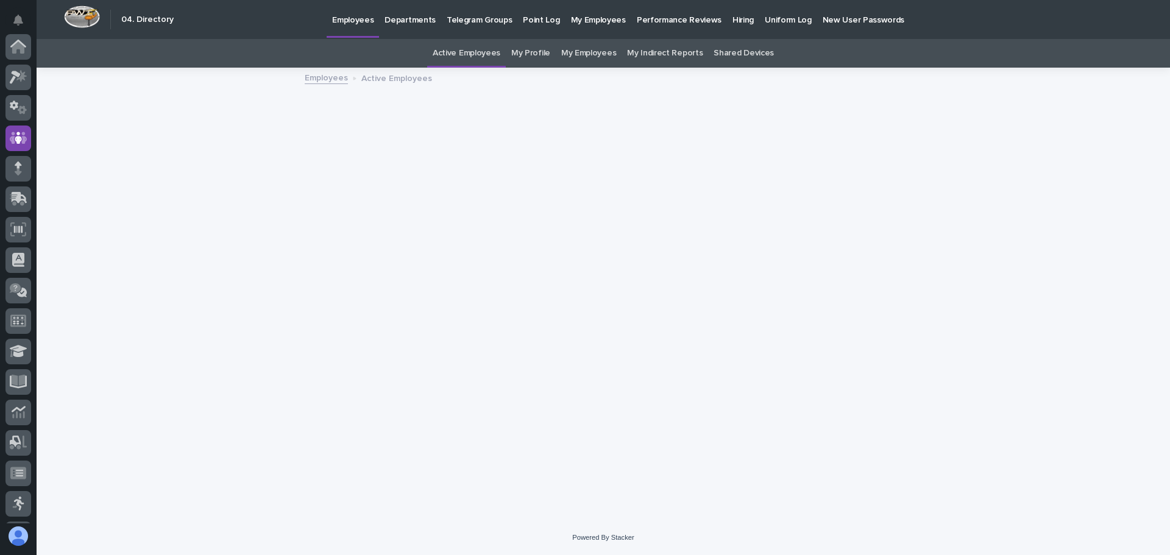
scroll to position [91, 0]
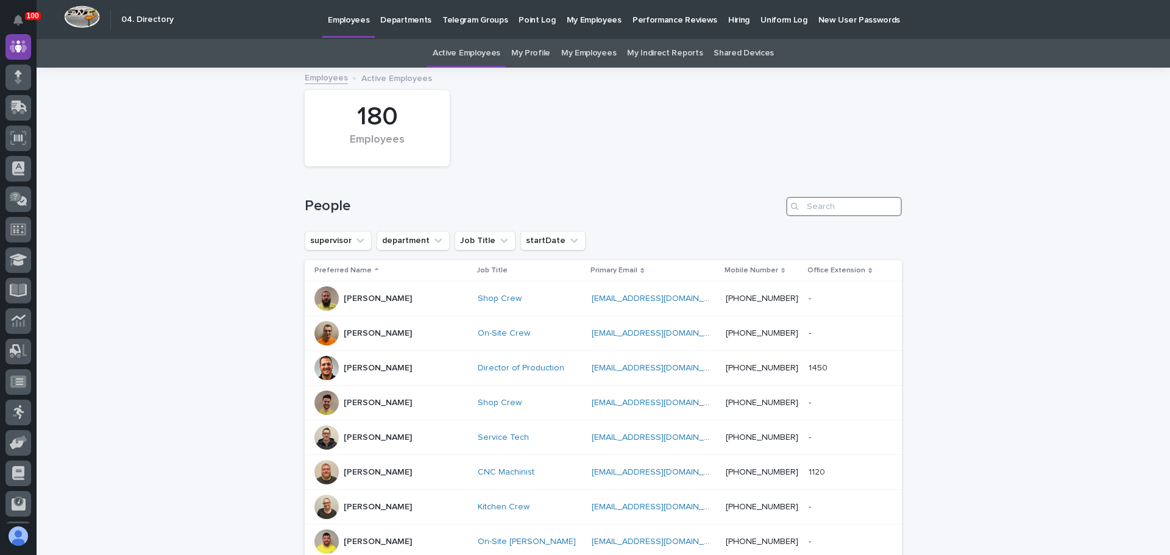
click at [836, 211] on input "Search" at bounding box center [844, 206] width 116 height 19
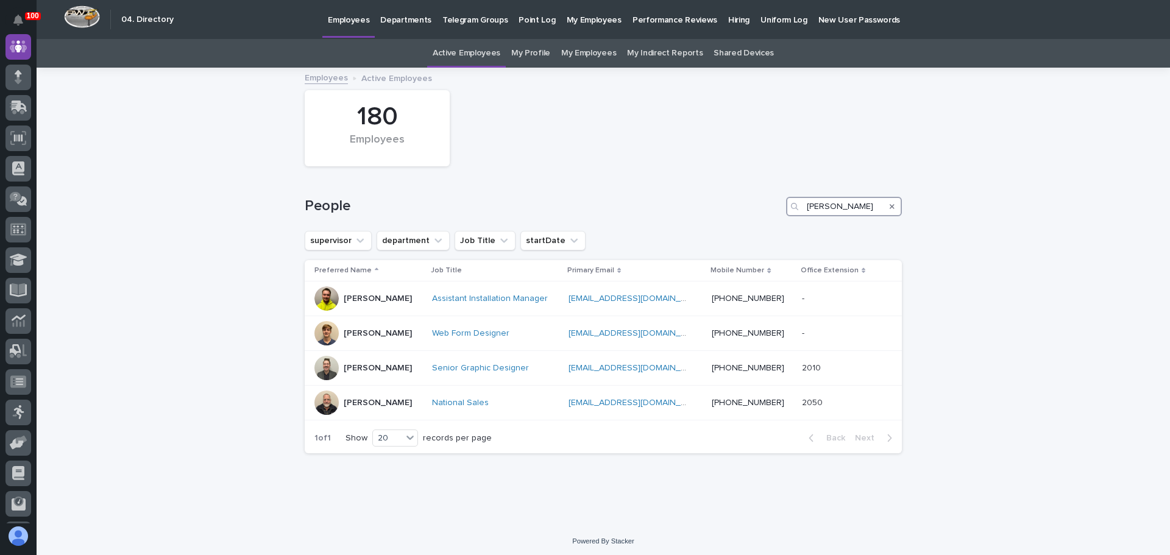
type input "[PERSON_NAME]"
click at [15, 21] on icon "Notifications" at bounding box center [18, 20] width 10 height 11
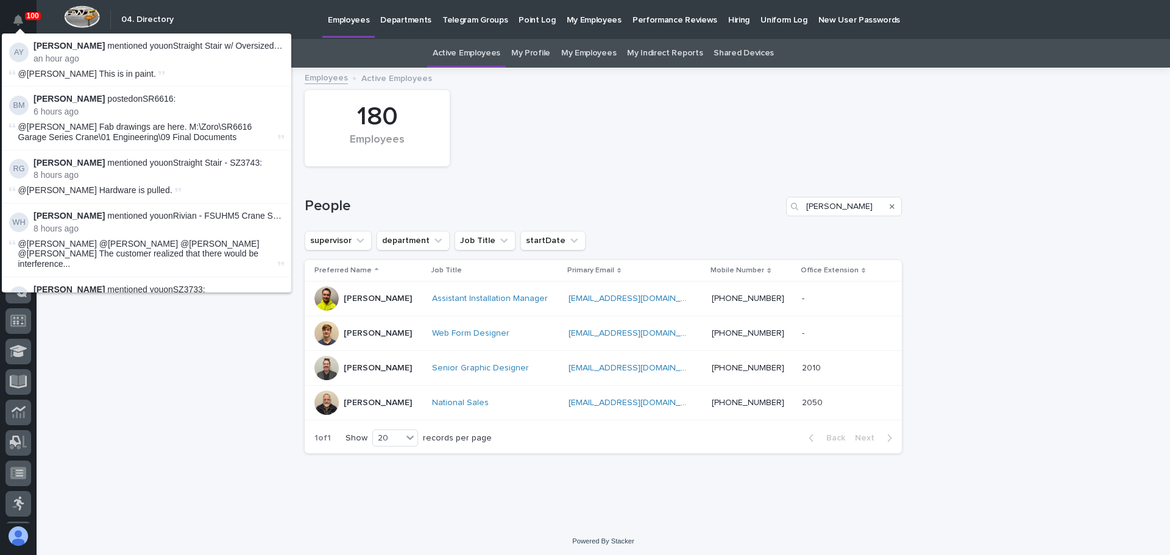
scroll to position [91, 0]
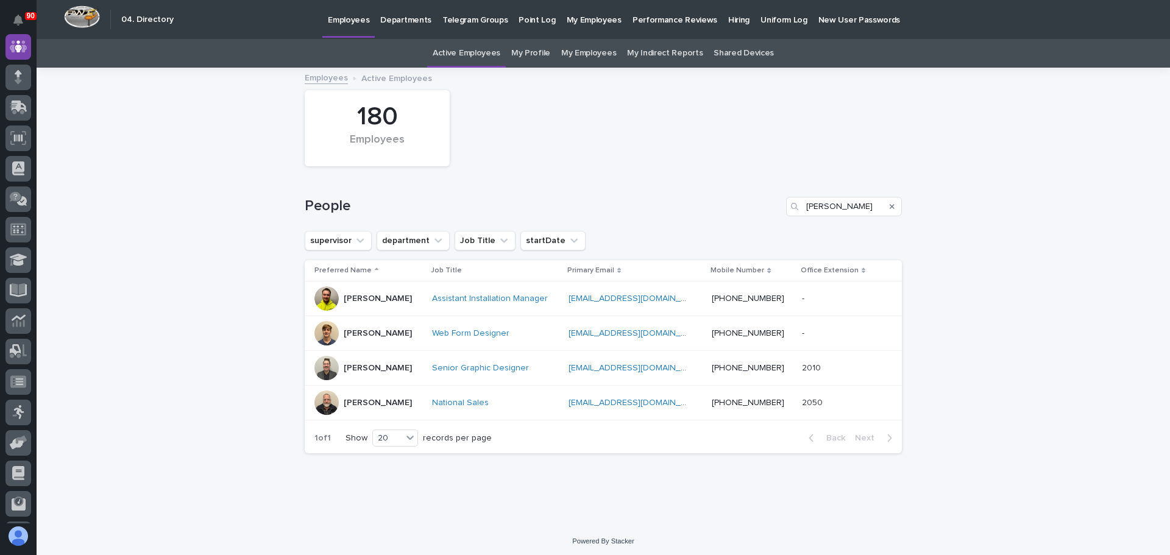
drag, startPoint x: 201, startPoint y: 380, endPoint x: 163, endPoint y: 321, distance: 69.6
click at [201, 380] on div "Loading... Saving… Loading... Saving… 180 Employees People jon supervisor depar…" at bounding box center [603, 296] width 1133 height 455
click at [94, 17] on img at bounding box center [82, 16] width 36 height 23
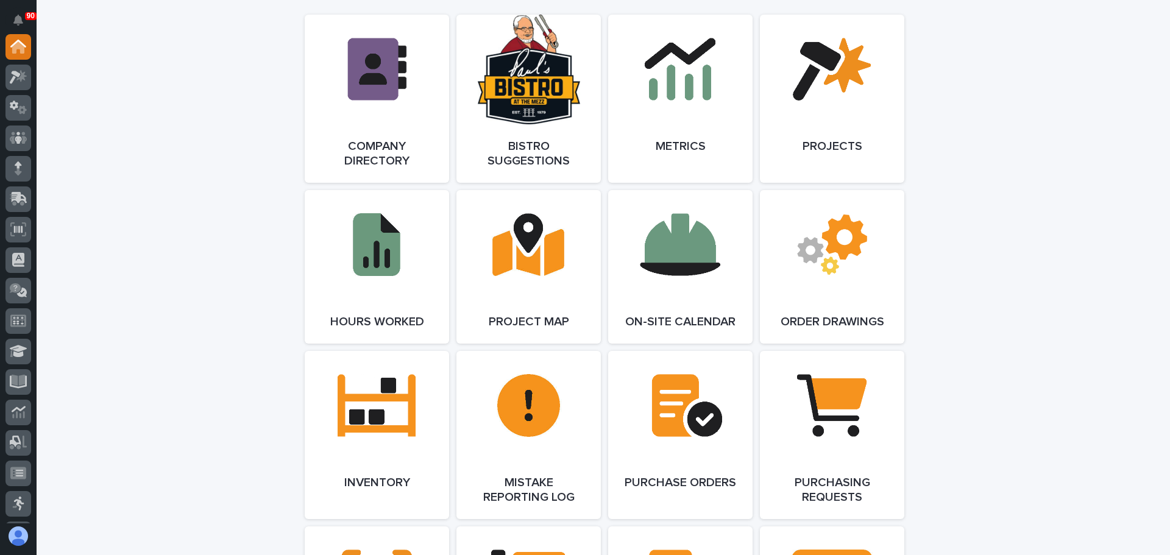
scroll to position [1036, 0]
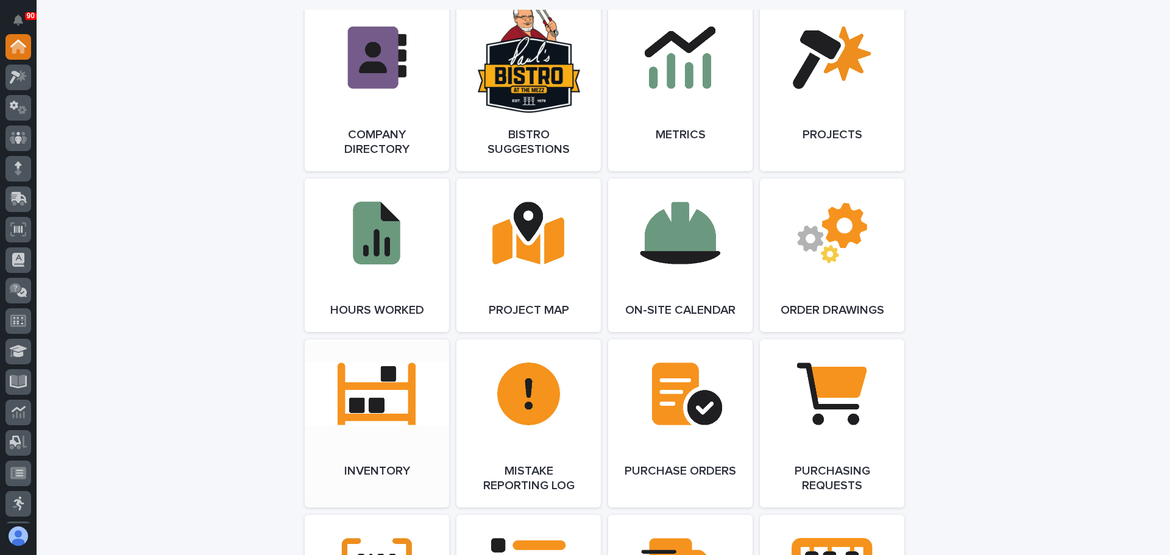
click at [356, 388] on link "Open Link" at bounding box center [377, 423] width 144 height 168
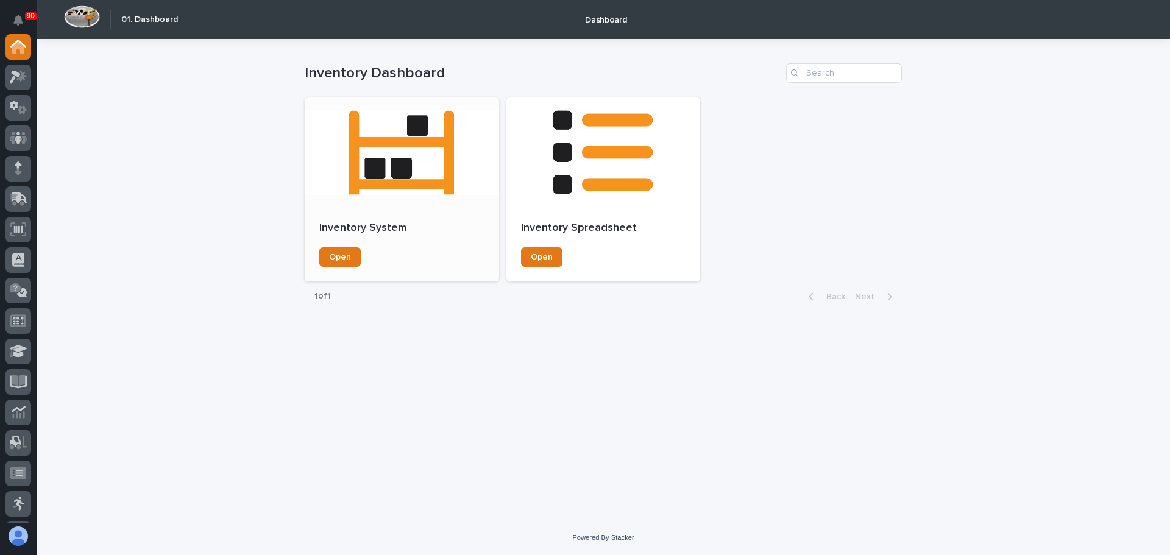
click at [413, 157] on div at bounding box center [402, 152] width 194 height 110
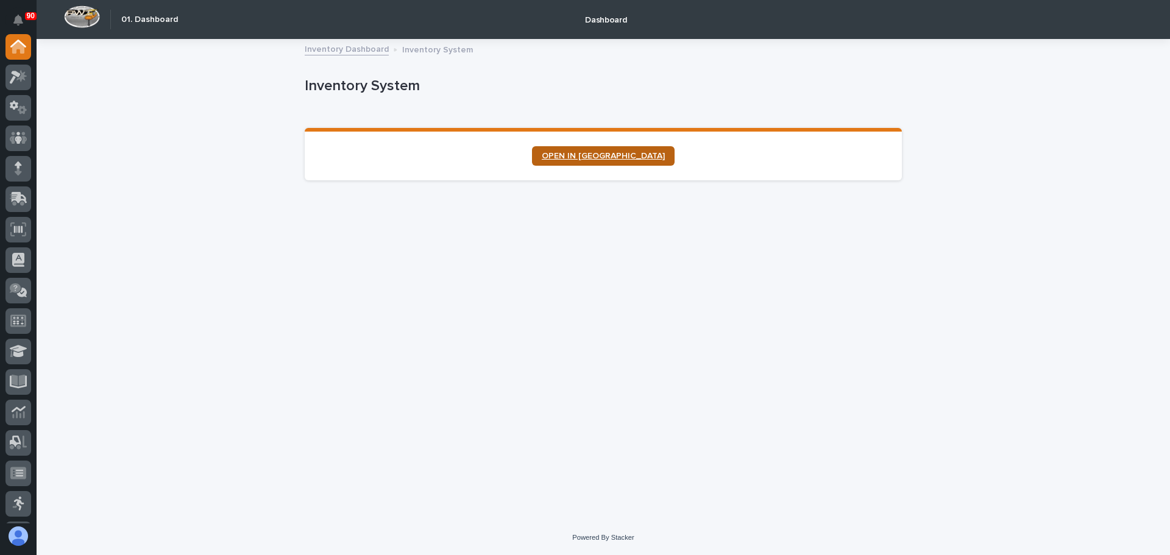
click at [561, 159] on link "OPEN IN [GEOGRAPHIC_DATA]" at bounding box center [603, 155] width 143 height 19
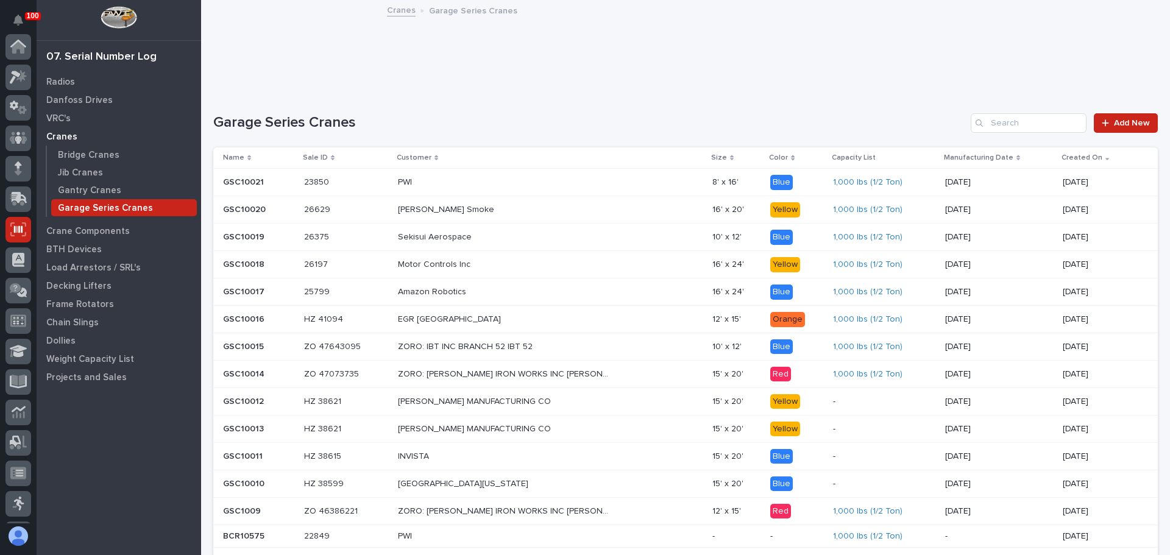
scroll to position [151, 0]
click at [18, 323] on icon at bounding box center [19, 322] width 7 height 7
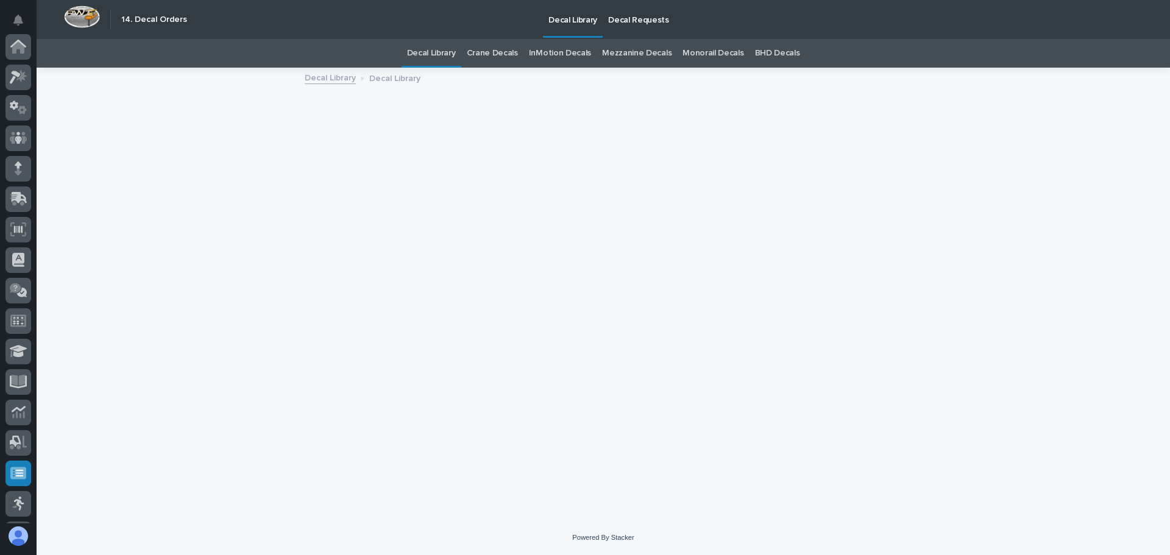
scroll to position [151, 0]
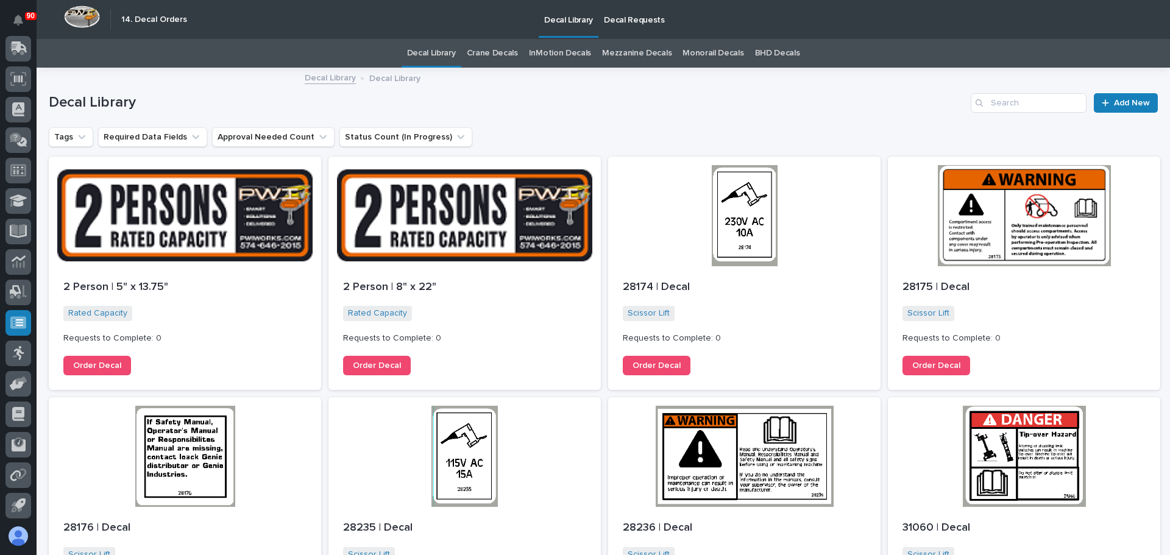
click at [626, 12] on p "Decal Requests" at bounding box center [634, 13] width 61 height 26
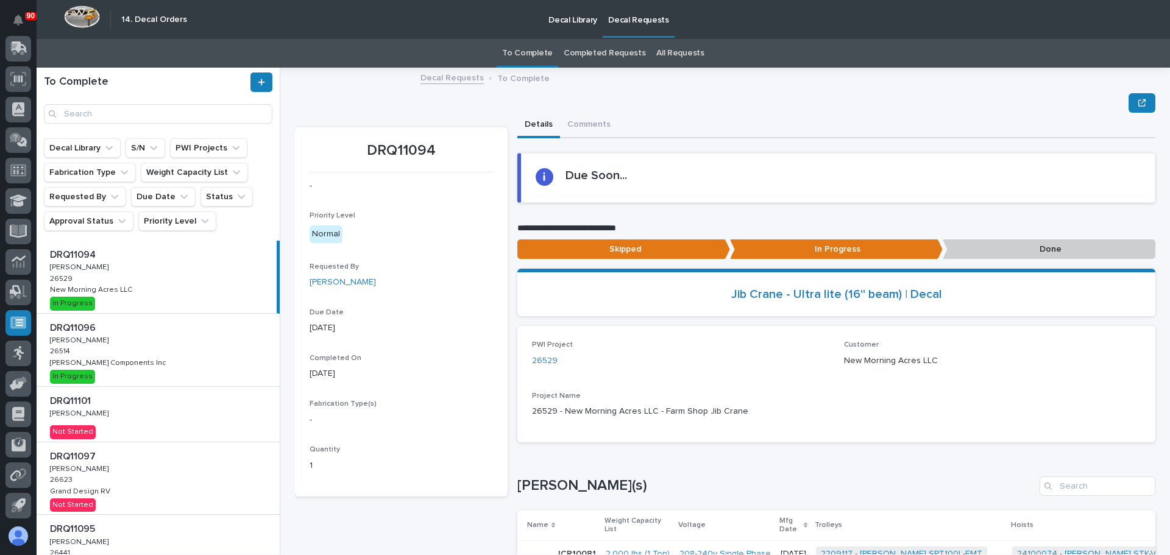
click at [886, 463] on div "Loading... Saving… [PERSON_NAME](s) Name Weight Capacity List Voltage Mfg Date …" at bounding box center [836, 531] width 638 height 159
